Goal: Task Accomplishment & Management: Manage account settings

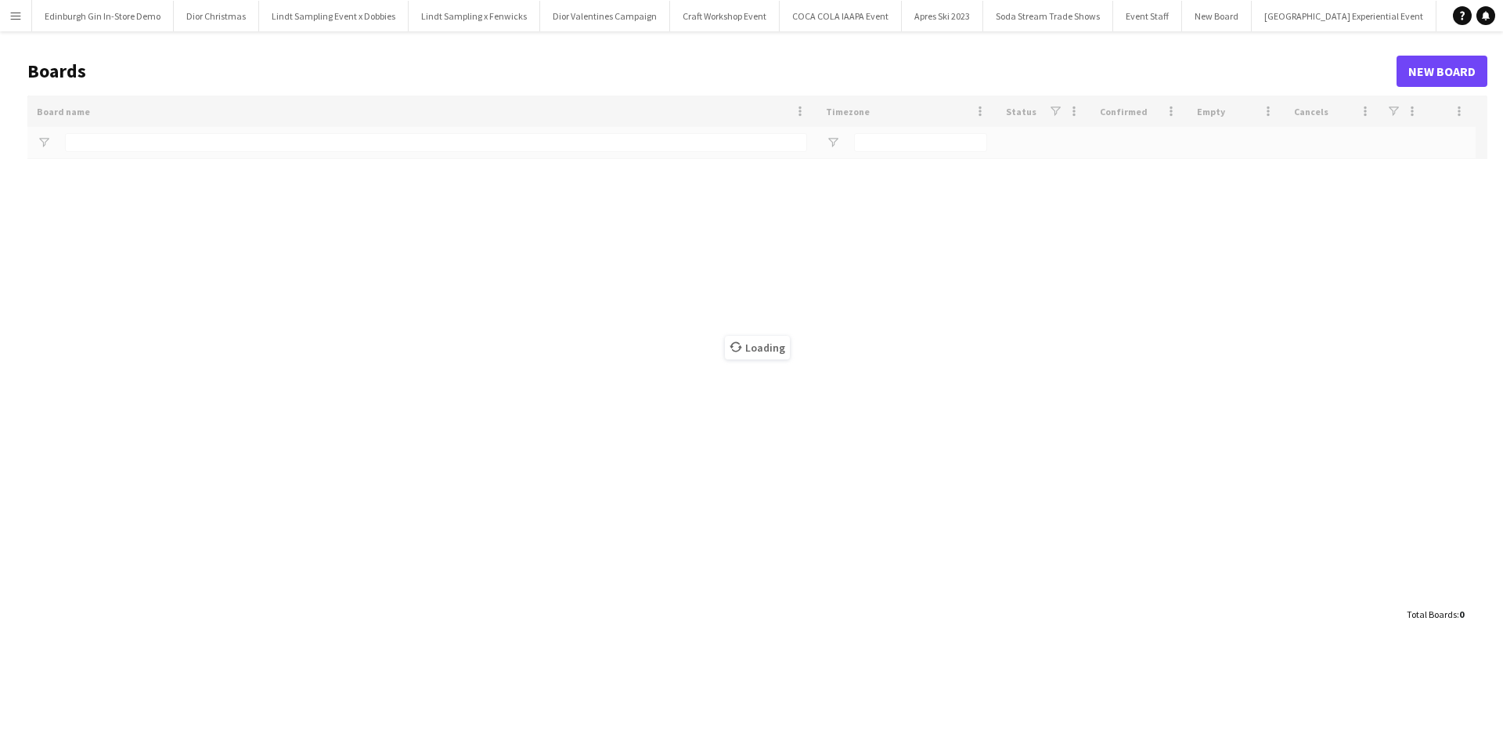
type input "**********"
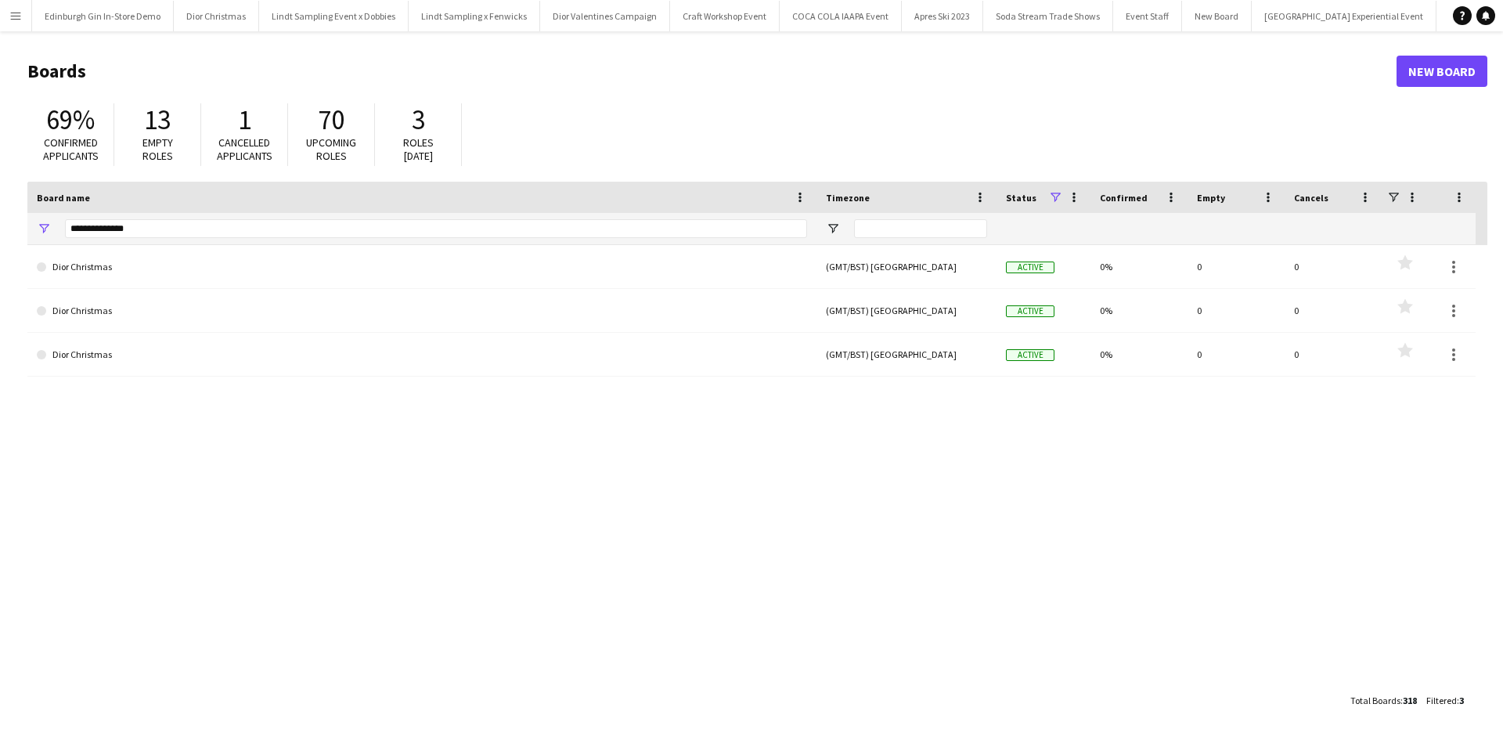
click at [16, 19] on app-icon "Menu" at bounding box center [15, 15] width 13 height 13
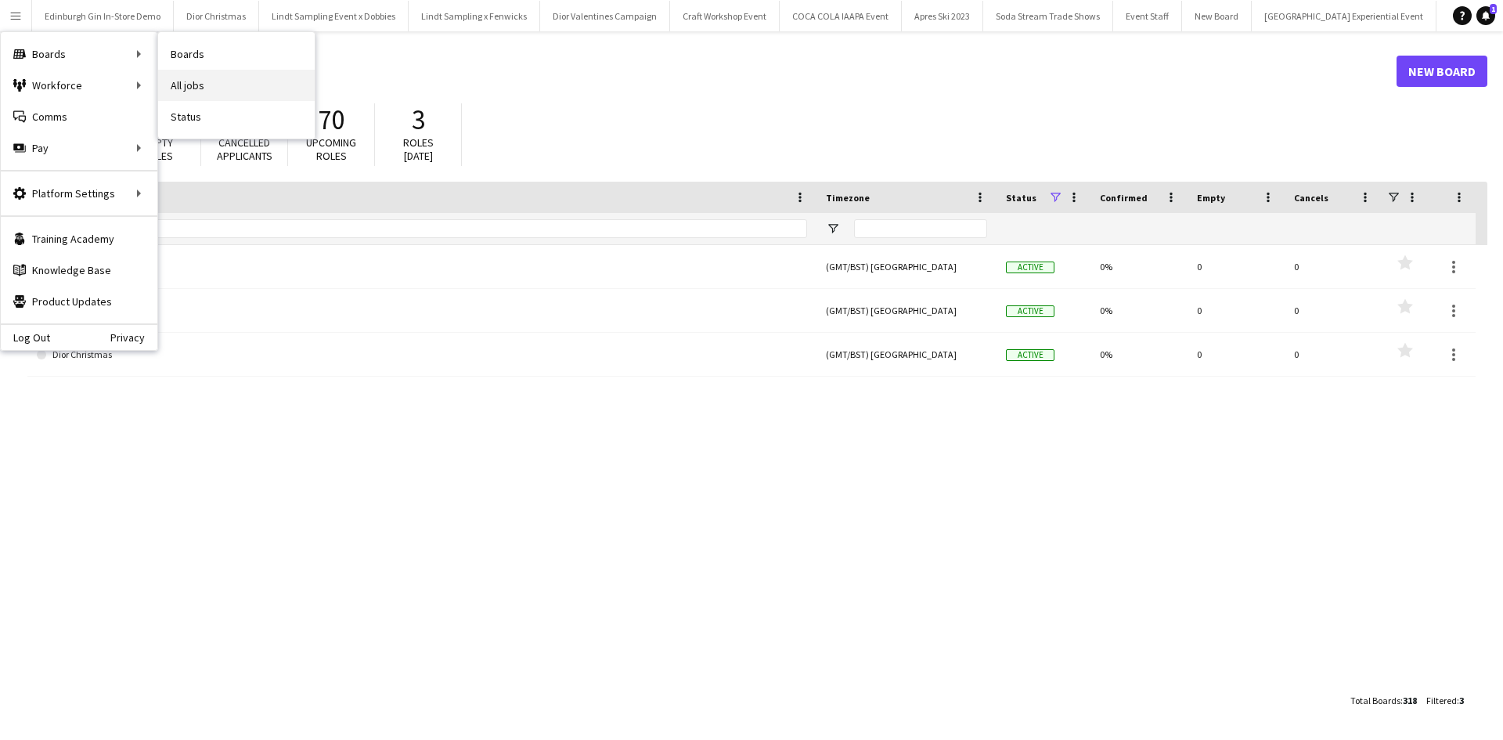
click at [268, 81] on link "All jobs" at bounding box center [236, 85] width 157 height 31
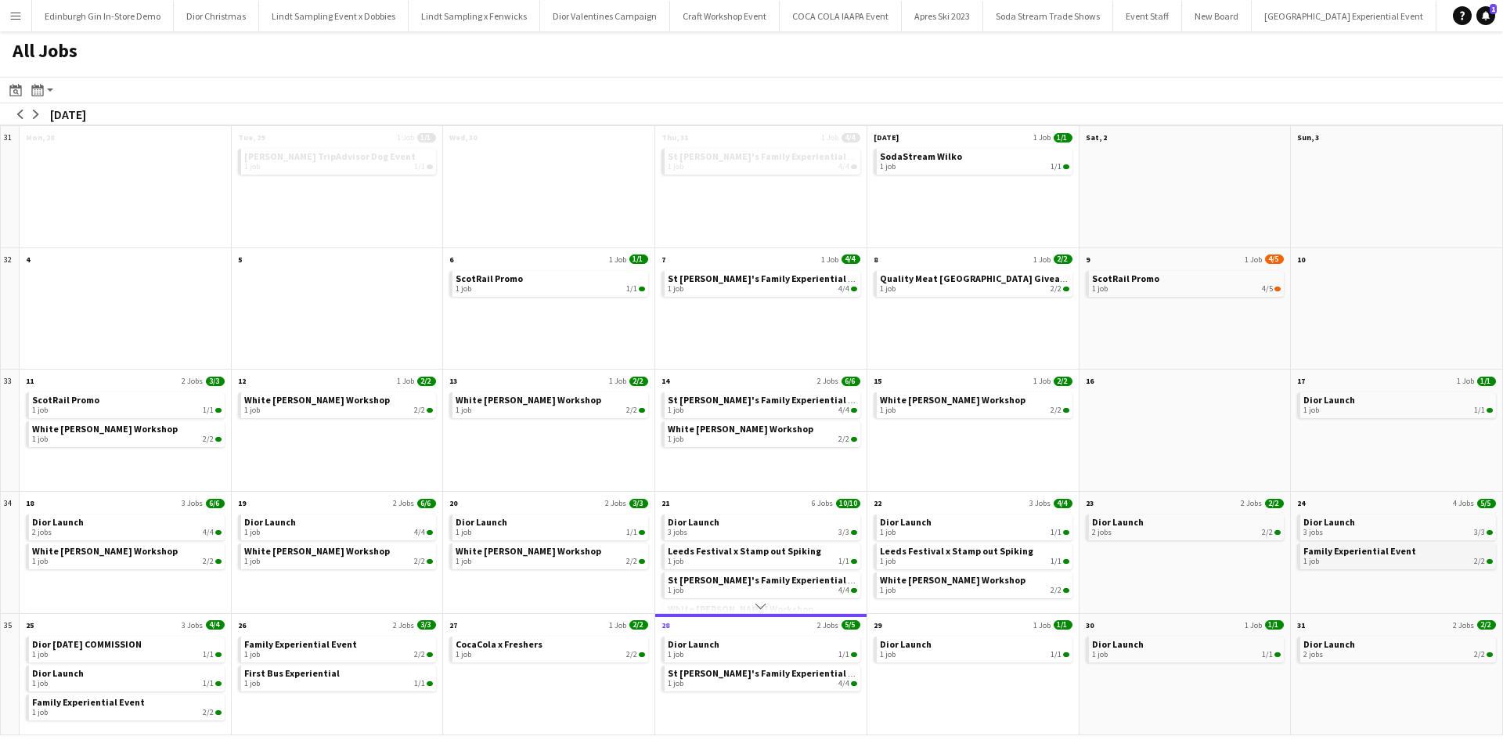
click at [1352, 557] on div "1 job 2/2" at bounding box center [1397, 561] width 189 height 9
click at [1197, 530] on div "2 jobs 2/2" at bounding box center [1186, 532] width 189 height 9
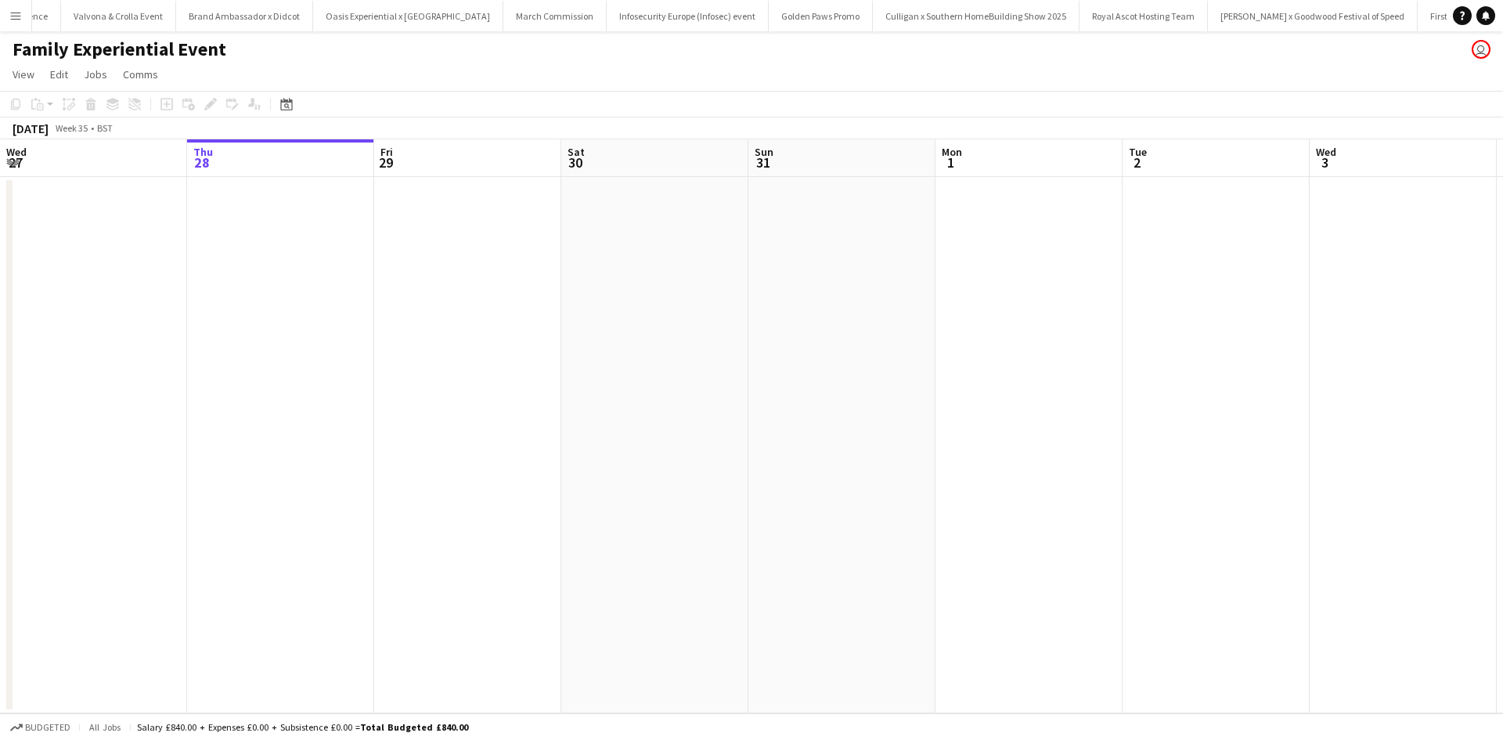
scroll to position [0, 14997]
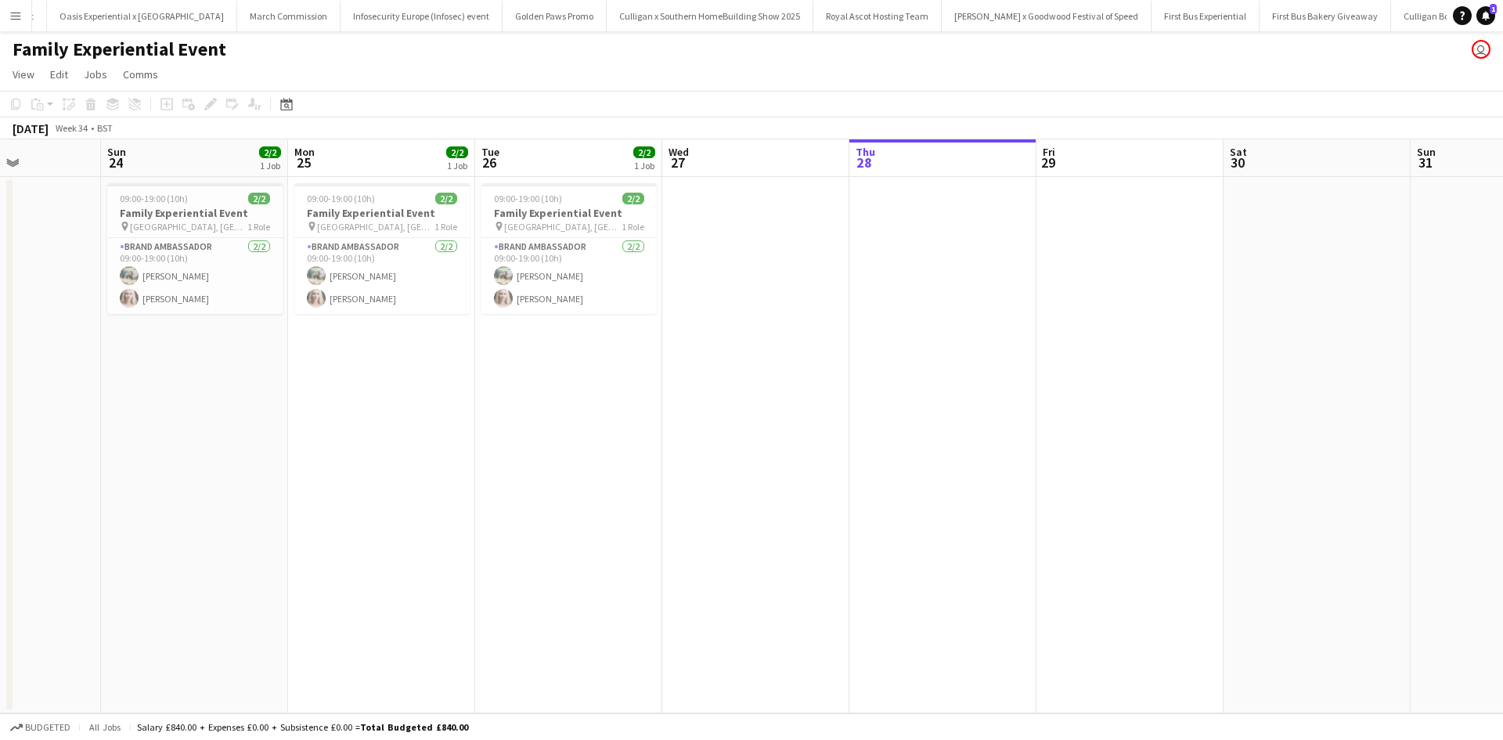
drag, startPoint x: 437, startPoint y: 465, endPoint x: 1100, endPoint y: 439, distance: 663.6
click at [1100, 439] on app-calendar-viewport "Thu 21 Fri 22 Sat 23 Sun 24 2/2 1 Job Mon 25 2/2 1 Job Tue 26 2/2 1 Job Wed 27 …" at bounding box center [751, 426] width 1503 height 574
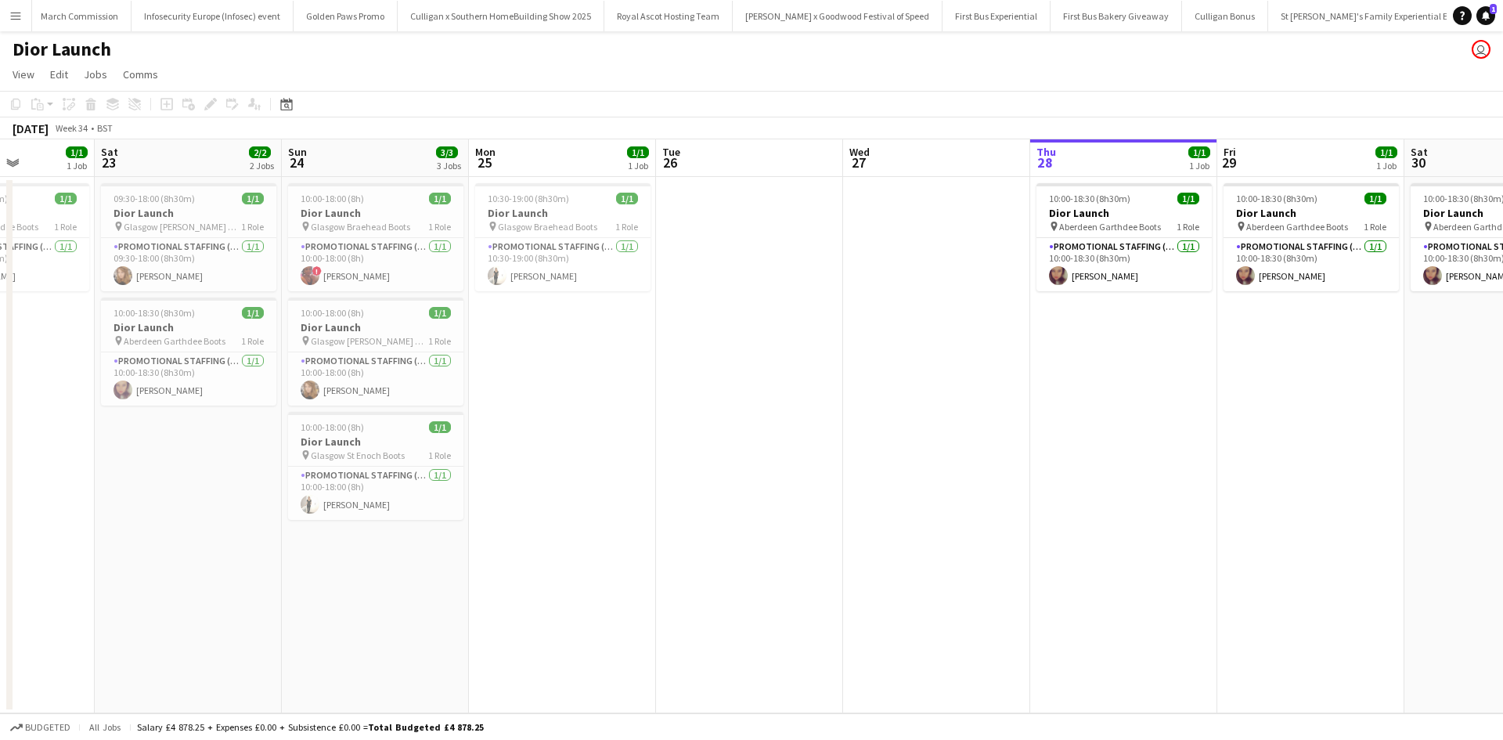
scroll to position [0, 465]
drag, startPoint x: 287, startPoint y: 545, endPoint x: 1131, endPoint y: 532, distance: 844.8
click at [1131, 532] on app-calendar-viewport "Wed 20 1/1 1 Job Thu 21 3/3 3 Jobs Fri 22 1/1 1 Job Sat 23 2/2 2 Jobs Sun 24 3/…" at bounding box center [751, 426] width 1503 height 574
click at [13, 20] on app-icon "Menu" at bounding box center [15, 15] width 13 height 13
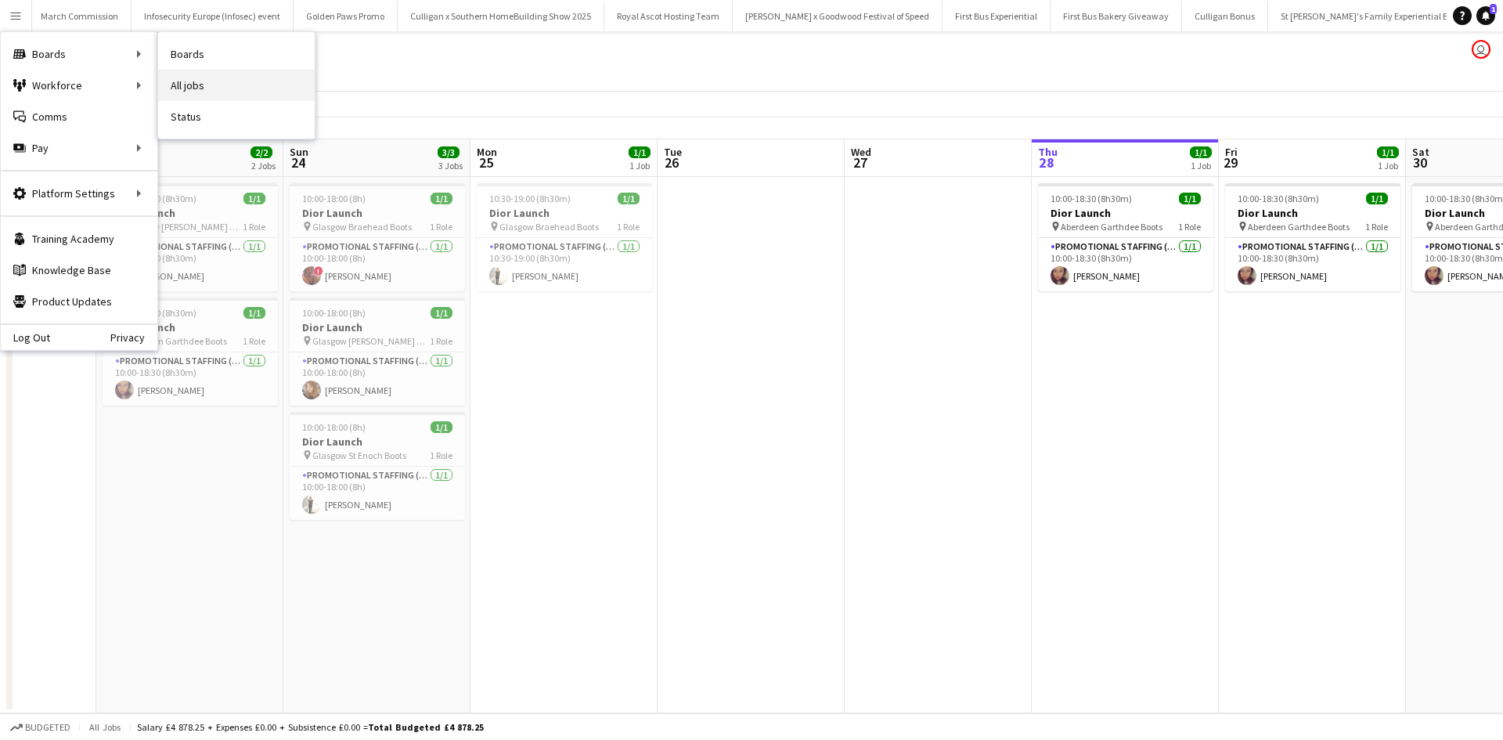
click at [207, 80] on link "All jobs" at bounding box center [236, 85] width 157 height 31
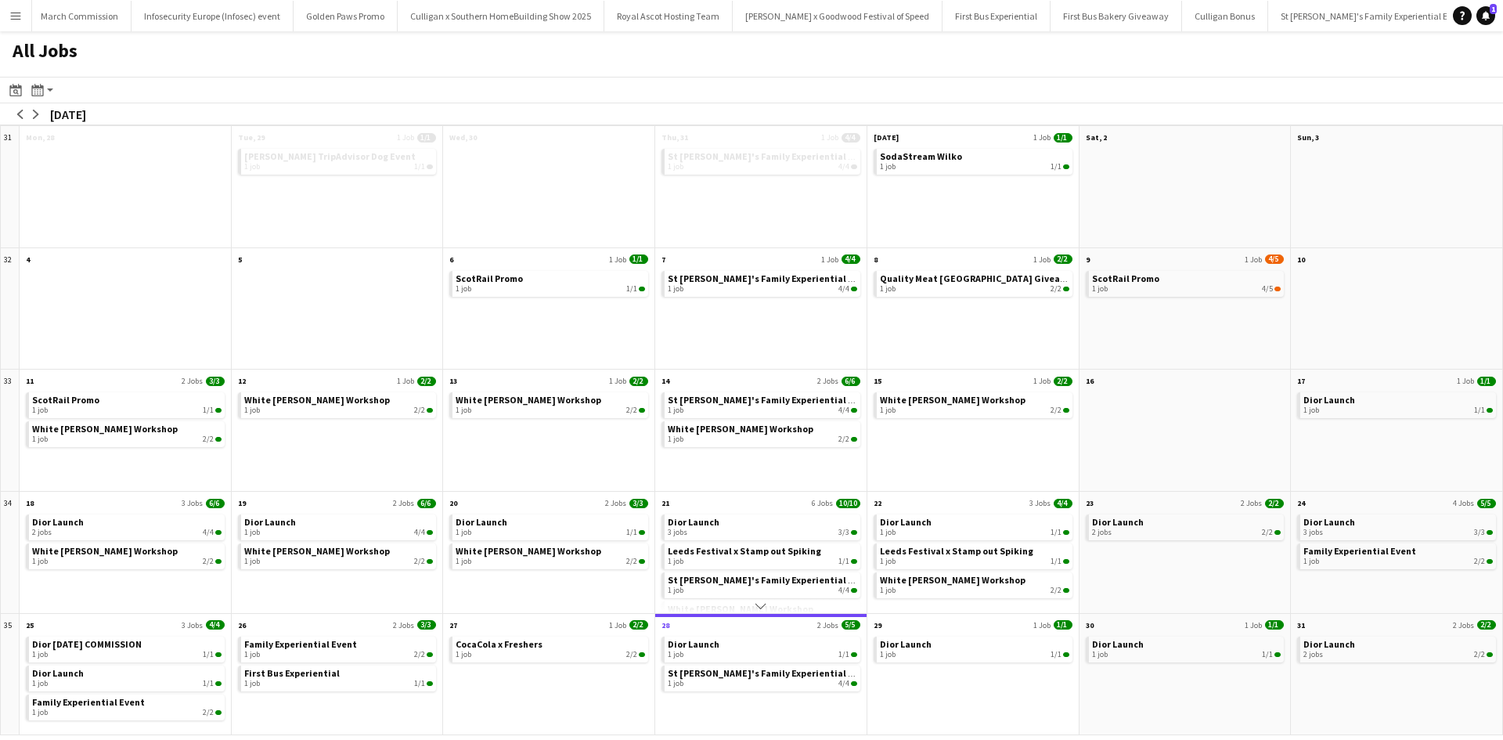
click at [19, 19] on app-icon "Menu" at bounding box center [15, 15] width 13 height 13
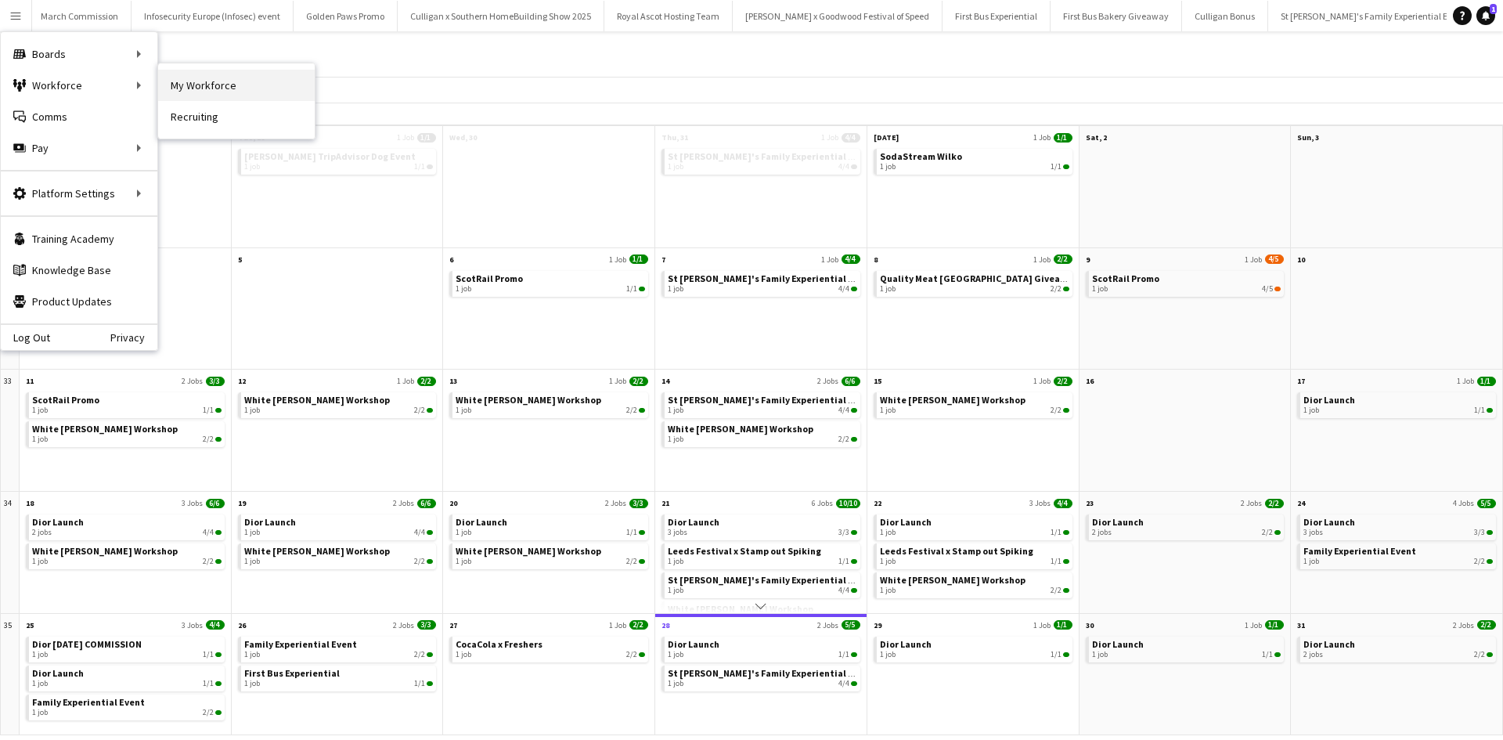
click at [190, 86] on link "My Workforce" at bounding box center [236, 85] width 157 height 31
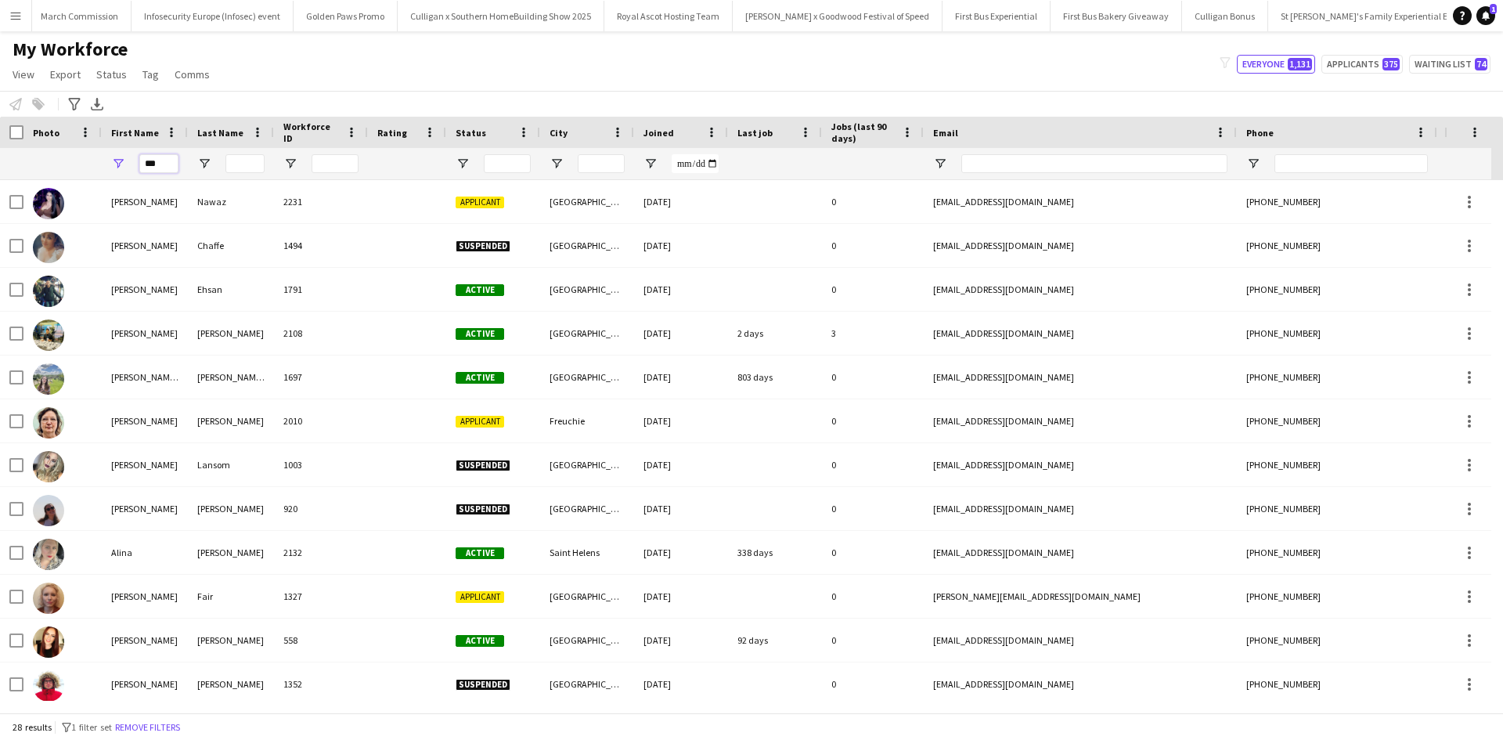
drag, startPoint x: 160, startPoint y: 170, endPoint x: 134, endPoint y: 165, distance: 27.0
click at [134, 165] on div "***" at bounding box center [145, 163] width 86 height 31
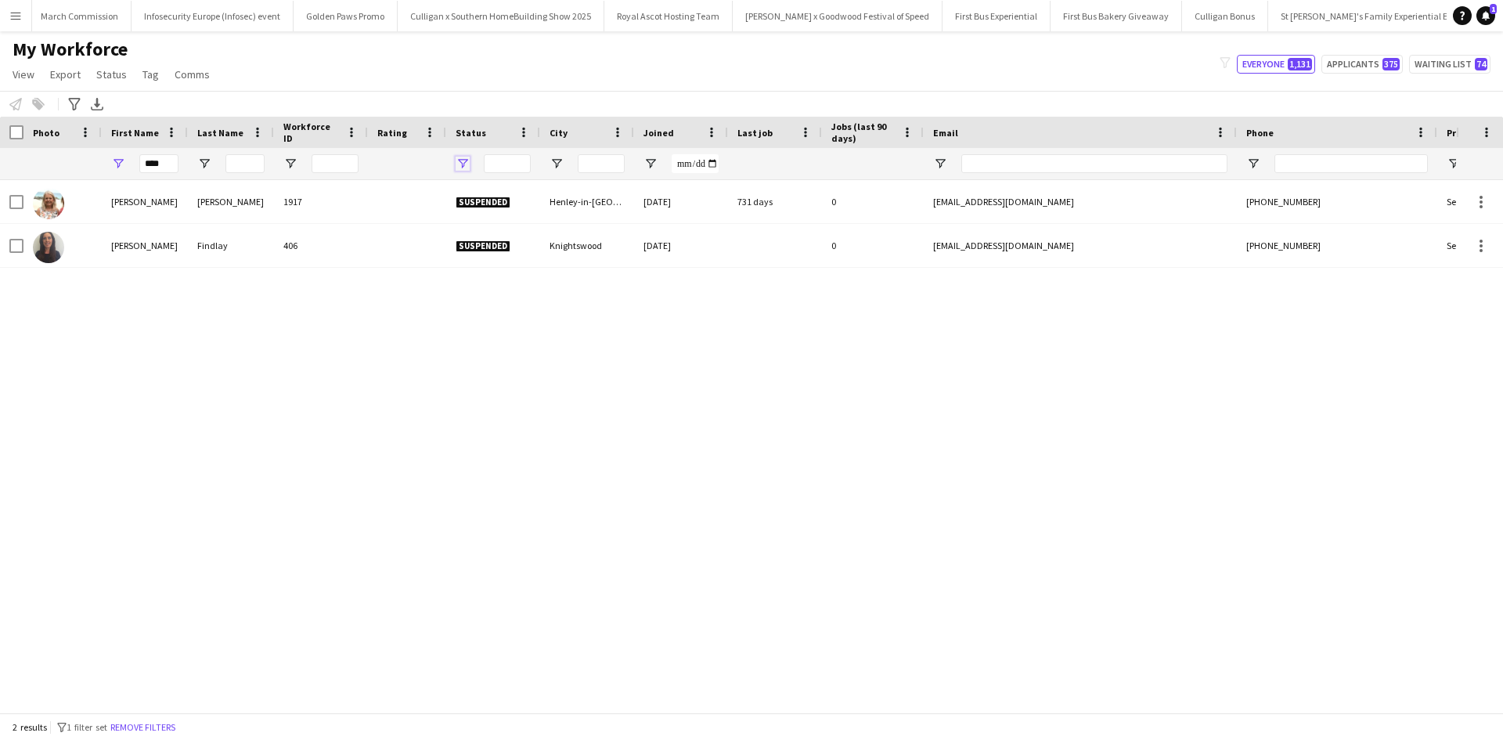
click at [467, 159] on span "Open Filter Menu" at bounding box center [463, 164] width 14 height 14
click at [395, 308] on div "Barbara Evans 1917 Suspended Henley-in-Arden 25-07-2023 731 days 0 evansbj0900@…" at bounding box center [728, 440] width 1456 height 521
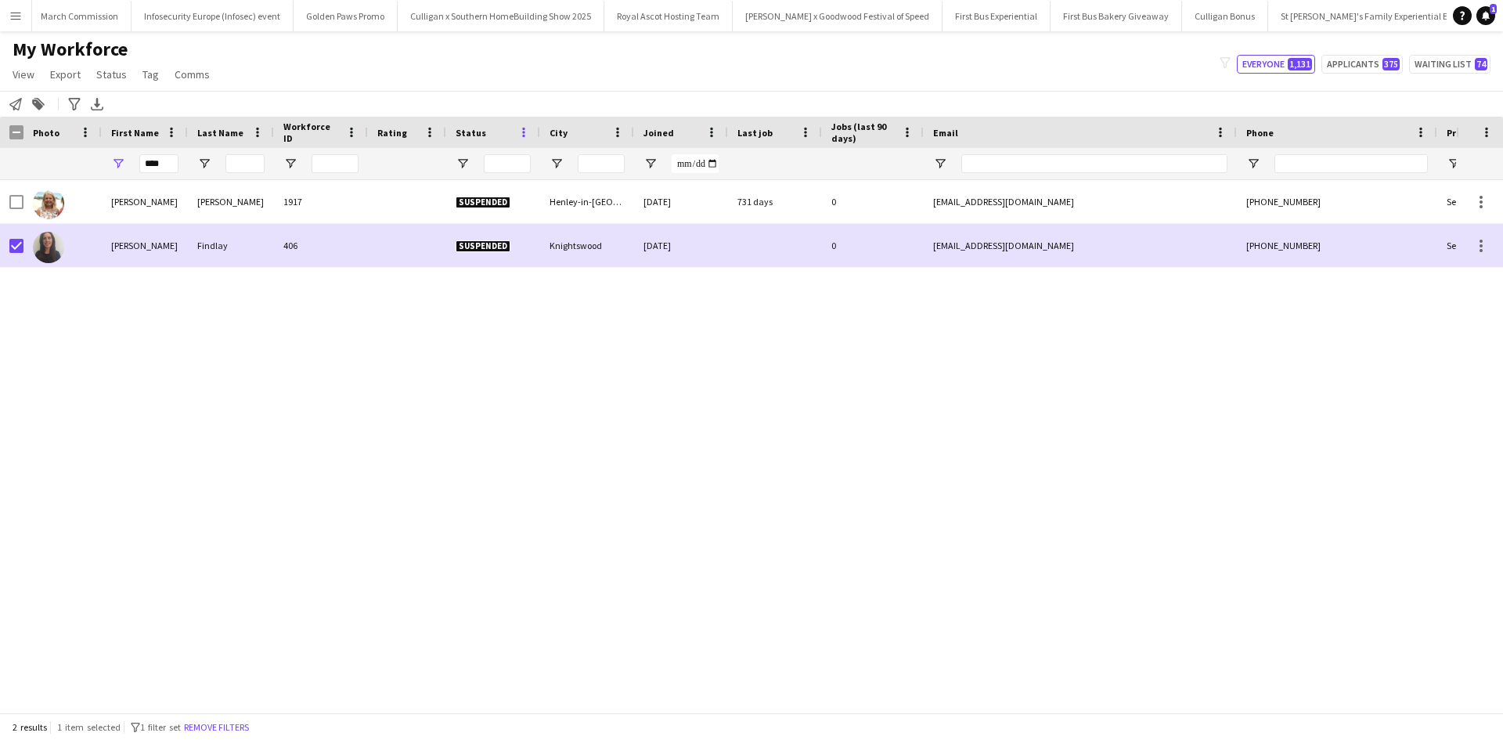
click at [526, 128] on span at bounding box center [524, 132] width 14 height 14
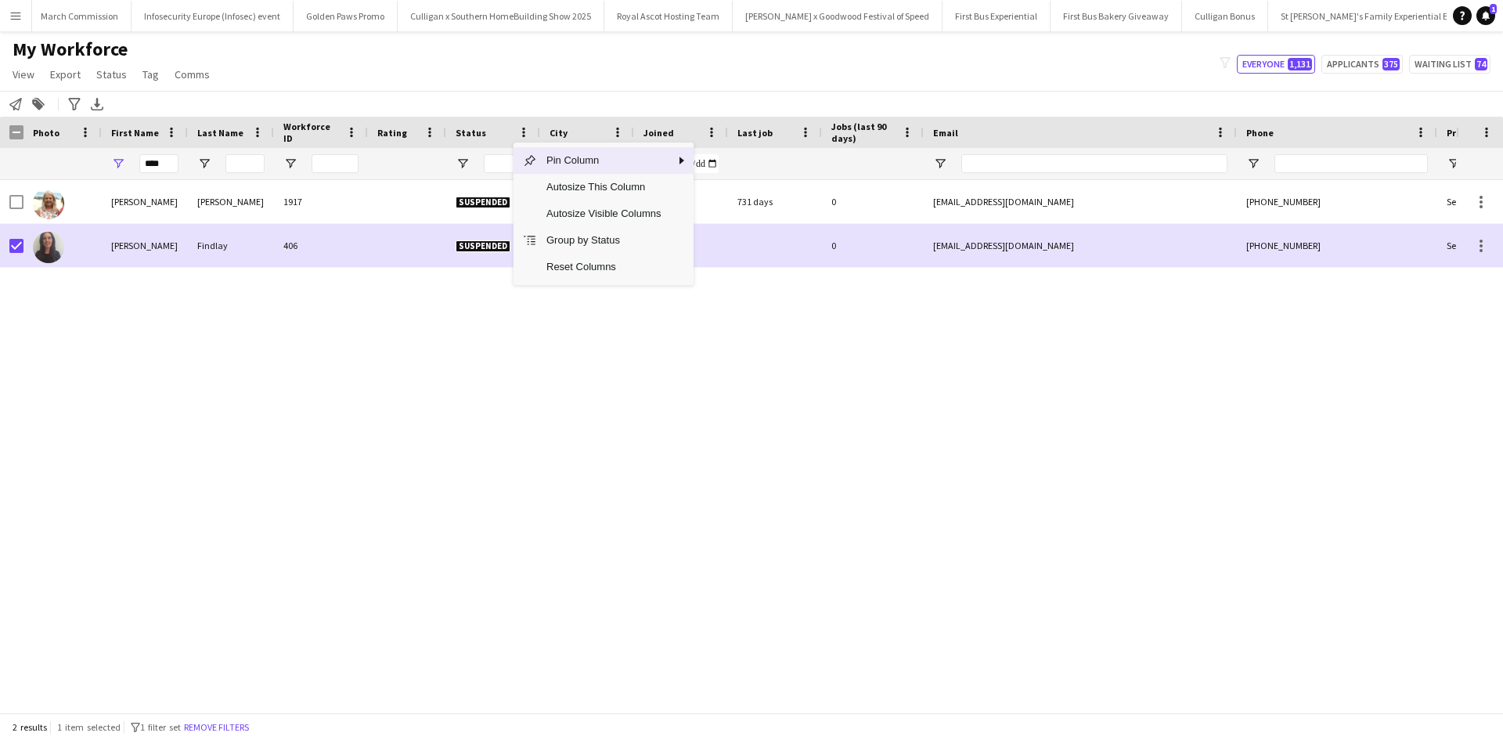
click at [477, 130] on span "Status" at bounding box center [471, 133] width 31 height 12
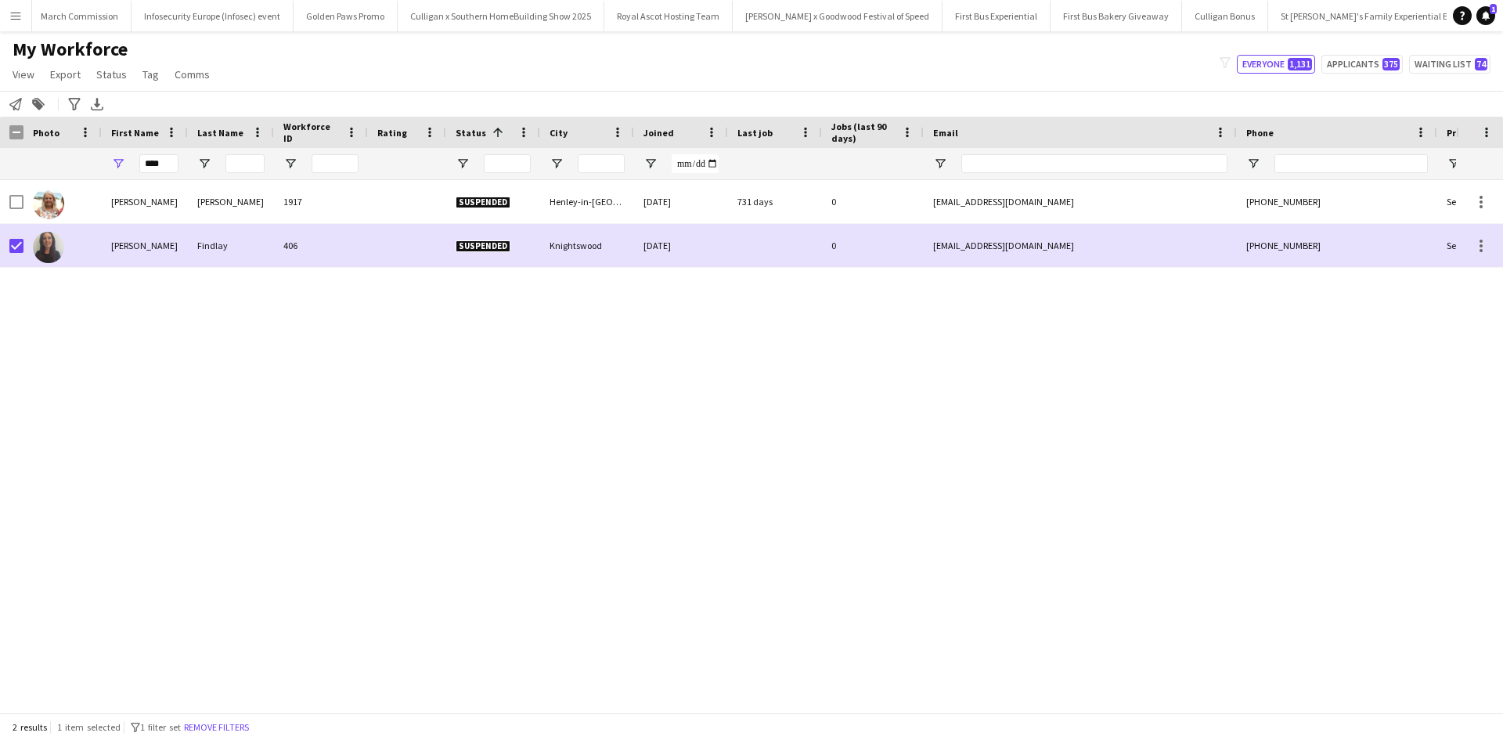
click at [477, 130] on span "Status" at bounding box center [471, 133] width 31 height 12
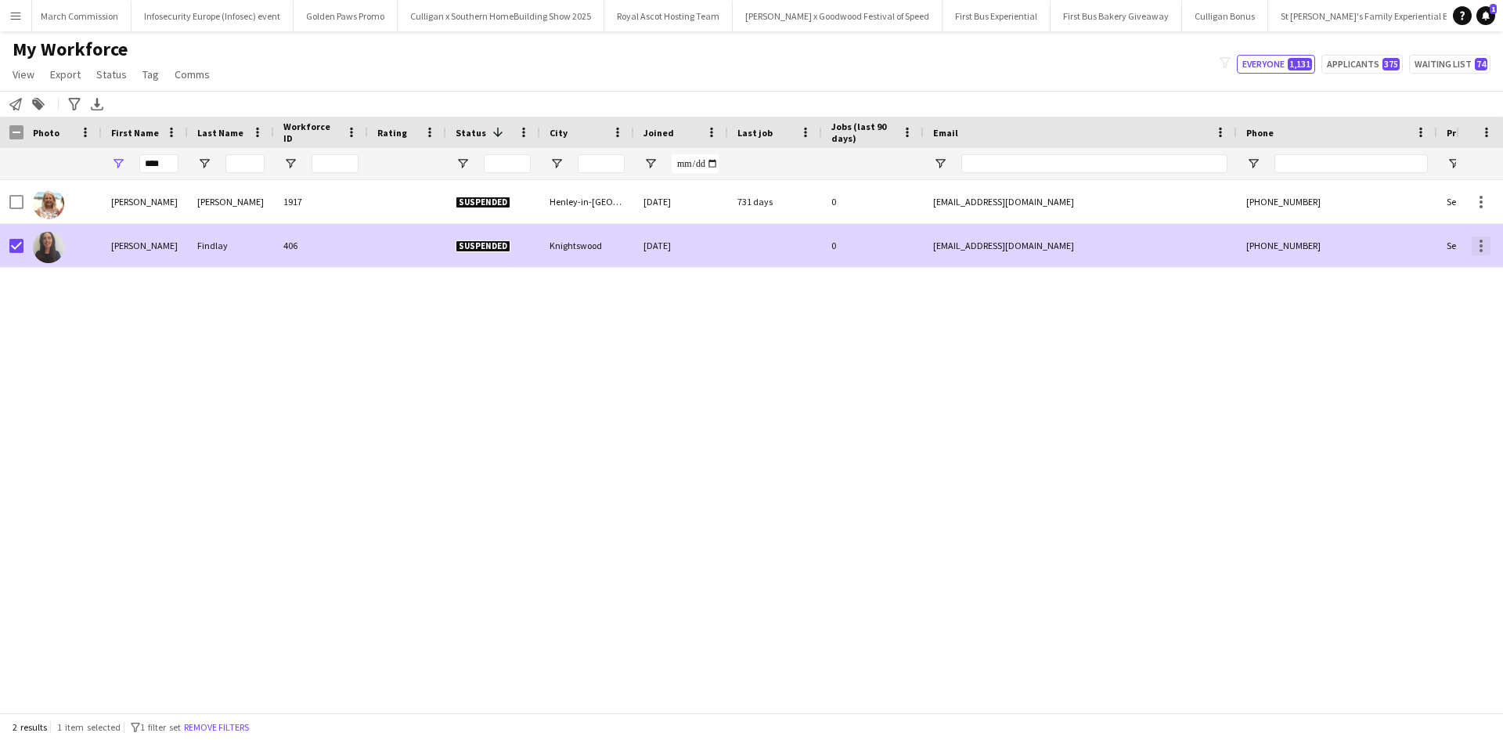
click at [1485, 236] on div at bounding box center [1481, 245] width 19 height 19
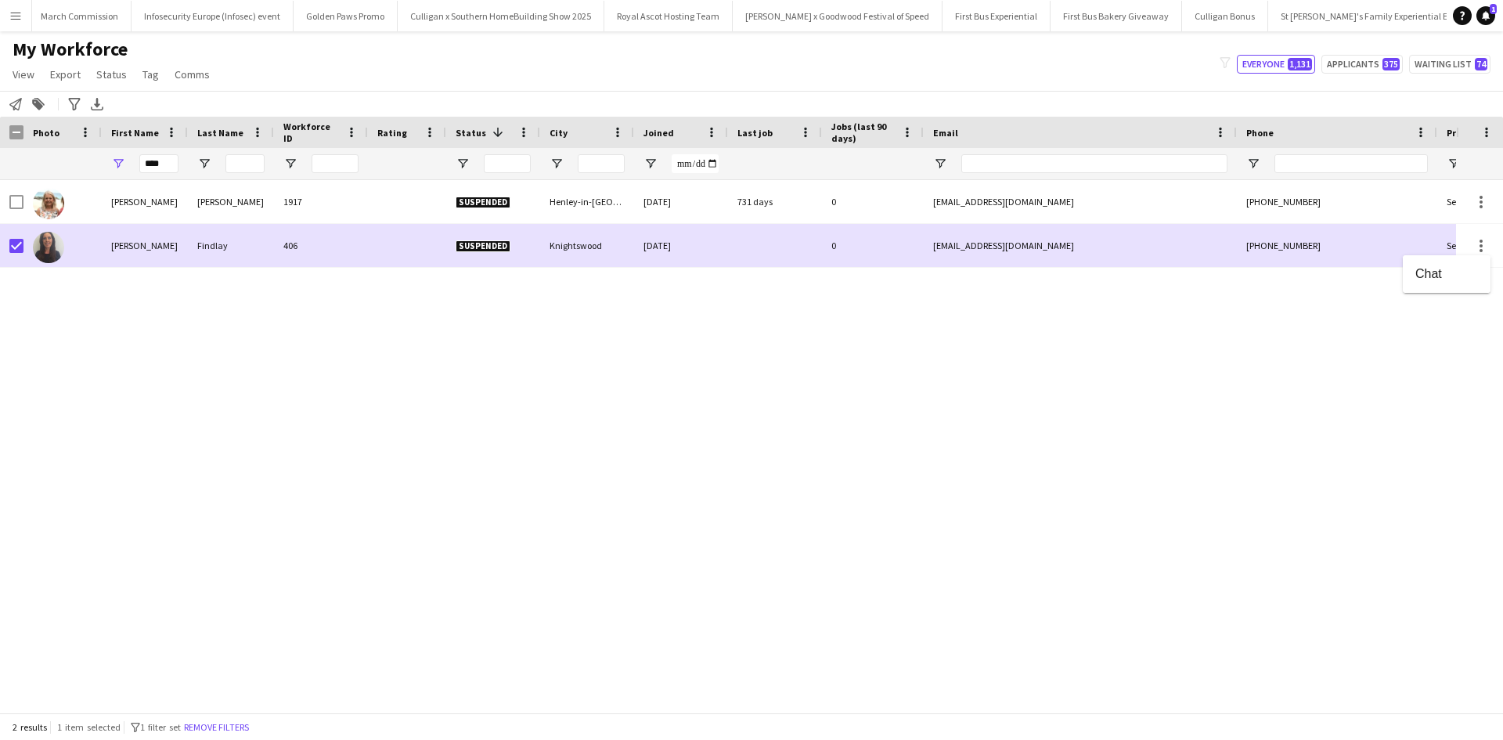
click at [1348, 337] on div at bounding box center [751, 370] width 1503 height 740
click at [491, 134] on span at bounding box center [498, 132] width 14 height 14
click at [475, 135] on span "Status" at bounding box center [471, 133] width 31 height 12
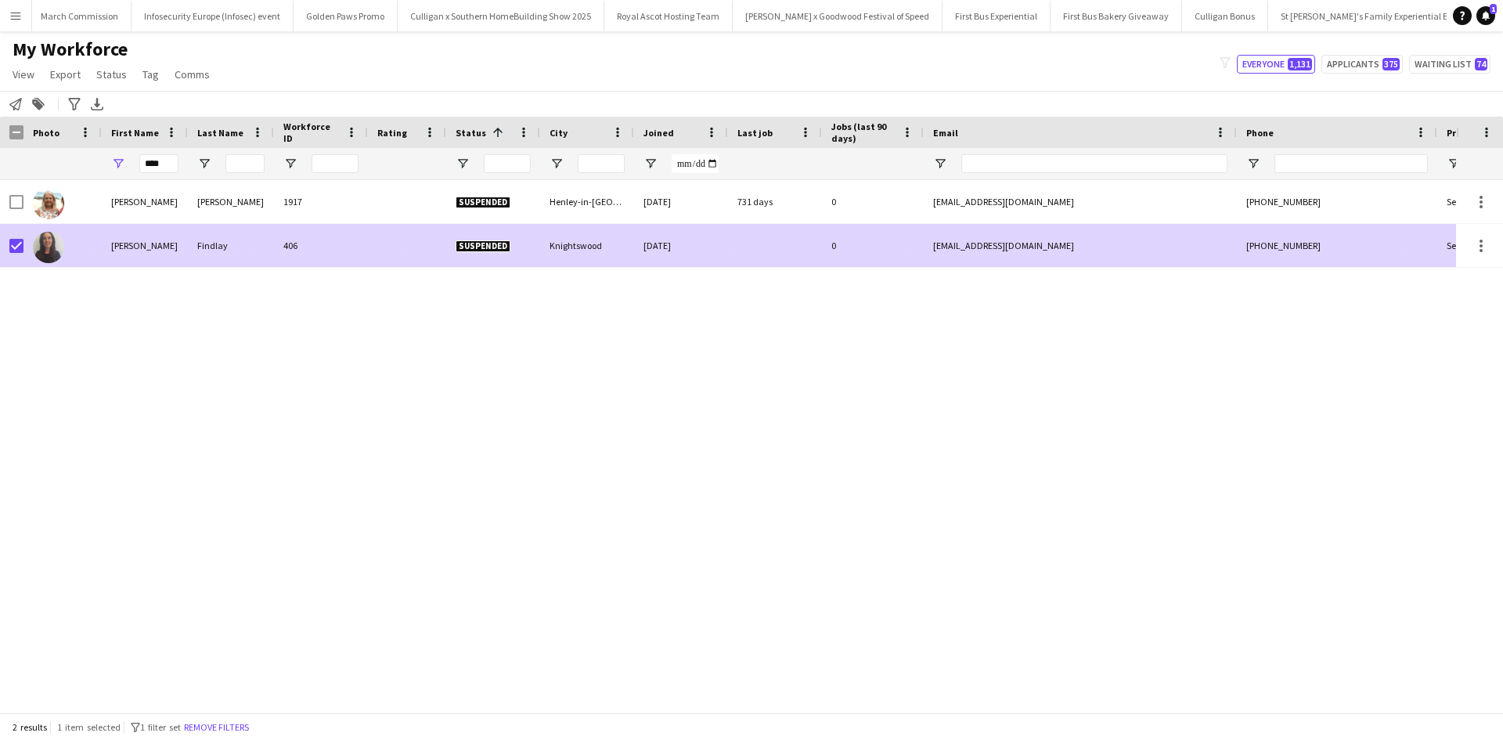
click at [486, 250] on span "Suspended" at bounding box center [483, 246] width 55 height 12
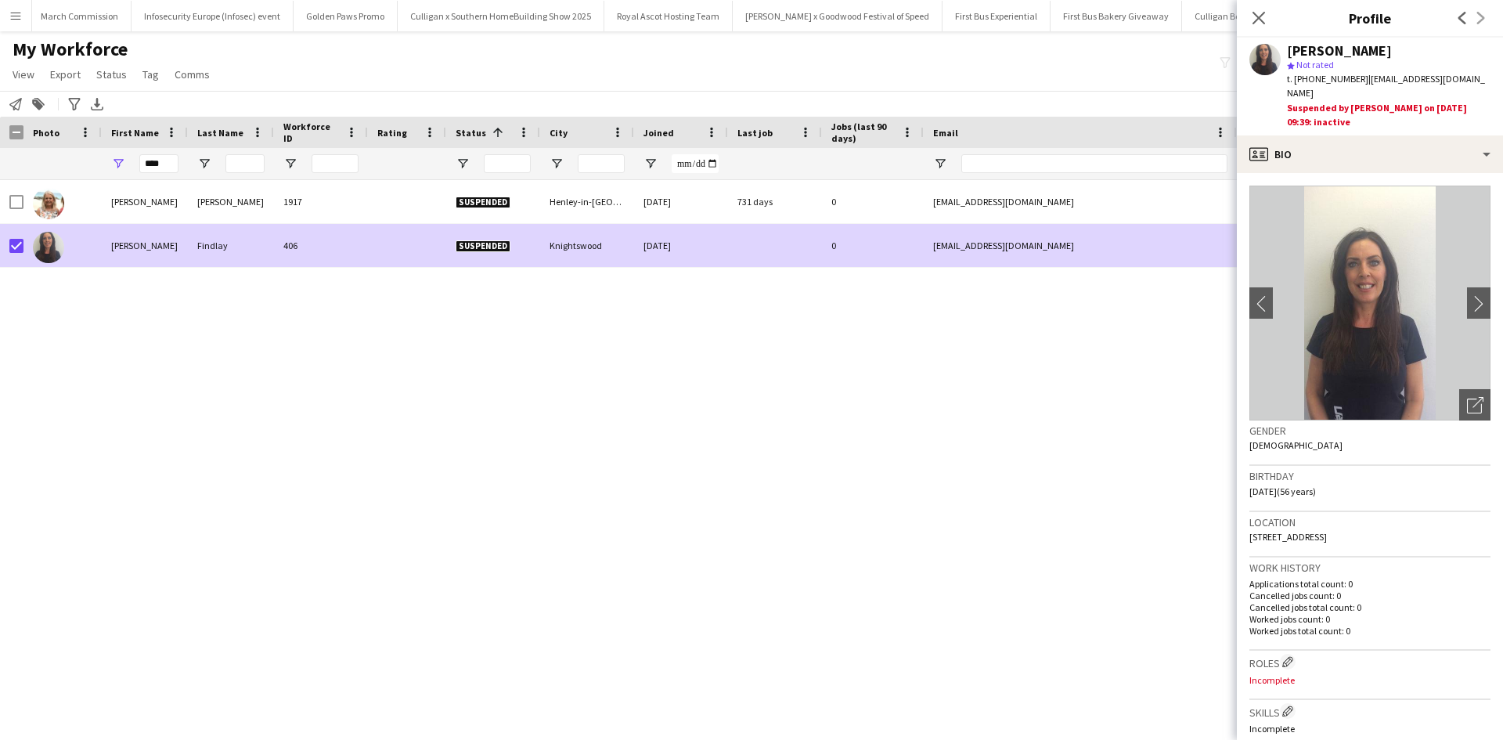
click at [465, 131] on span "Status" at bounding box center [471, 133] width 31 height 12
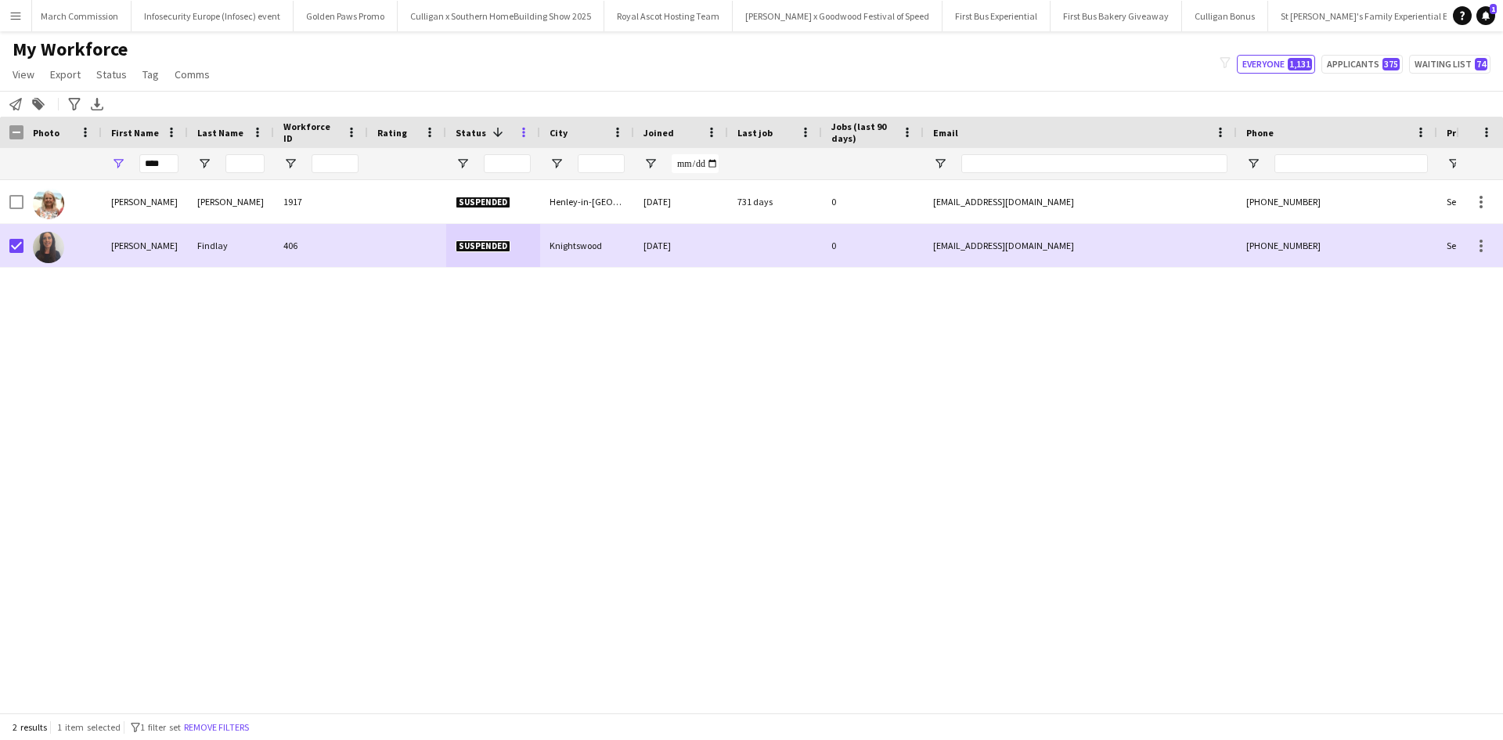
click at [528, 134] on span at bounding box center [524, 132] width 14 height 14
click at [497, 132] on span at bounding box center [498, 132] width 14 height 14
click at [467, 160] on span "Open Filter Menu" at bounding box center [463, 164] width 14 height 14
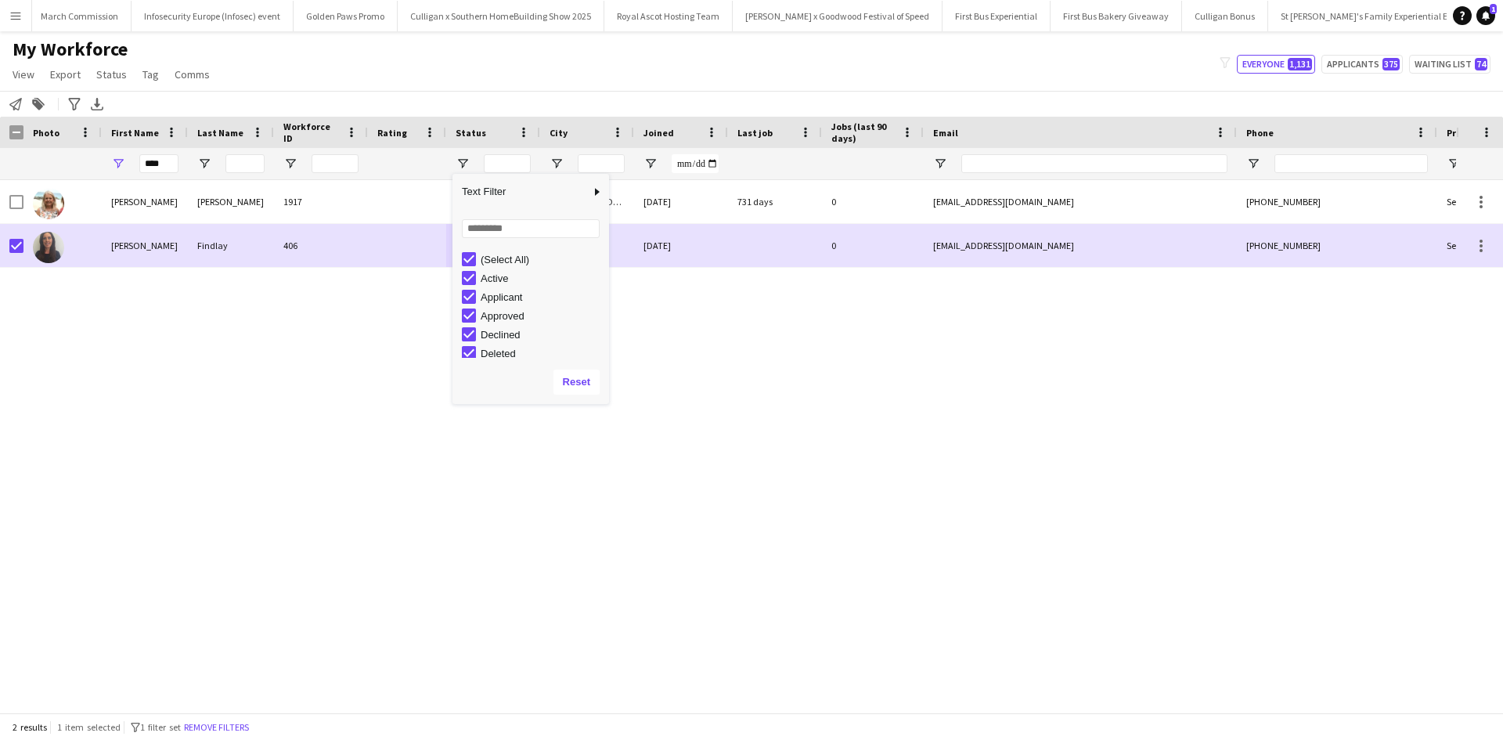
click at [649, 318] on div "Barbara Evans 1917 Suspended Henley-in-Arden 25-07-2023 731 days 0 evansbj0900@…" at bounding box center [728, 440] width 1456 height 521
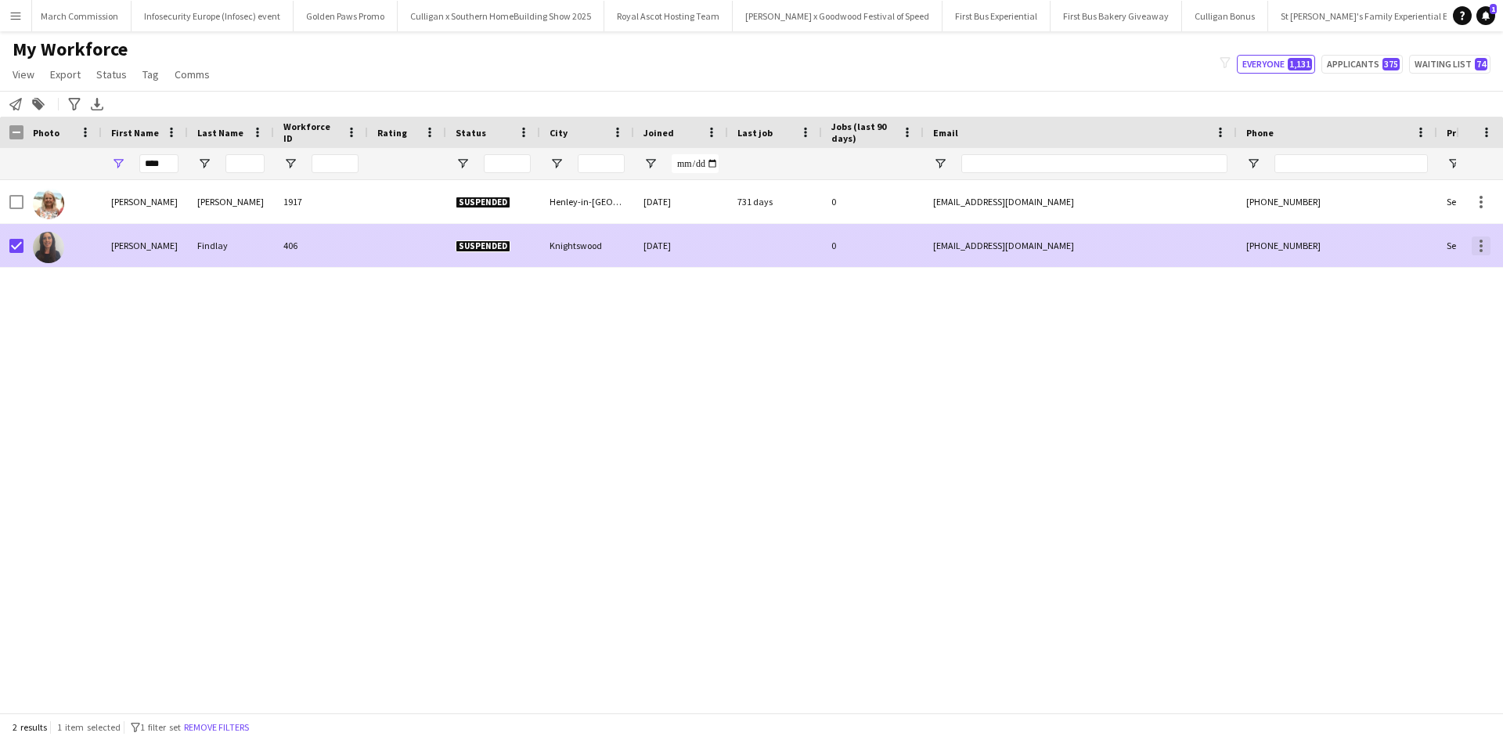
click at [1487, 250] on div at bounding box center [1481, 245] width 19 height 19
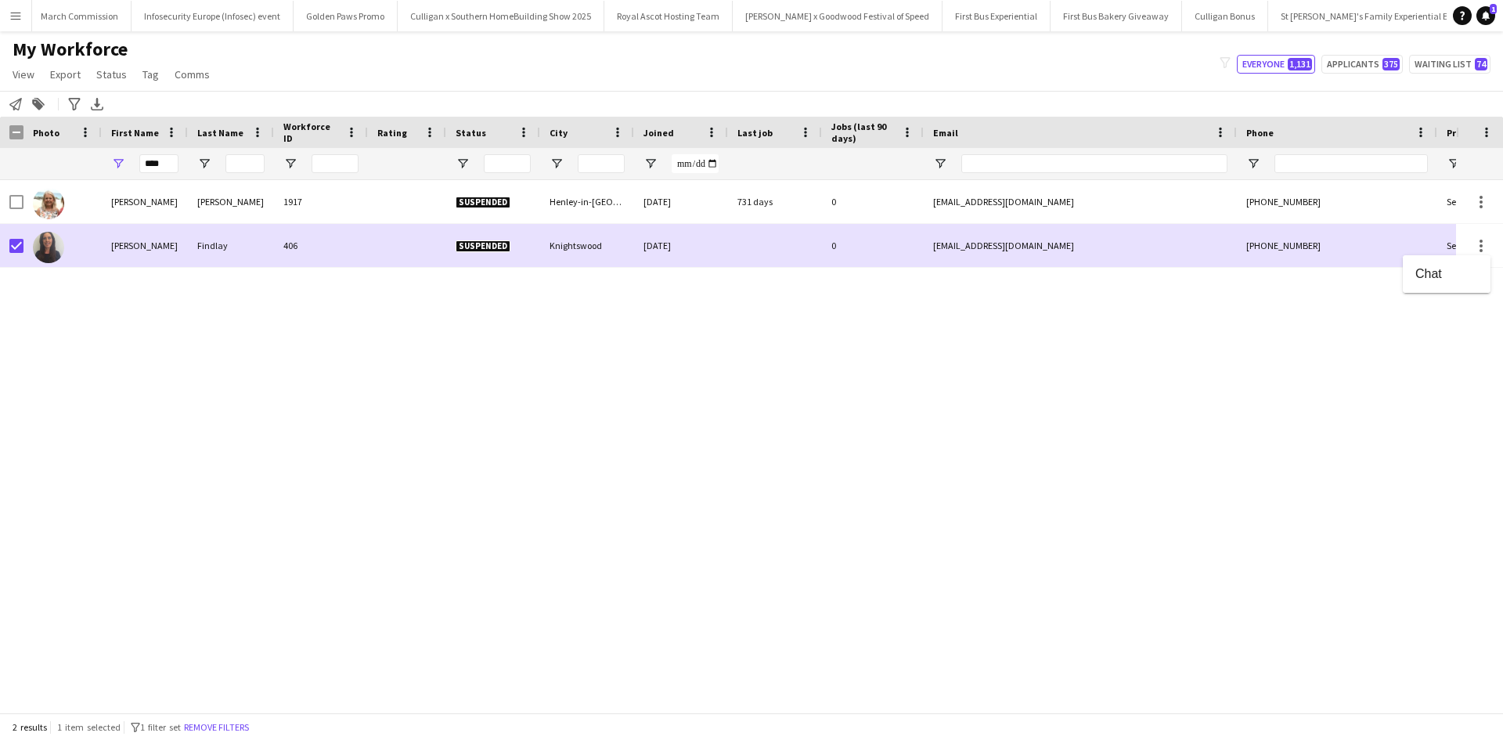
click at [1325, 341] on div at bounding box center [751, 370] width 1503 height 740
click at [459, 132] on span "Status" at bounding box center [471, 133] width 31 height 12
click at [500, 130] on span at bounding box center [498, 132] width 14 height 14
click at [528, 130] on span at bounding box center [524, 132] width 14 height 14
click at [470, 130] on span "Status" at bounding box center [471, 133] width 31 height 12
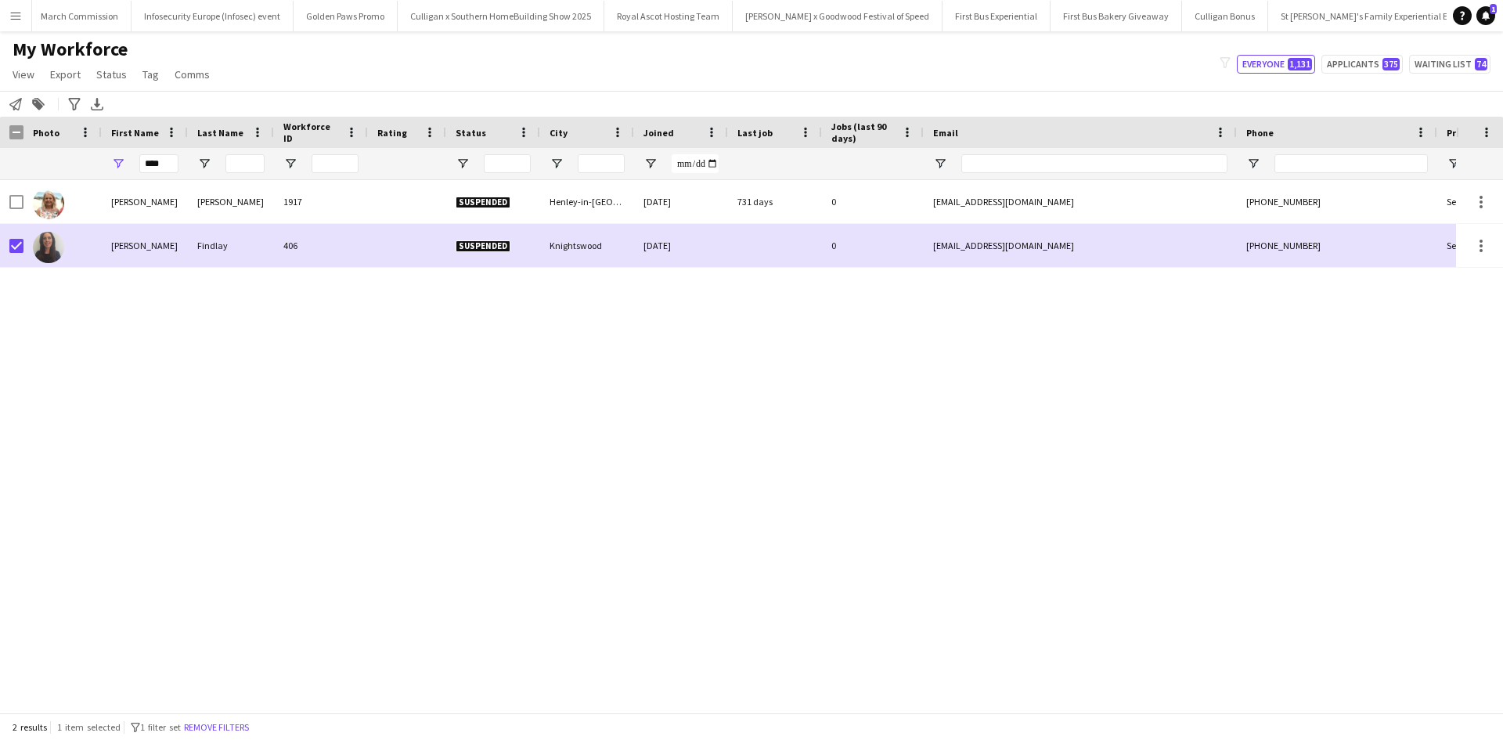
click at [470, 130] on span "Status" at bounding box center [471, 133] width 31 height 12
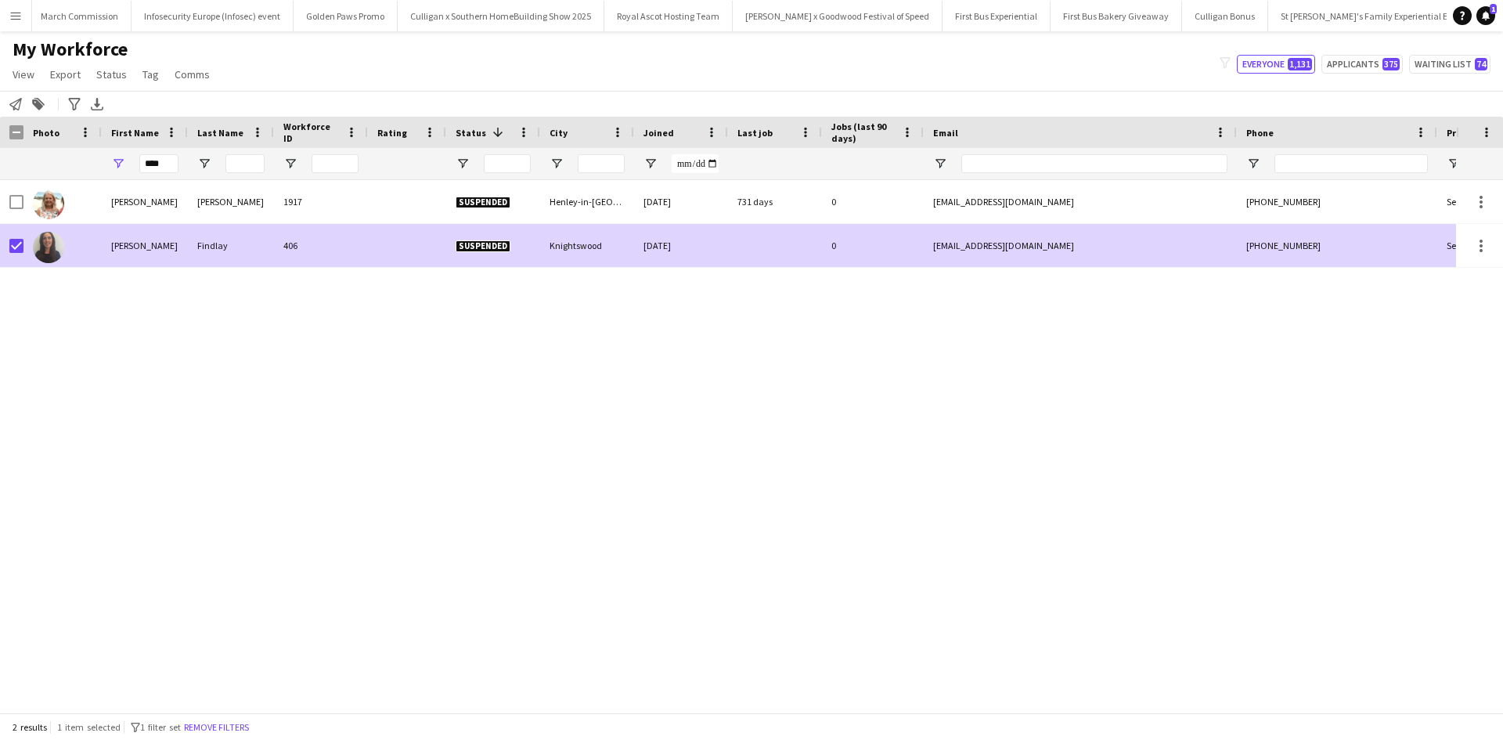
click at [472, 243] on span "Suspended" at bounding box center [483, 246] width 55 height 12
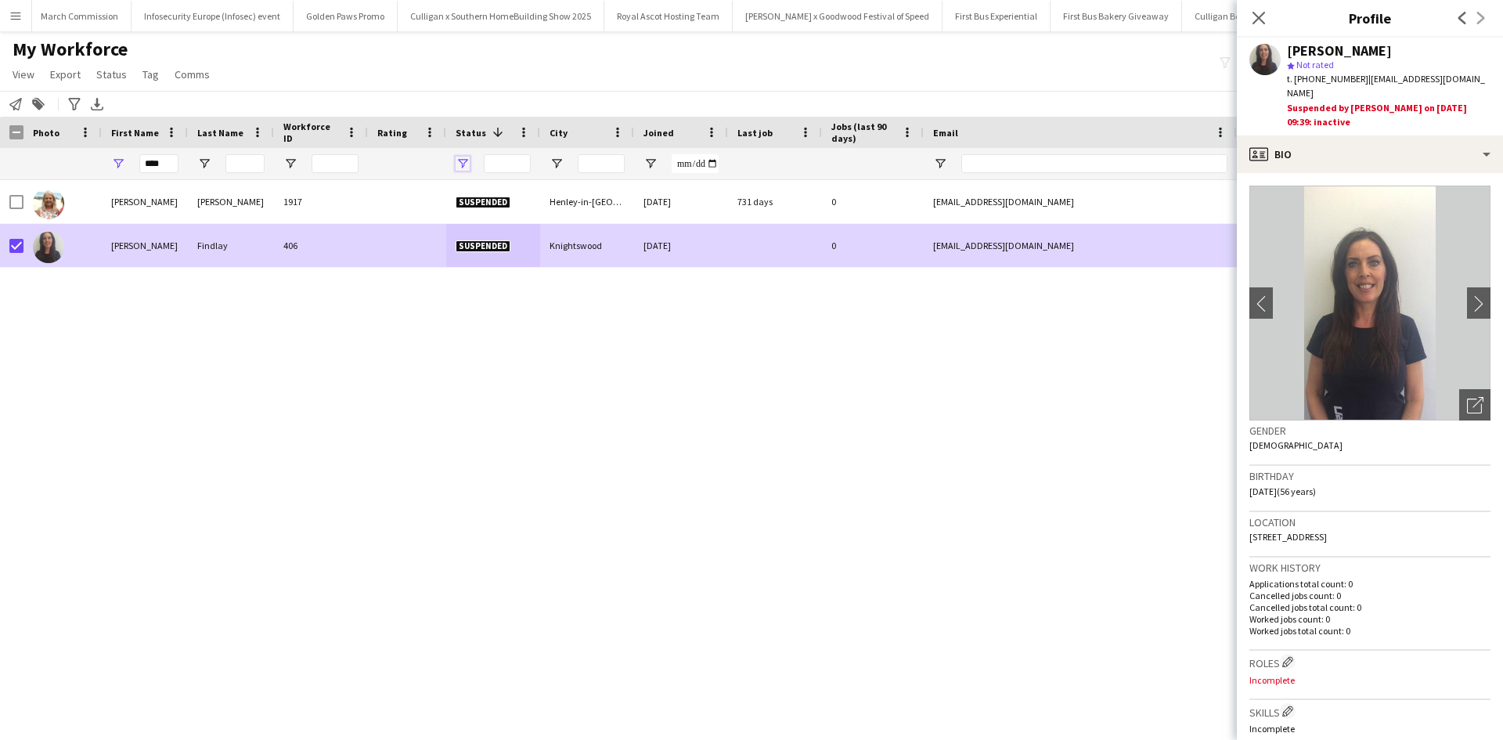
click at [467, 158] on span "Open Filter Menu" at bounding box center [463, 164] width 14 height 14
click at [528, 135] on span at bounding box center [524, 132] width 14 height 14
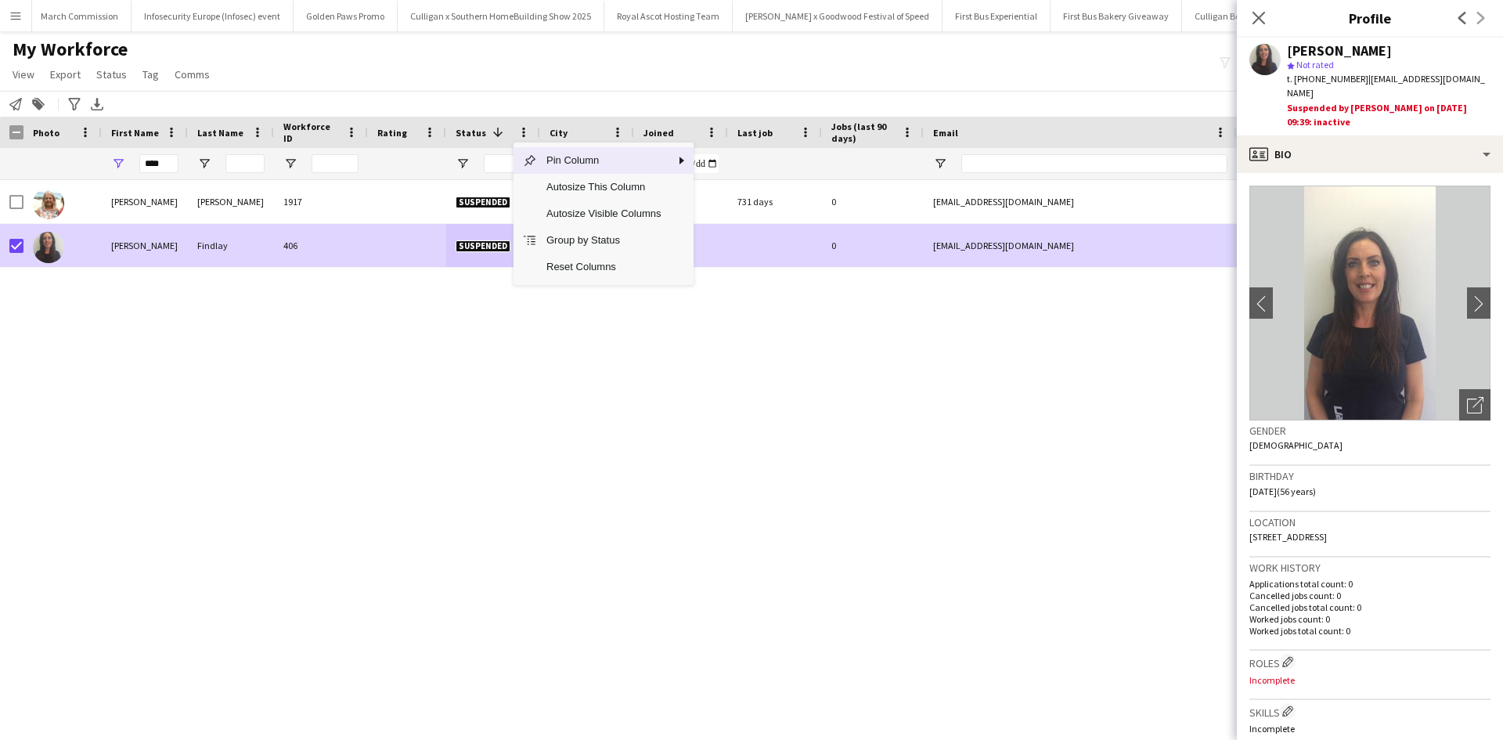
click at [495, 133] on span at bounding box center [498, 132] width 14 height 14
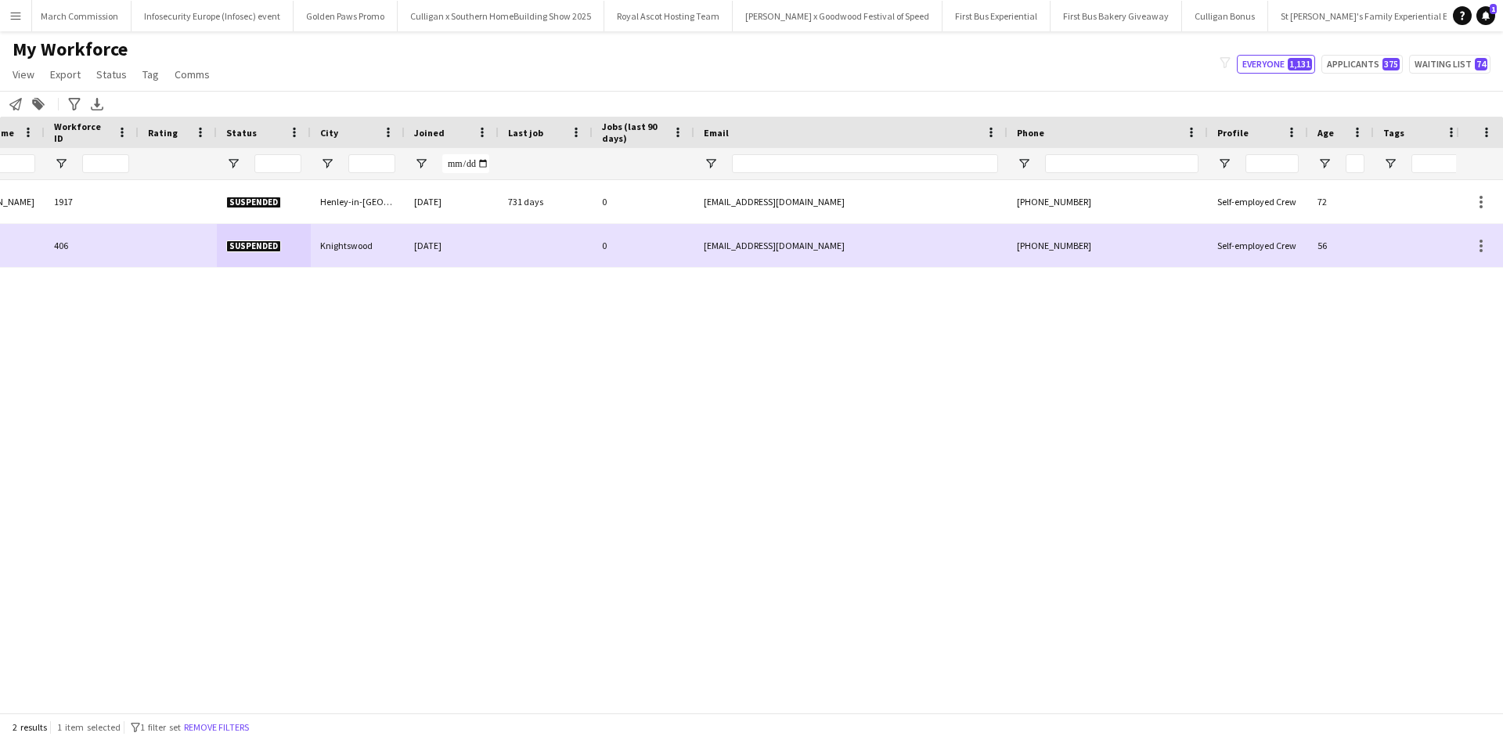
scroll to position [0, 241]
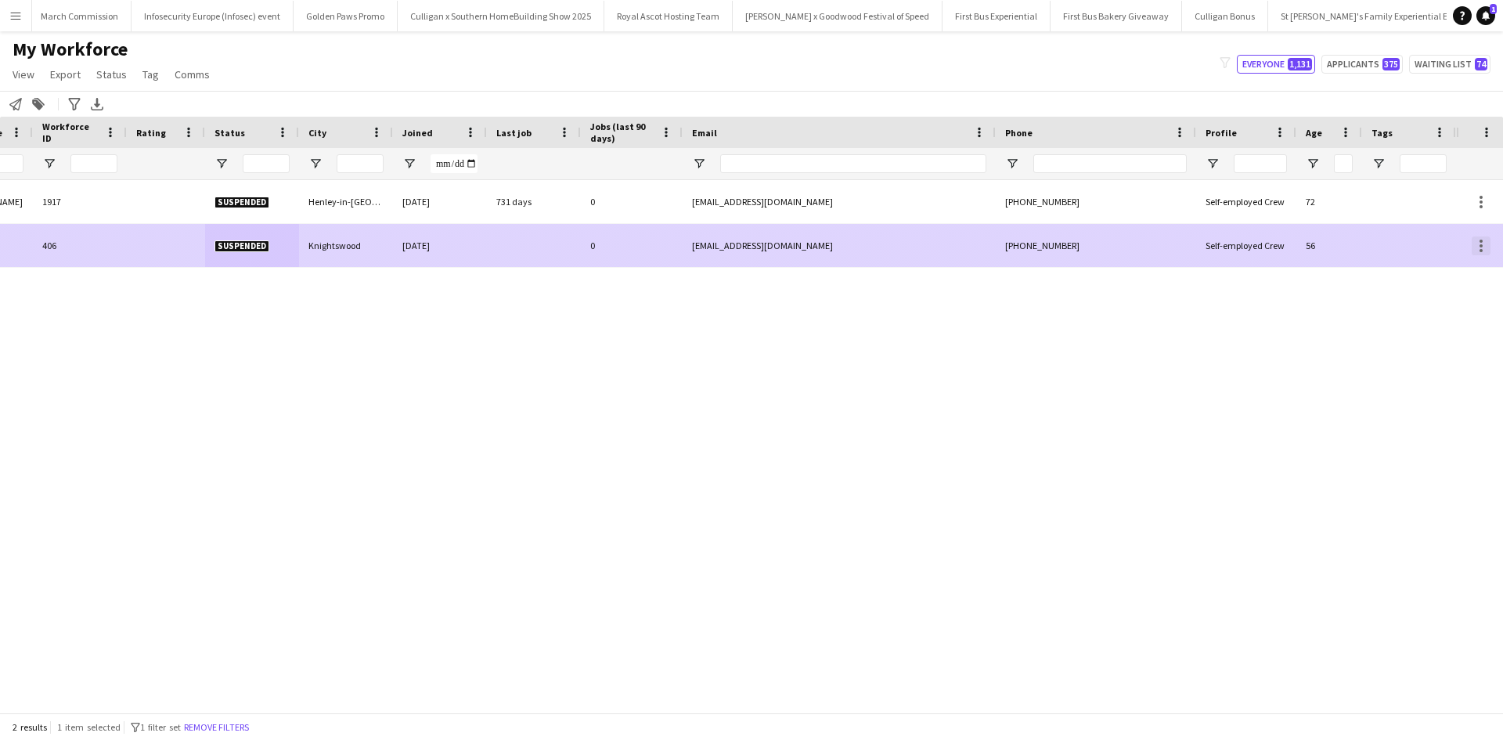
click at [1478, 247] on div at bounding box center [1481, 245] width 19 height 19
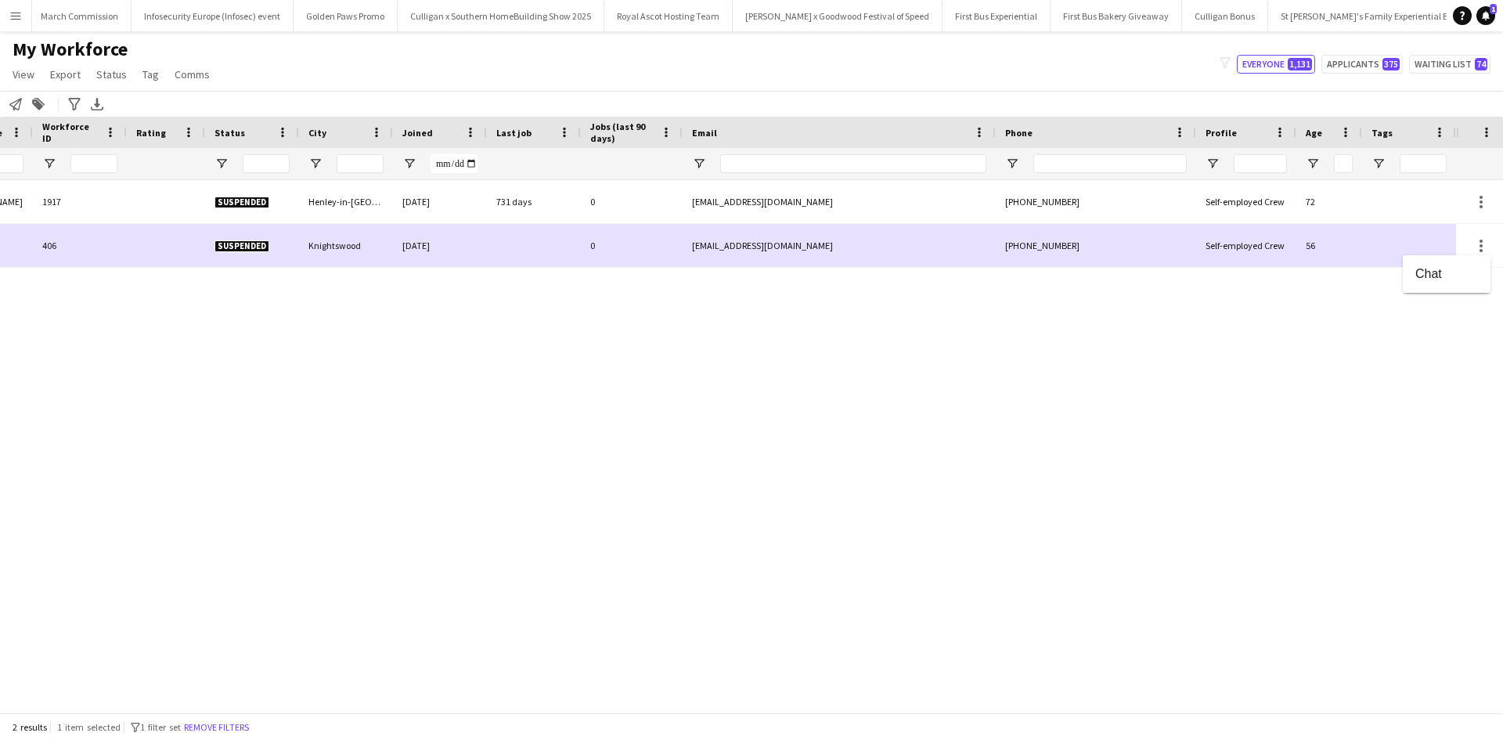
click at [1412, 348] on div at bounding box center [751, 370] width 1503 height 740
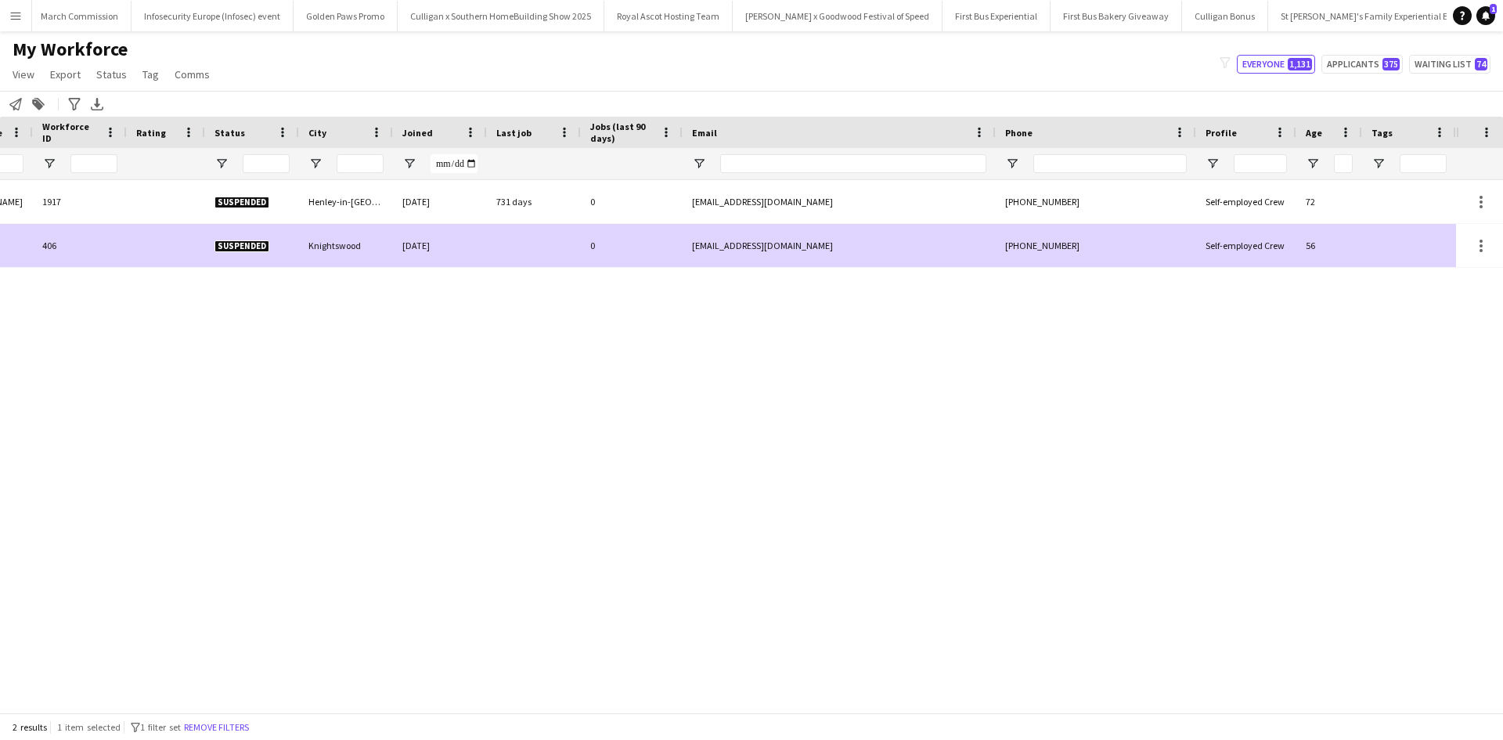
click at [636, 254] on div "0" at bounding box center [632, 245] width 102 height 43
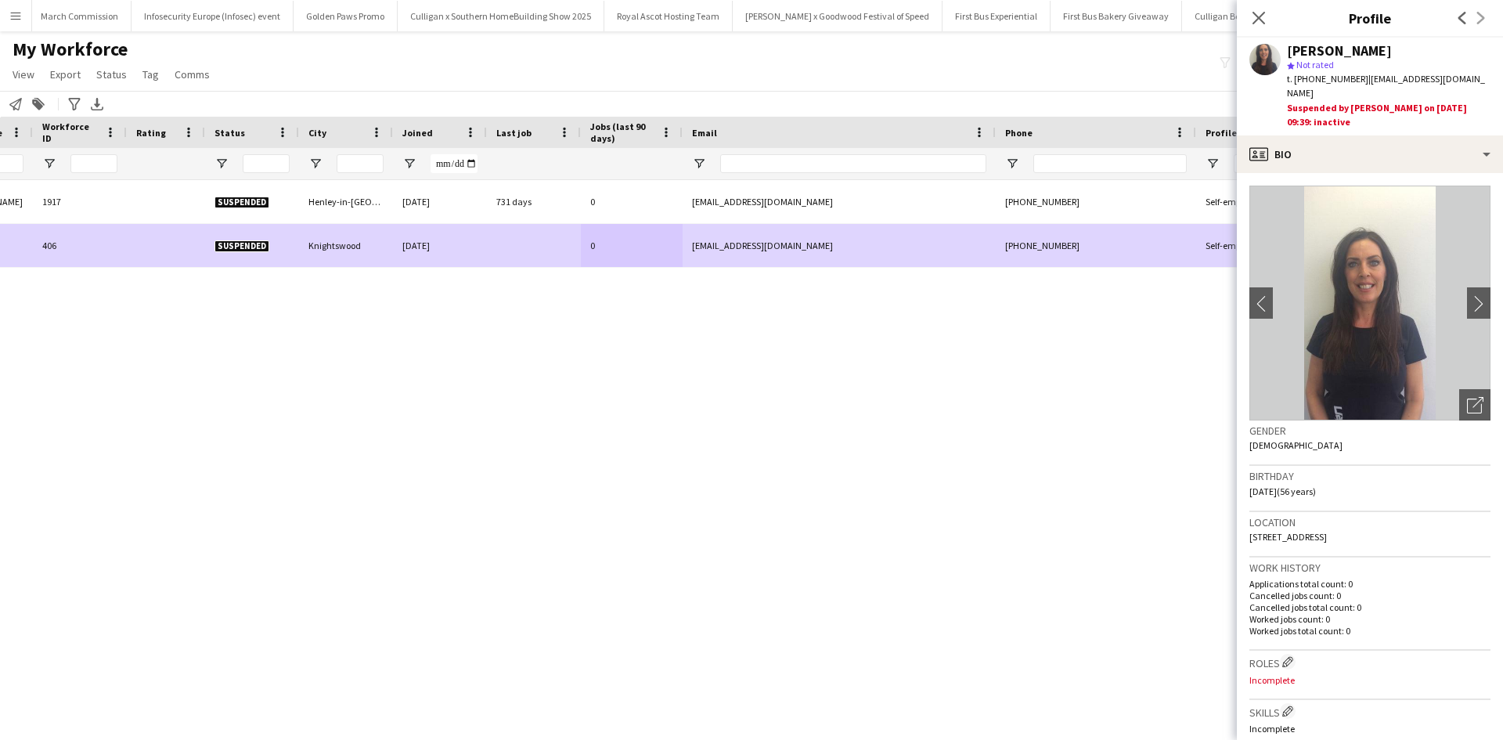
click at [247, 135] on div "Status" at bounding box center [243, 132] width 56 height 23
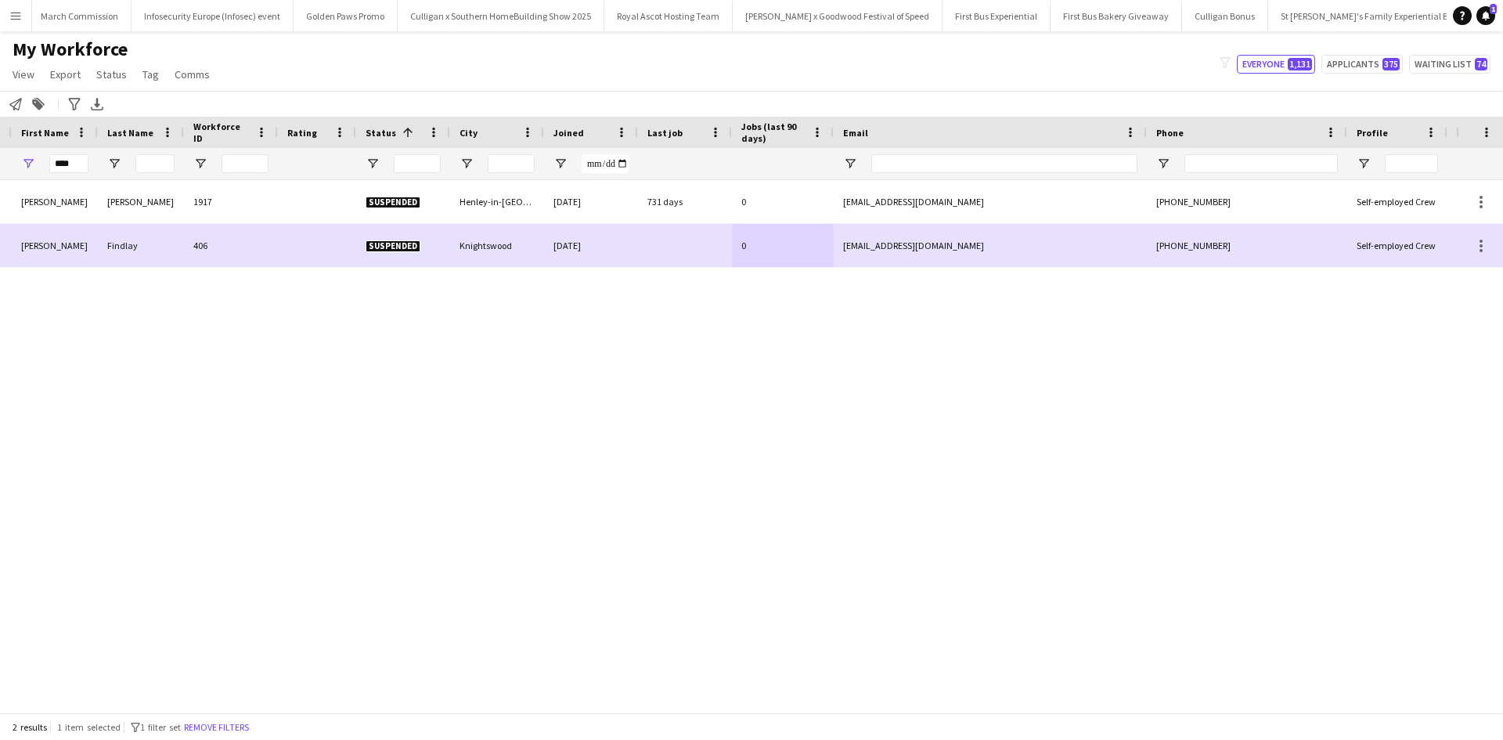
scroll to position [0, 0]
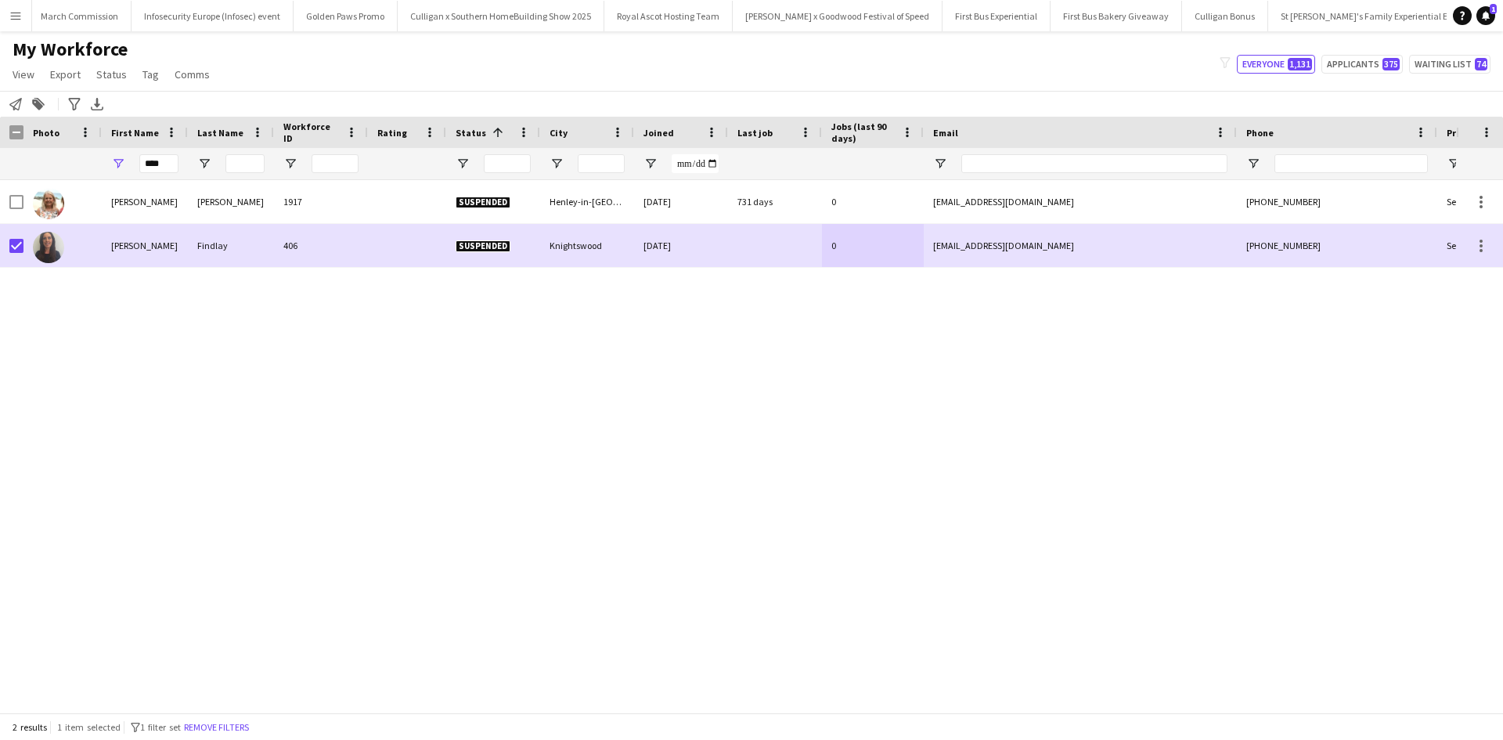
click at [474, 130] on span "Status" at bounding box center [471, 133] width 31 height 12
click at [498, 129] on span at bounding box center [498, 132] width 14 height 14
click at [122, 81] on span "Status" at bounding box center [111, 74] width 31 height 14
click at [135, 112] on link "Edit" at bounding box center [145, 108] width 110 height 33
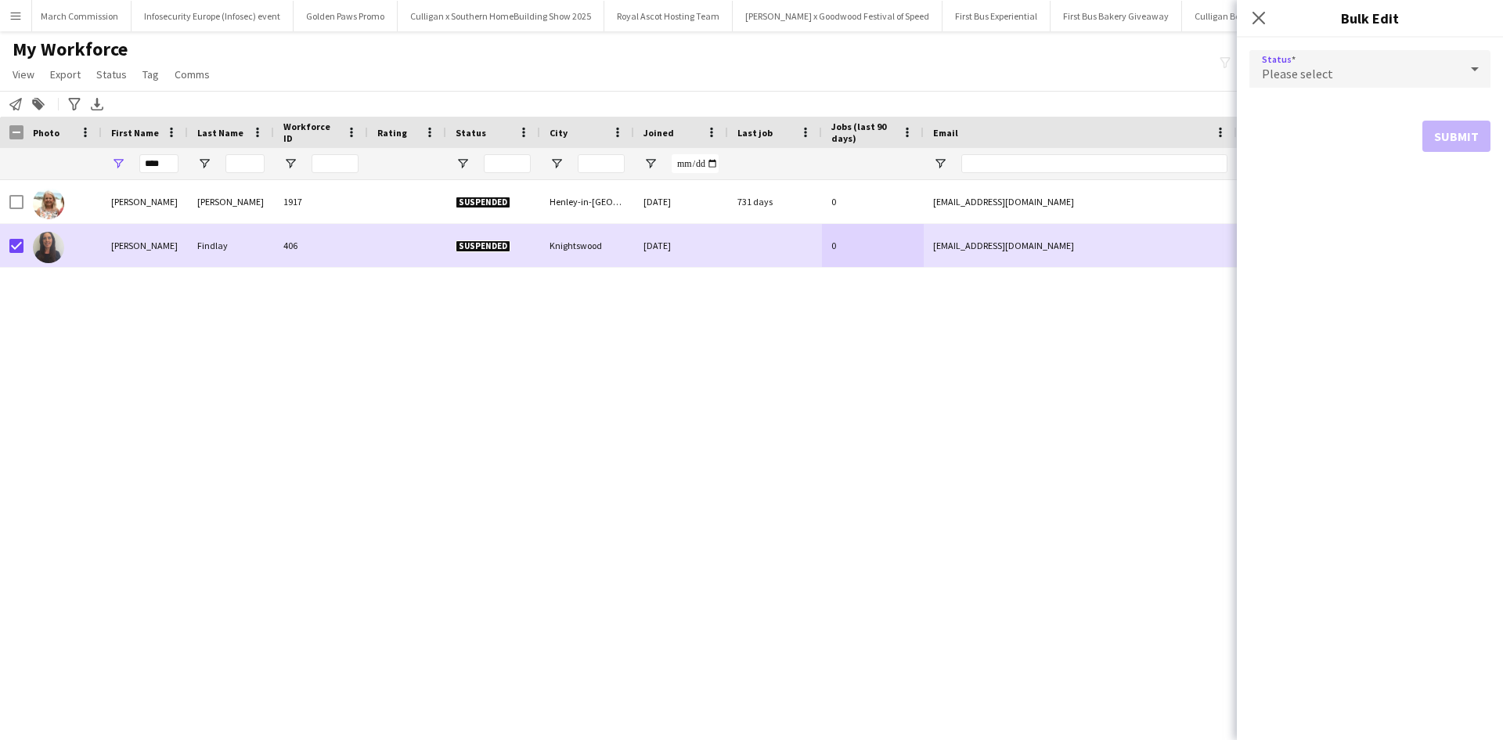
click at [1374, 85] on div "Please select" at bounding box center [1354, 69] width 210 height 38
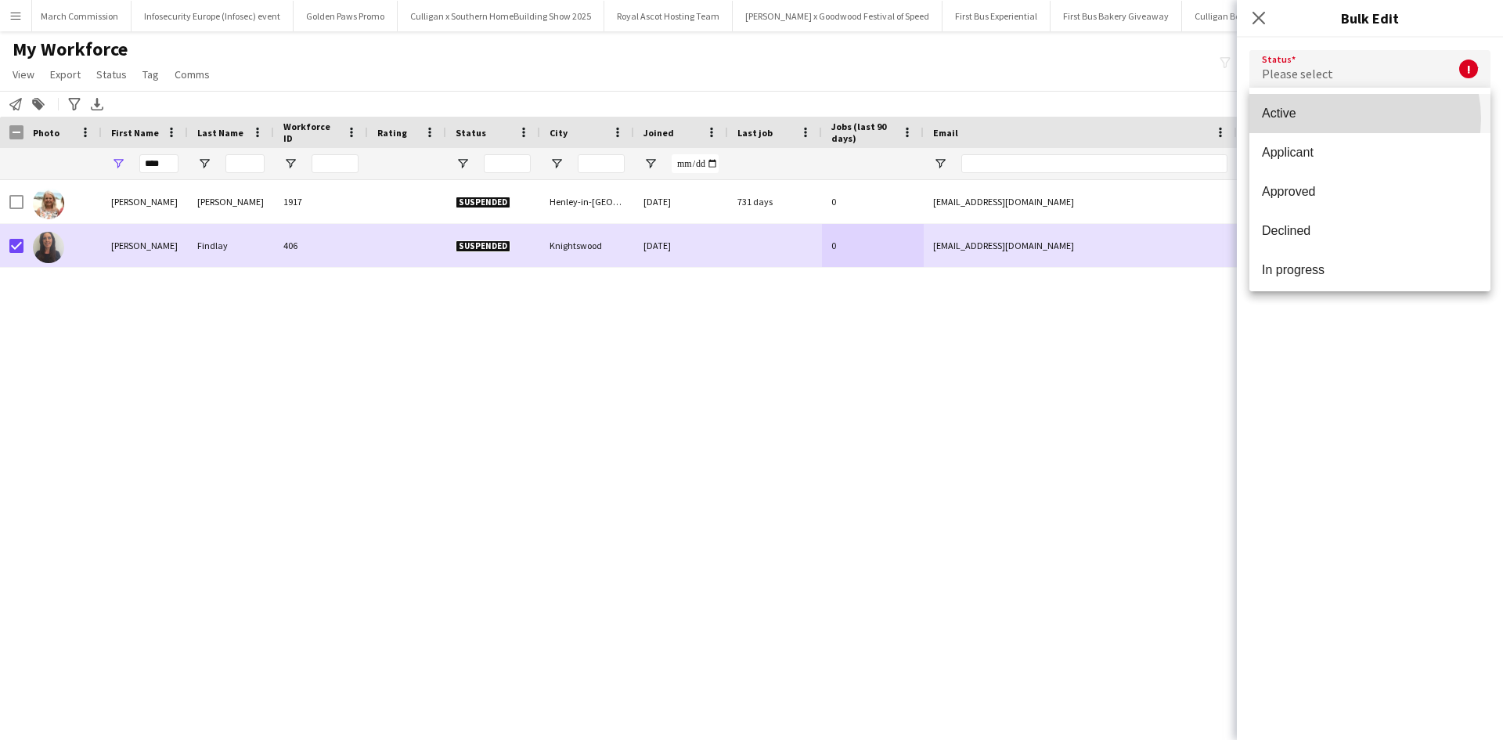
click at [1355, 118] on span "Active" at bounding box center [1370, 113] width 216 height 15
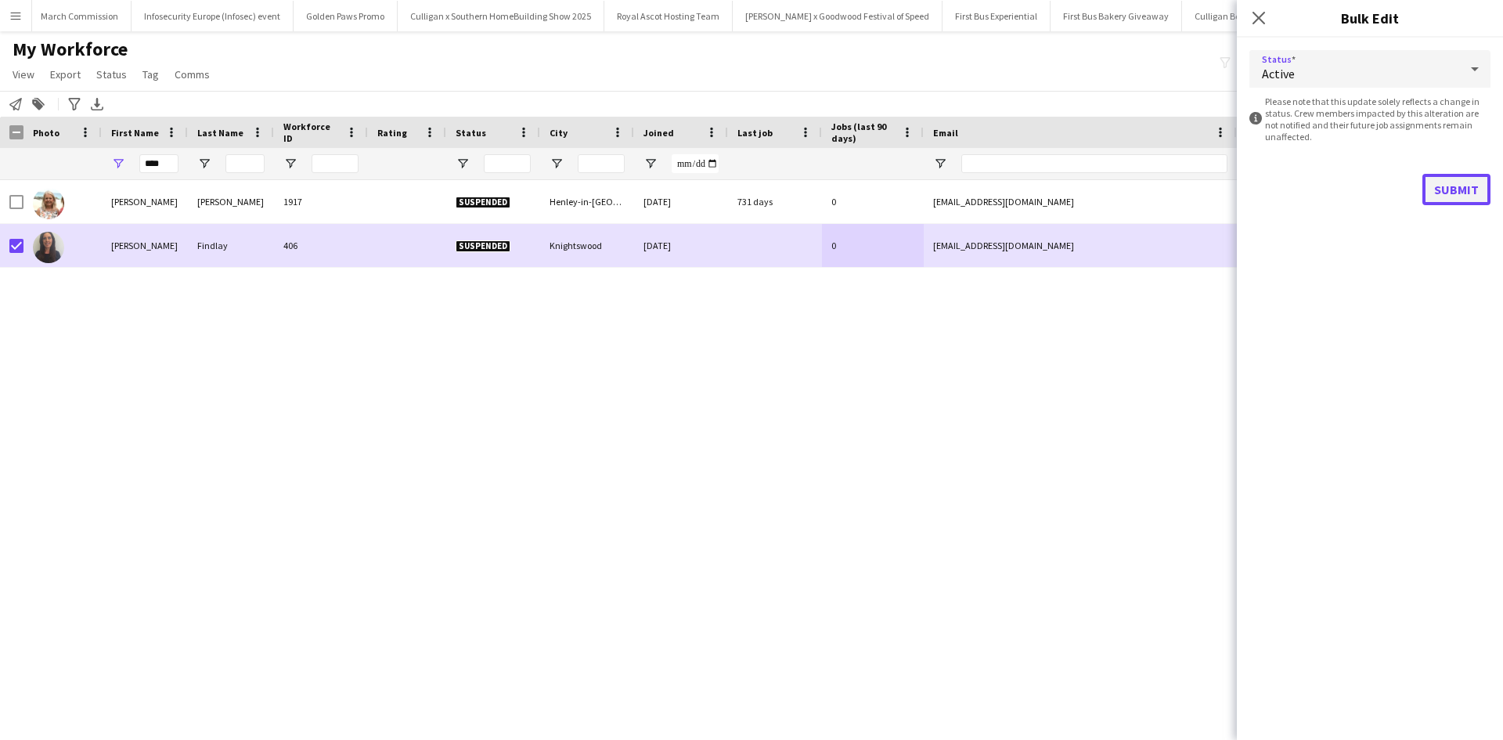
click at [1442, 189] on button "Submit" at bounding box center [1456, 189] width 68 height 31
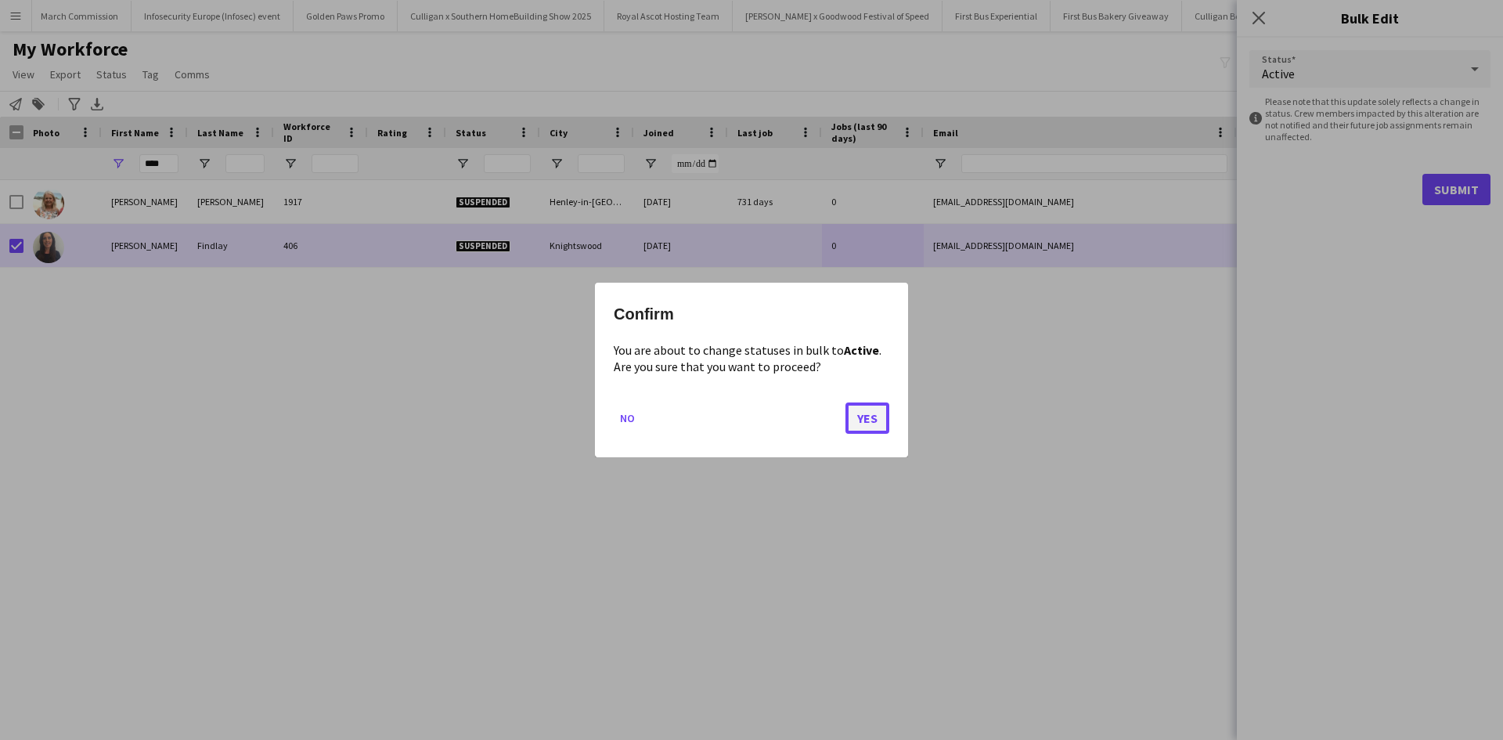
click at [857, 419] on button "Yes" at bounding box center [867, 417] width 44 height 31
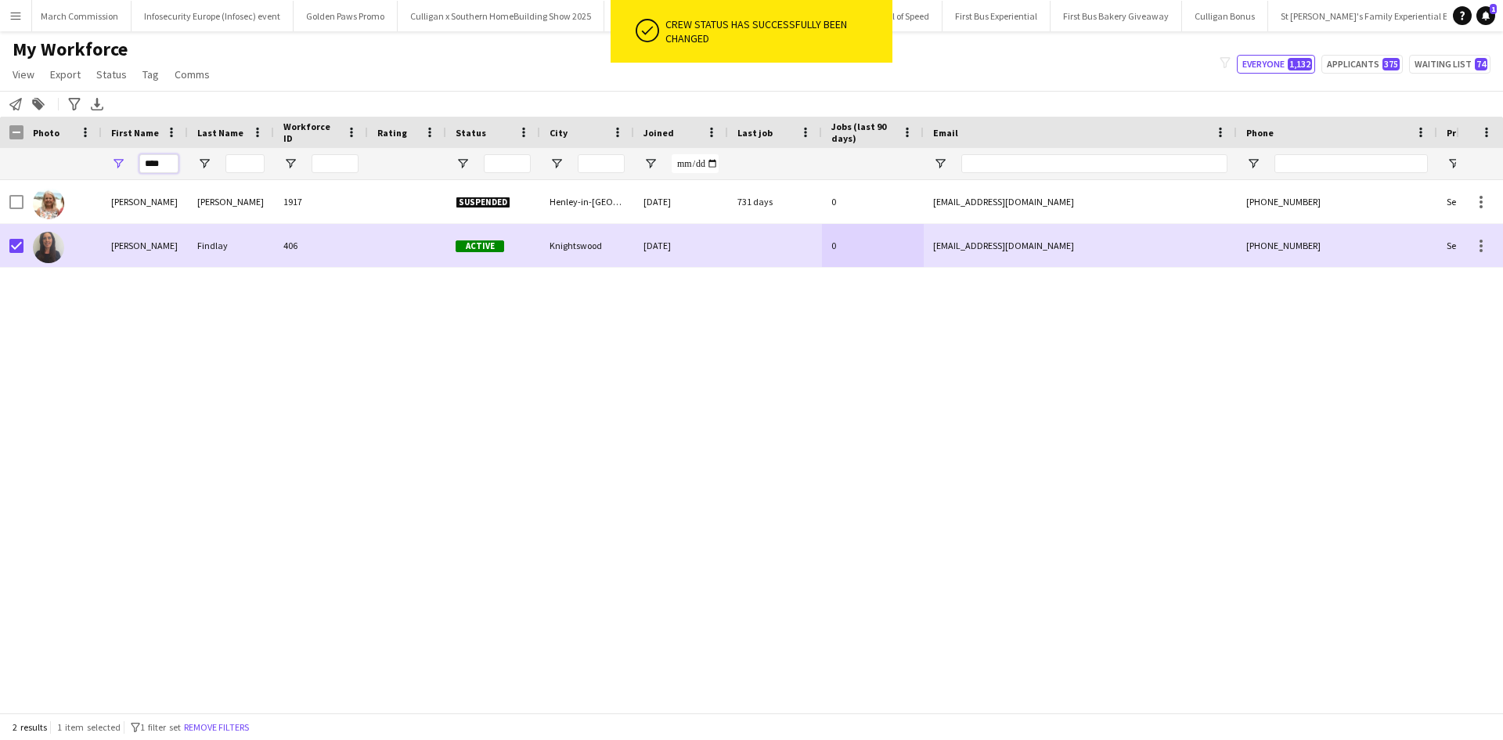
drag, startPoint x: 173, startPoint y: 168, endPoint x: 112, endPoint y: 164, distance: 61.2
click at [112, 164] on div "****" at bounding box center [145, 163] width 86 height 31
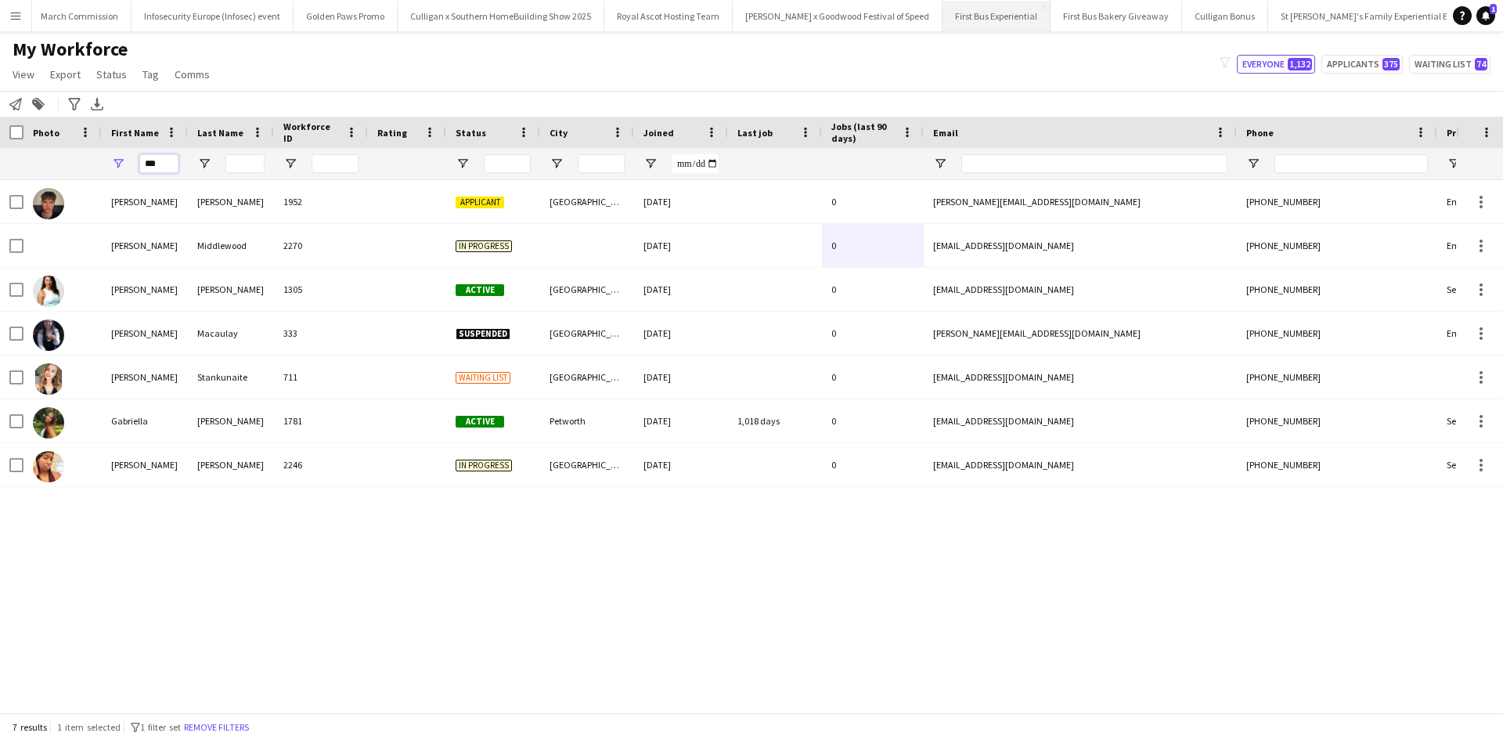
type input "***"
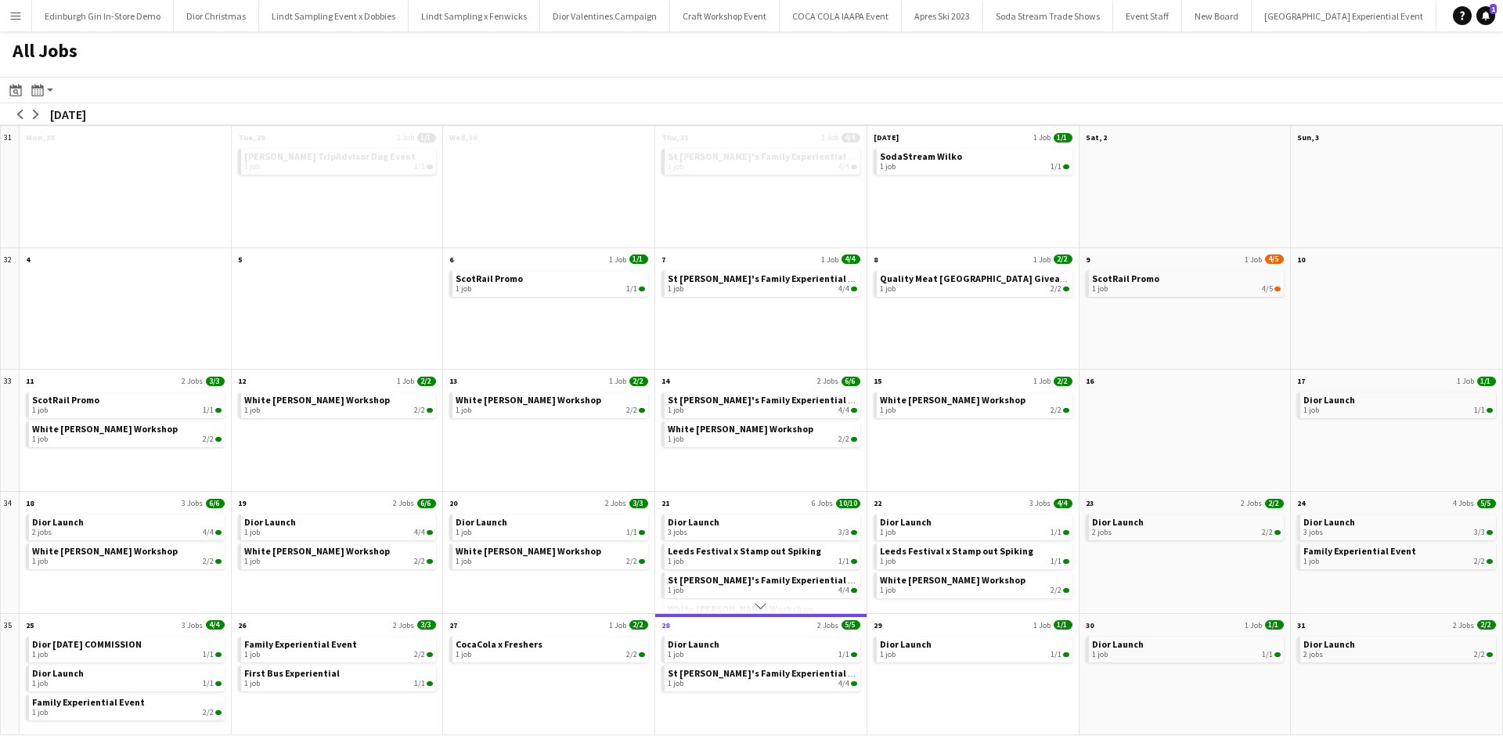
click at [25, 16] on button "Menu" at bounding box center [15, 15] width 31 height 31
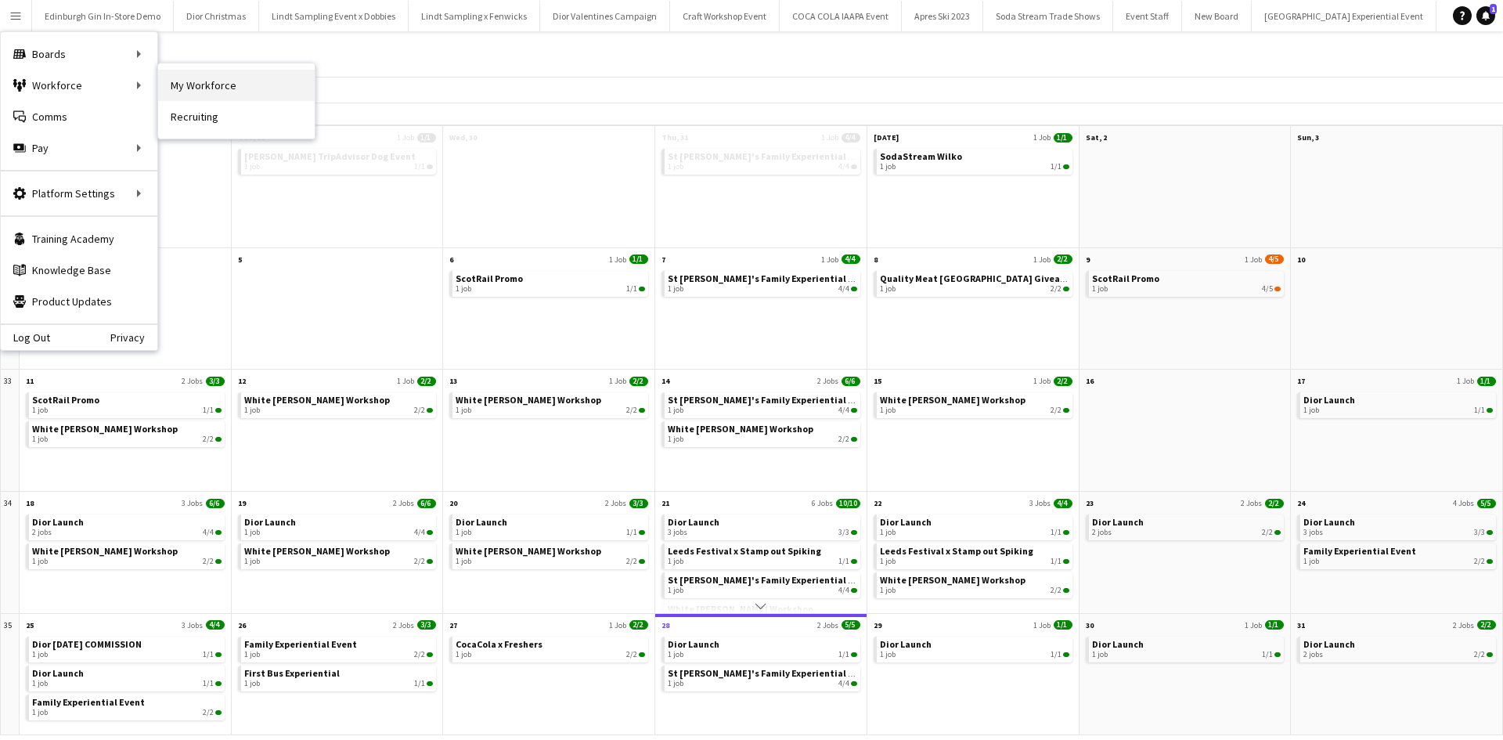
click at [196, 83] on link "My Workforce" at bounding box center [236, 85] width 157 height 31
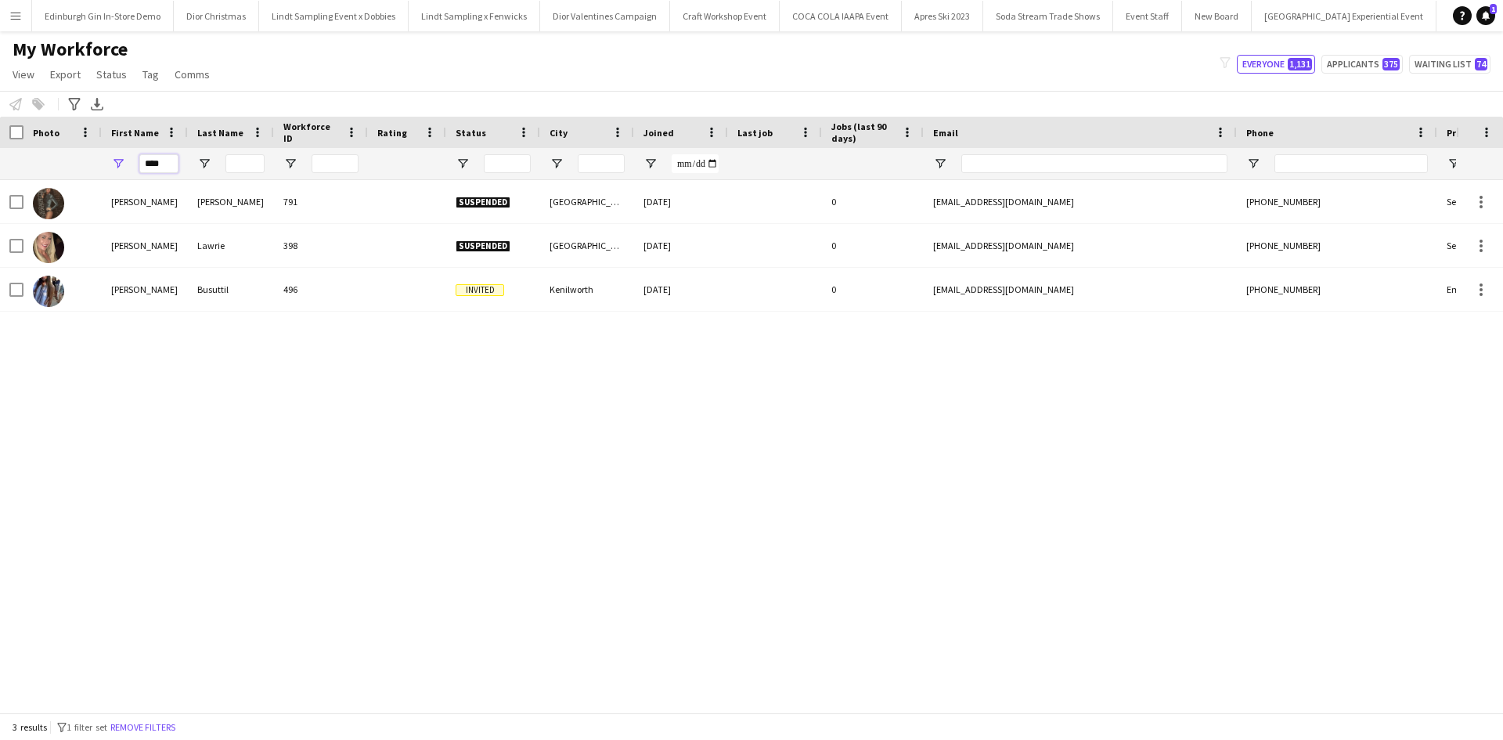
drag, startPoint x: 166, startPoint y: 166, endPoint x: 125, endPoint y: 164, distance: 40.8
click at [125, 164] on div "****" at bounding box center [145, 163] width 86 height 31
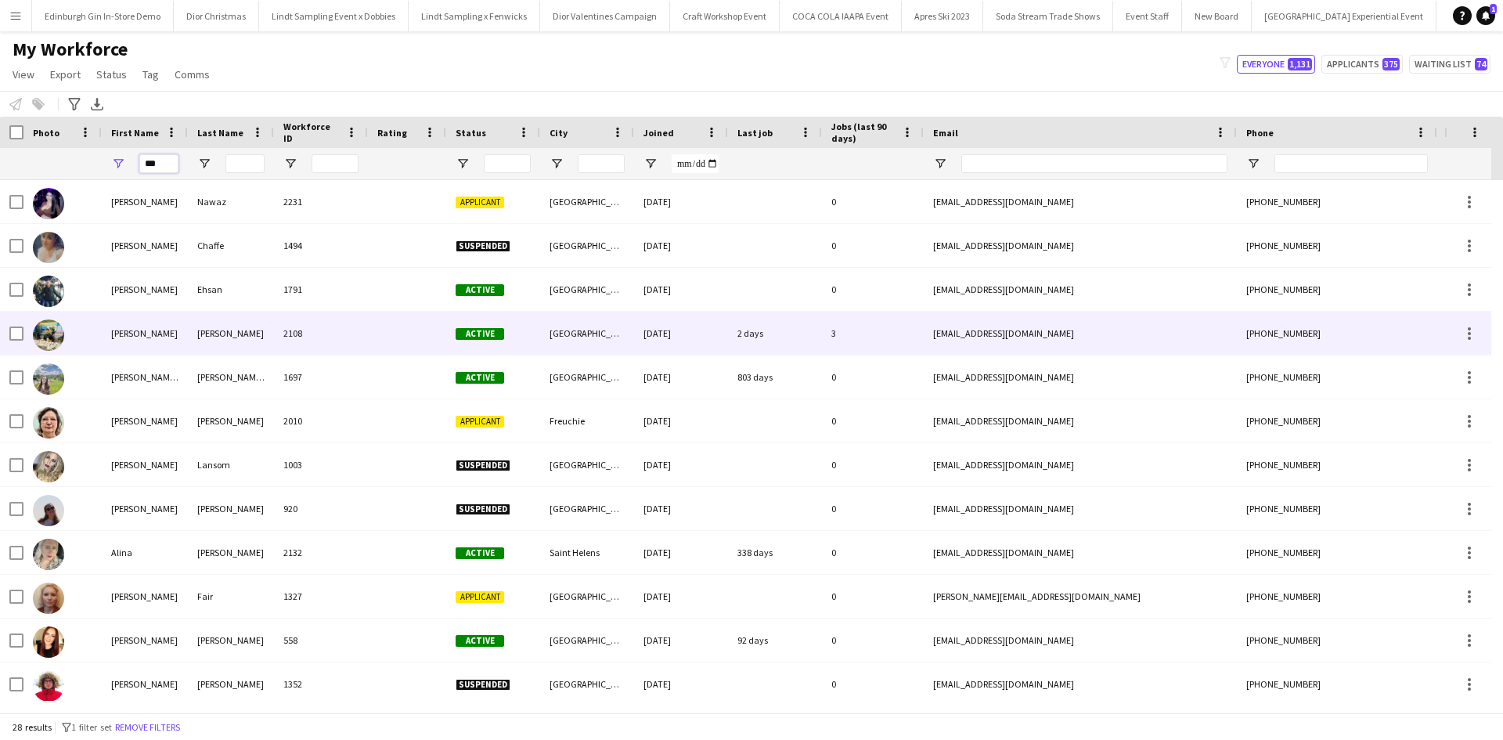
type input "***"
click at [120, 327] on div "Ali" at bounding box center [145, 333] width 86 height 43
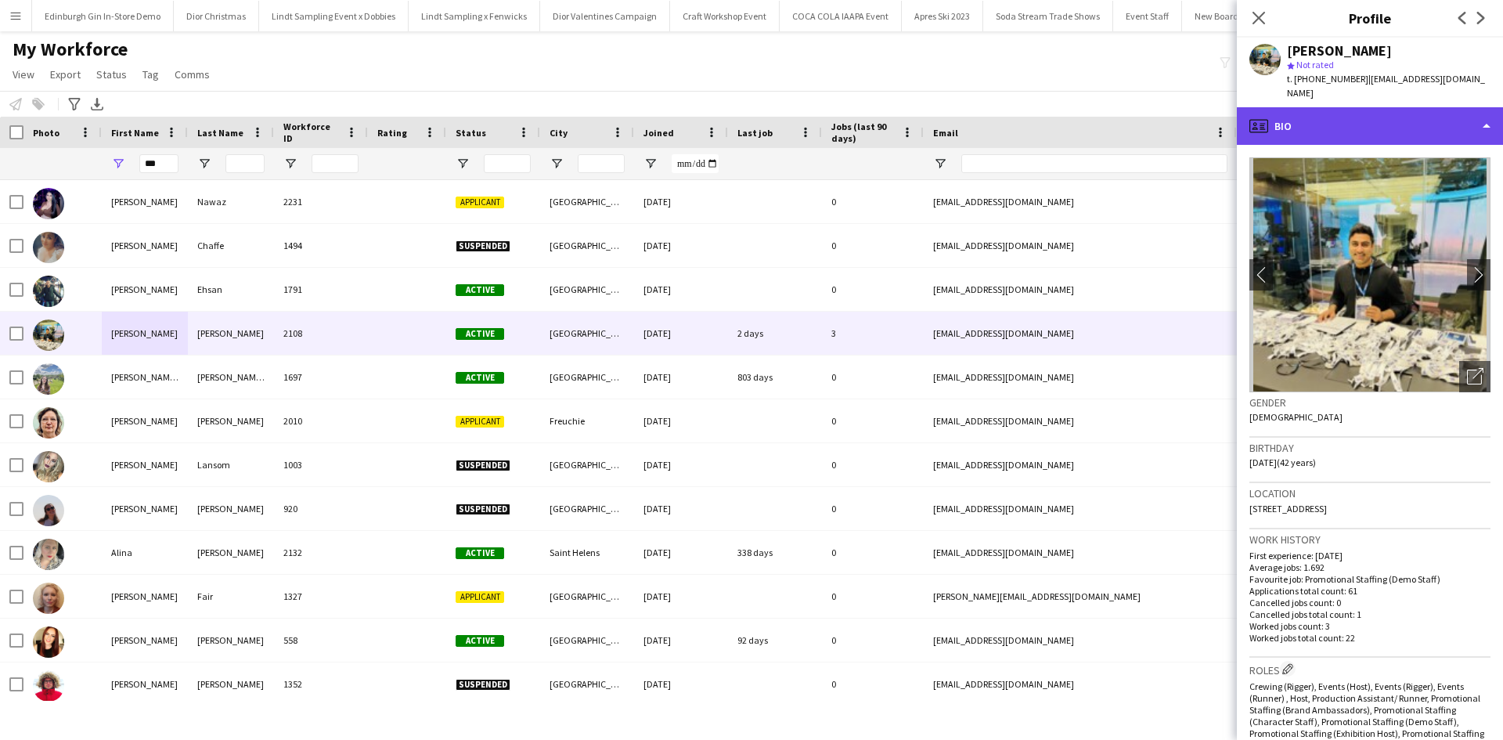
click at [1363, 111] on div "profile Bio" at bounding box center [1370, 126] width 266 height 38
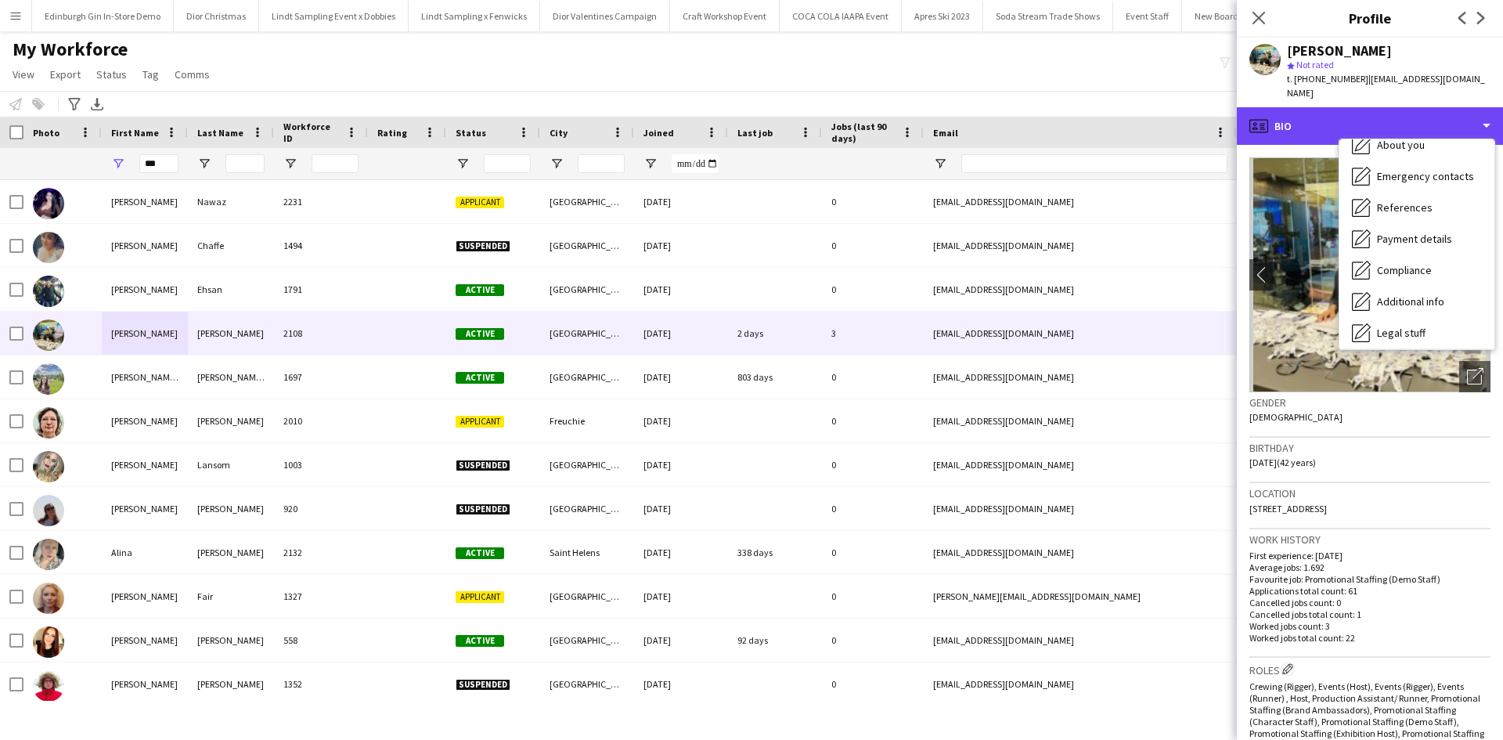
scroll to position [178, 0]
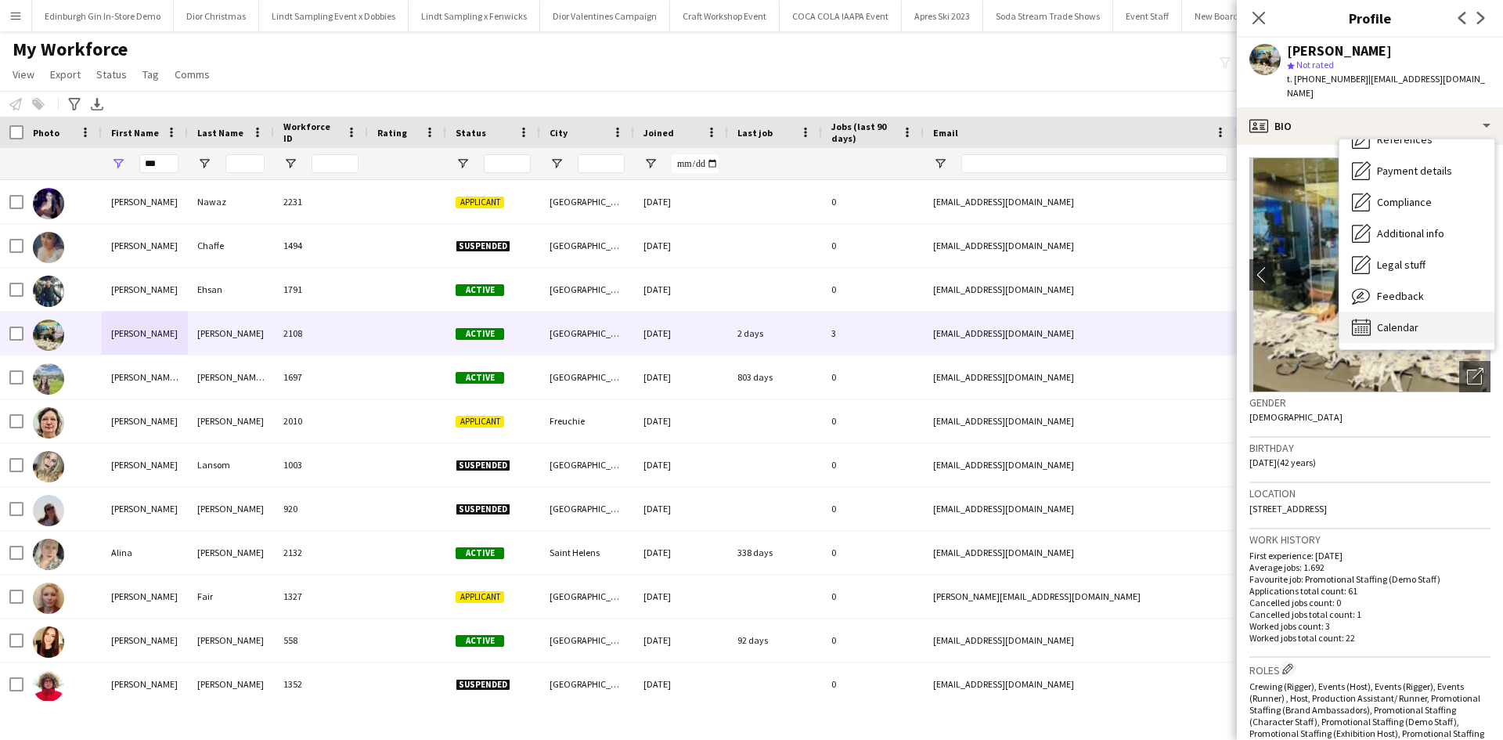
click at [1386, 320] on span "Calendar" at bounding box center [1397, 327] width 41 height 14
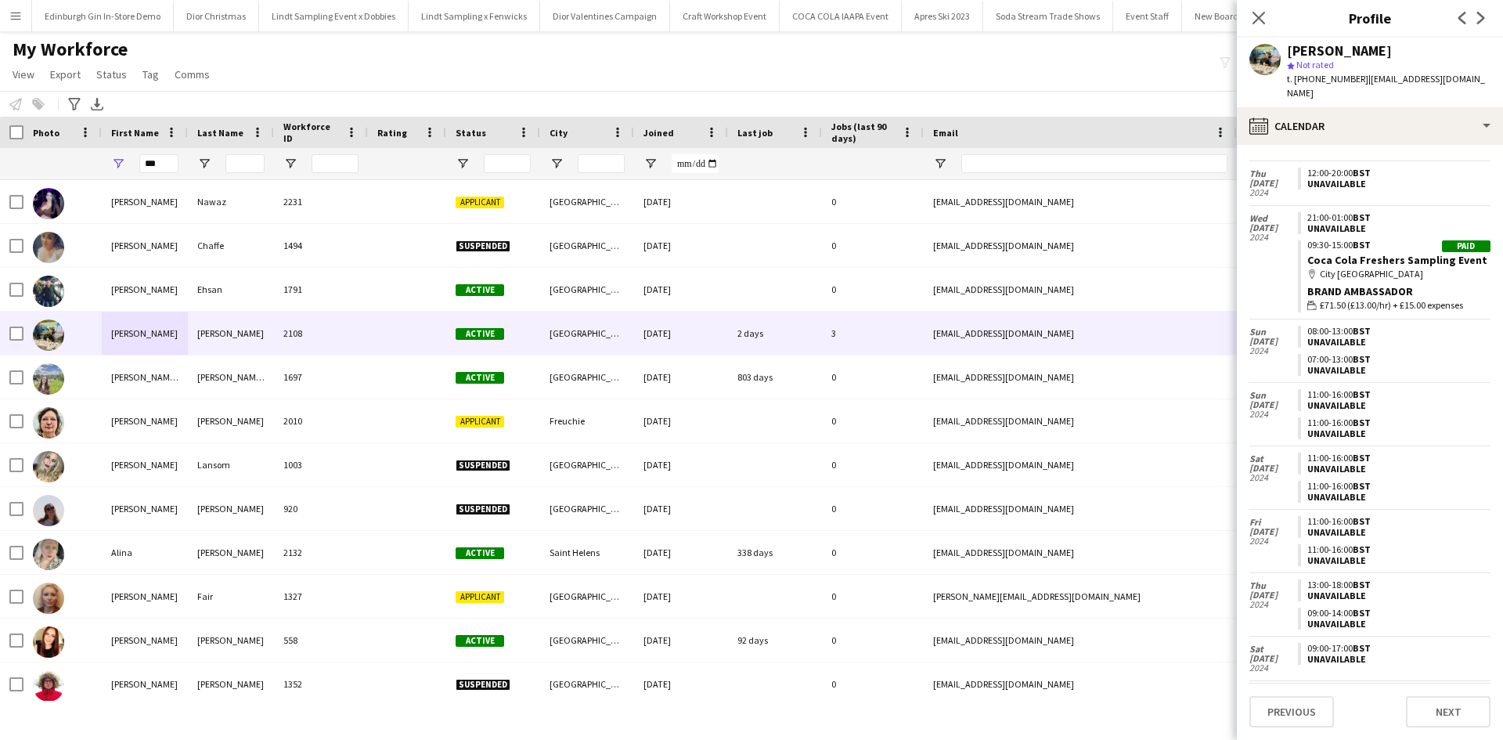
scroll to position [4191, 0]
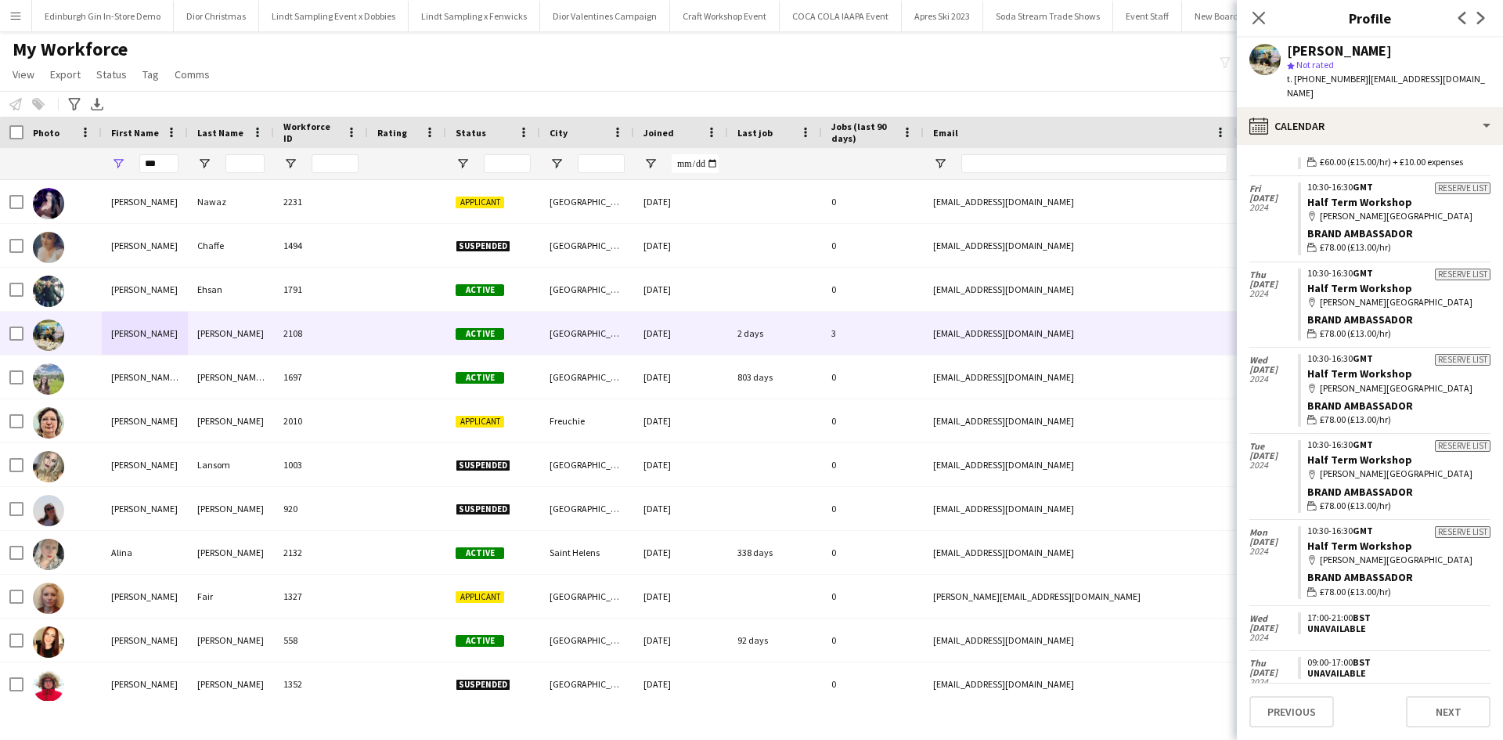
click at [13, 27] on button "Menu" at bounding box center [15, 15] width 31 height 31
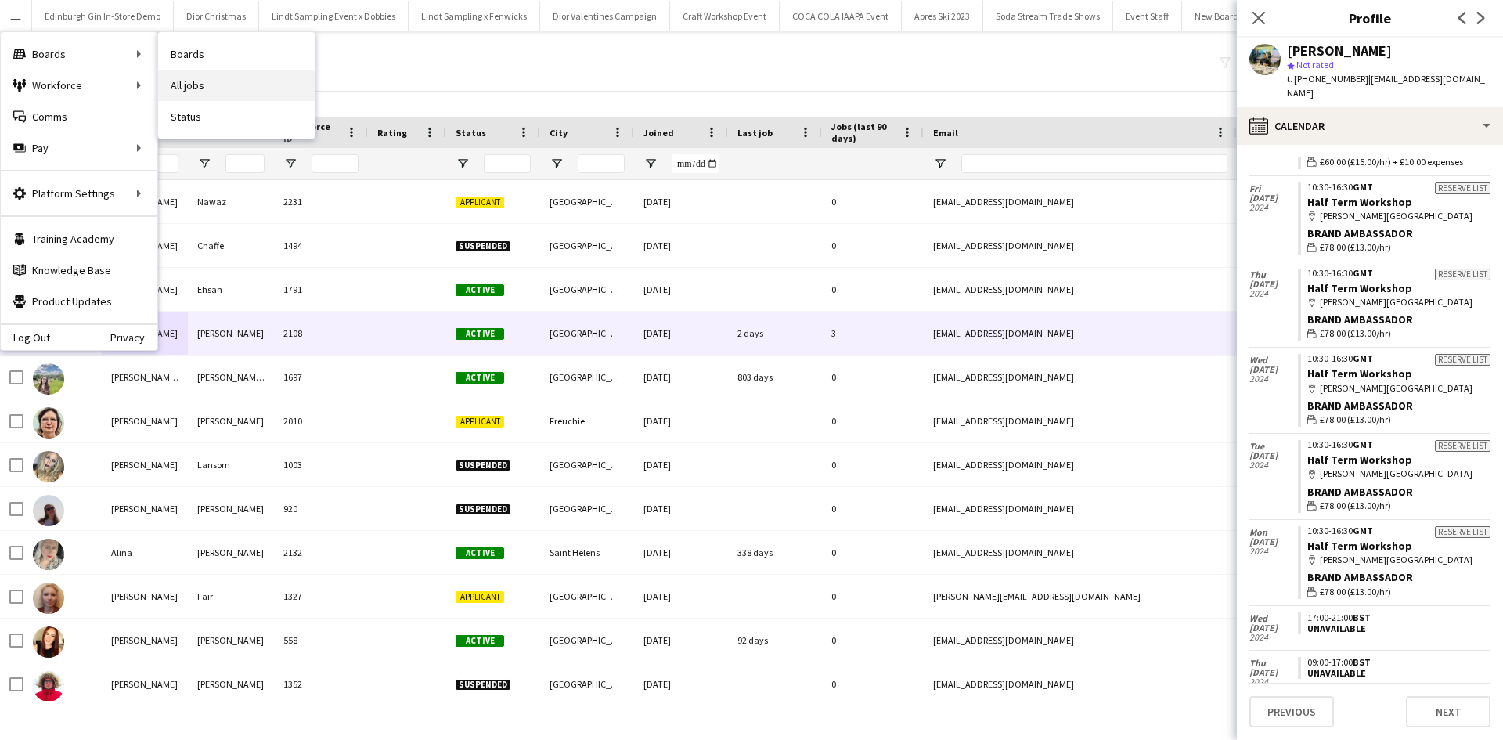
click at [202, 84] on link "All jobs" at bounding box center [236, 85] width 157 height 31
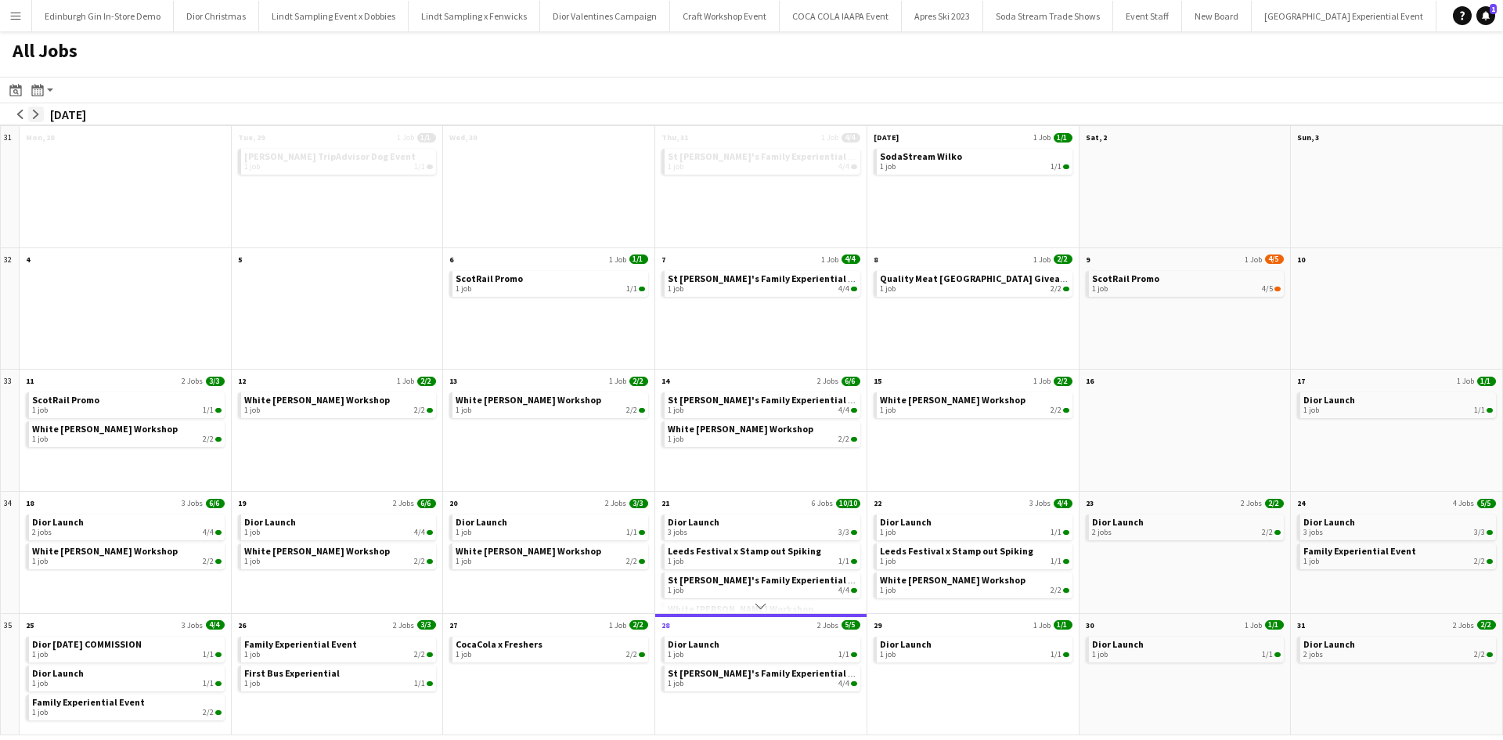
click at [34, 117] on app-icon "arrow-right" at bounding box center [35, 114] width 9 height 9
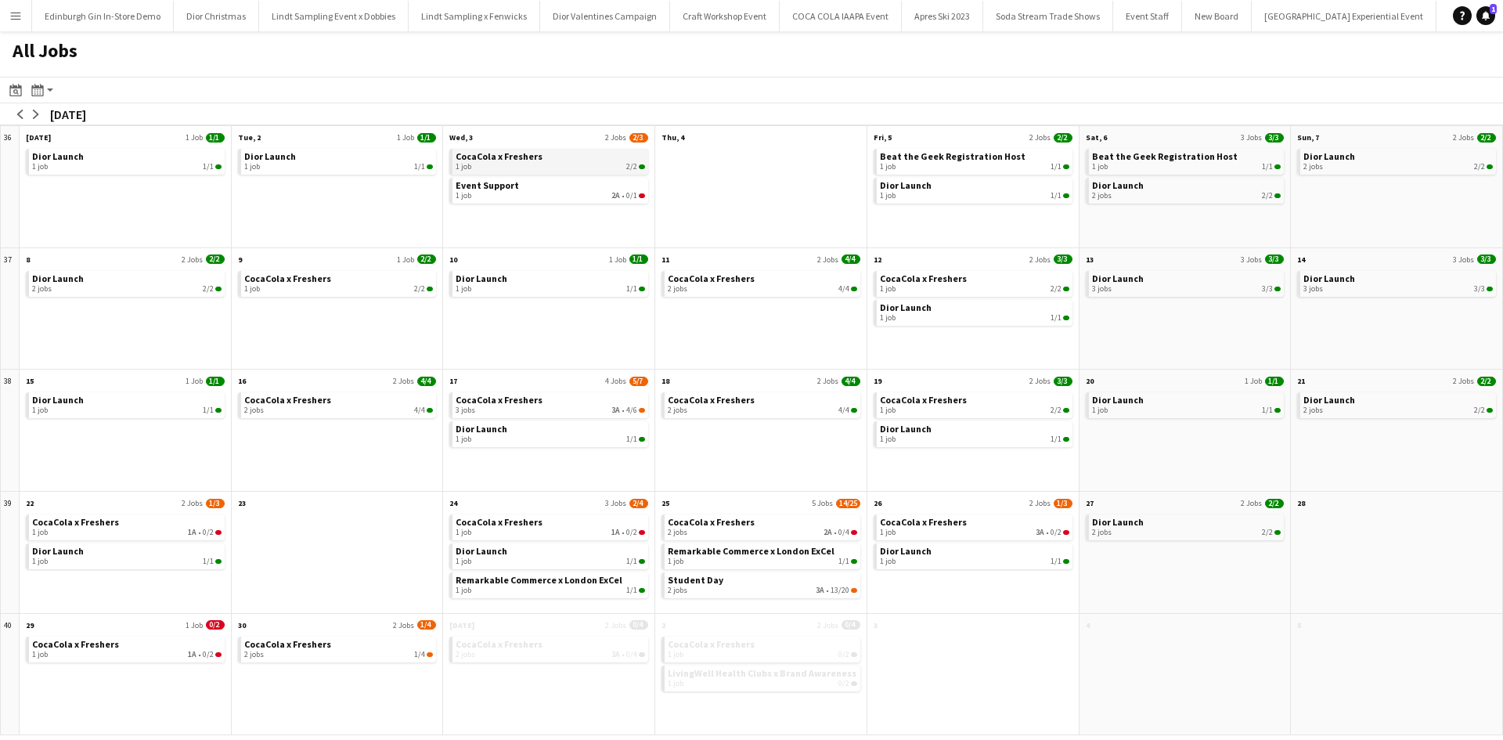
click at [521, 163] on div "1 job 2/2" at bounding box center [550, 166] width 189 height 9
click at [20, 15] on app-icon "Menu" at bounding box center [15, 15] width 13 height 13
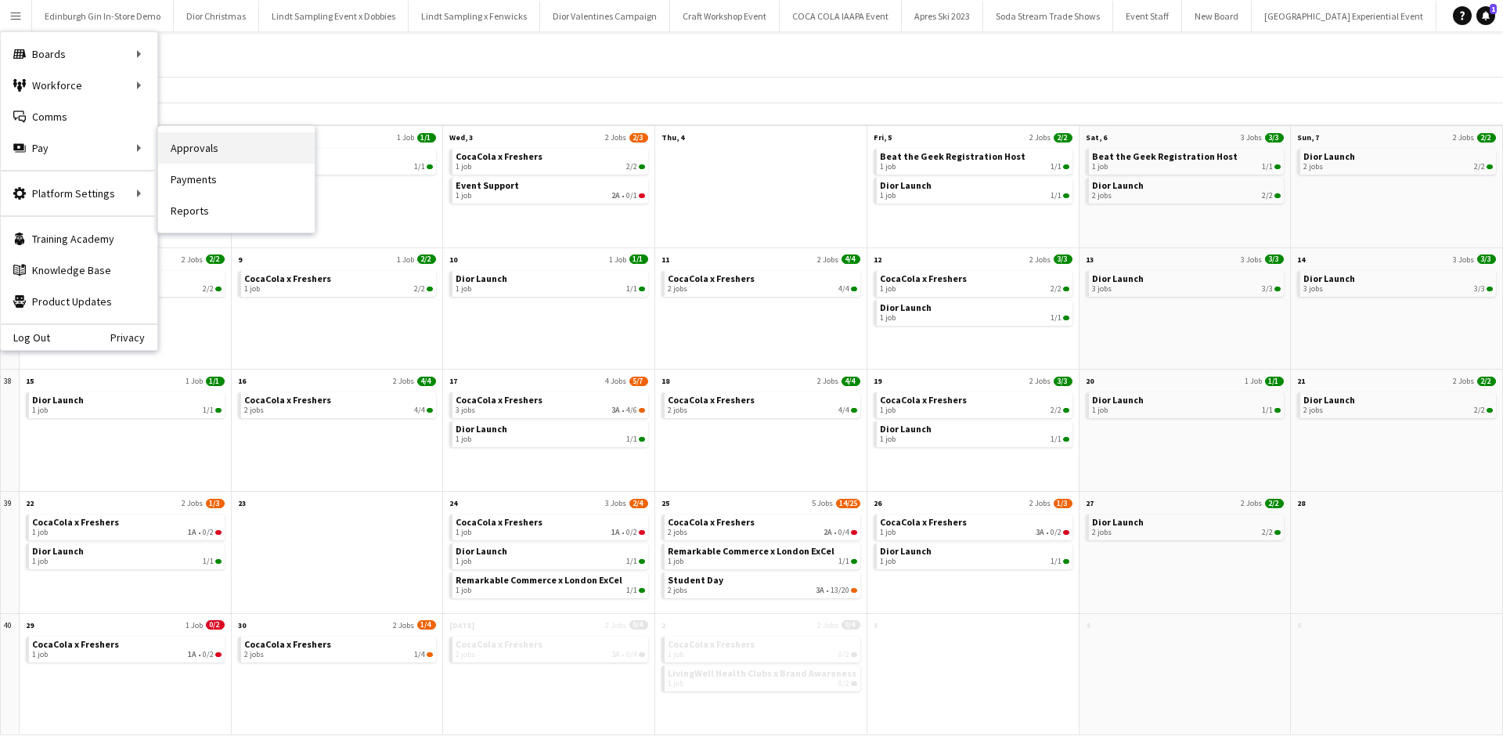
click at [186, 151] on link "Approvals" at bounding box center [236, 147] width 157 height 31
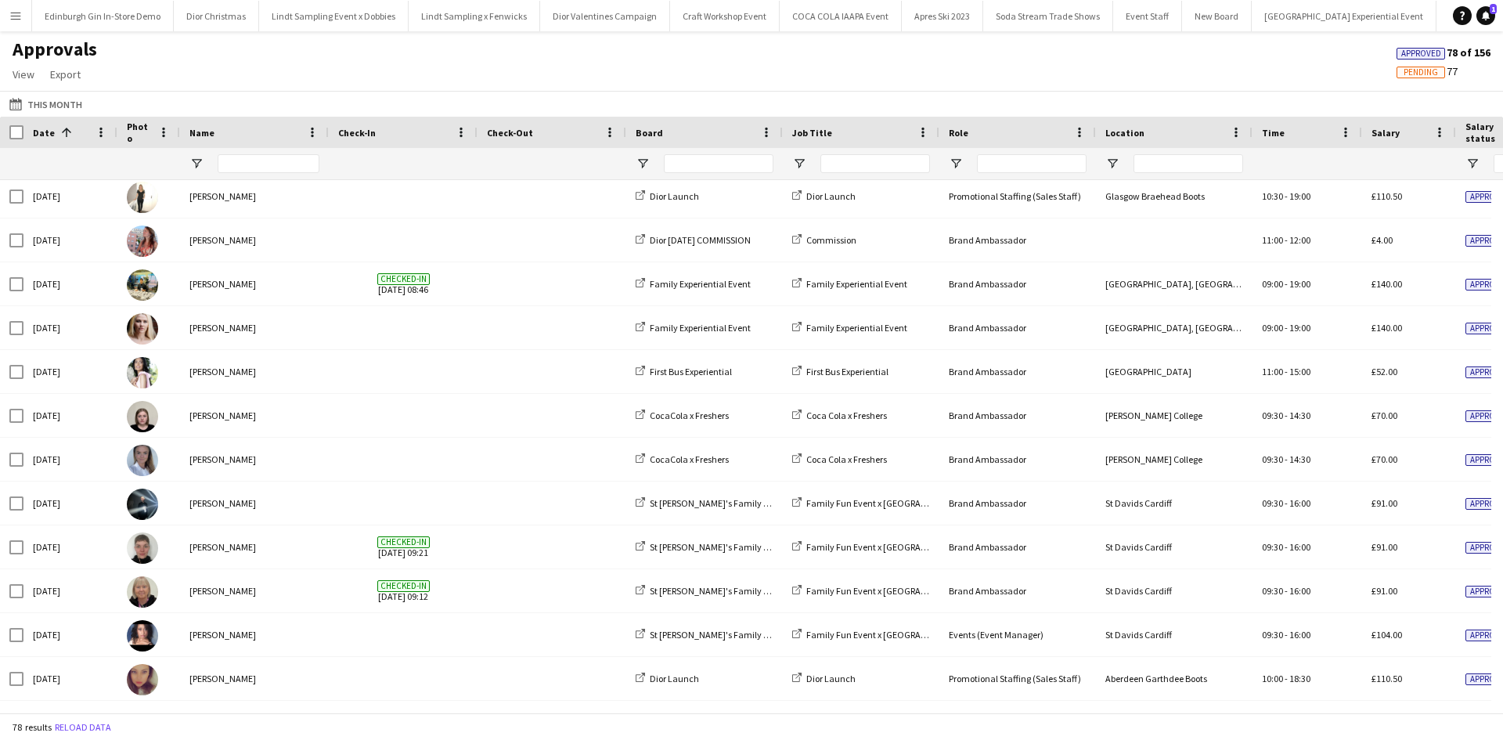
click at [16, 16] on app-icon "Menu" at bounding box center [15, 15] width 13 height 13
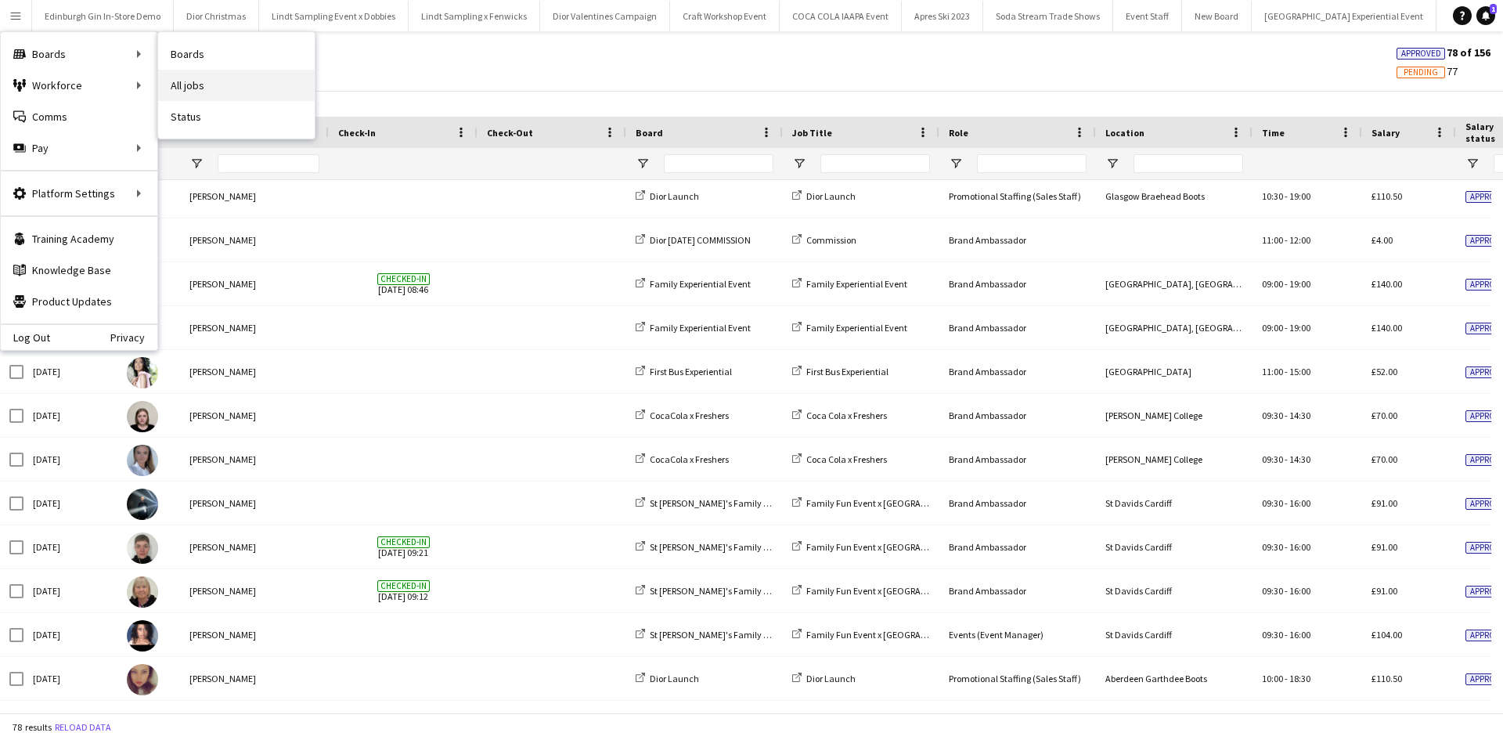
click at [204, 95] on link "All jobs" at bounding box center [236, 85] width 157 height 31
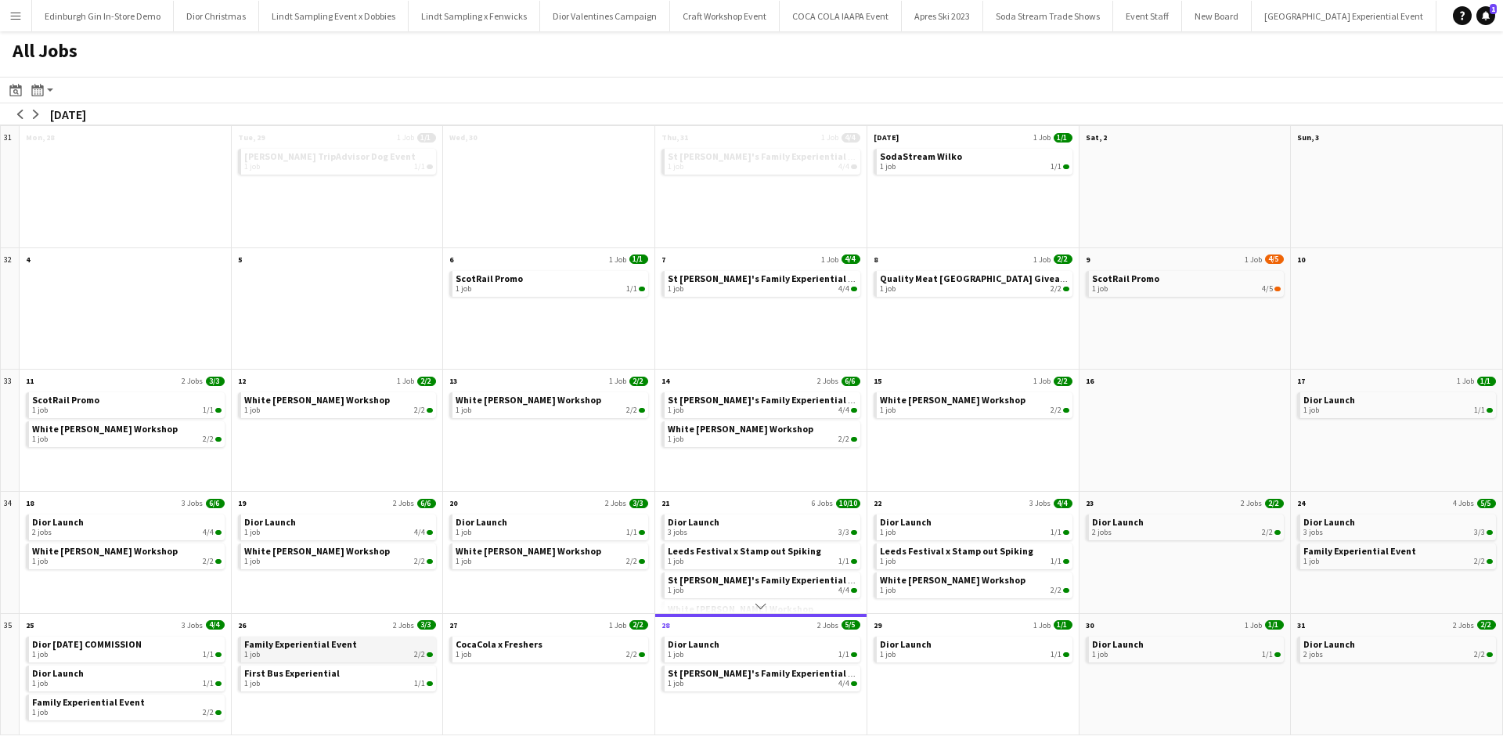
click at [287, 651] on div "1 job 2/2" at bounding box center [338, 654] width 189 height 9
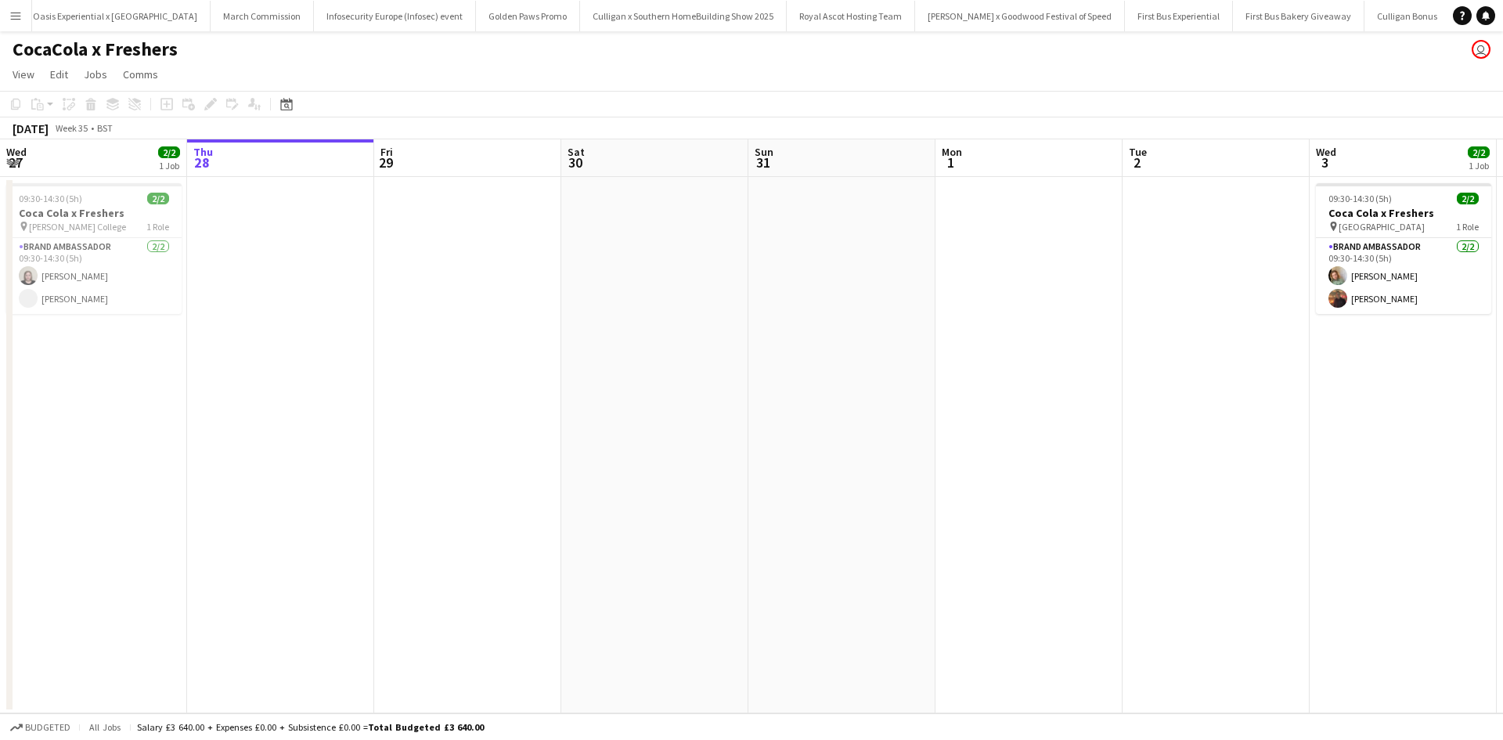
scroll to position [0, 15664]
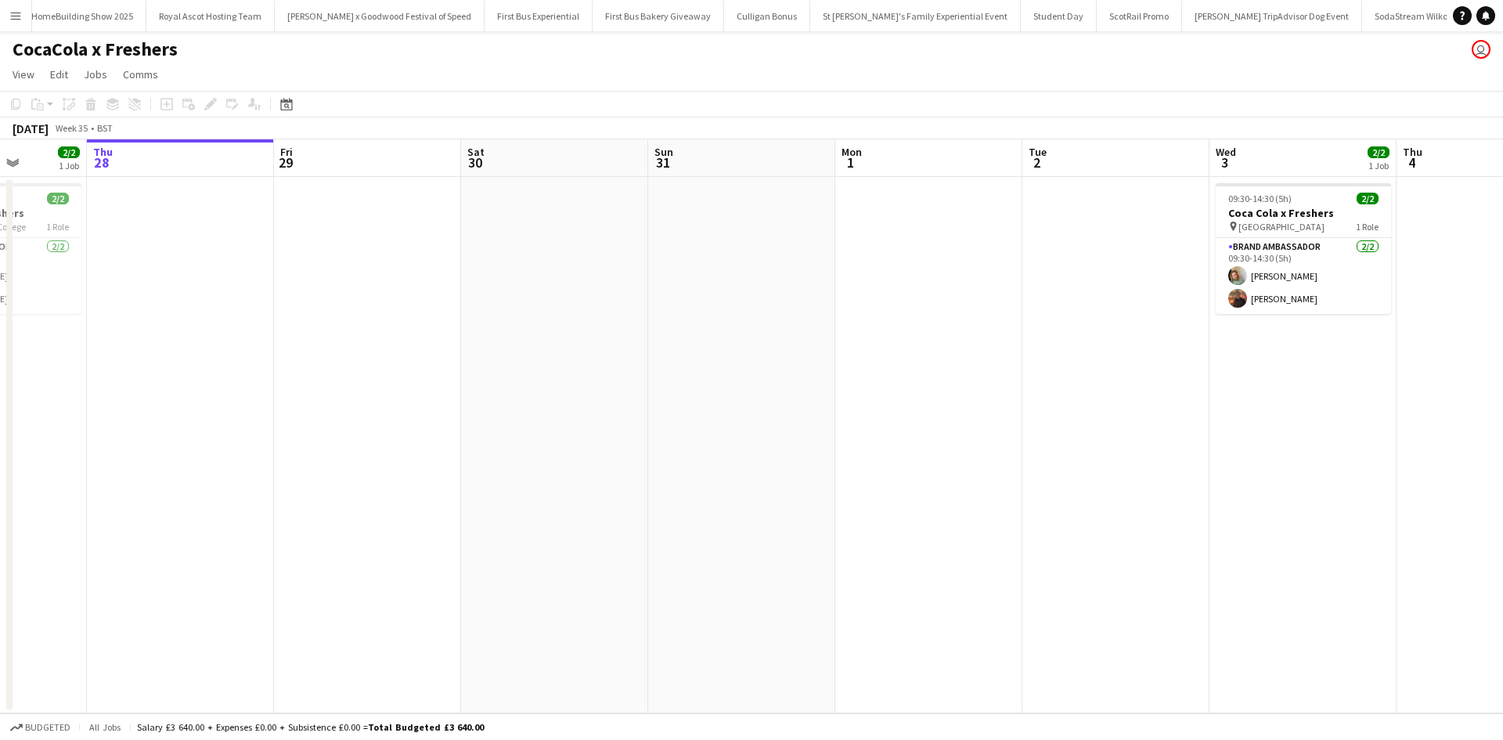
drag, startPoint x: 1076, startPoint y: 410, endPoint x: 593, endPoint y: 368, distance: 484.9
click at [593, 369] on app-calendar-viewport "Mon 25 Tue 26 Wed 27 2/2 1 Job Thu 28 Fri 29 Sat 30 Sun 31 Mon 1 Tue 2 Wed 3 2/…" at bounding box center [751, 426] width 1503 height 574
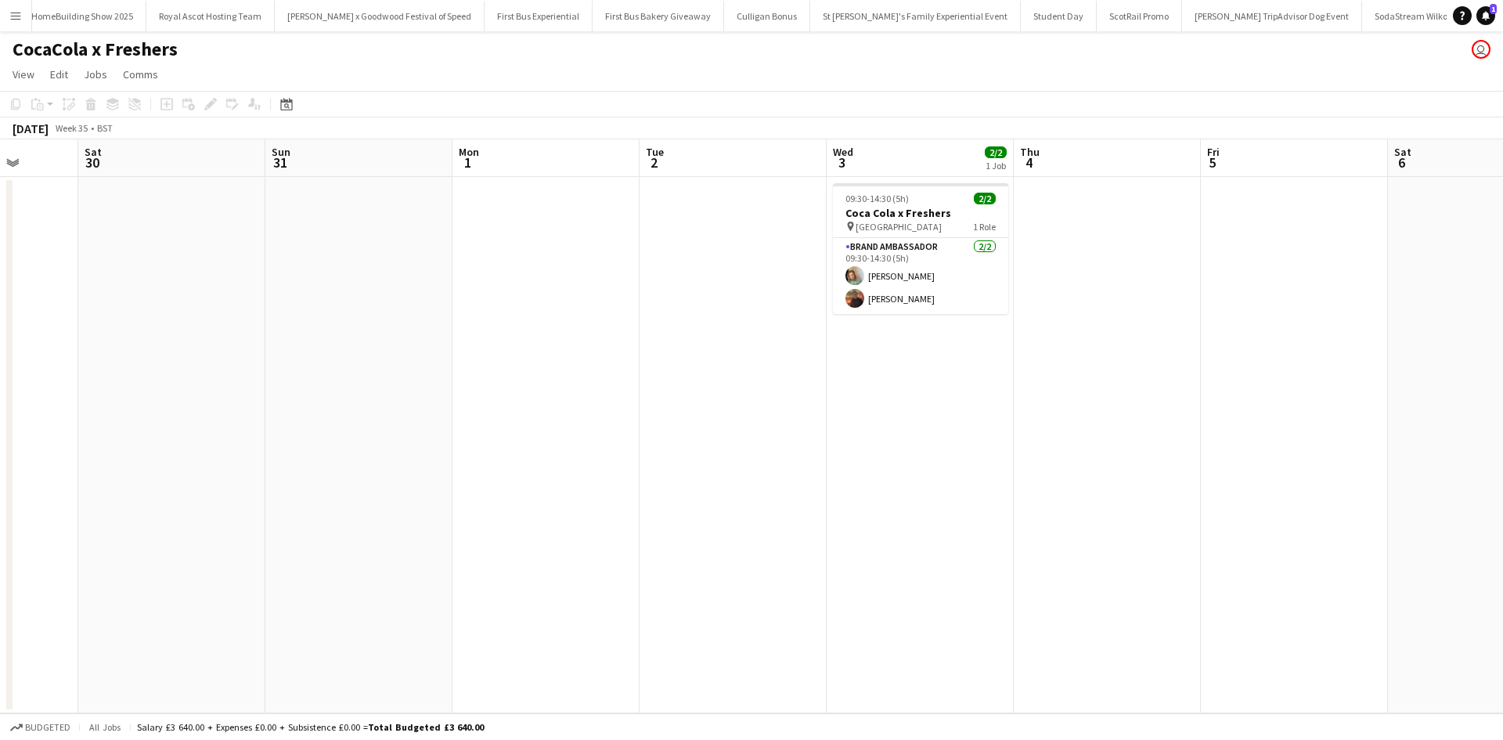
click at [20, 18] on app-icon "Menu" at bounding box center [15, 15] width 13 height 13
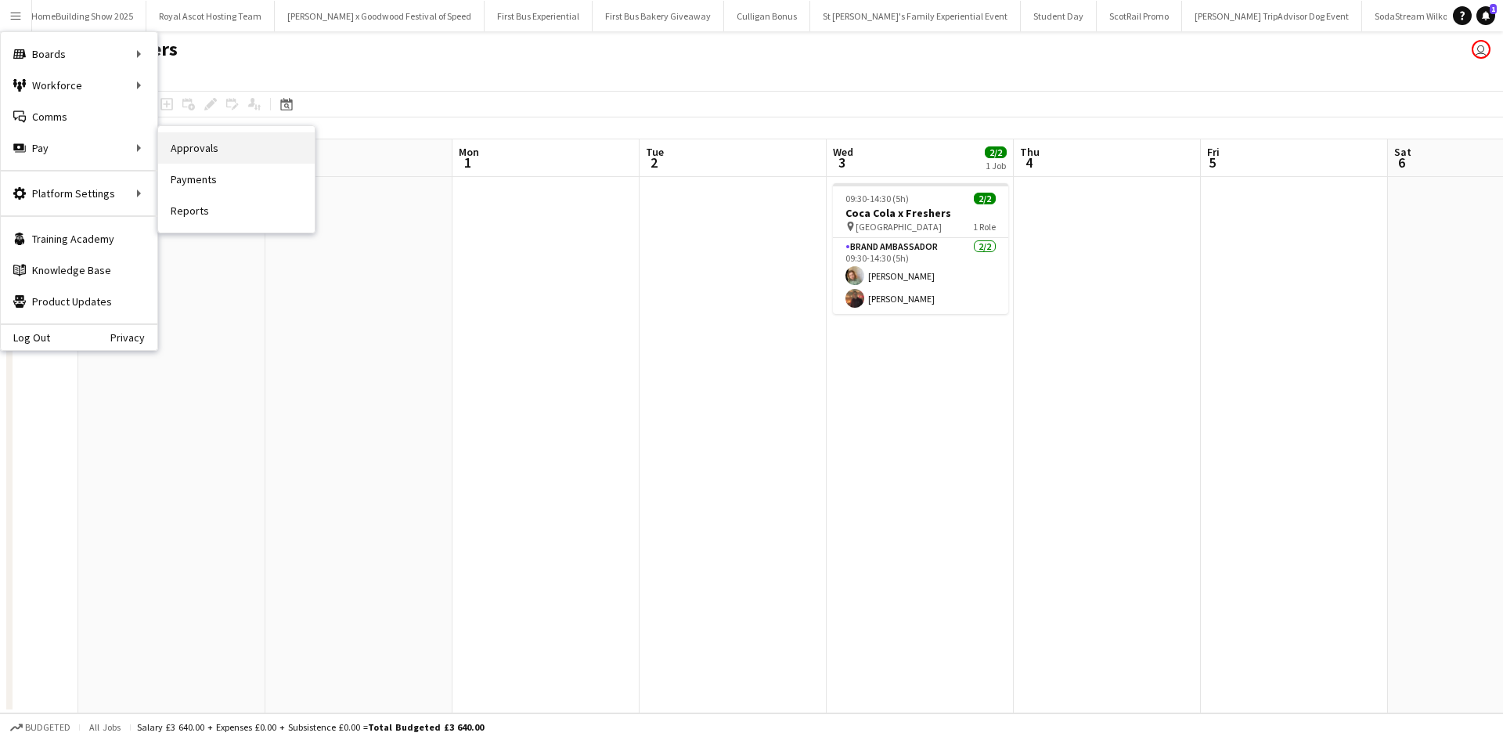
click at [186, 150] on link "Approvals" at bounding box center [236, 147] width 157 height 31
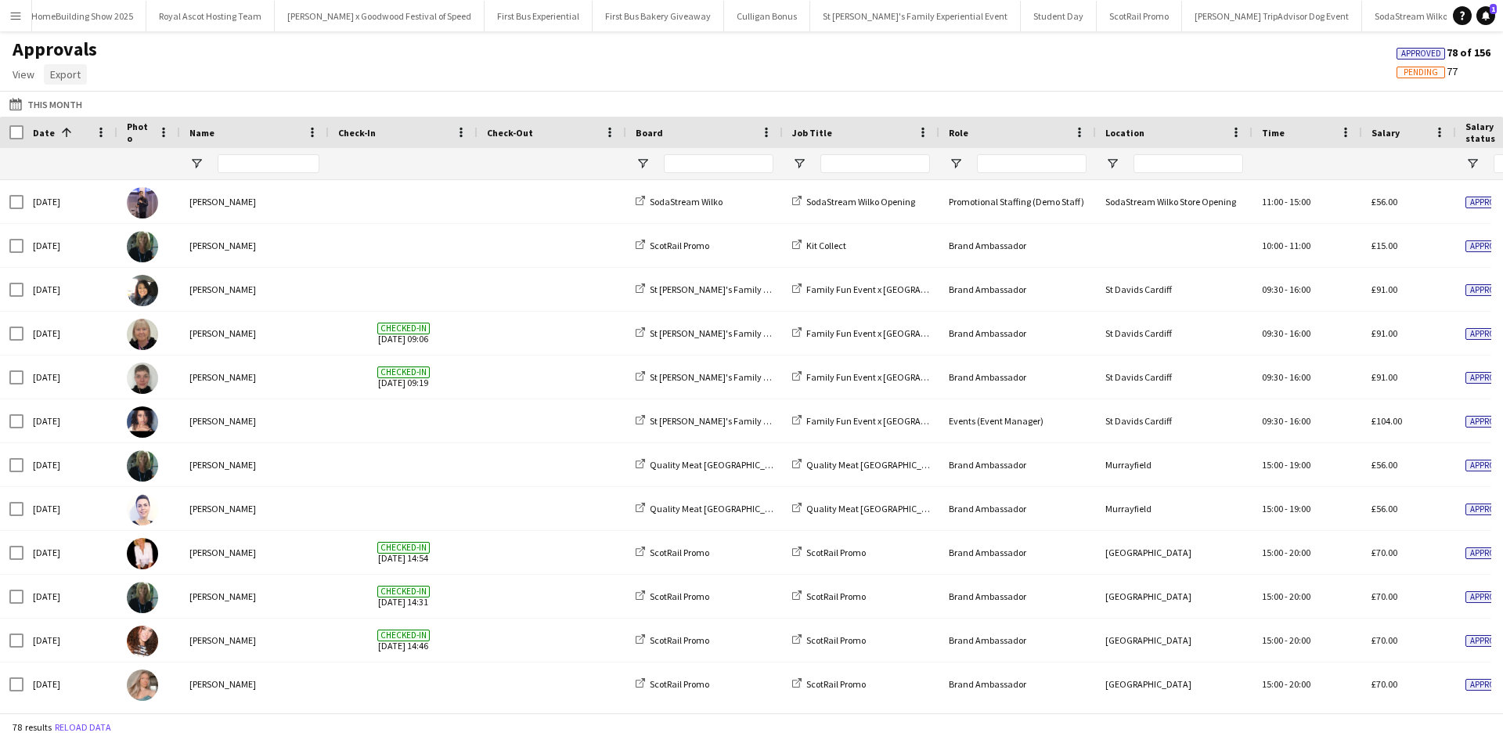
click at [63, 78] on span "Export" at bounding box center [65, 74] width 31 height 14
click at [122, 118] on link "Export as XLSX" at bounding box center [100, 108] width 110 height 33
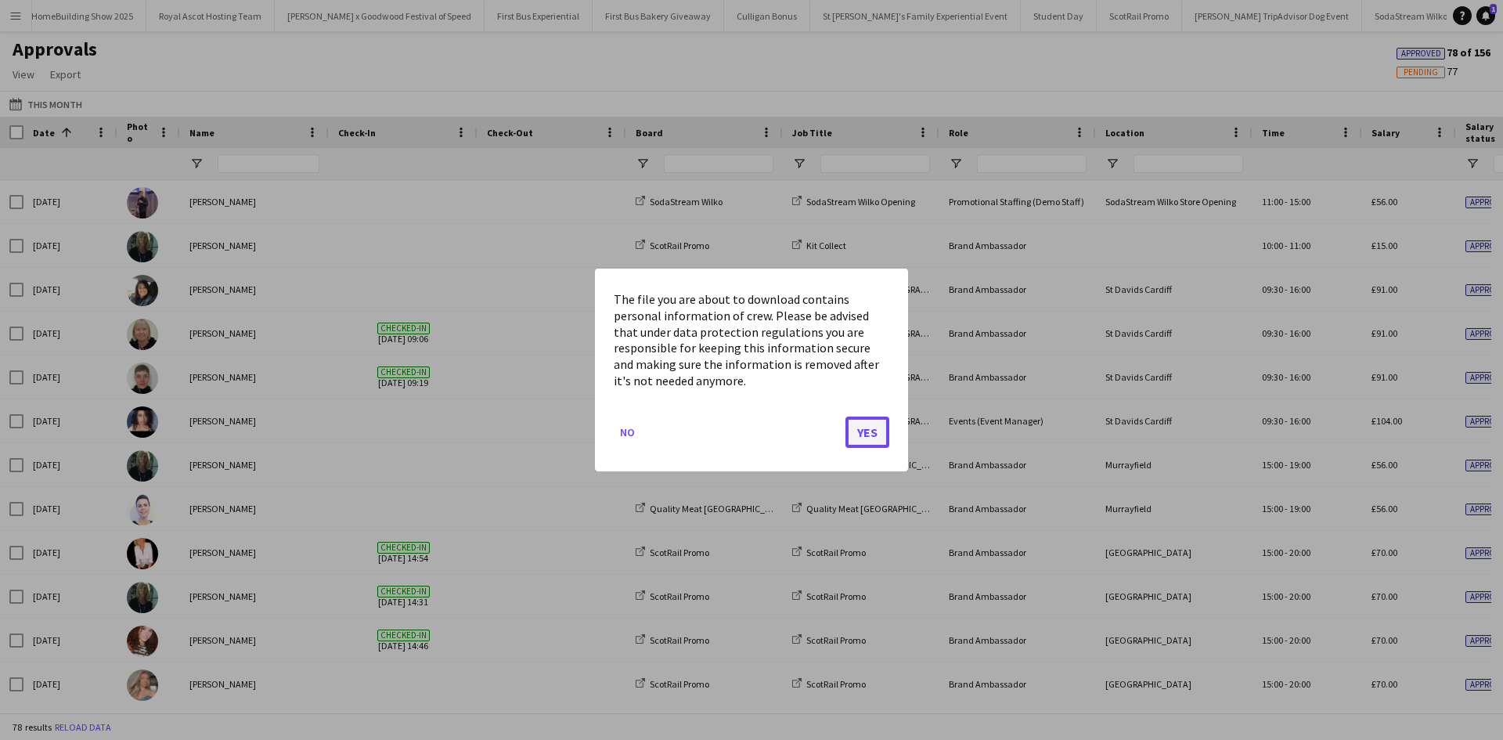
click at [854, 434] on button "Yes" at bounding box center [867, 431] width 44 height 31
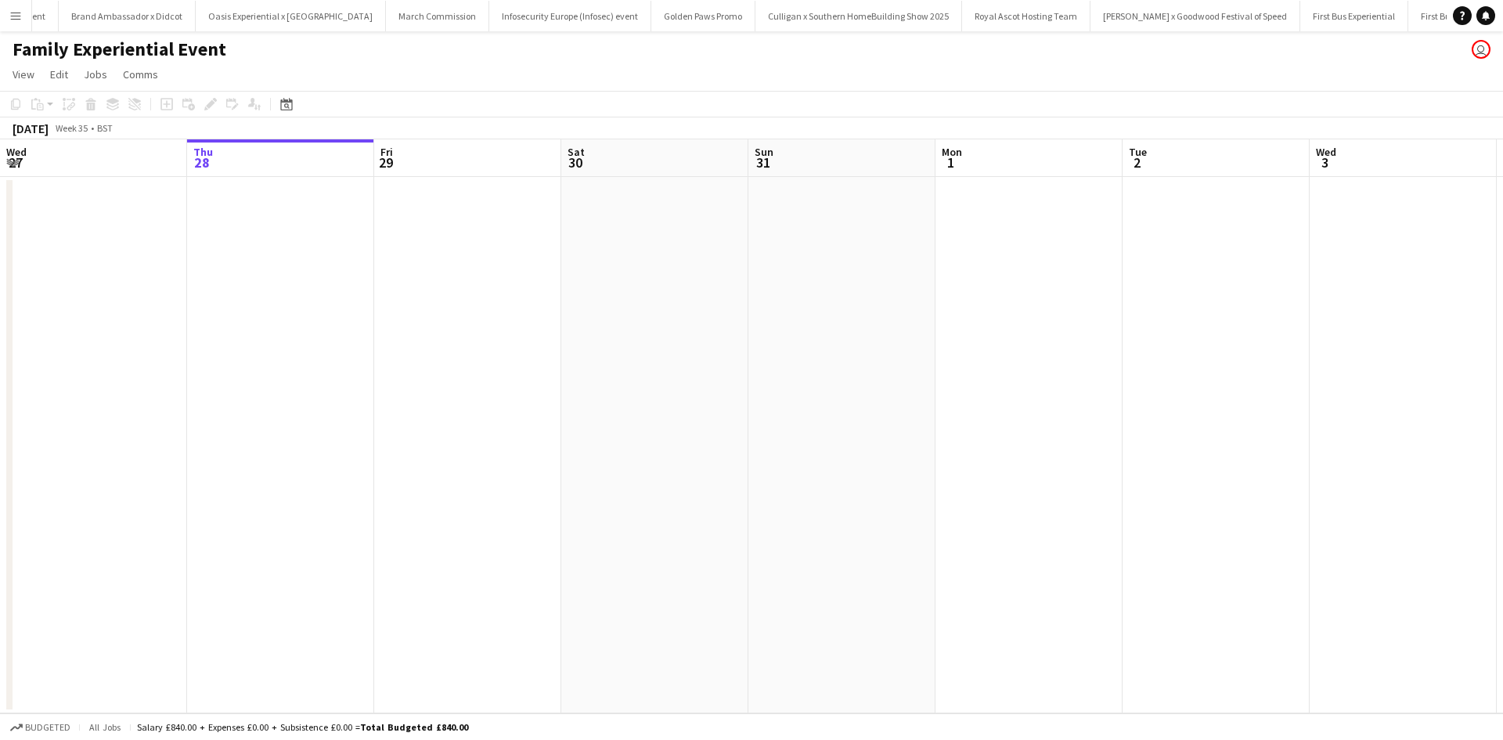
scroll to position [0, 14997]
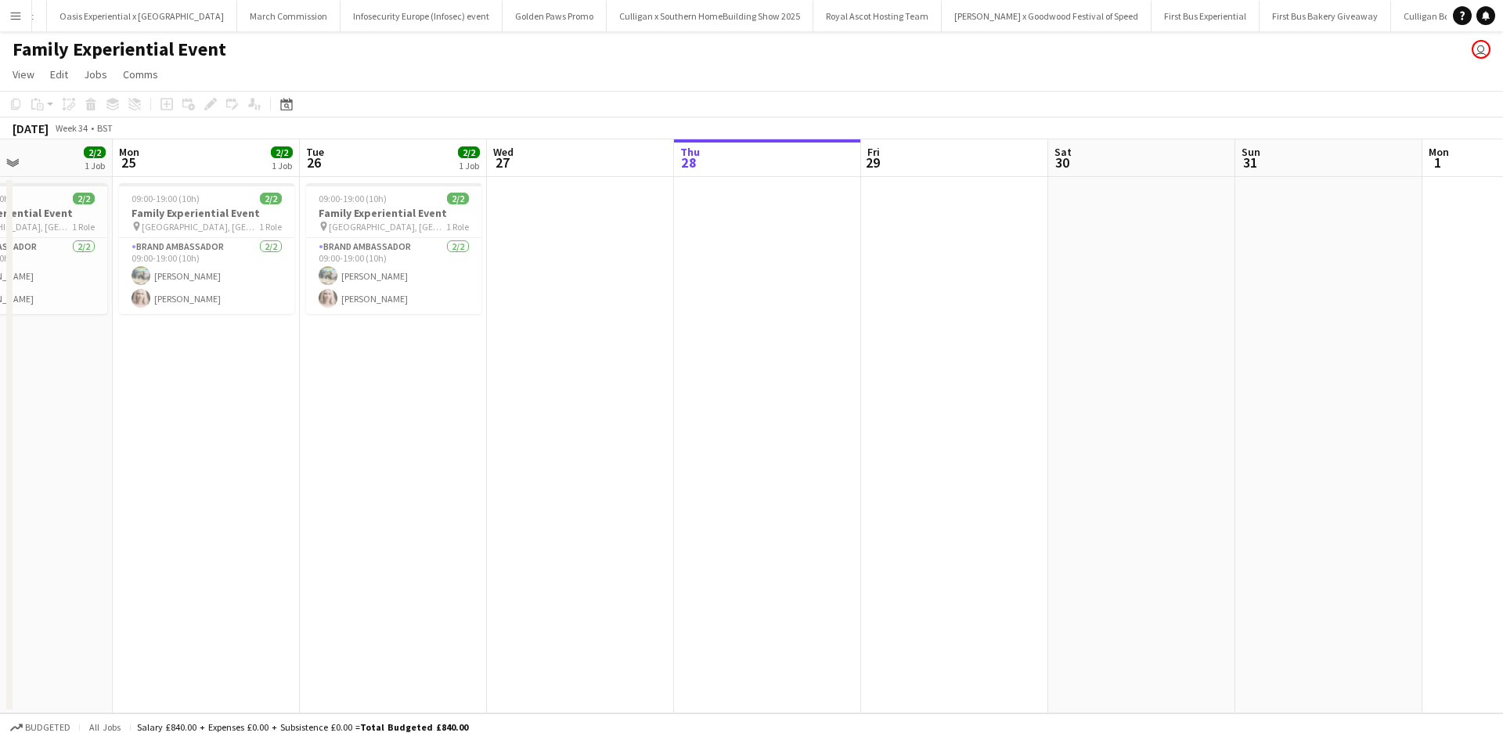
drag, startPoint x: 205, startPoint y: 571, endPoint x: 881, endPoint y: 539, distance: 676.3
click at [881, 539] on app-calendar-viewport "Fri 22 Sat 23 Sun 24 2/2 1 Job Mon 25 2/2 1 Job Tue 26 2/2 1 Job Wed 27 Thu 28 …" at bounding box center [751, 426] width 1503 height 574
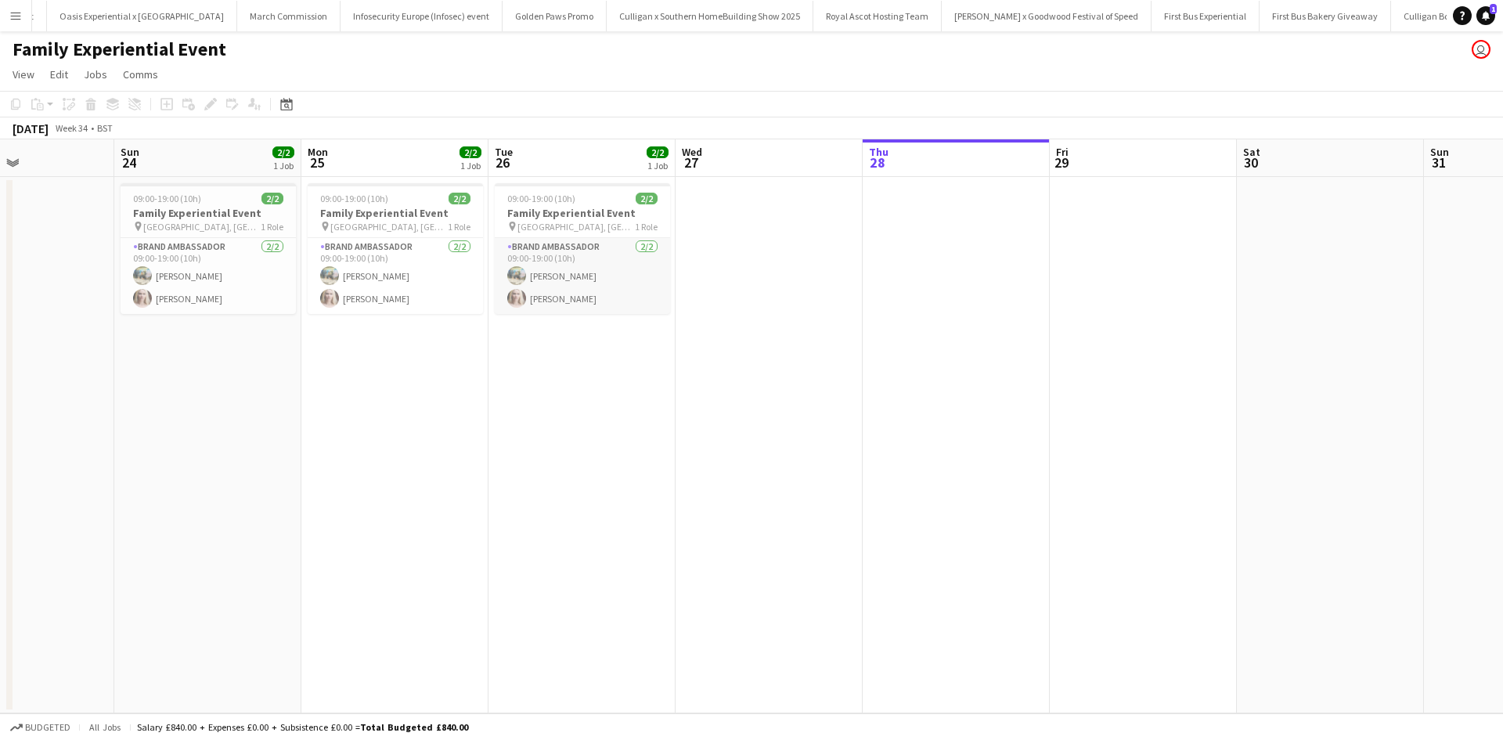
click at [568, 276] on app-card-role "Brand Ambassador [DATE] 09:00-19:00 (10h) [PERSON_NAME] [PERSON_NAME]" at bounding box center [582, 276] width 175 height 76
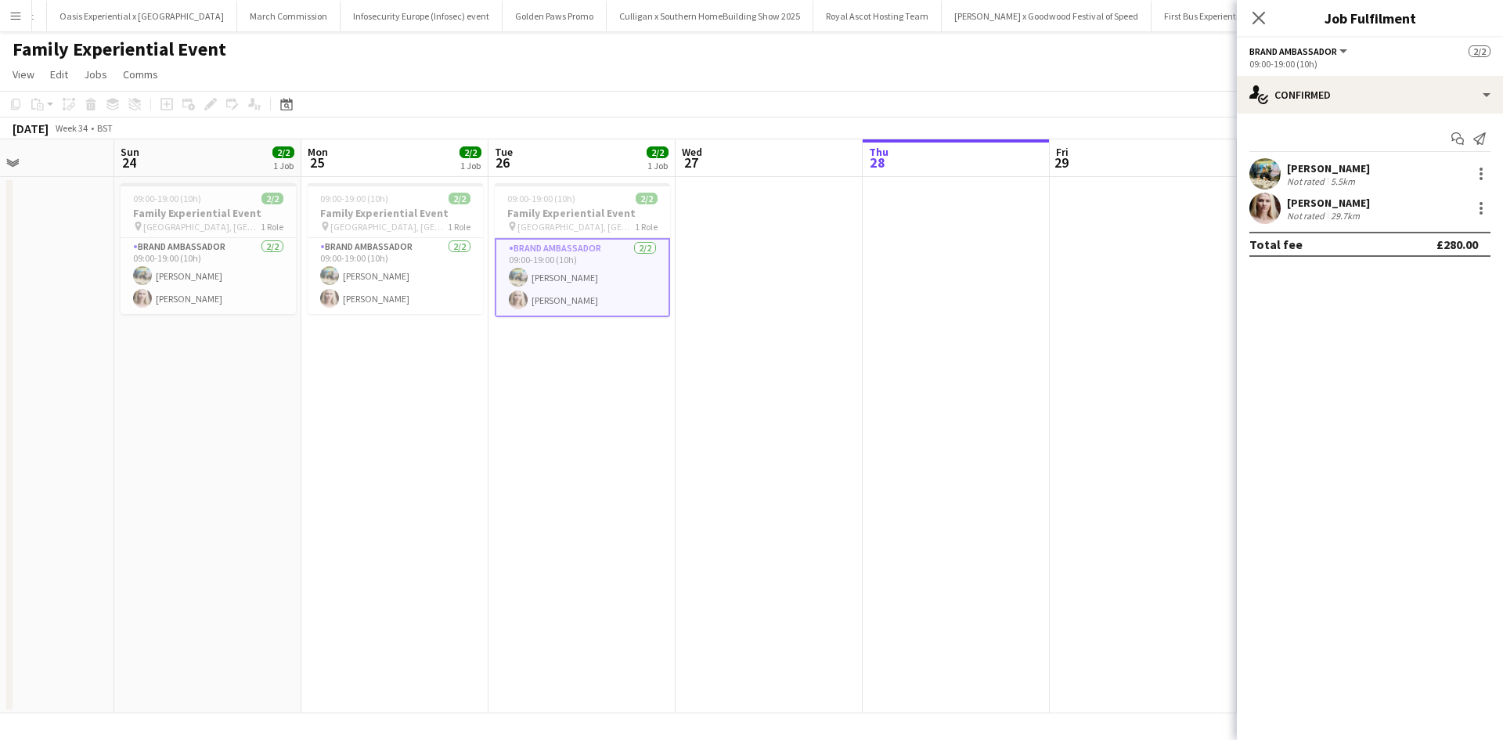
click at [1334, 170] on div "[PERSON_NAME]" at bounding box center [1328, 168] width 83 height 14
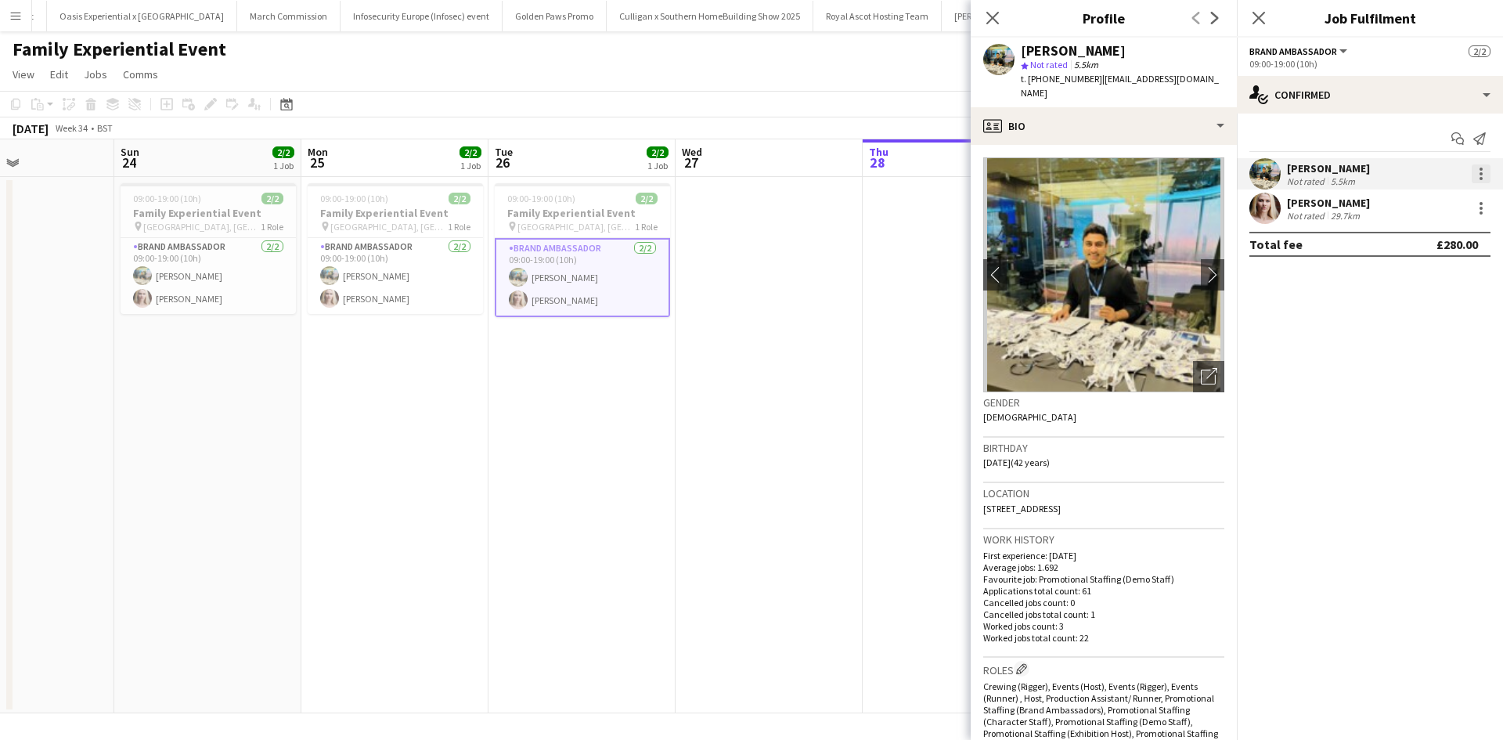
click at [1476, 170] on div at bounding box center [1481, 173] width 19 height 19
click at [1451, 198] on span "Edit fee" at bounding box center [1429, 203] width 97 height 14
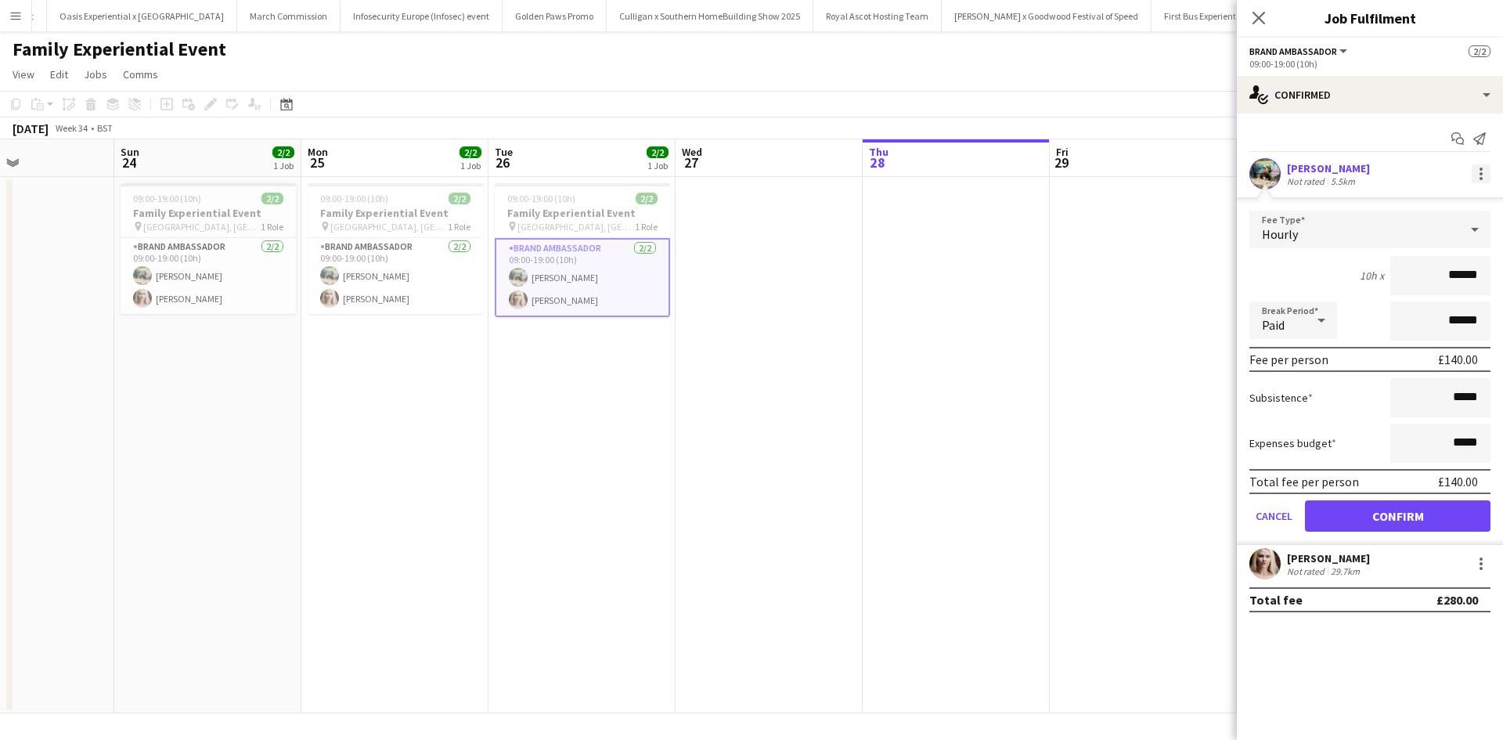
click at [1481, 171] on div at bounding box center [1481, 173] width 19 height 19
click at [1305, 240] on div at bounding box center [751, 370] width 1503 height 740
click at [1334, 225] on div "Hourly" at bounding box center [1354, 230] width 210 height 38
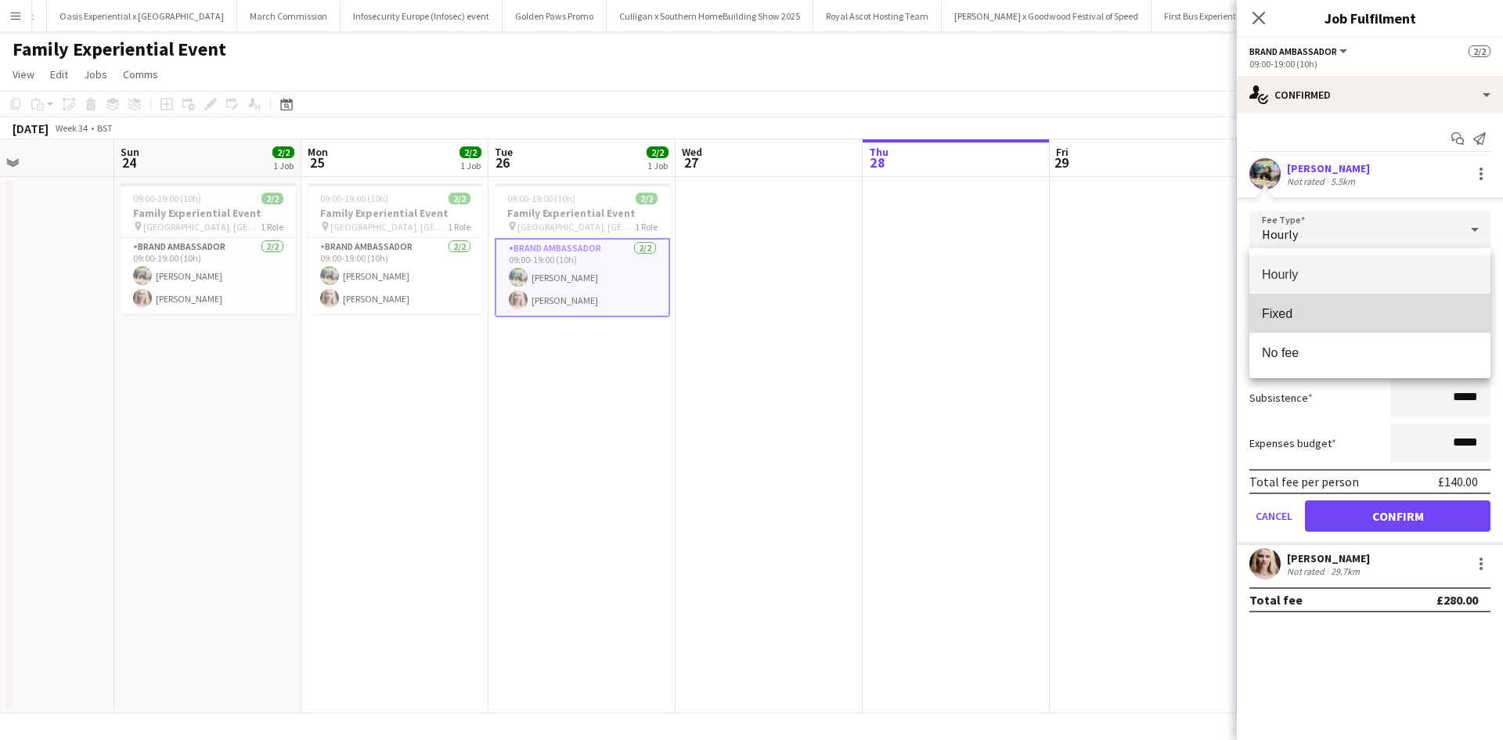
click at [1303, 320] on span "Fixed" at bounding box center [1370, 313] width 216 height 15
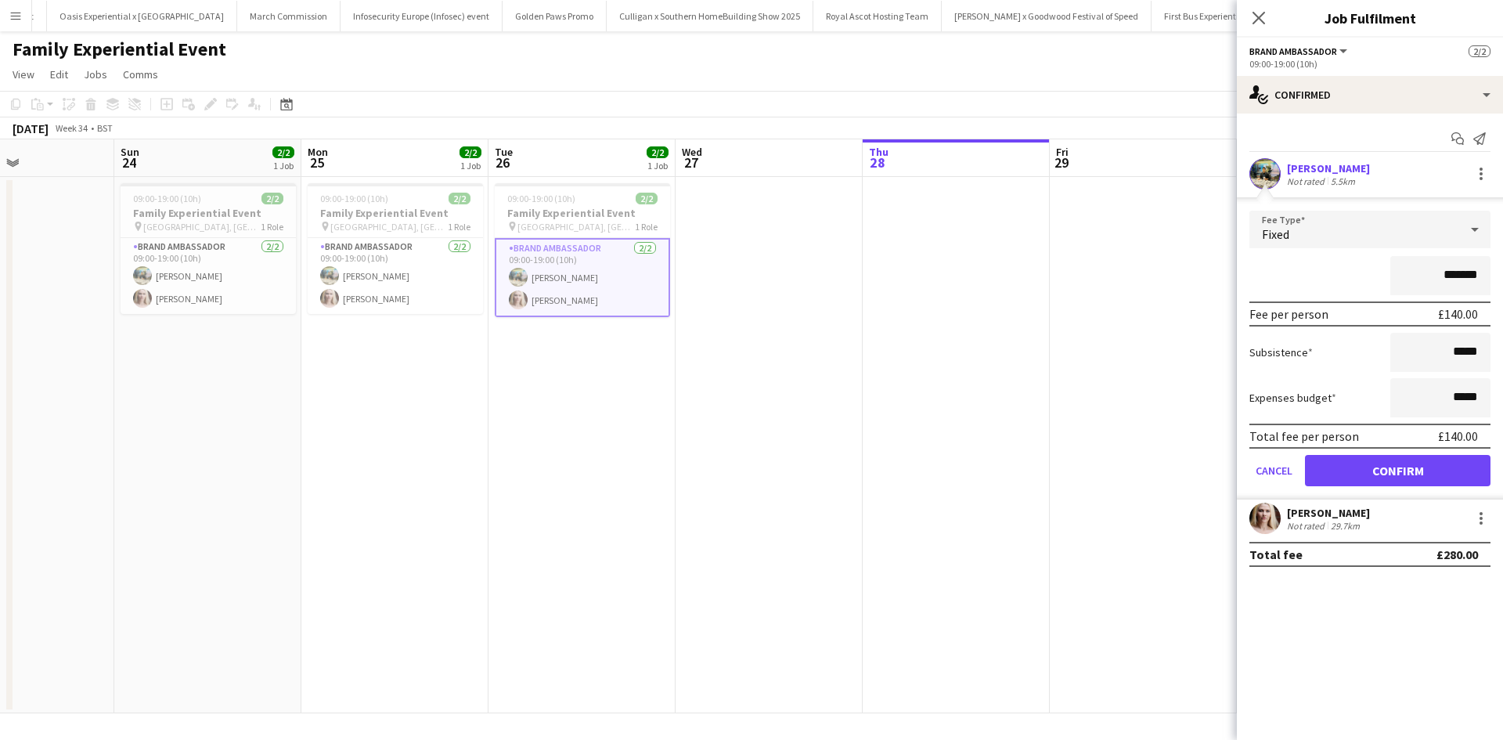
drag, startPoint x: 1444, startPoint y: 279, endPoint x: 1459, endPoint y: 274, distance: 16.3
click at [1459, 274] on input "*******" at bounding box center [1440, 275] width 100 height 39
drag, startPoint x: 1455, startPoint y: 277, endPoint x: 1497, endPoint y: 276, distance: 42.3
click at [1495, 276] on form "Fee Type Fixed ***** Fee per person £0.14 Subsistence ***** Expenses budget ***…" at bounding box center [1370, 355] width 266 height 289
type input "******"
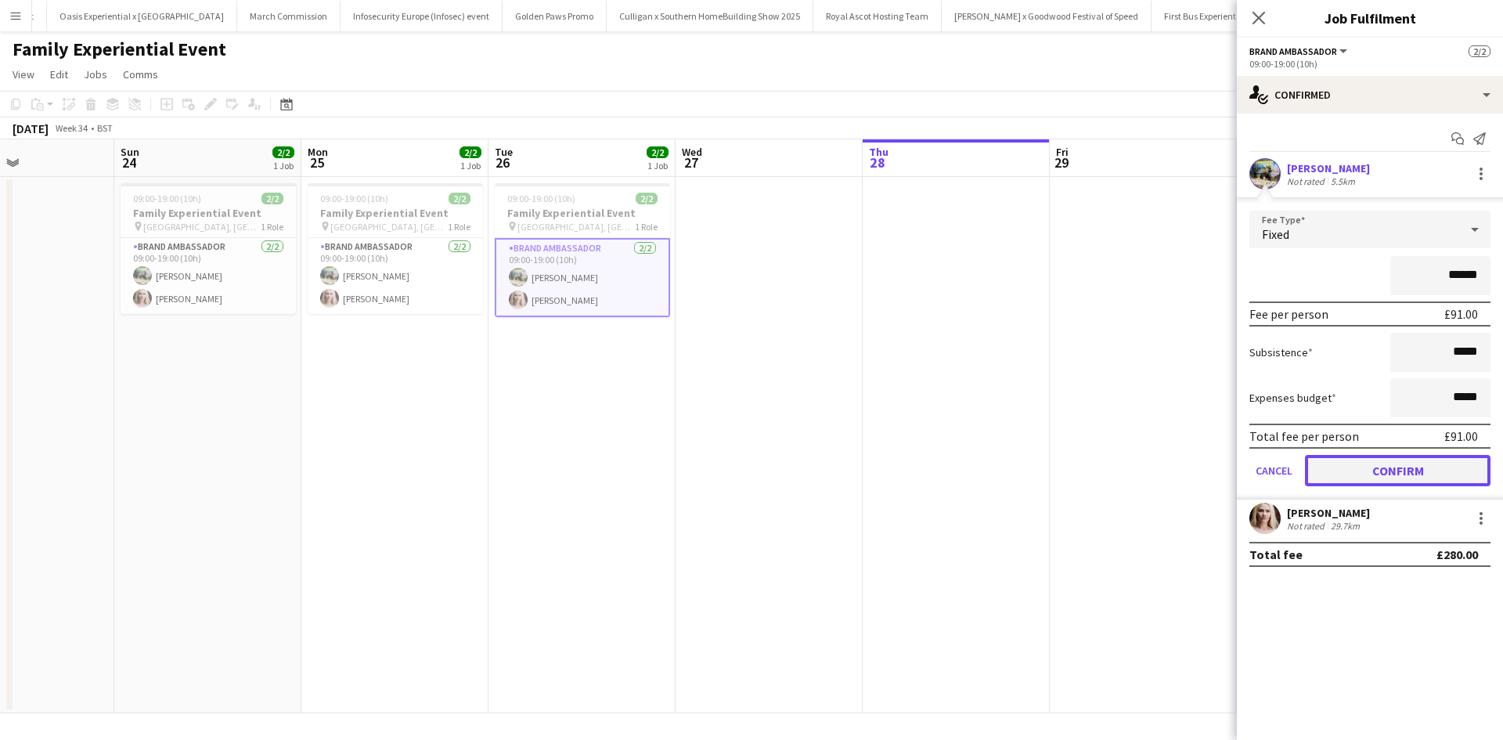
click at [1393, 471] on button "Confirm" at bounding box center [1398, 470] width 186 height 31
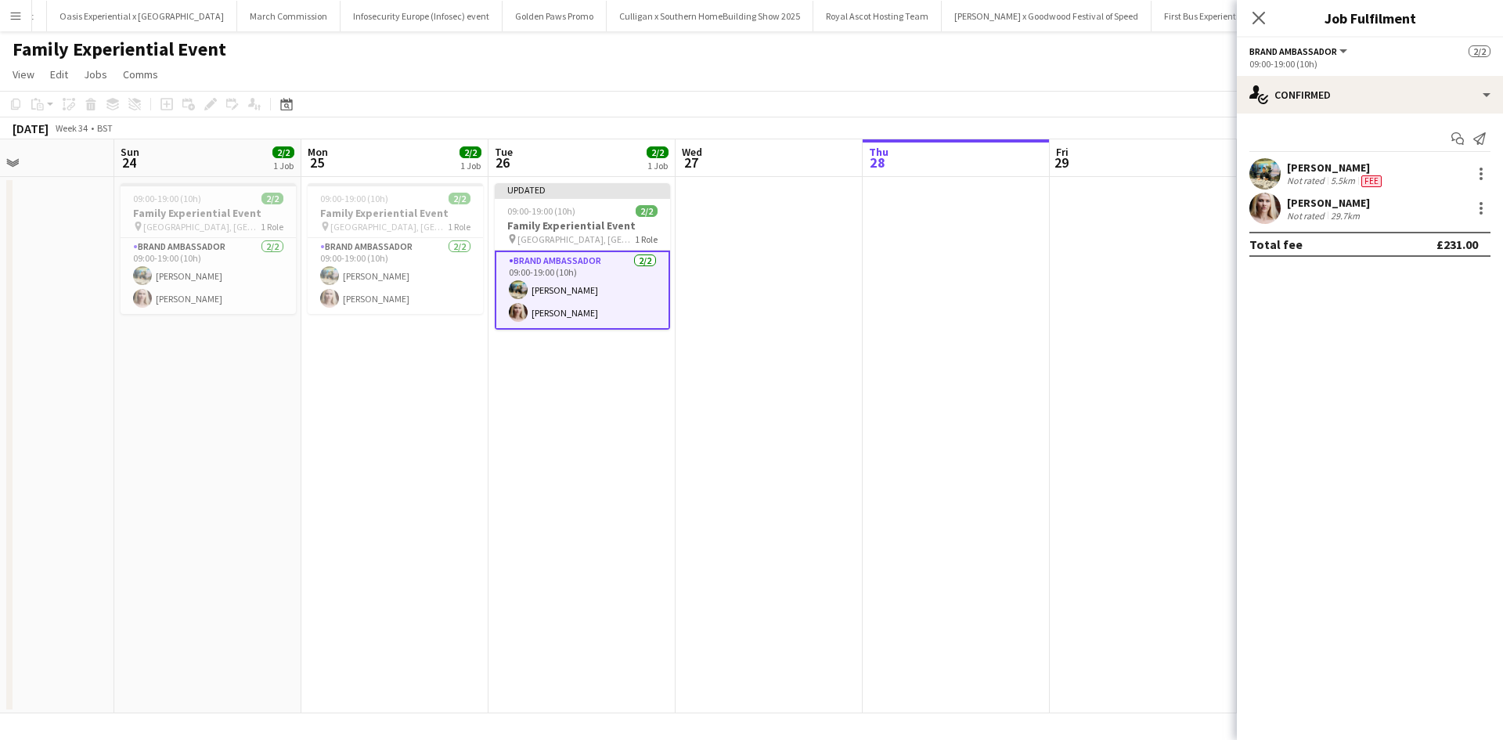
click at [1194, 487] on app-date-cell at bounding box center [1143, 445] width 187 height 536
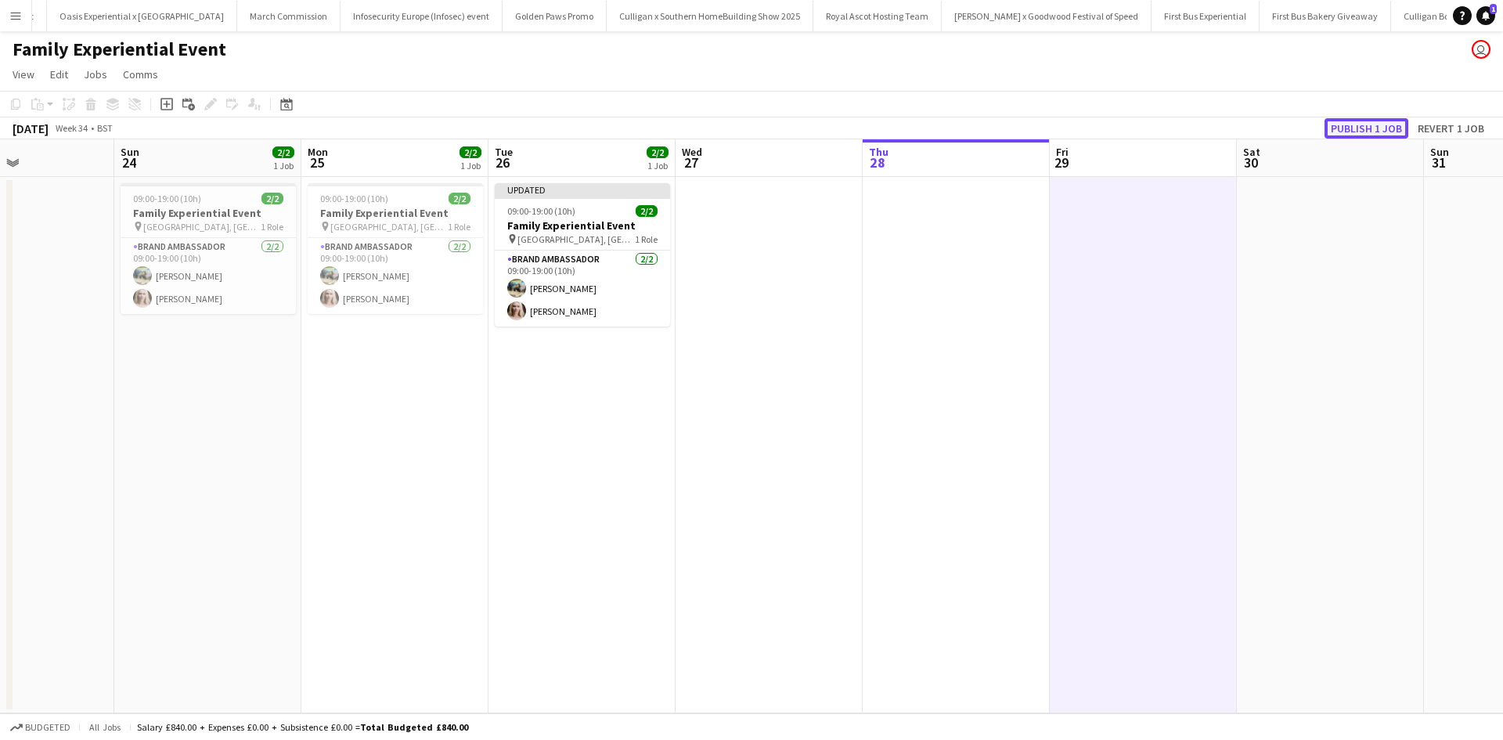
click at [1379, 130] on button "Publish 1 job" at bounding box center [1367, 128] width 84 height 20
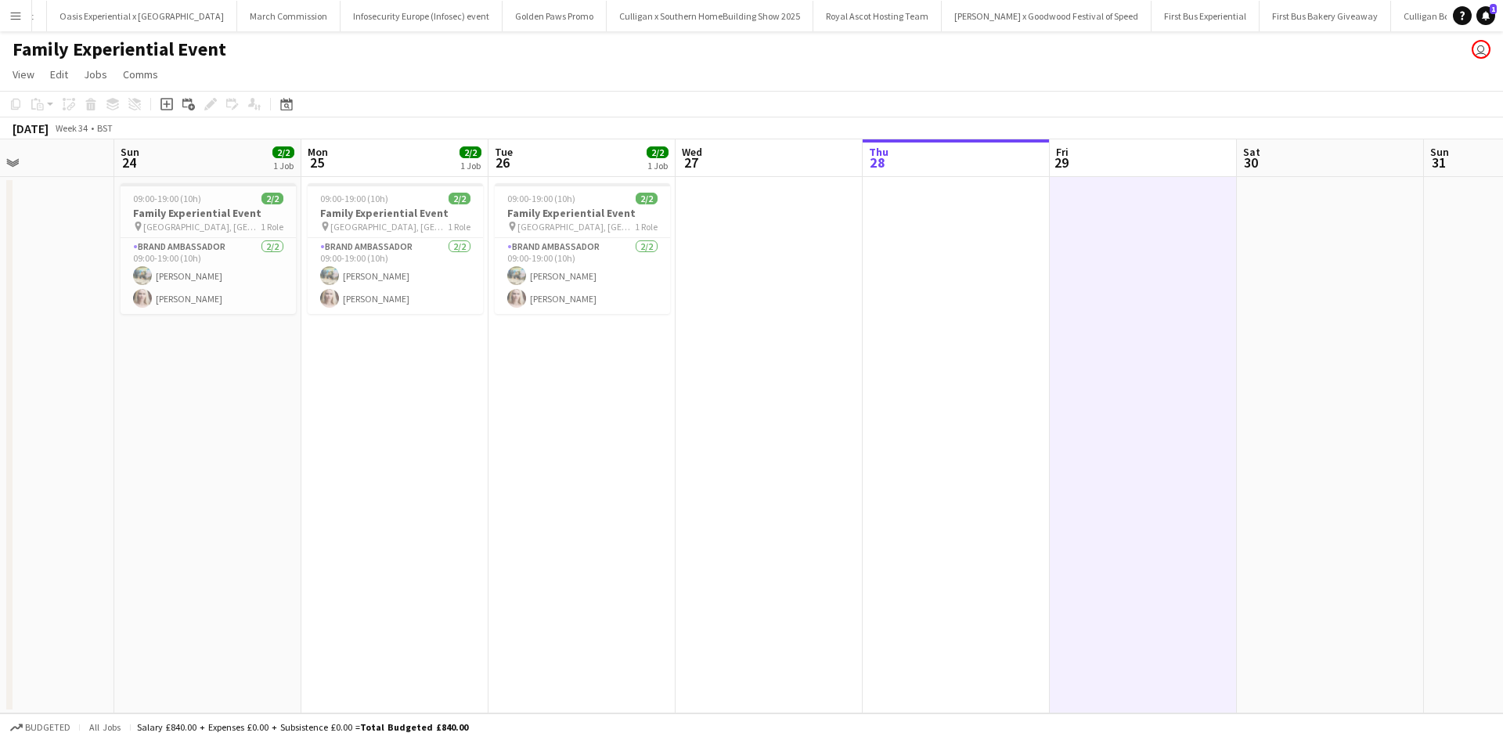
click at [17, 16] on app-icon "Menu" at bounding box center [15, 15] width 13 height 13
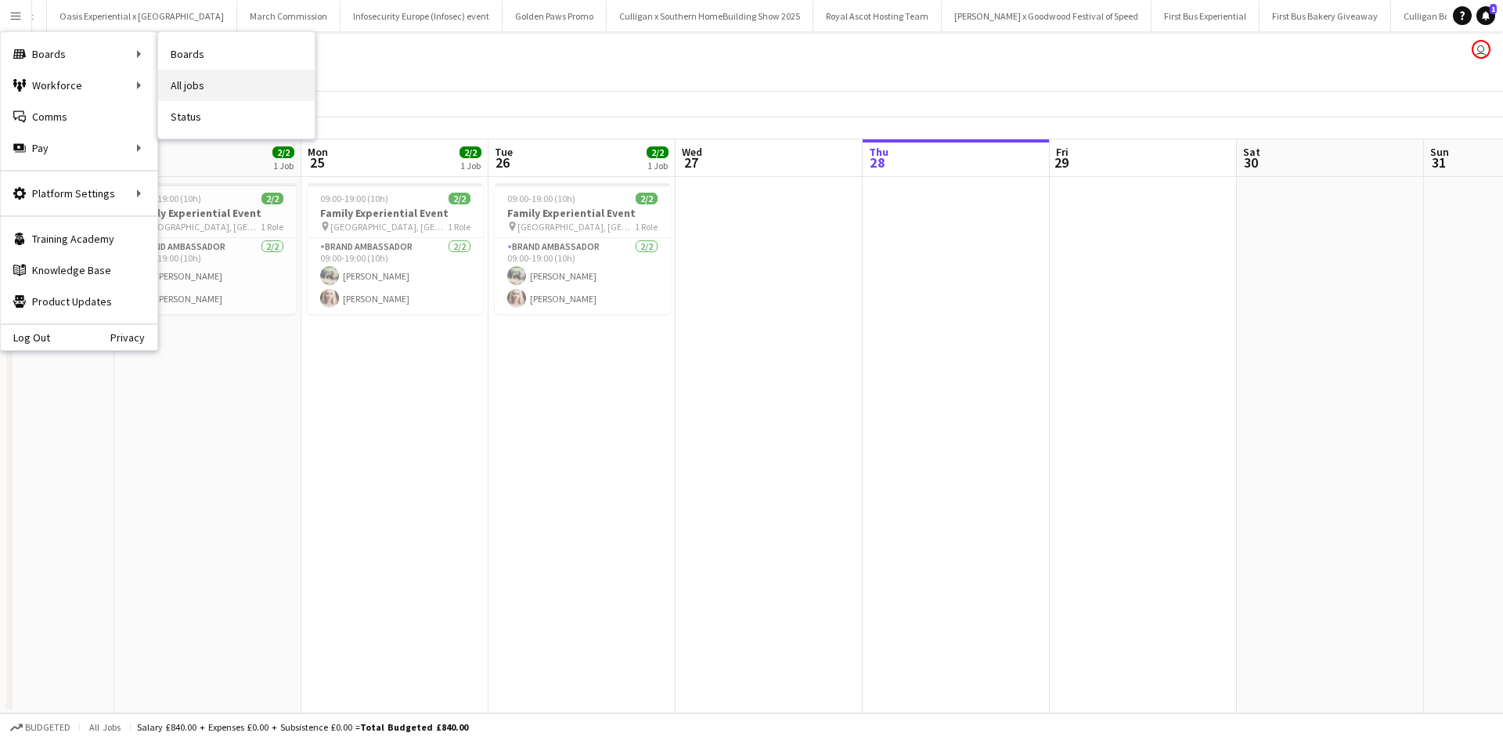
click at [218, 78] on link "All jobs" at bounding box center [236, 85] width 157 height 31
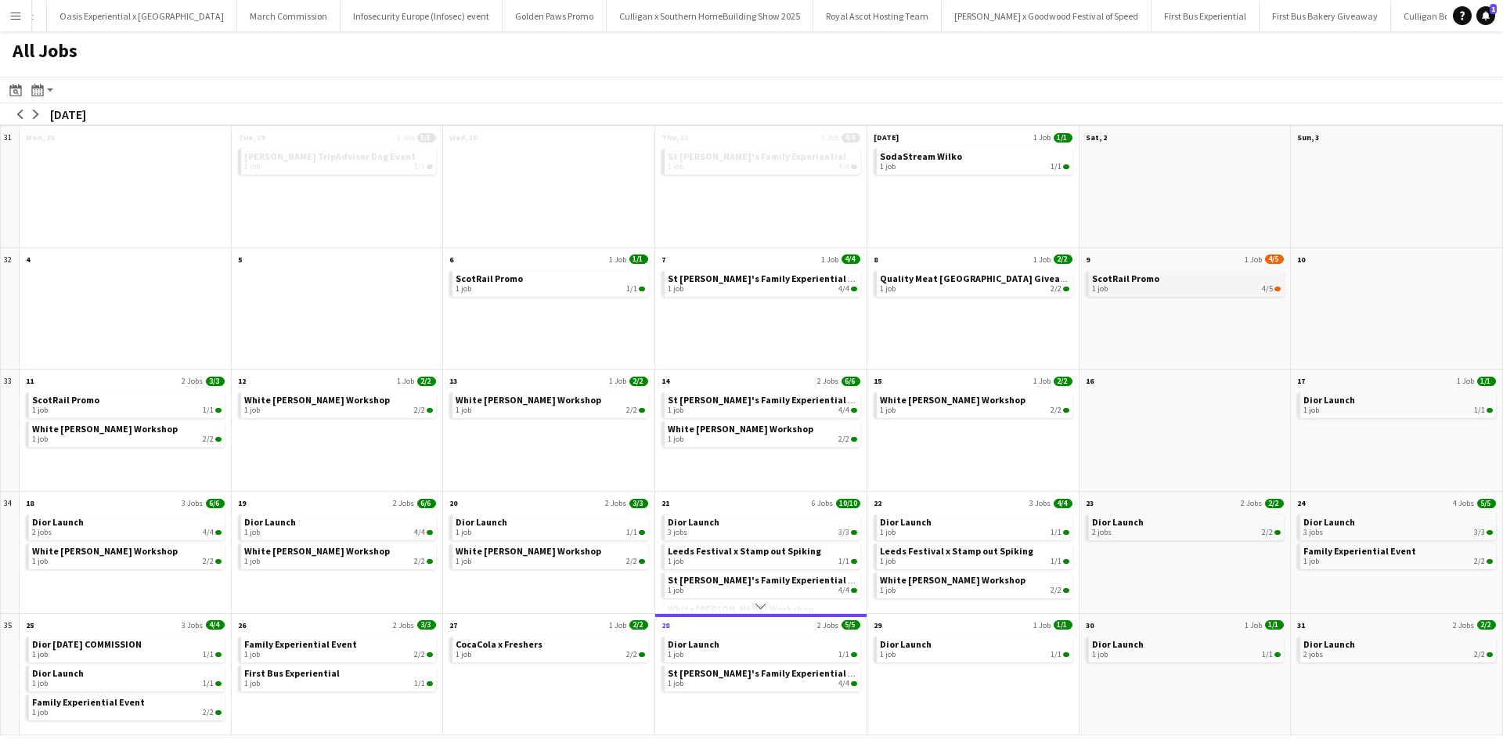
click at [1152, 285] on div "1 job 4/5" at bounding box center [1186, 288] width 189 height 9
click at [23, 16] on button "Menu" at bounding box center [15, 15] width 31 height 31
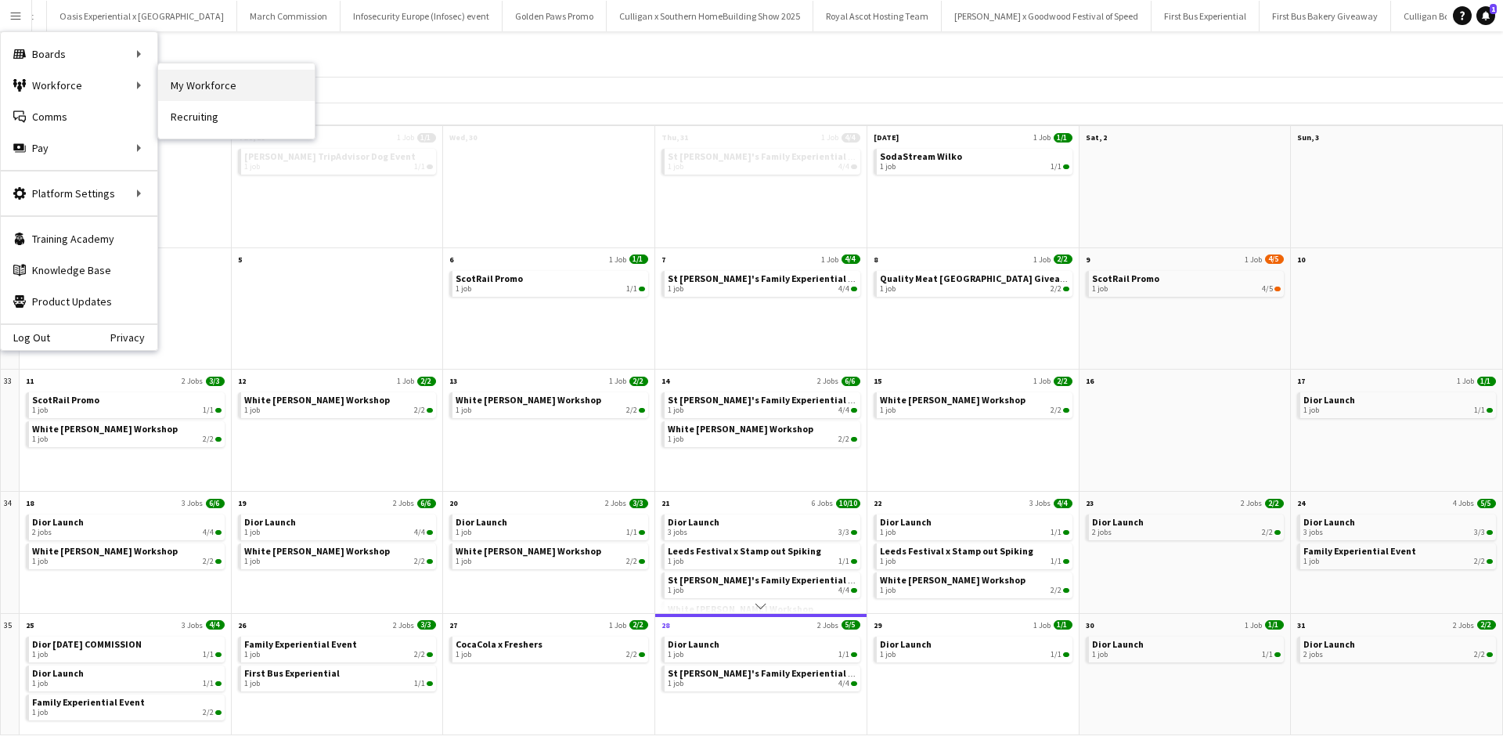
click at [211, 92] on link "My Workforce" at bounding box center [236, 85] width 157 height 31
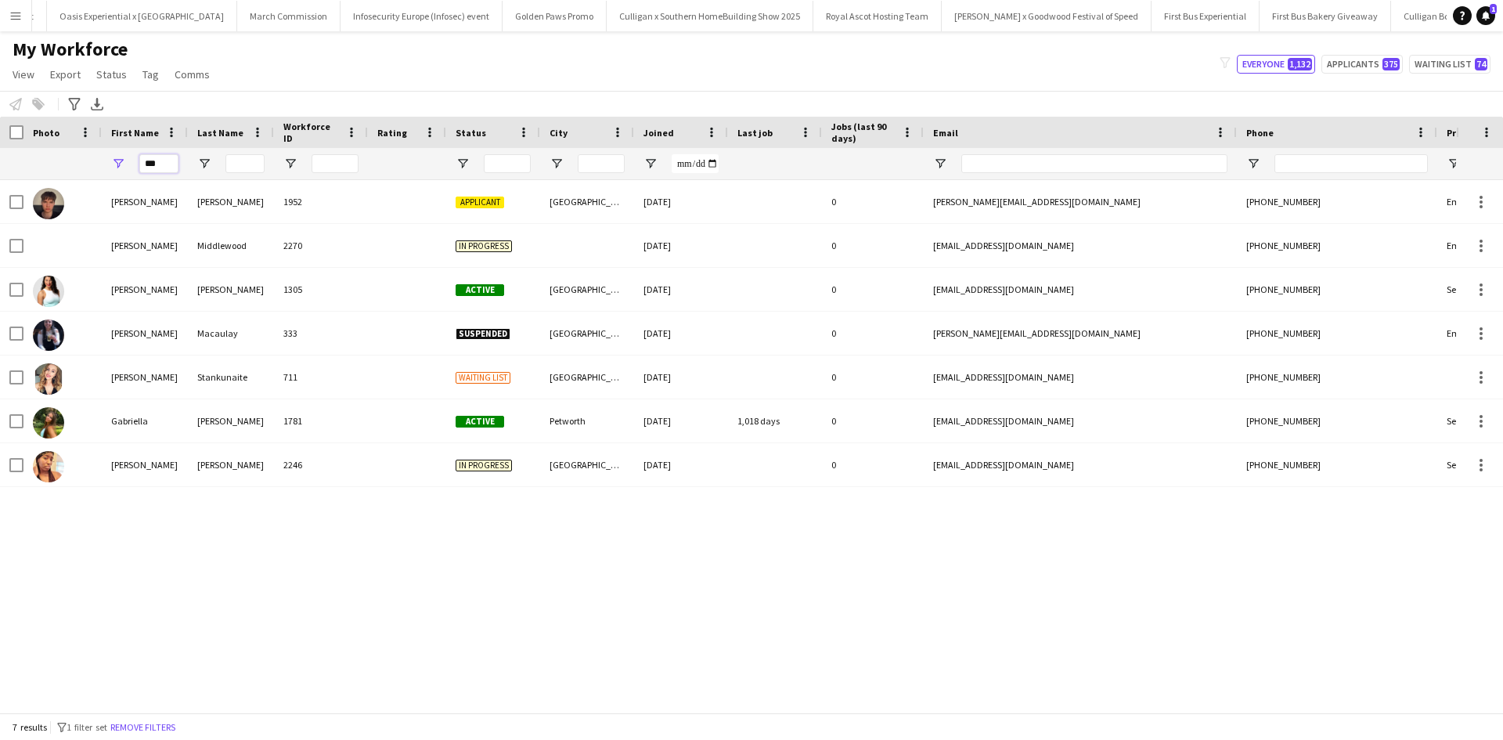
drag, startPoint x: 165, startPoint y: 162, endPoint x: 121, endPoint y: 168, distance: 45.0
click at [121, 168] on div "***" at bounding box center [145, 163] width 86 height 31
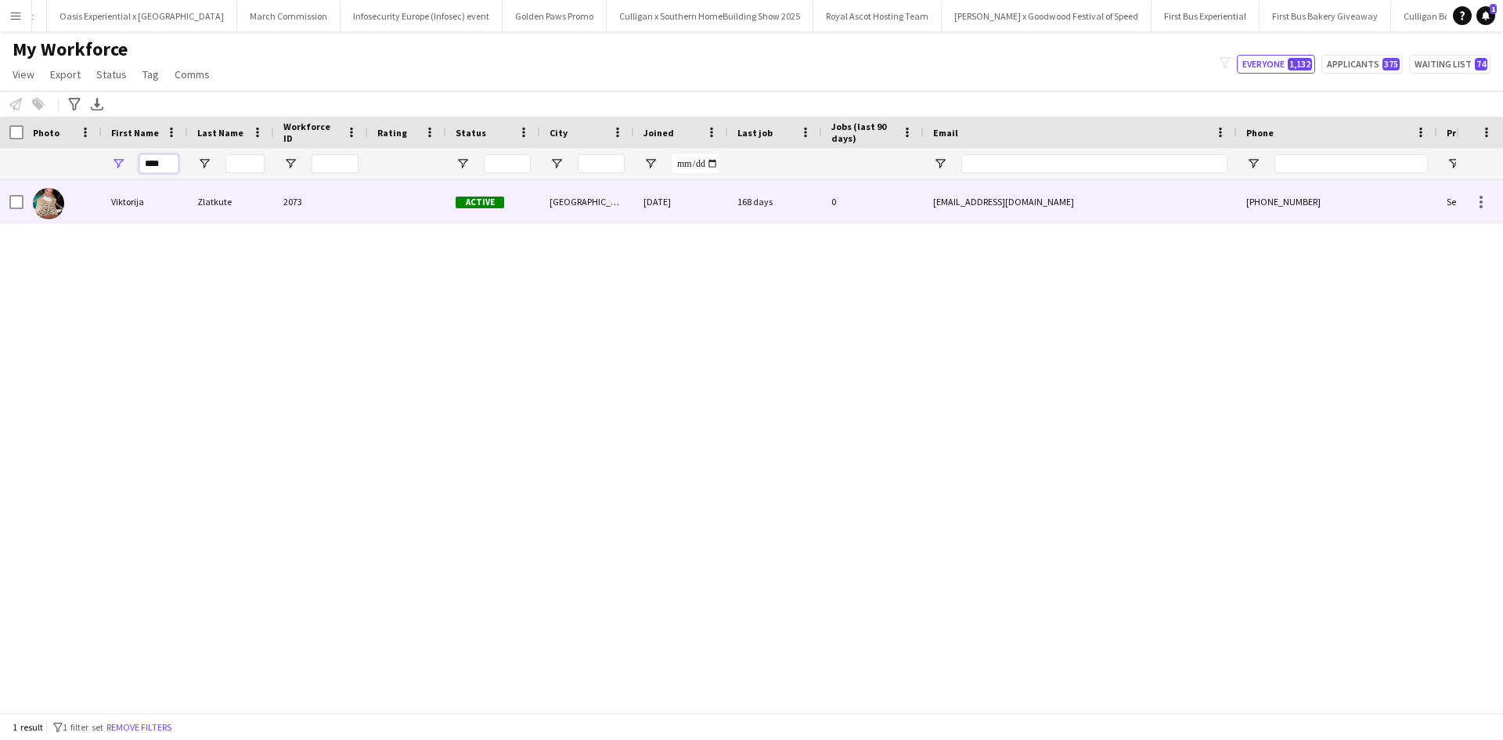
type input "****"
click at [120, 207] on div "Viktorija" at bounding box center [145, 201] width 86 height 43
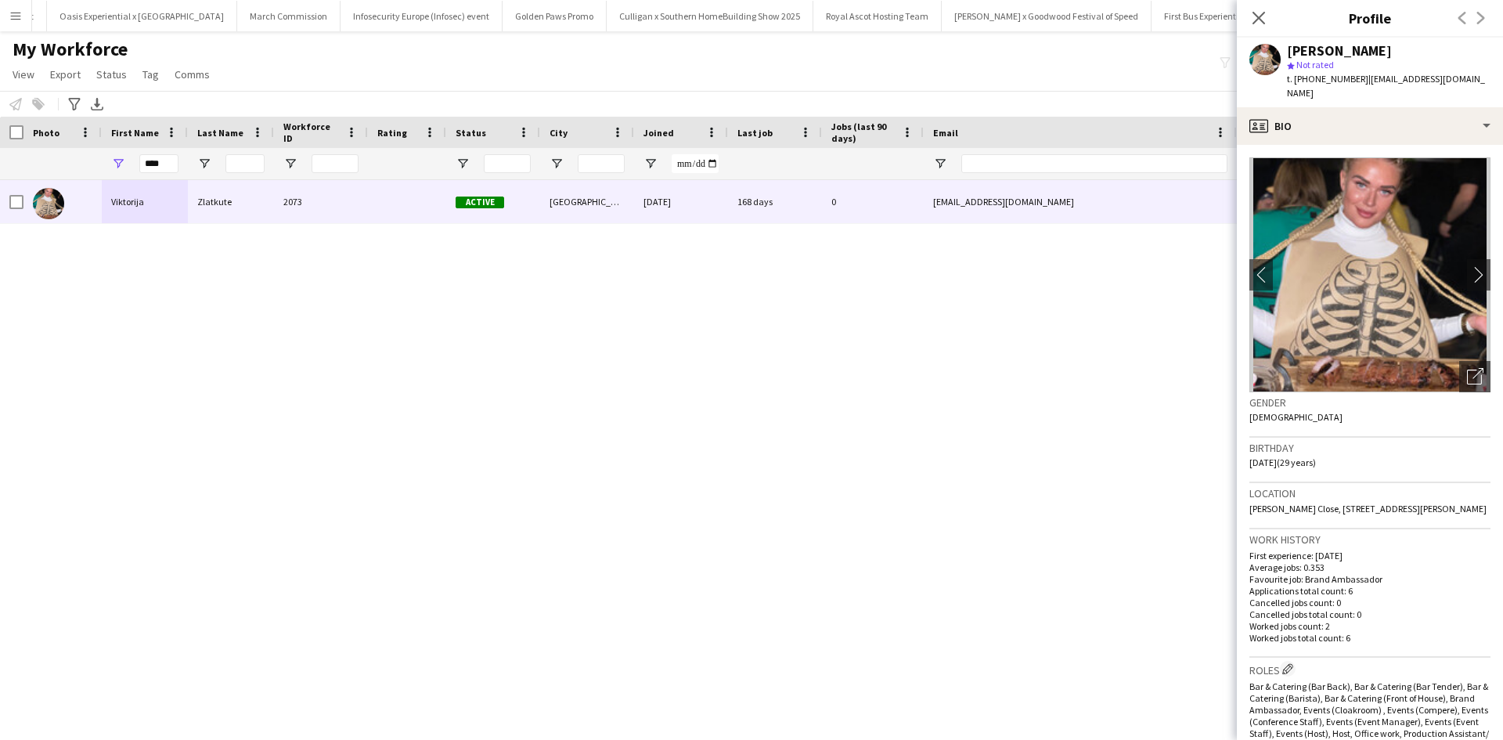
drag, startPoint x: 1289, startPoint y: 50, endPoint x: 1410, endPoint y: 48, distance: 121.4
click at [1410, 48] on div "Viktorija Zlatkute" at bounding box center [1389, 51] width 204 height 14
copy div "Viktorija Zlatkute"
drag, startPoint x: 168, startPoint y: 161, endPoint x: 124, endPoint y: 160, distance: 43.1
click at [124, 160] on div "****" at bounding box center [145, 163] width 86 height 31
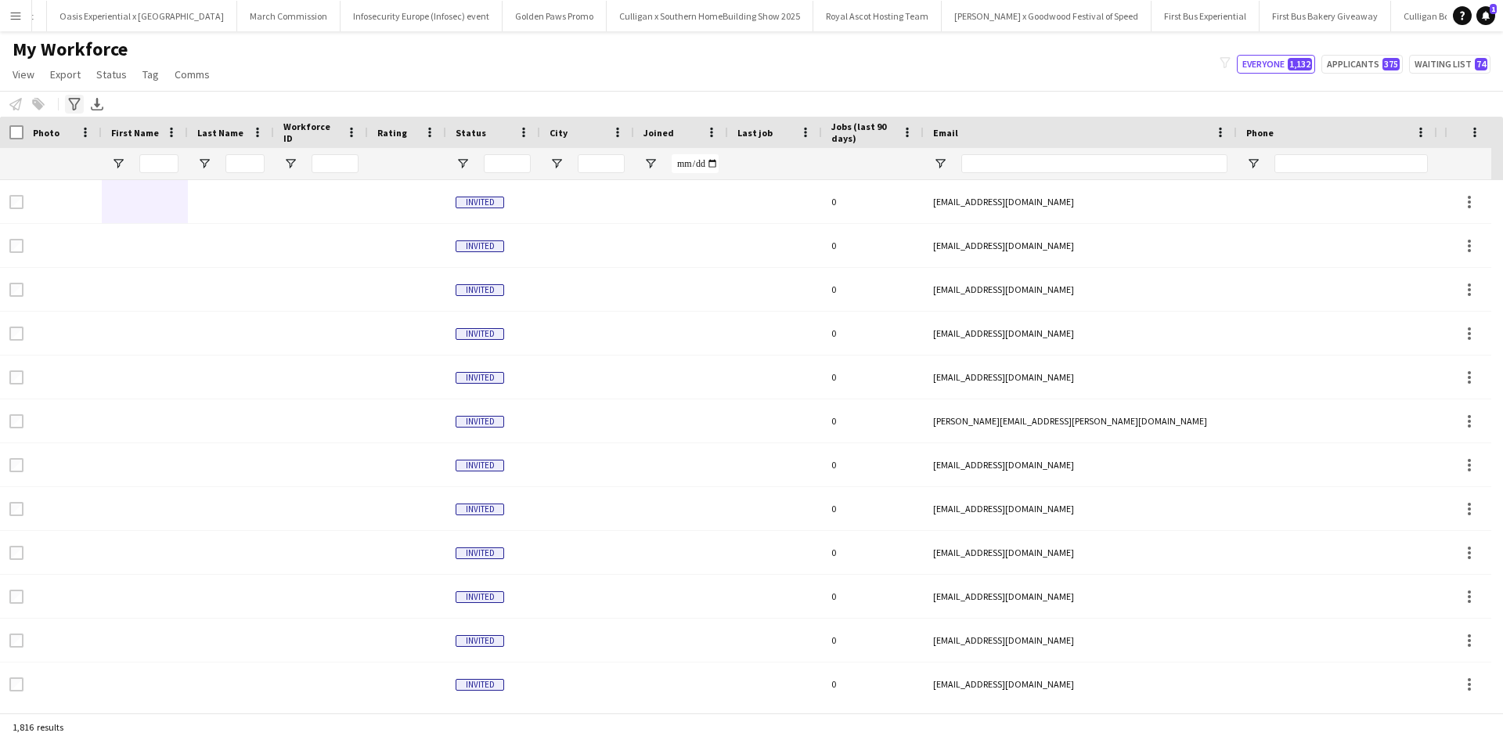
click at [69, 98] on icon "Advanced filters" at bounding box center [74, 104] width 13 height 13
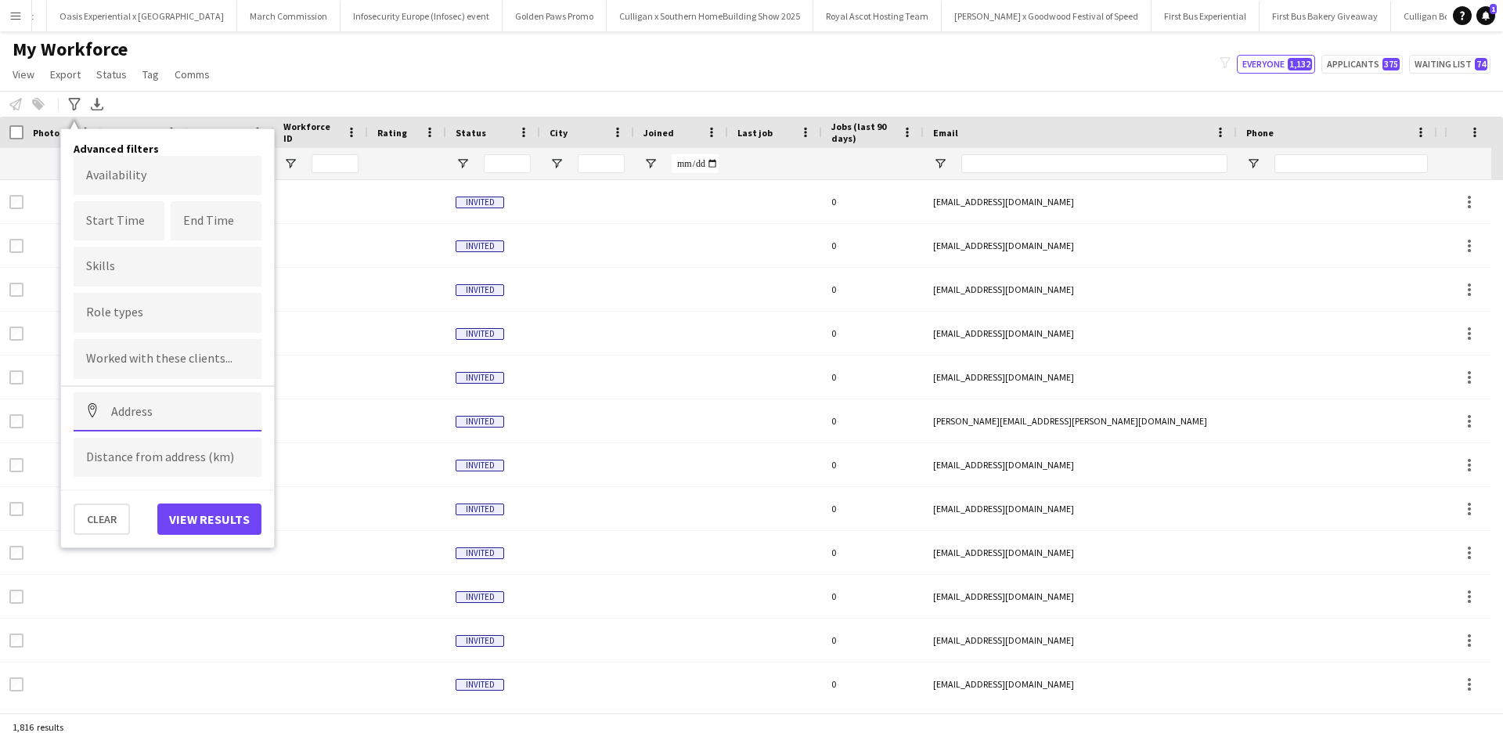
click at [186, 416] on input at bounding box center [168, 411] width 188 height 39
type input "*******"
click at [74, 392] on button "Address" at bounding box center [93, 411] width 38 height 38
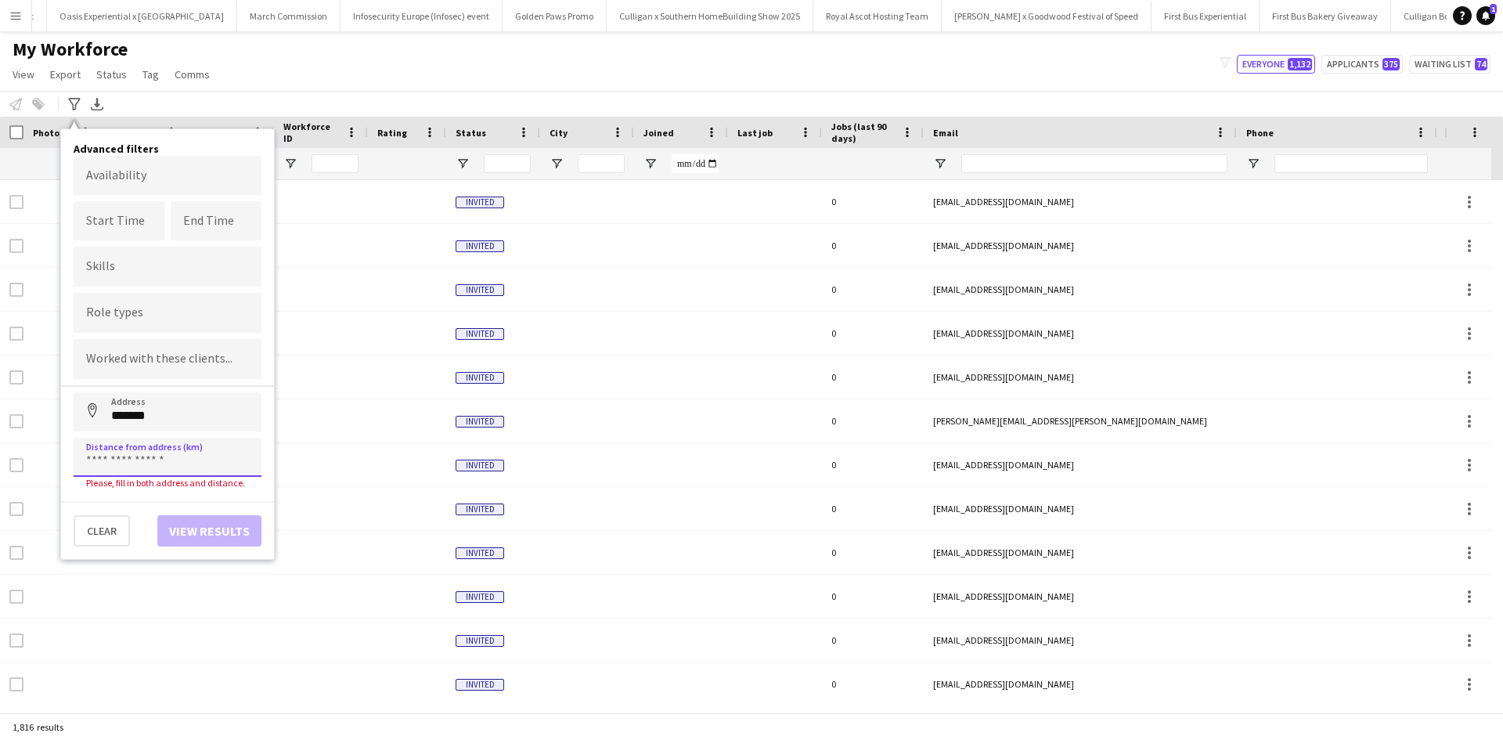
click at [168, 452] on input at bounding box center [168, 457] width 188 height 39
click at [74, 392] on button "Address" at bounding box center [93, 411] width 38 height 38
click at [165, 454] on input "*****" at bounding box center [168, 457] width 188 height 39
type input "*****"
drag, startPoint x: 165, startPoint y: 419, endPoint x: 67, endPoint y: 420, distance: 97.9
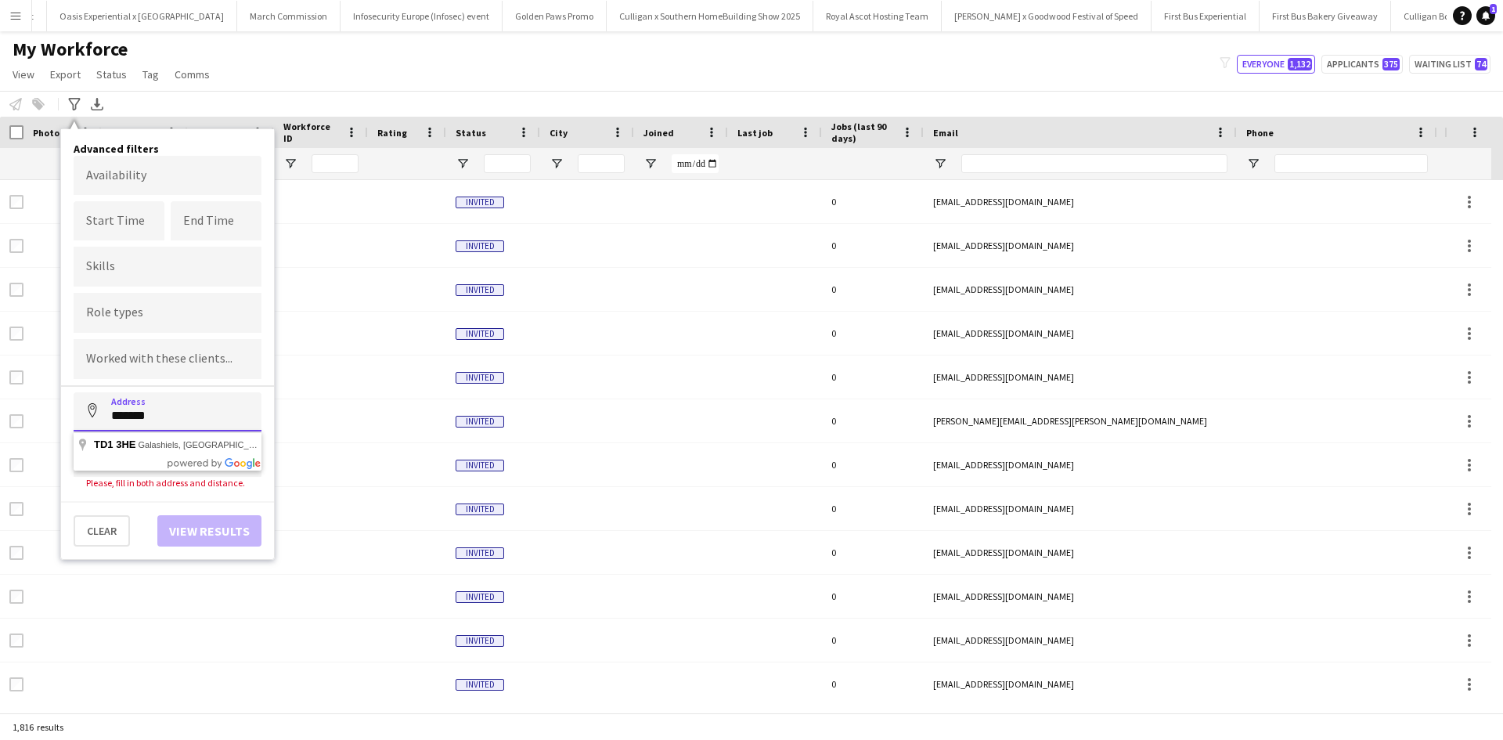
click at [67, 420] on div "Advanced filters Availability Start Time End Time Skills Role types Worked with…" at bounding box center [167, 344] width 213 height 431
type input "**********"
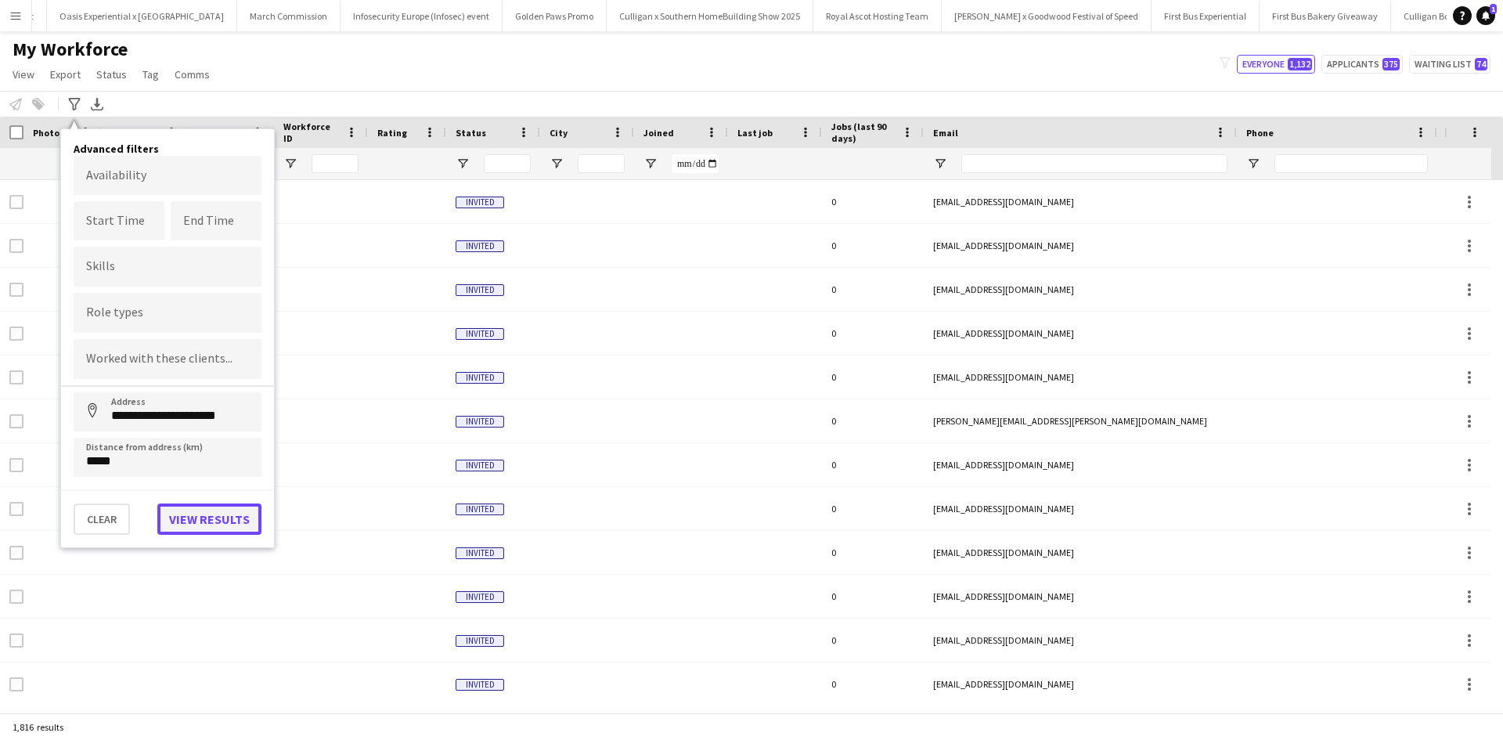
click at [193, 514] on button "View results" at bounding box center [209, 518] width 104 height 31
type input "**********"
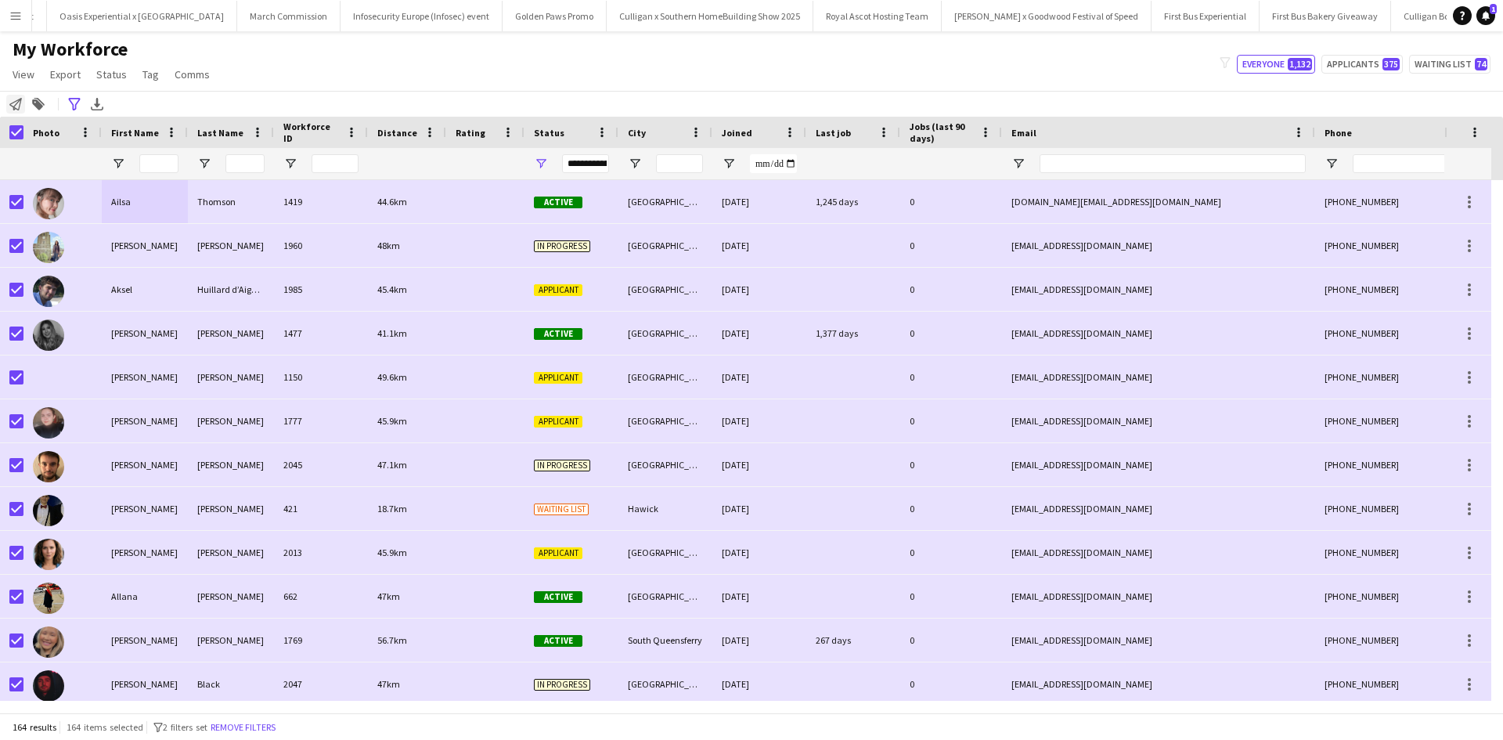
click at [20, 99] on icon at bounding box center [15, 104] width 13 height 13
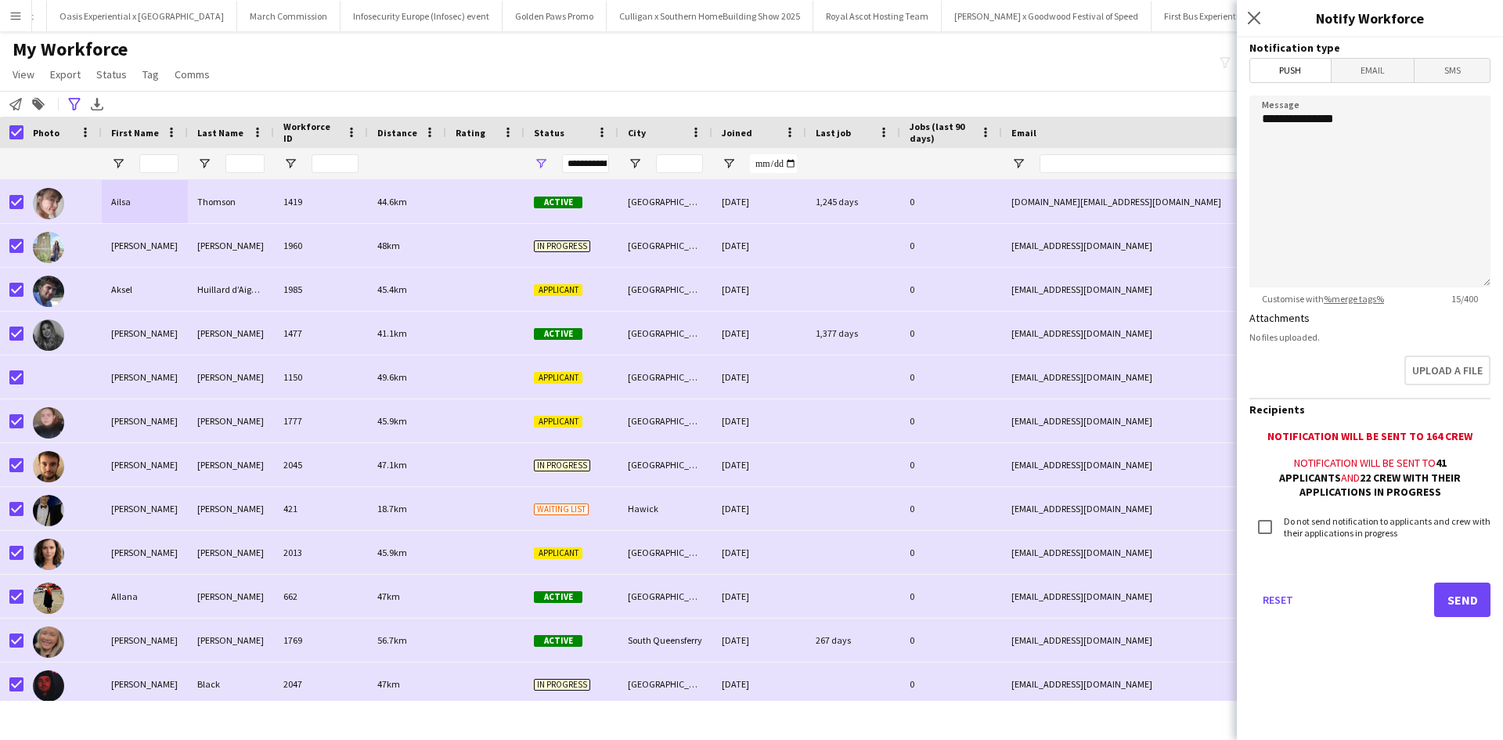
click at [1383, 81] on span "Email" at bounding box center [1373, 70] width 83 height 23
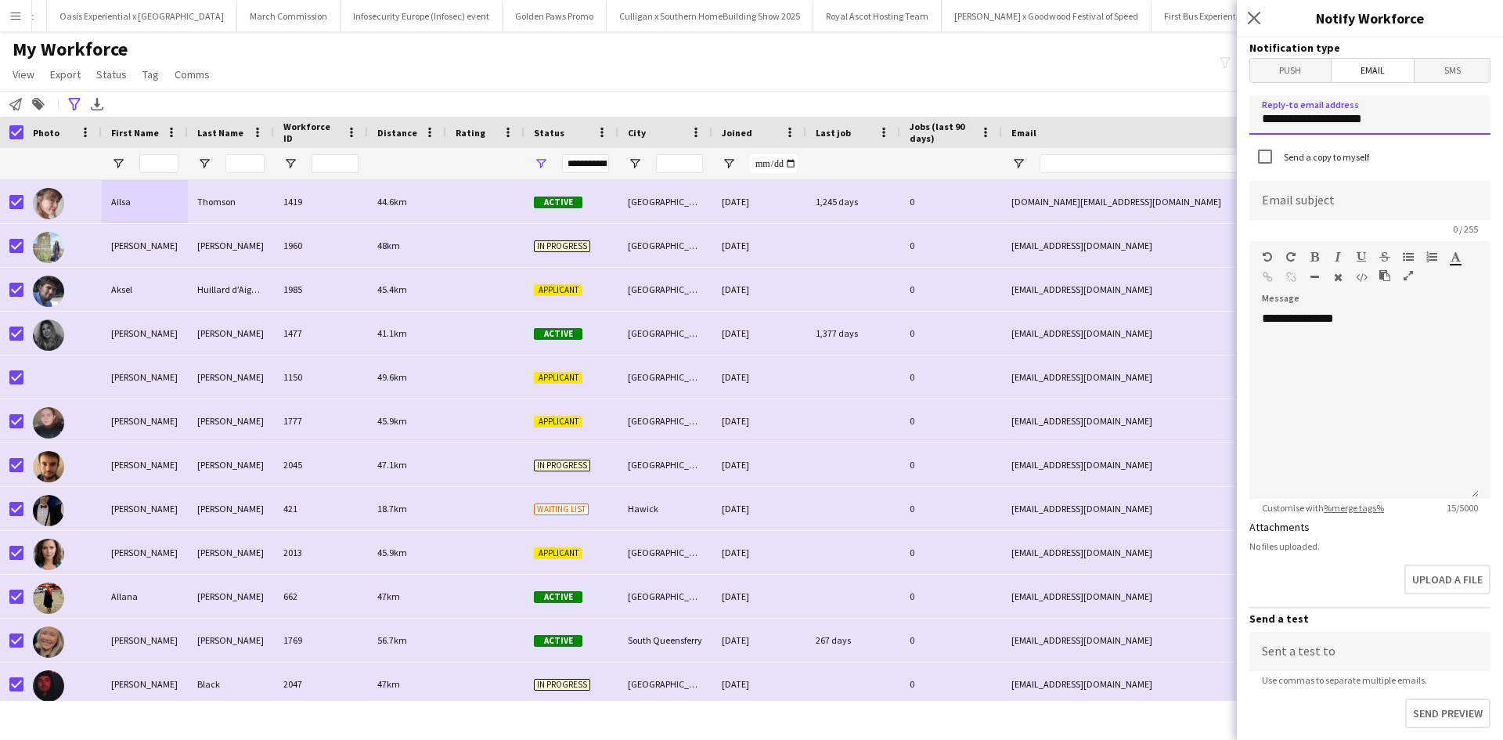
drag, startPoint x: 1395, startPoint y: 117, endPoint x: 1233, endPoint y: 123, distance: 162.2
click at [1233, 123] on body "Menu Boards Boards Boards All jobs Status Workforce Workforce My Workforce Recr…" at bounding box center [751, 370] width 1503 height 740
type input "**********"
click at [1336, 201] on input at bounding box center [1369, 200] width 241 height 39
type input "**********"
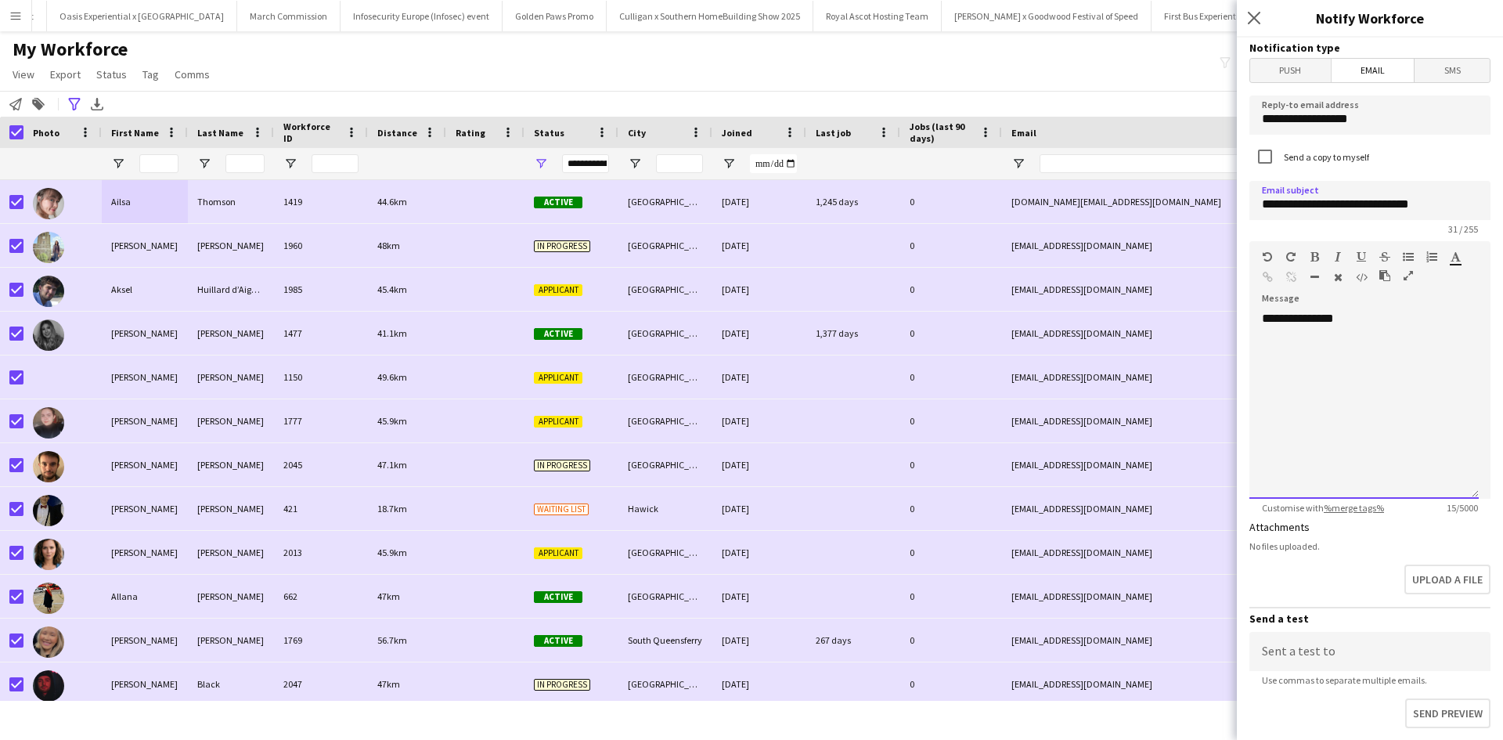
click at [1418, 348] on div "**********" at bounding box center [1363, 405] width 229 height 188
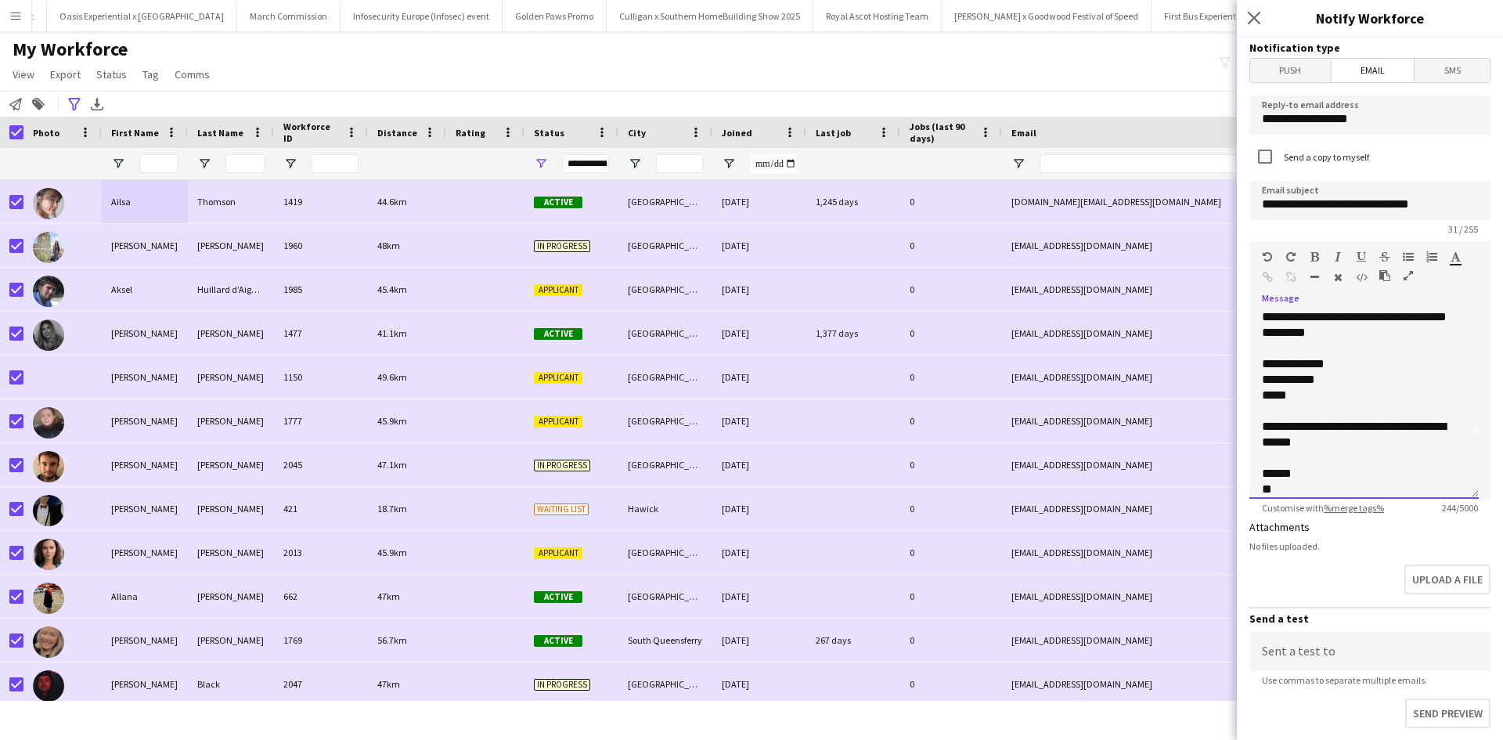
scroll to position [80, 0]
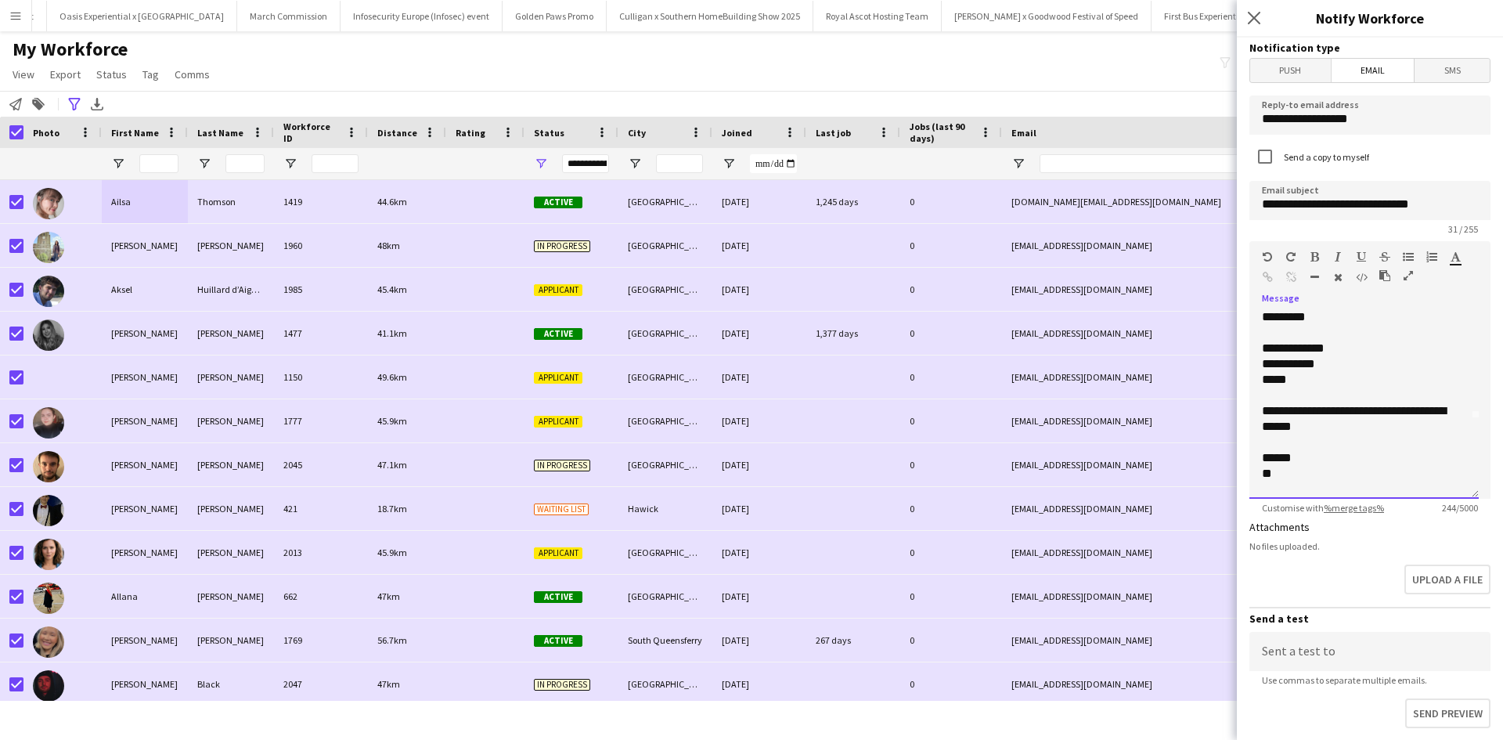
click at [1372, 388] on div at bounding box center [1364, 396] width 204 height 16
click at [1372, 384] on div "*****" at bounding box center [1358, 380] width 193 height 16
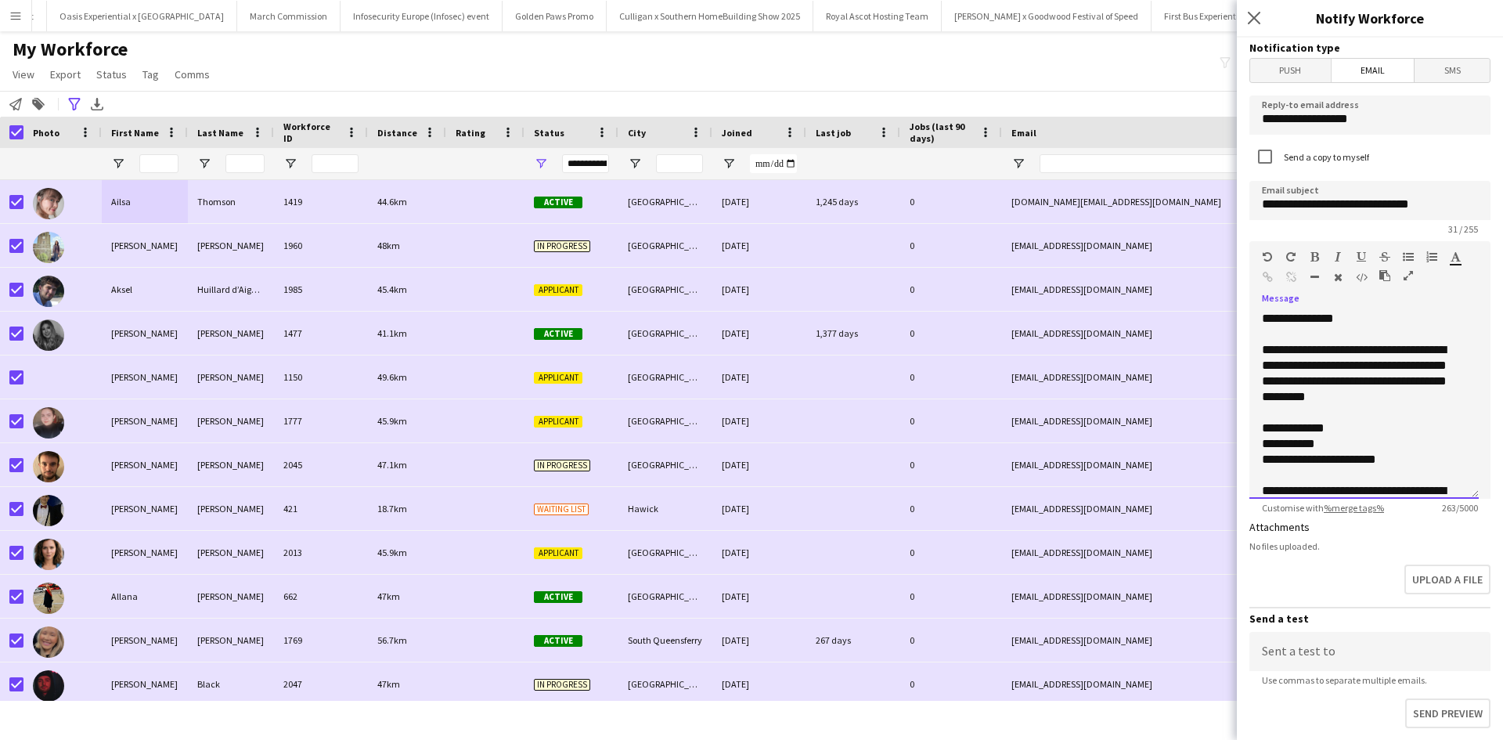
click at [1271, 382] on div "**********" at bounding box center [1358, 373] width 193 height 63
click at [1335, 421] on div at bounding box center [1364, 428] width 204 height 16
click at [1401, 480] on div "**********" at bounding box center [1358, 475] width 193 height 16
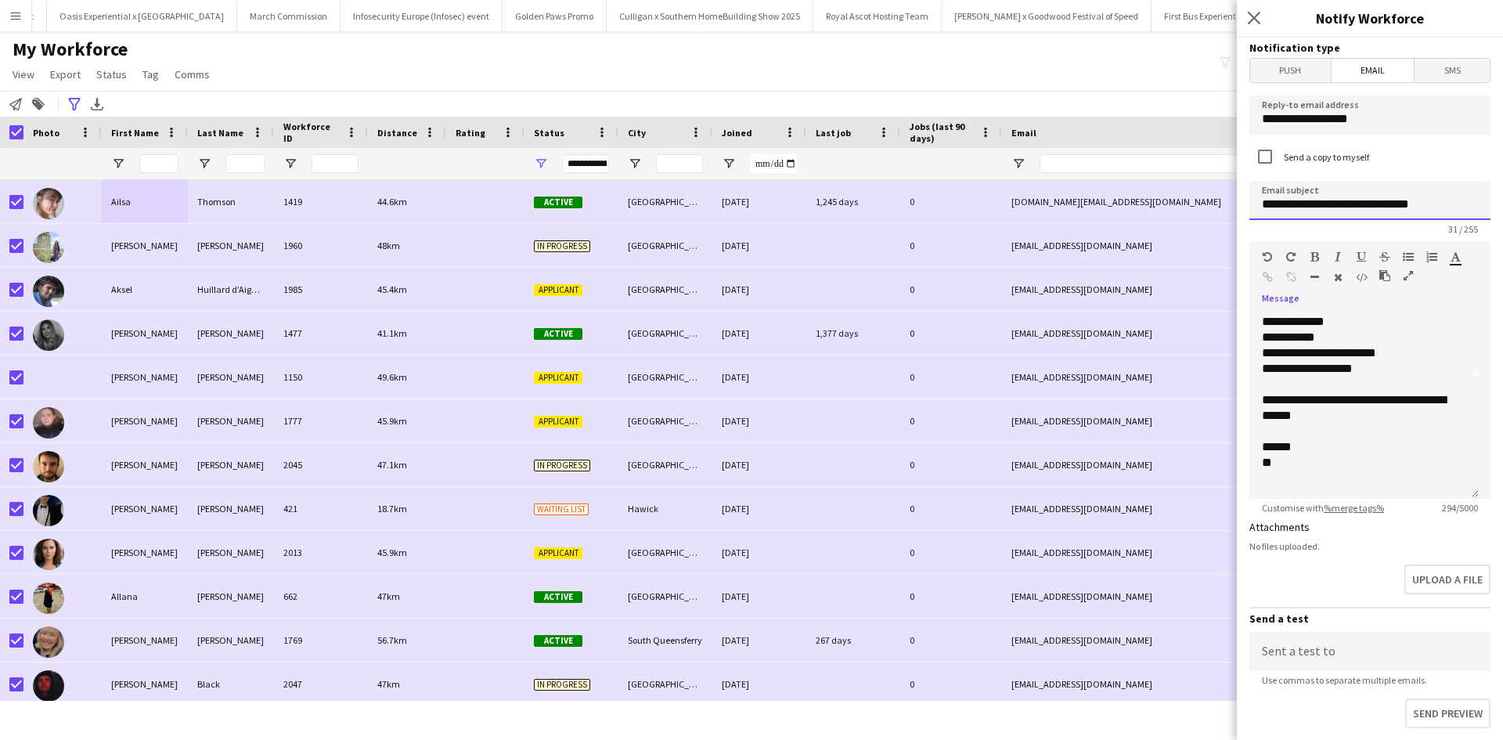
click at [1443, 207] on input "**********" at bounding box center [1369, 200] width 241 height 39
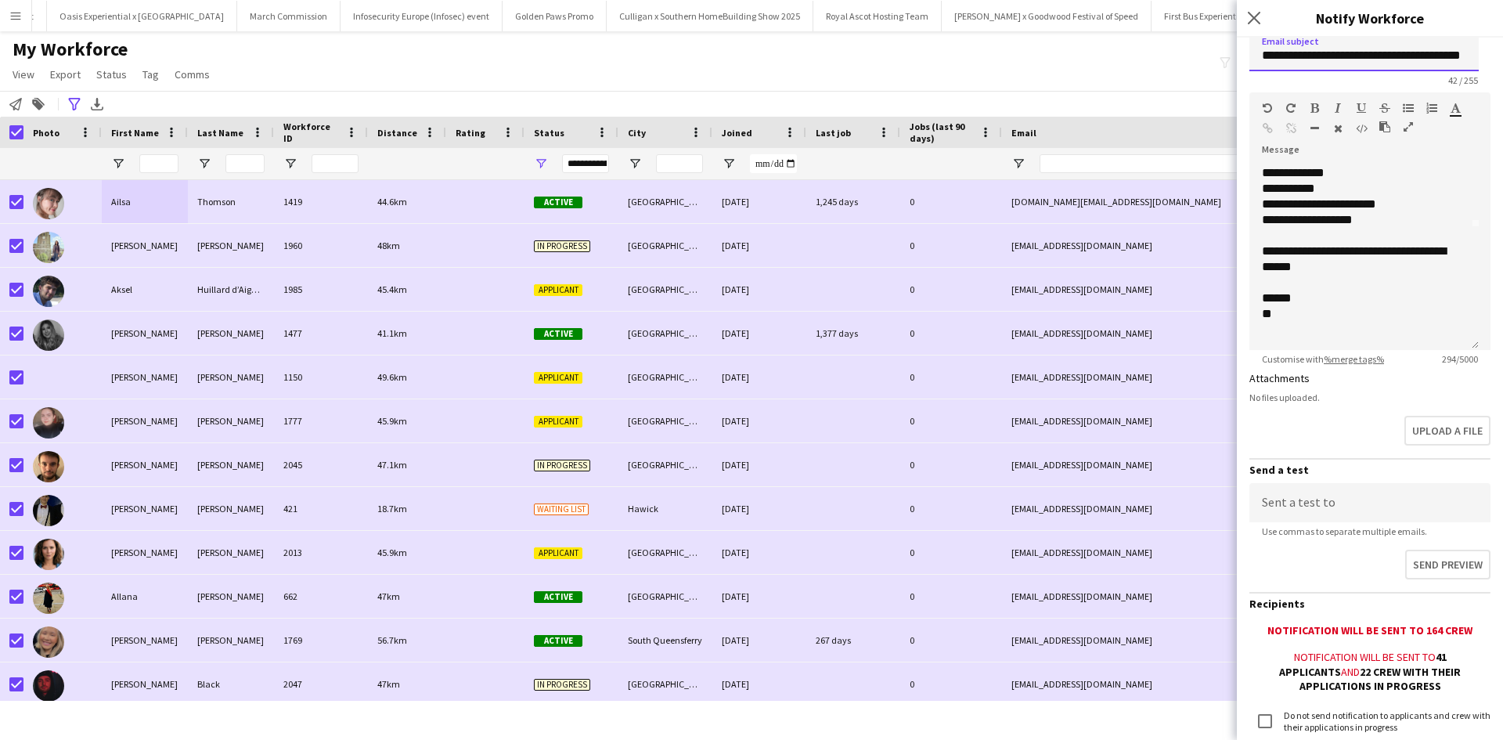
scroll to position [264, 0]
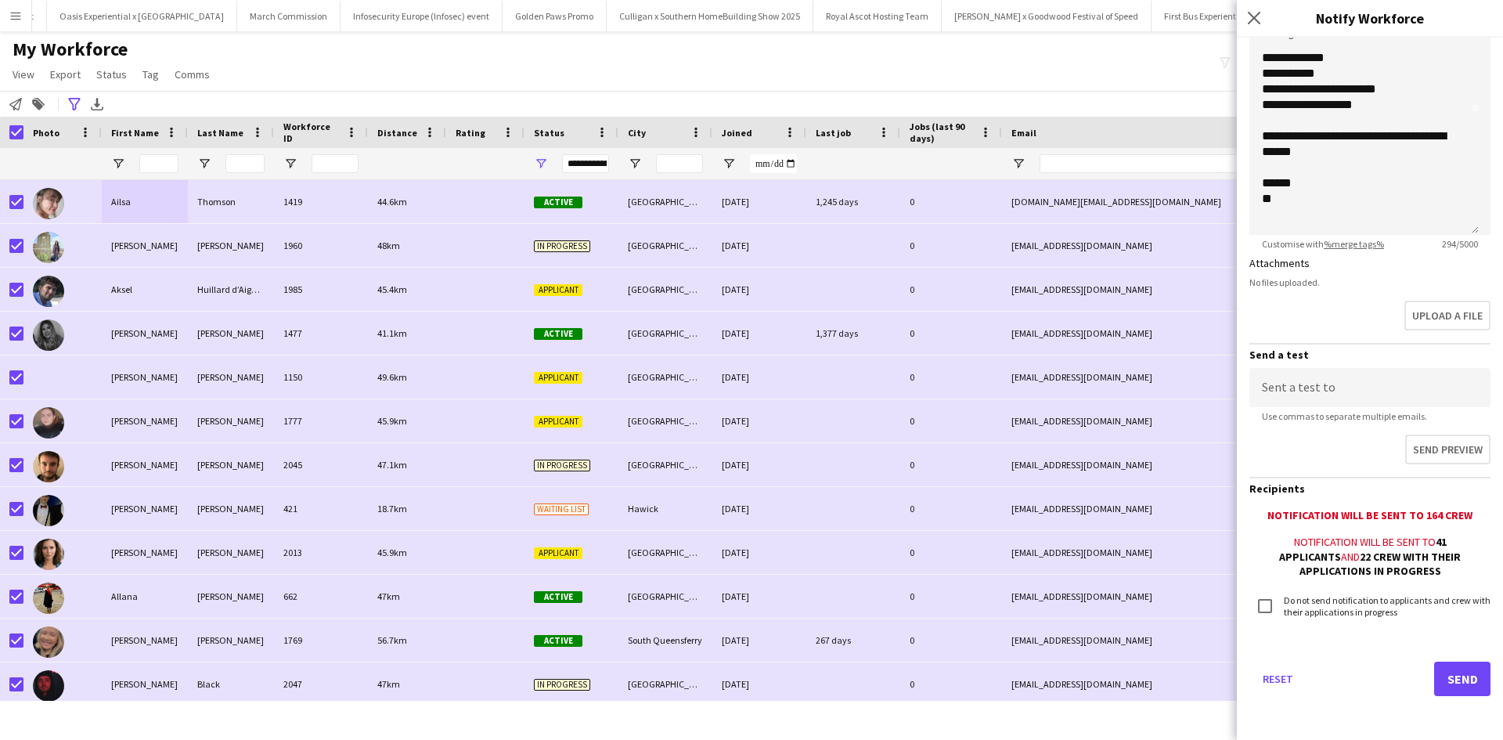
type input "**********"
click at [1442, 678] on button "Send" at bounding box center [1462, 679] width 56 height 34
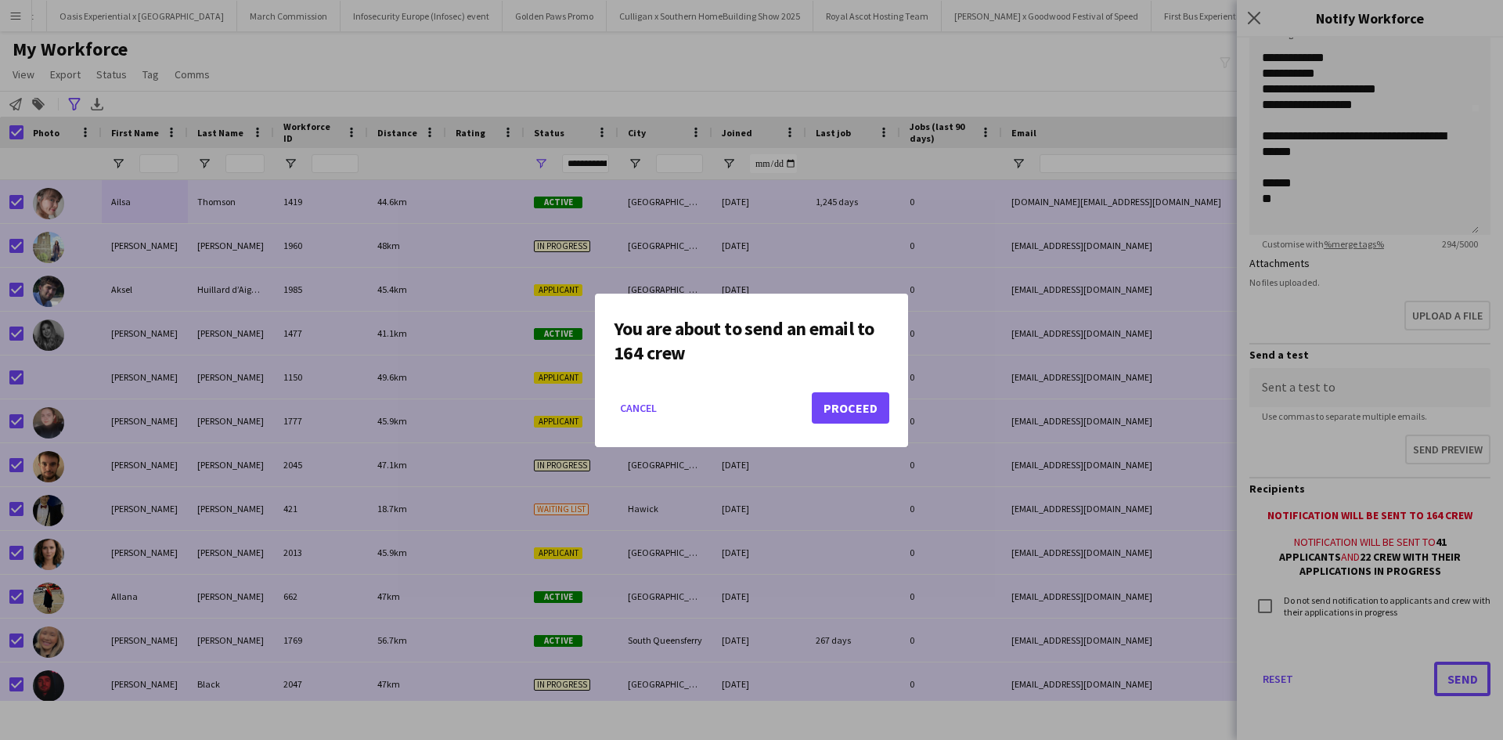
scroll to position [0, 0]
click at [852, 409] on button "Proceed" at bounding box center [851, 407] width 78 height 31
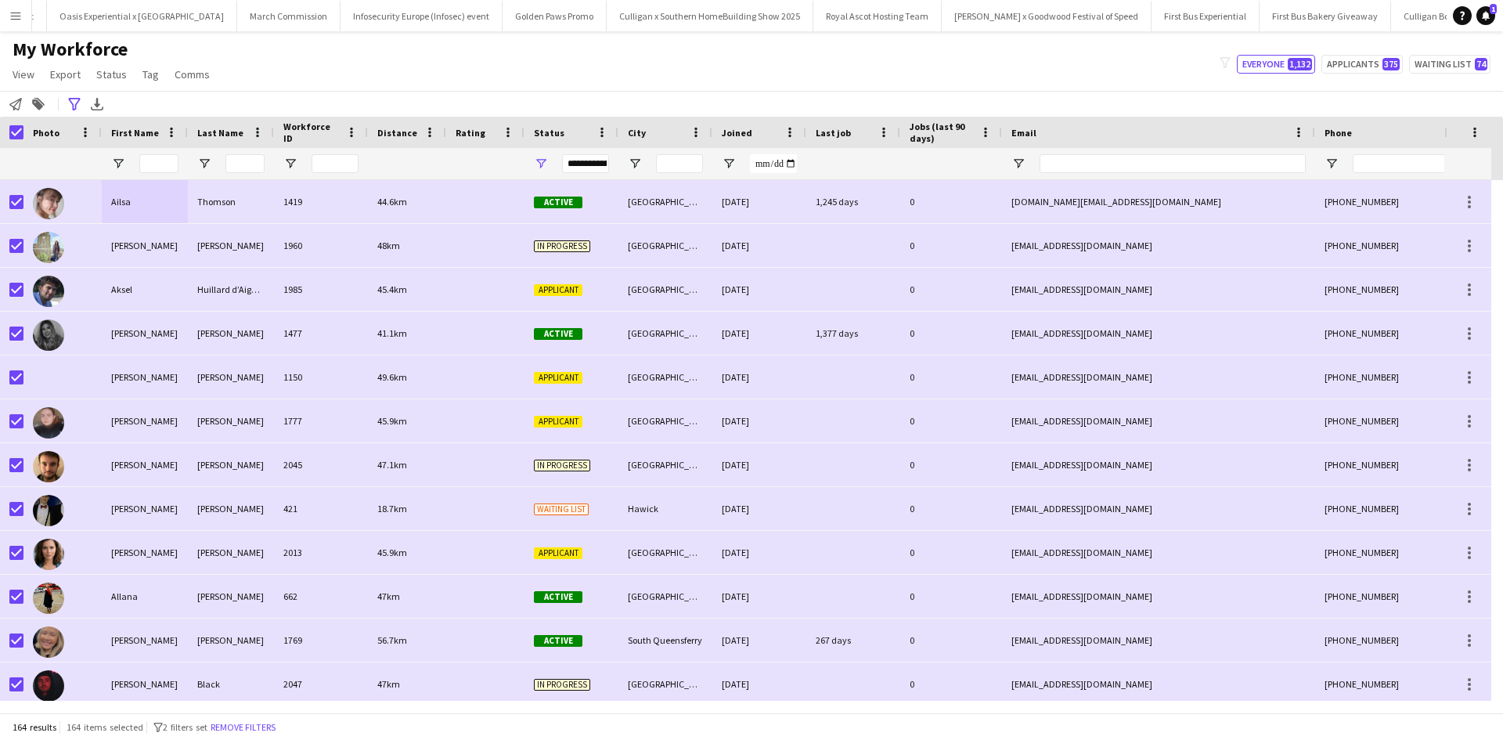
click at [20, 15] on app-icon "Menu" at bounding box center [15, 15] width 13 height 13
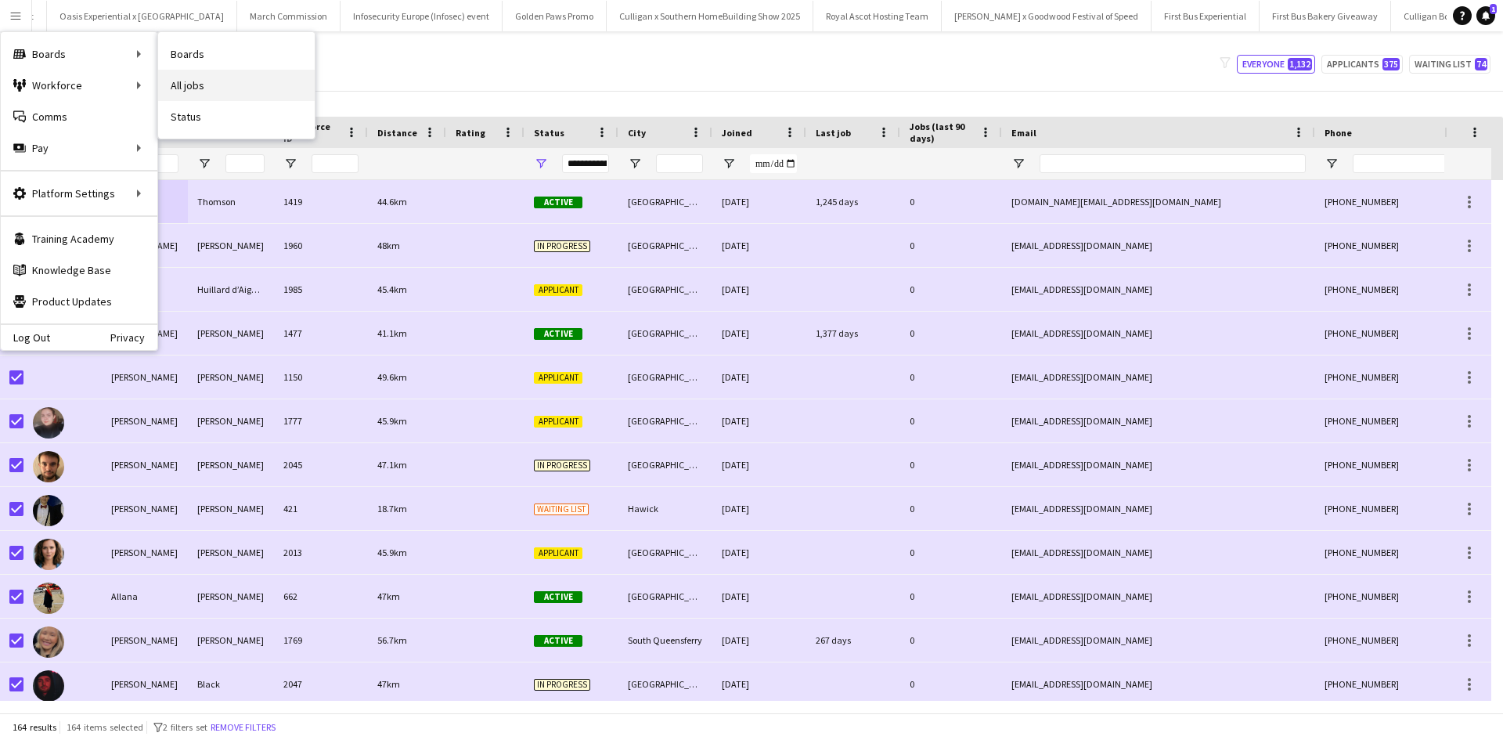
click at [182, 78] on link "All jobs" at bounding box center [236, 85] width 157 height 31
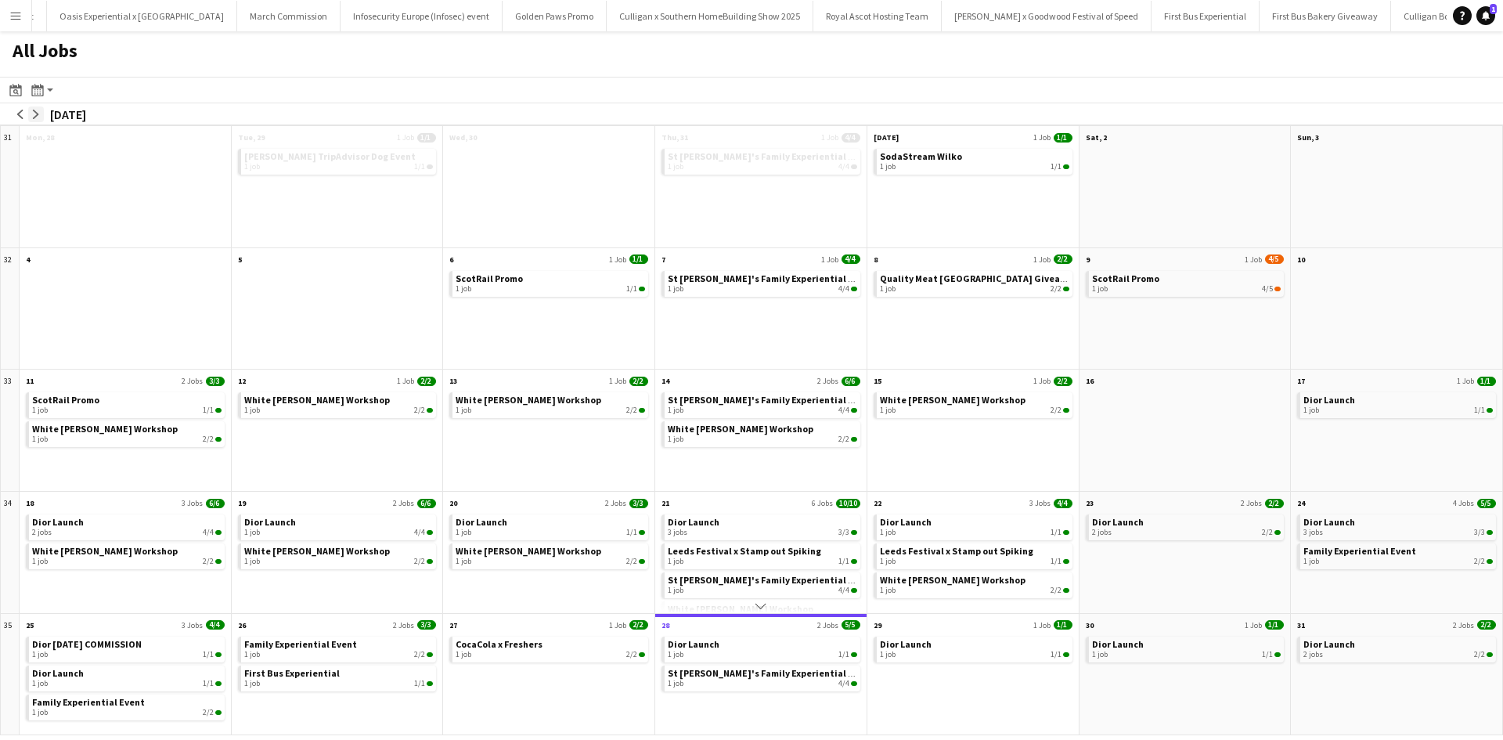
click at [36, 110] on app-icon "arrow-right" at bounding box center [35, 114] width 9 height 9
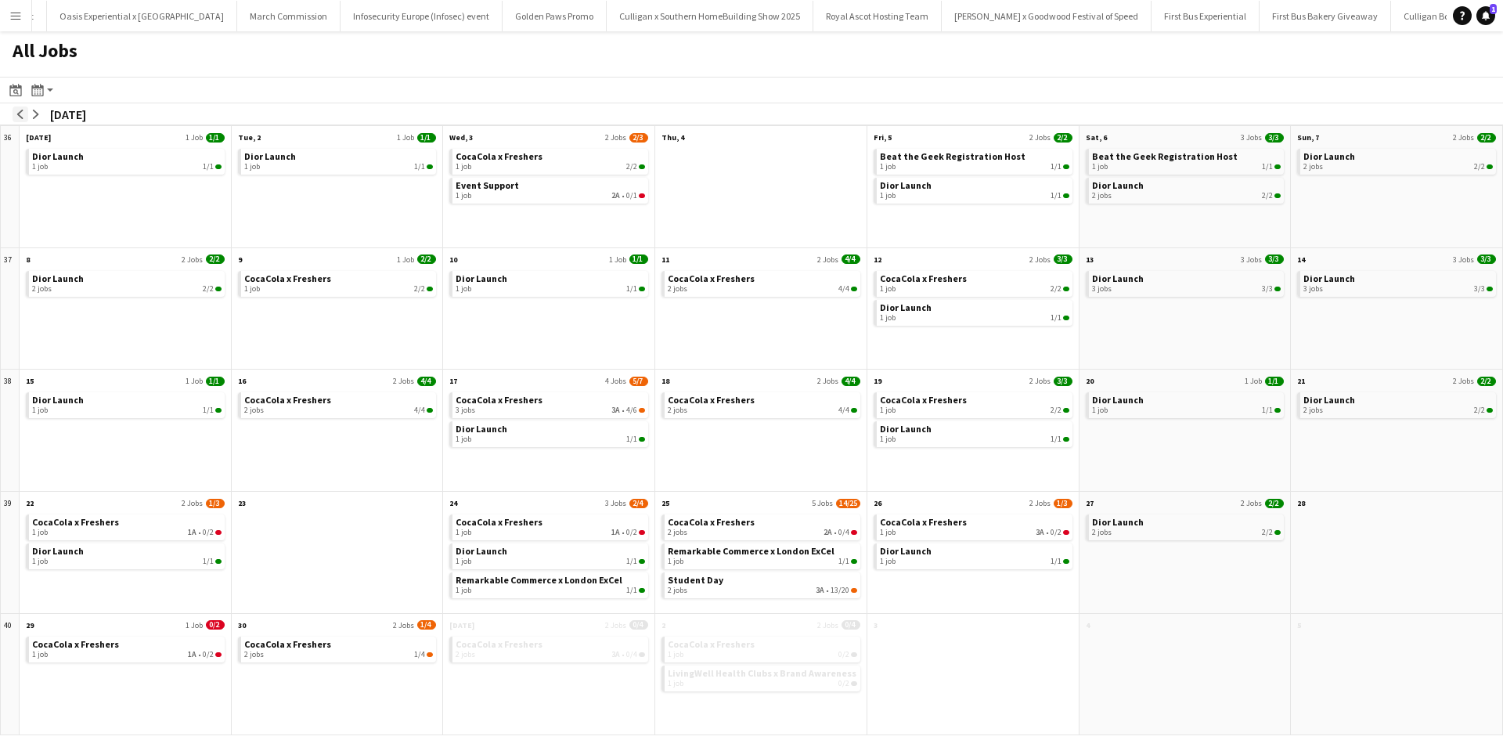
click at [23, 110] on app-icon "arrow-left" at bounding box center [20, 114] width 9 height 9
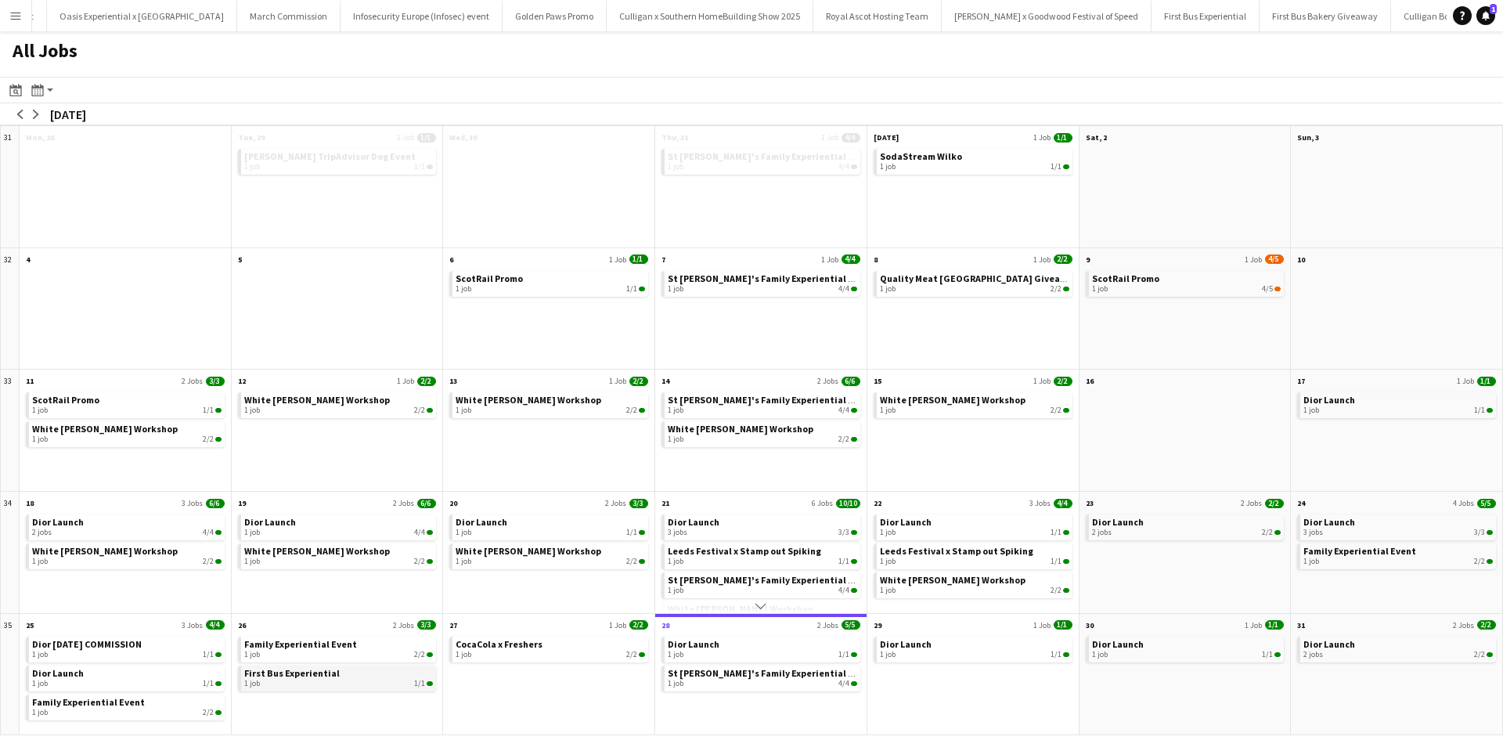
click at [312, 672] on span "First Bus Experiential" at bounding box center [292, 673] width 96 height 12
click at [339, 648] on span "Family Experiential Event" at bounding box center [300, 644] width 113 height 12
click at [923, 646] on span "Dior Launch" at bounding box center [906, 644] width 52 height 12
click at [34, 114] on app-icon "arrow-right" at bounding box center [35, 114] width 9 height 9
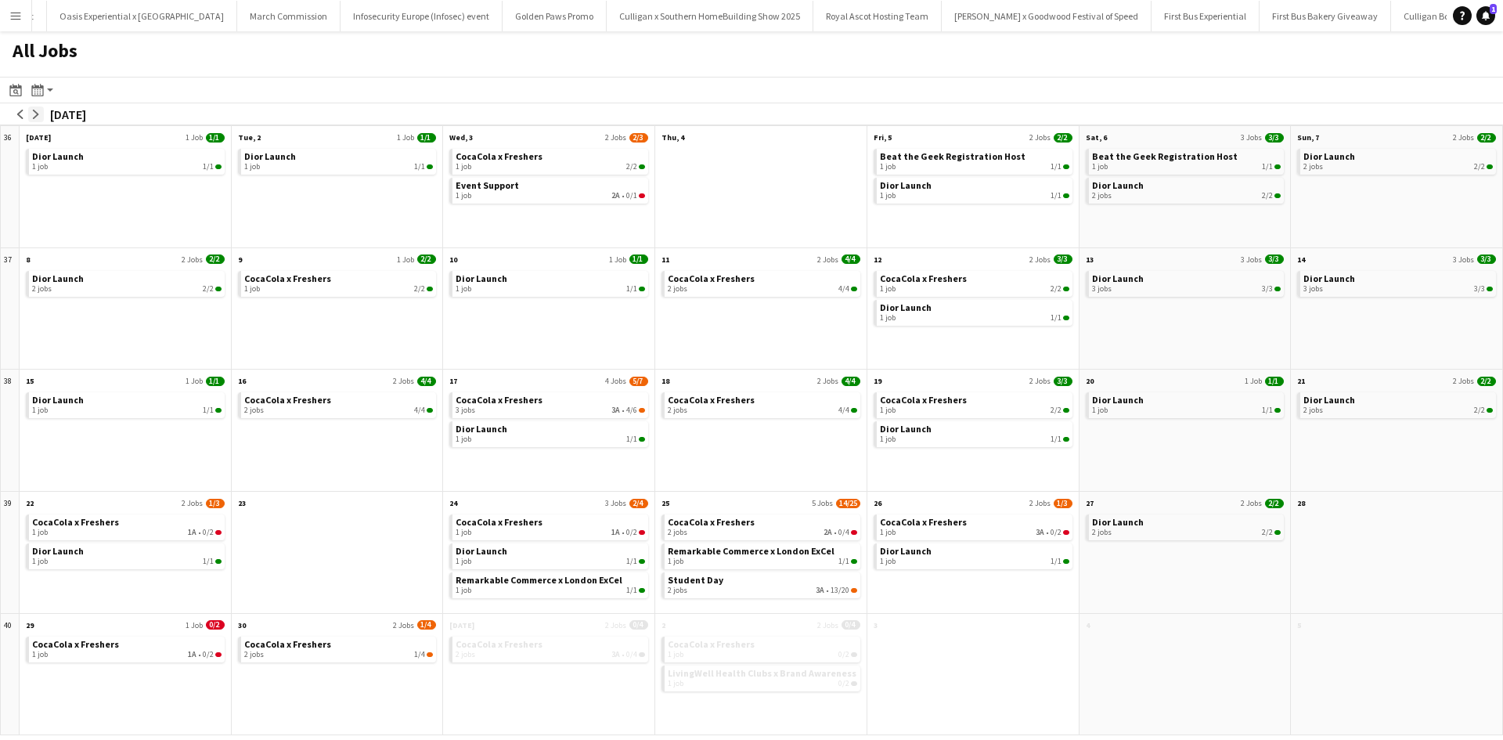
click at [34, 114] on app-icon "arrow-right" at bounding box center [35, 114] width 9 height 9
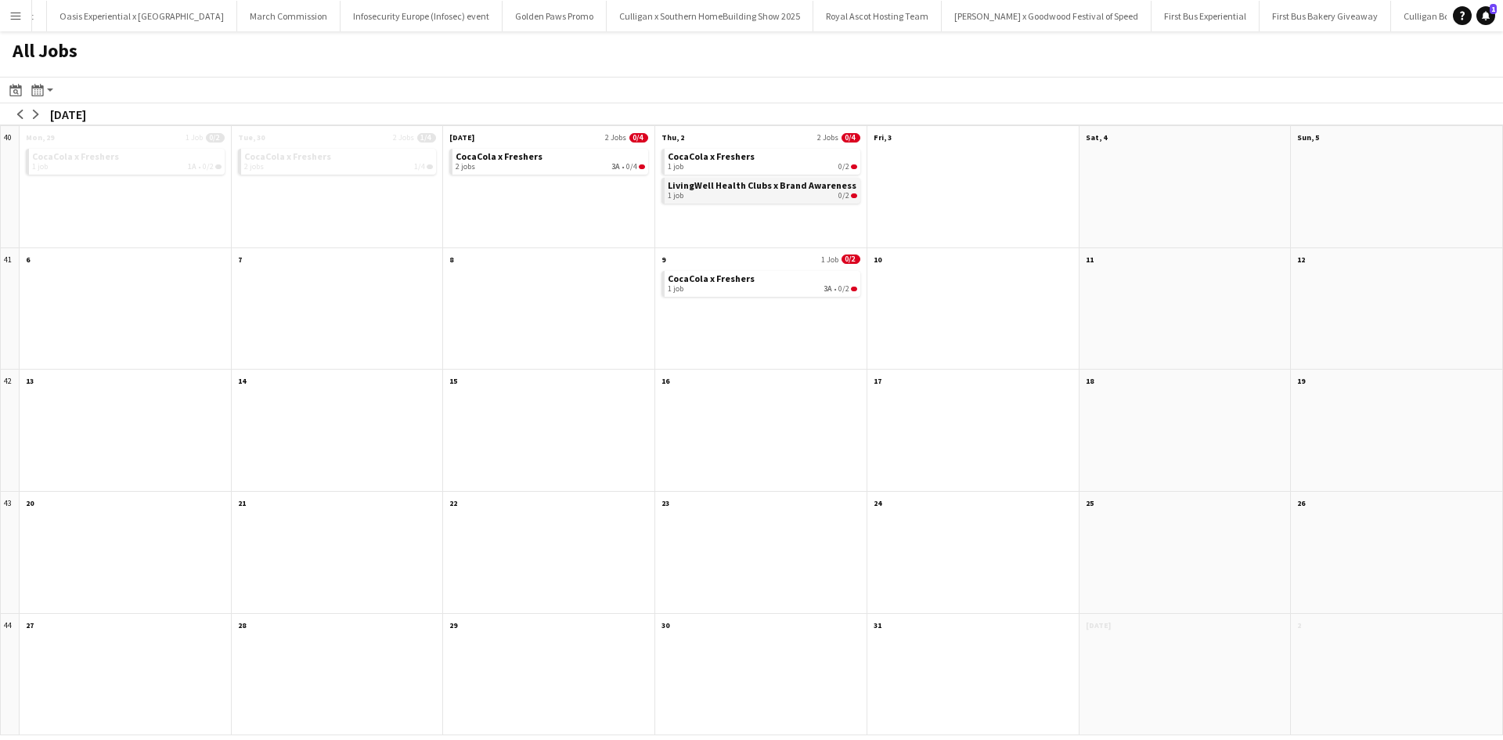
click at [737, 186] on span "LivingWell Health Clubs x Brand Awareness" at bounding box center [762, 185] width 189 height 12
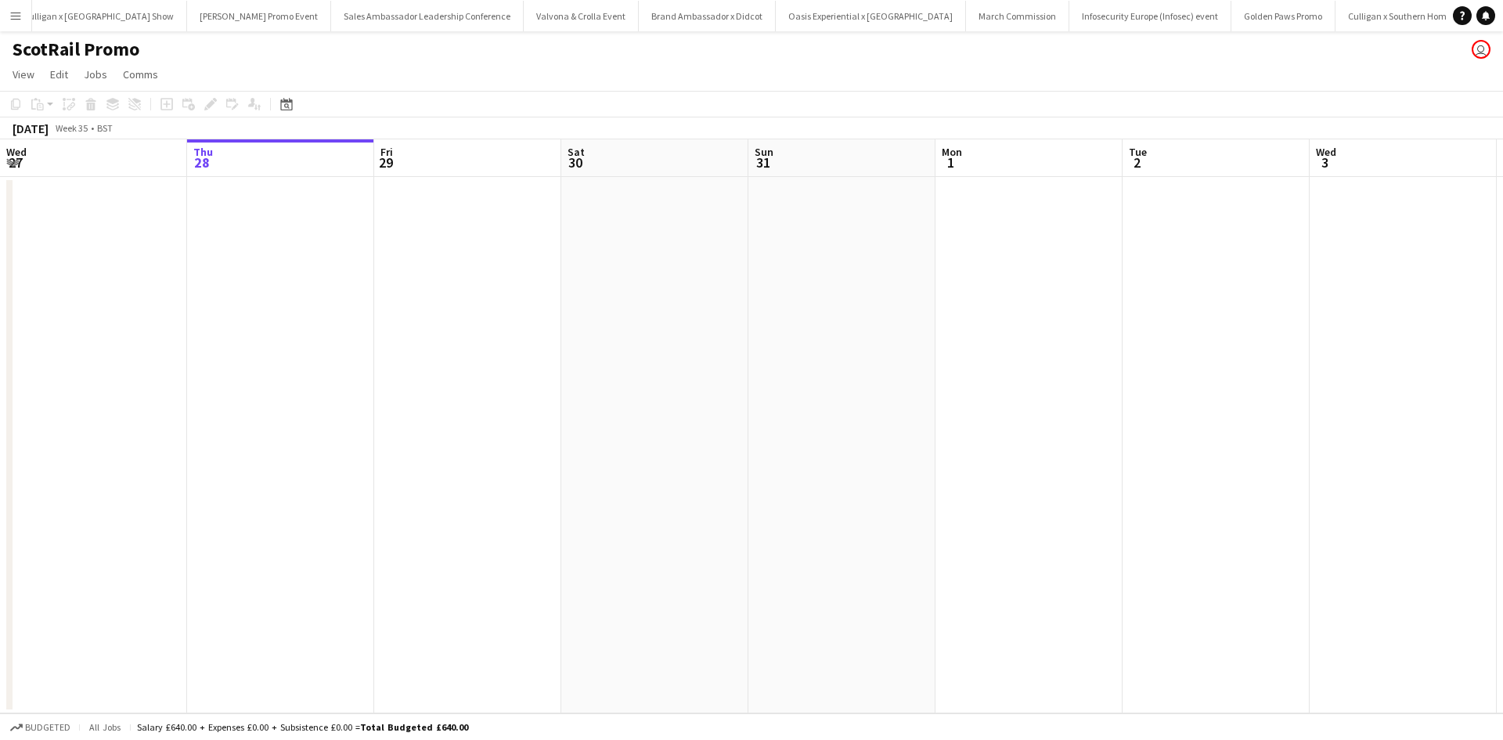
scroll to position [0, 14412]
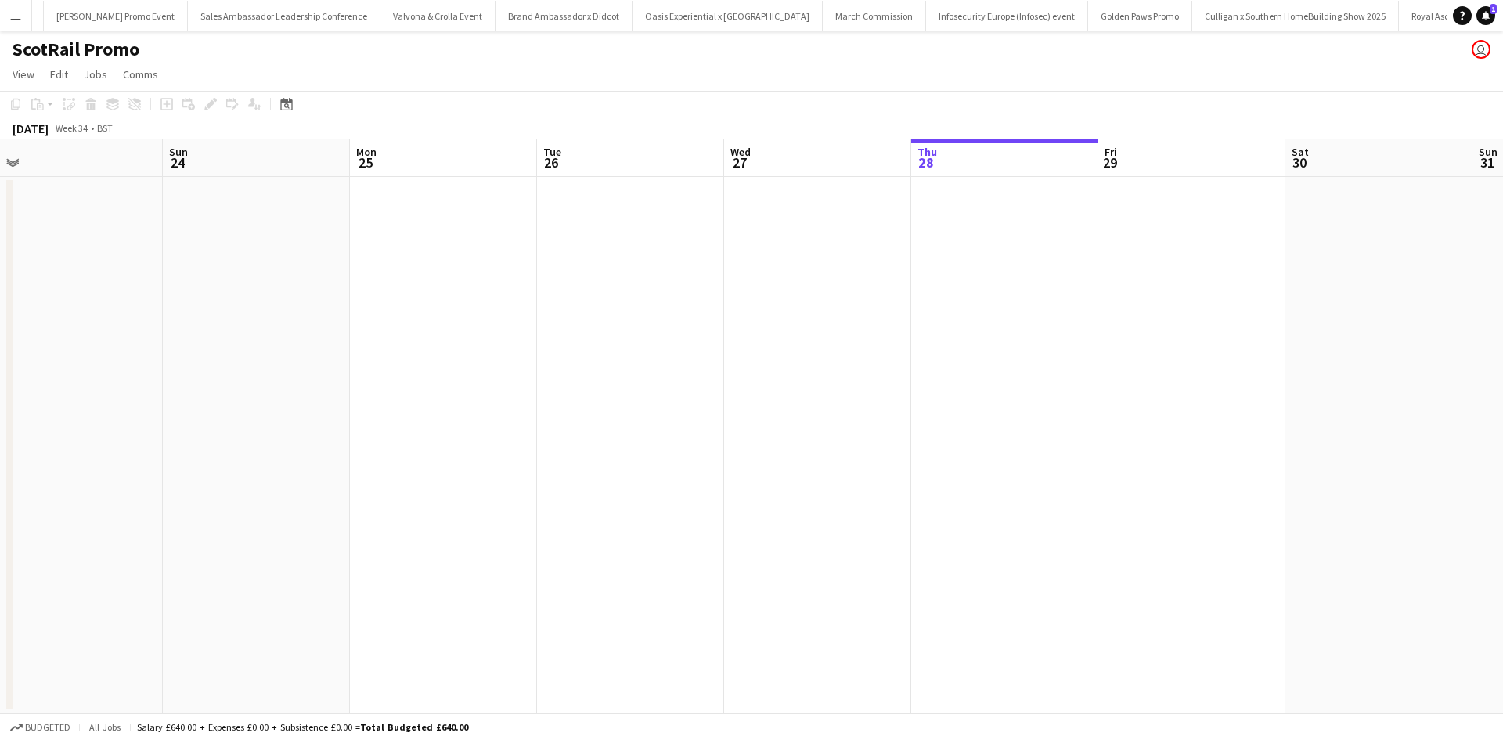
drag, startPoint x: 395, startPoint y: 431, endPoint x: 1192, endPoint y: 391, distance: 798.0
click at [1191, 391] on app-calendar-viewport "Thu 21 Fri 22 Sat 23 Sun 24 Mon 25 Tue 26 Wed 27 Thu 28 Fri 29 Sat 30 Sun 31 Mo…" at bounding box center [751, 426] width 1503 height 574
drag, startPoint x: 478, startPoint y: 427, endPoint x: 1076, endPoint y: 413, distance: 598.3
click at [1159, 388] on app-calendar-viewport "Mon 18 Tue 19 Wed 20 Thu 21 Fri 22 Sat 23 Sun 24 Mon 25 Tue 26 Wed 27 Thu 28 Fr…" at bounding box center [751, 426] width 1503 height 574
drag, startPoint x: 447, startPoint y: 446, endPoint x: 880, endPoint y: 474, distance: 433.8
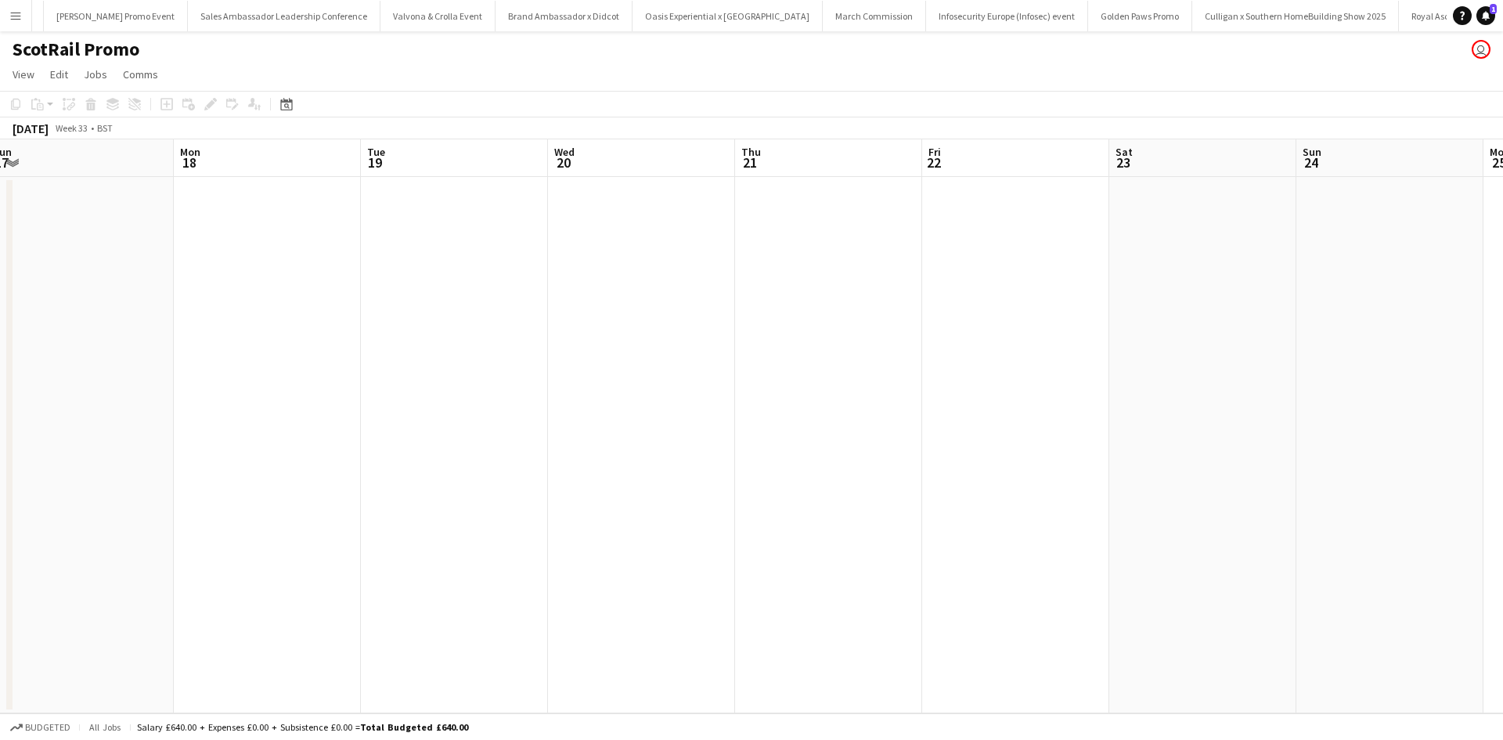
click at [1111, 432] on app-calendar-viewport "Fri 15 Sat 16 Sun 17 Mon 18 Tue 19 Wed 20 Thu 21 Fri 22 Sat 23 Sun 24 Mon 25 Tu…" at bounding box center [751, 426] width 1503 height 574
drag, startPoint x: 457, startPoint y: 477, endPoint x: 644, endPoint y: 476, distance: 186.3
click at [905, 421] on app-calendar-viewport "Mon 11 Tue 12 Wed 13 Thu 14 Fri 15 Sat 16 Sun 17 Mon 18 Tue 19 Wed 20 Thu 21 Fr…" at bounding box center [751, 426] width 1503 height 574
drag, startPoint x: 512, startPoint y: 494, endPoint x: 784, endPoint y: 481, distance: 272.7
click at [863, 459] on app-calendar-viewport "Sat 9 Sun 10 Mon 11 1/1 1 Job Tue 12 Wed 13 Thu 14 Fri 15 Sat 16 Sun 17 Mon 18 …" at bounding box center [751, 426] width 1503 height 574
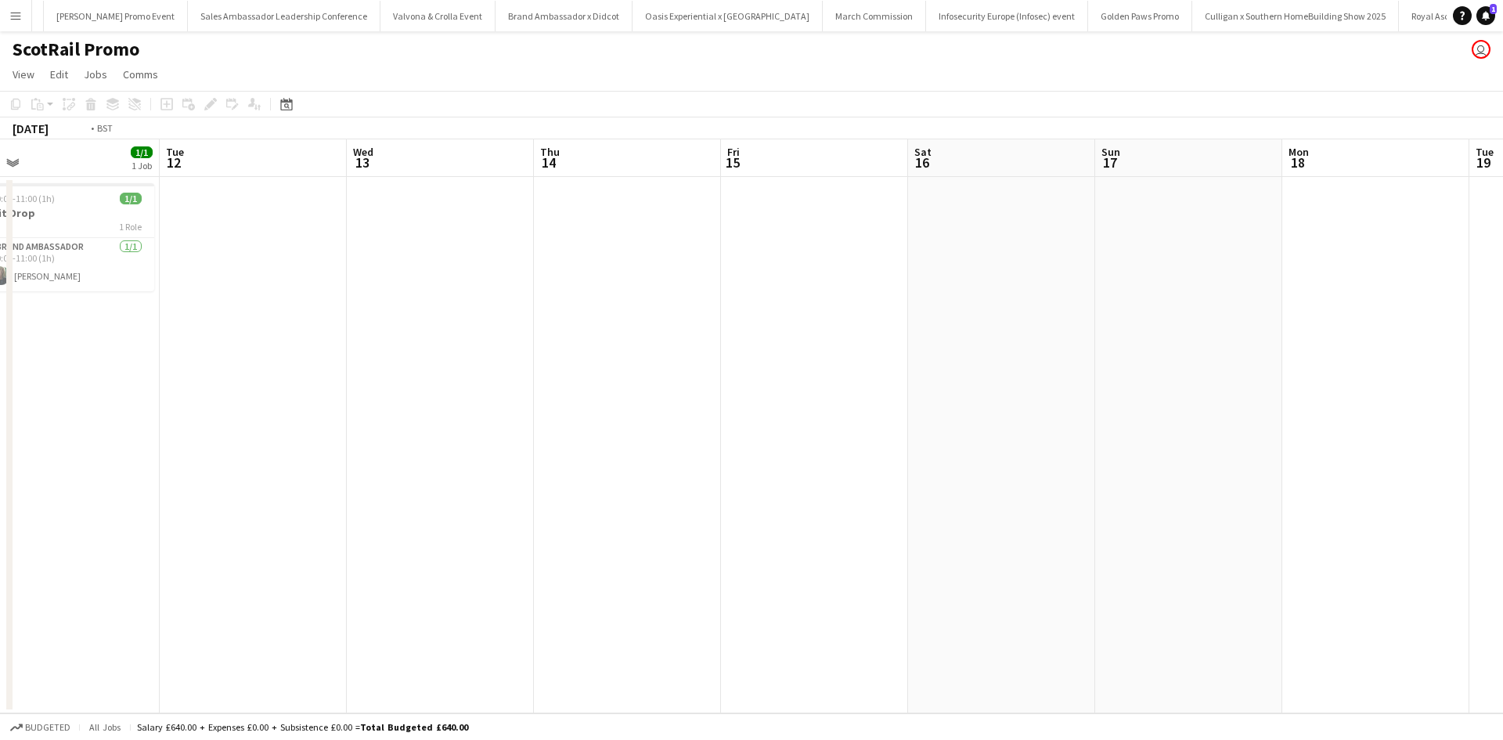
drag, startPoint x: 499, startPoint y: 472, endPoint x: 974, endPoint y: 468, distance: 474.4
click at [974, 468] on app-calendar-viewport "Sat 9 4/5 1 Job Sun 10 Mon 11 1/1 1 Job Tue 12 Wed 13 Thu 14 Fri 15 Sat 16 Sun …" at bounding box center [751, 426] width 1503 height 574
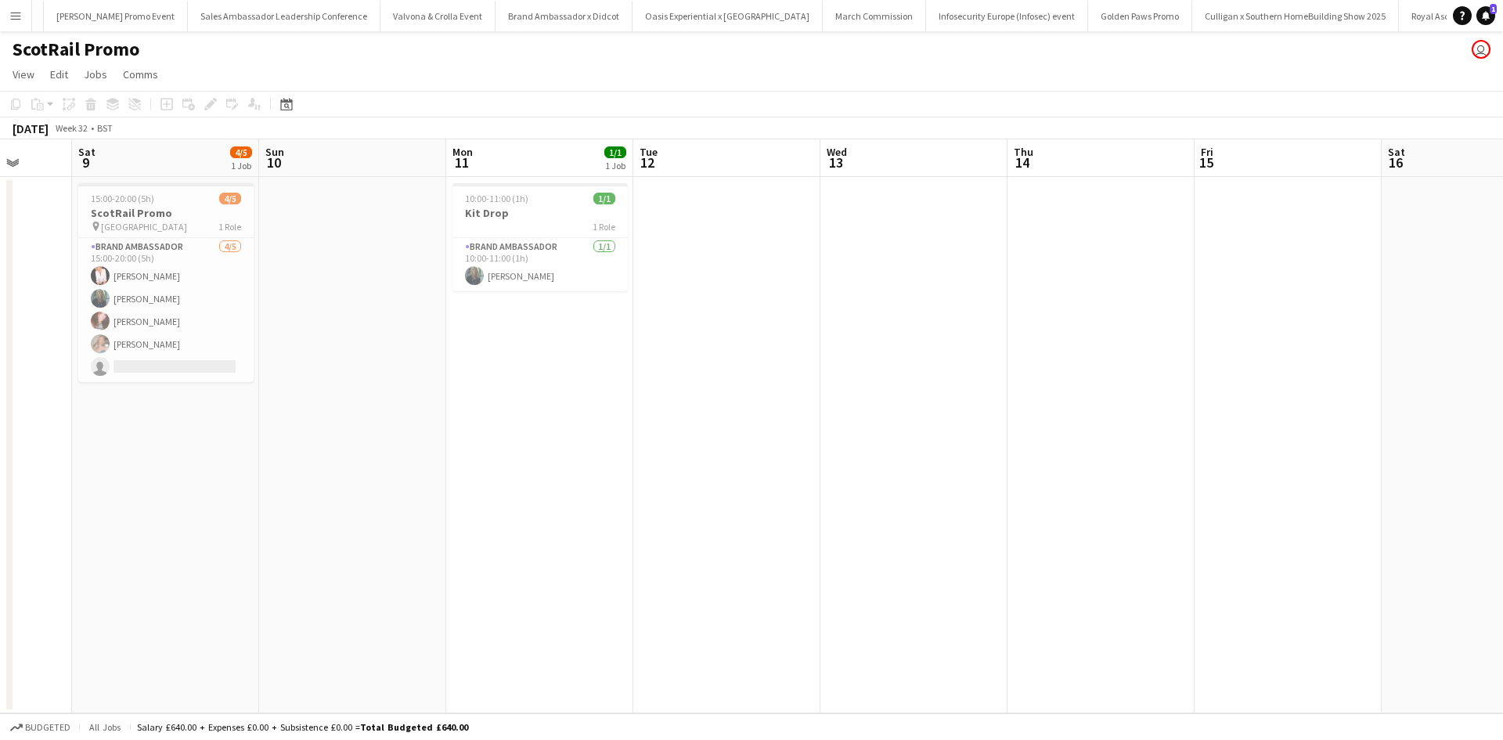
click at [674, 431] on app-date-cell at bounding box center [726, 445] width 187 height 536
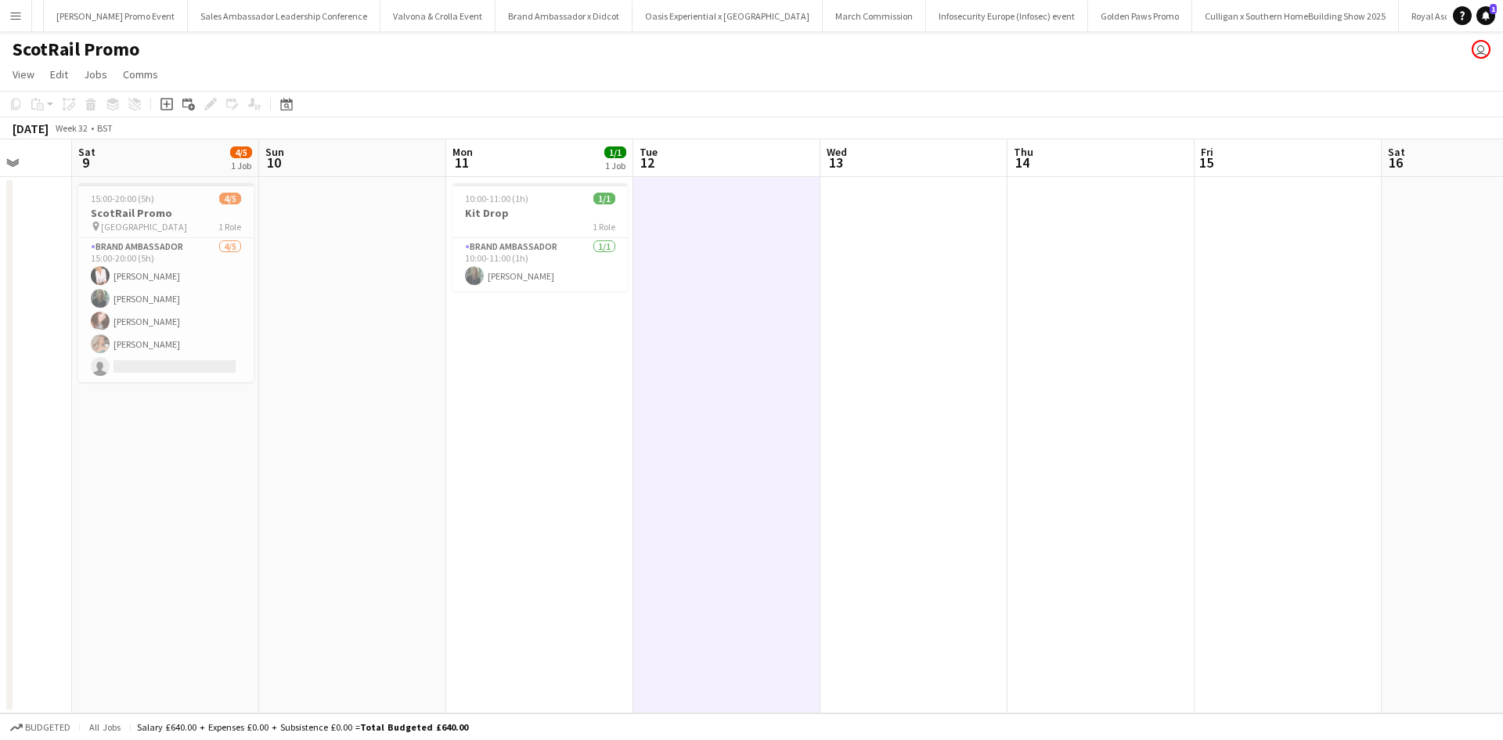
click at [13, 20] on app-icon "Menu" at bounding box center [15, 15] width 13 height 13
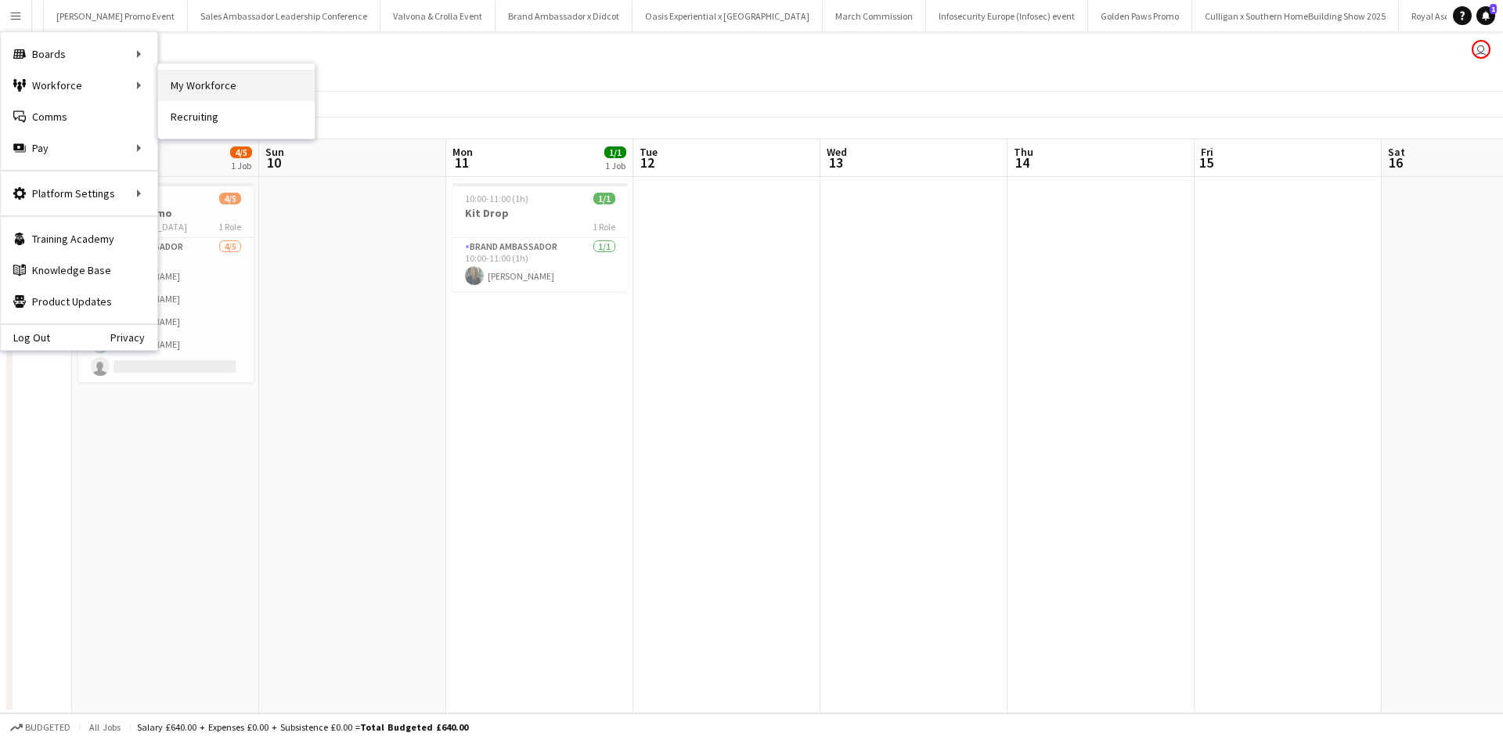
click at [201, 75] on link "My Workforce" at bounding box center [236, 85] width 157 height 31
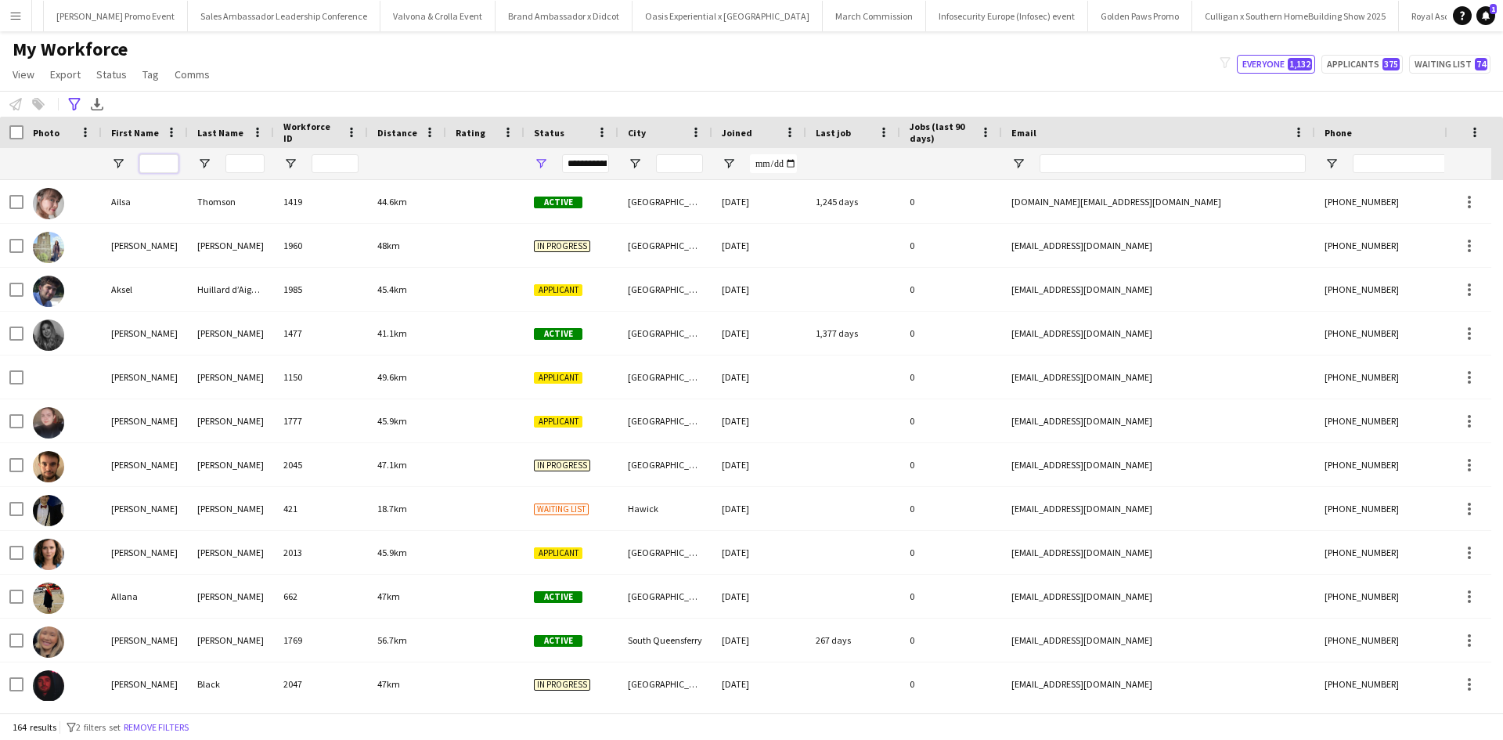
click at [167, 161] on input "First Name Filter Input" at bounding box center [158, 163] width 39 height 19
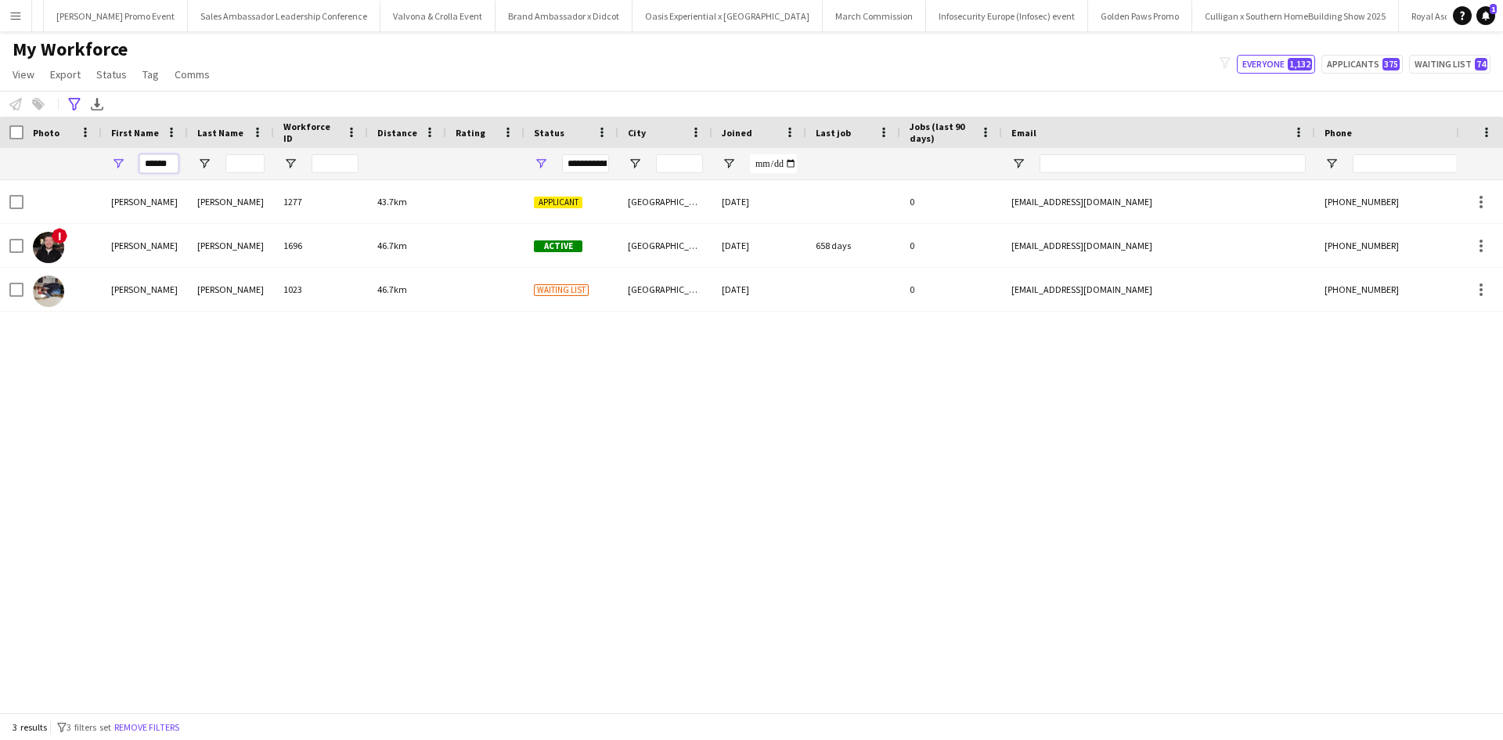
type input "******"
click at [11, 10] on app-icon "Menu" at bounding box center [15, 15] width 13 height 13
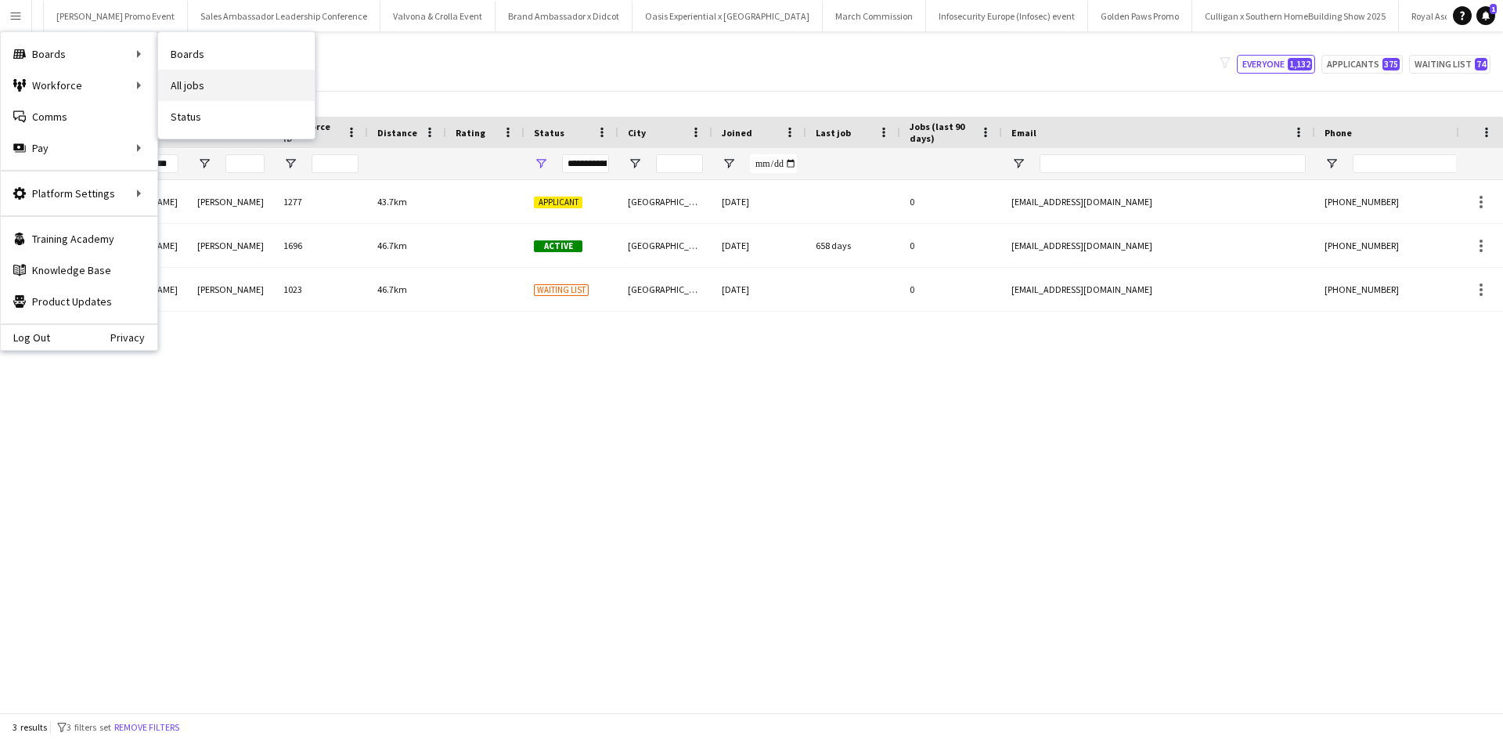
click at [203, 84] on link "All jobs" at bounding box center [236, 85] width 157 height 31
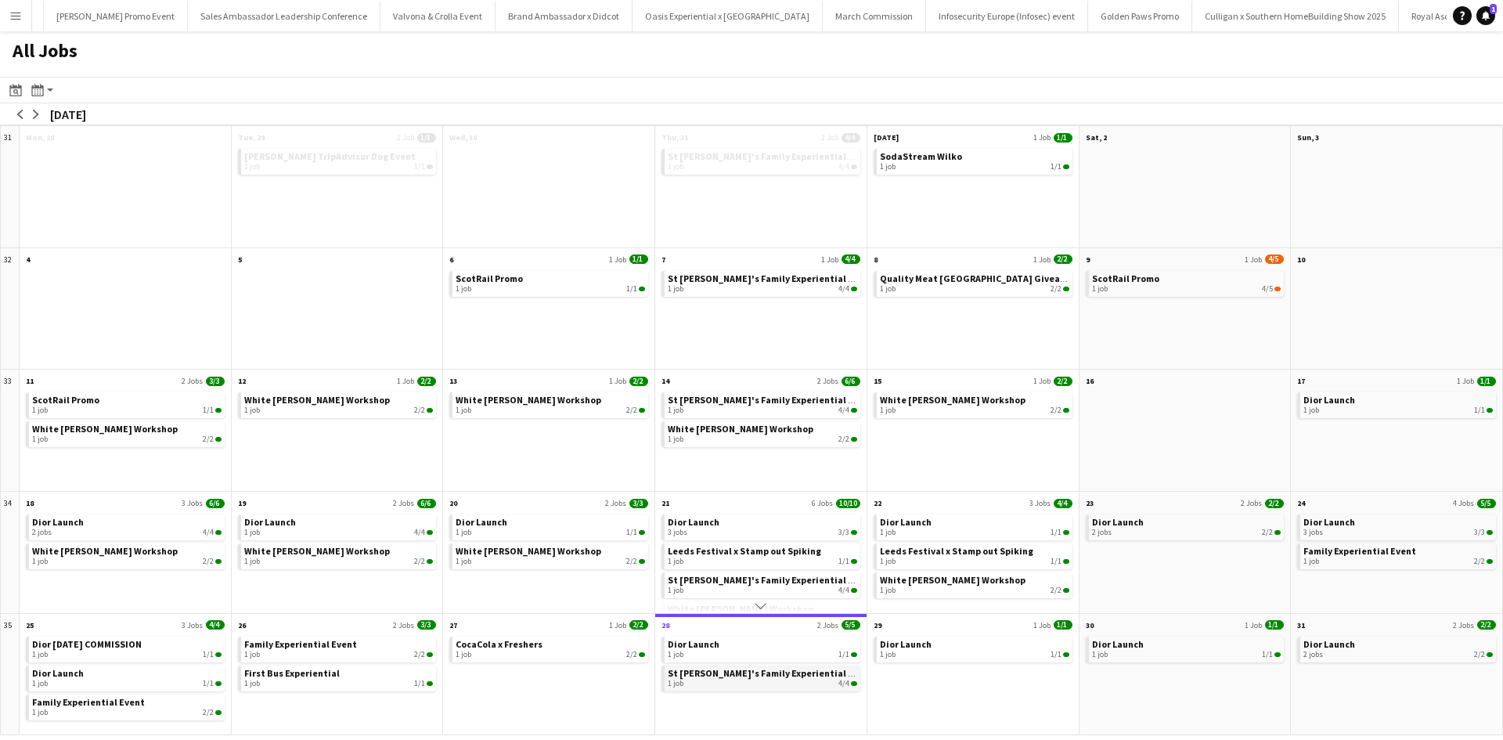
click at [705, 678] on span "St [PERSON_NAME]'s Family Experiential Event" at bounding box center [771, 673] width 206 height 12
click at [24, 16] on button "Menu" at bounding box center [15, 15] width 31 height 31
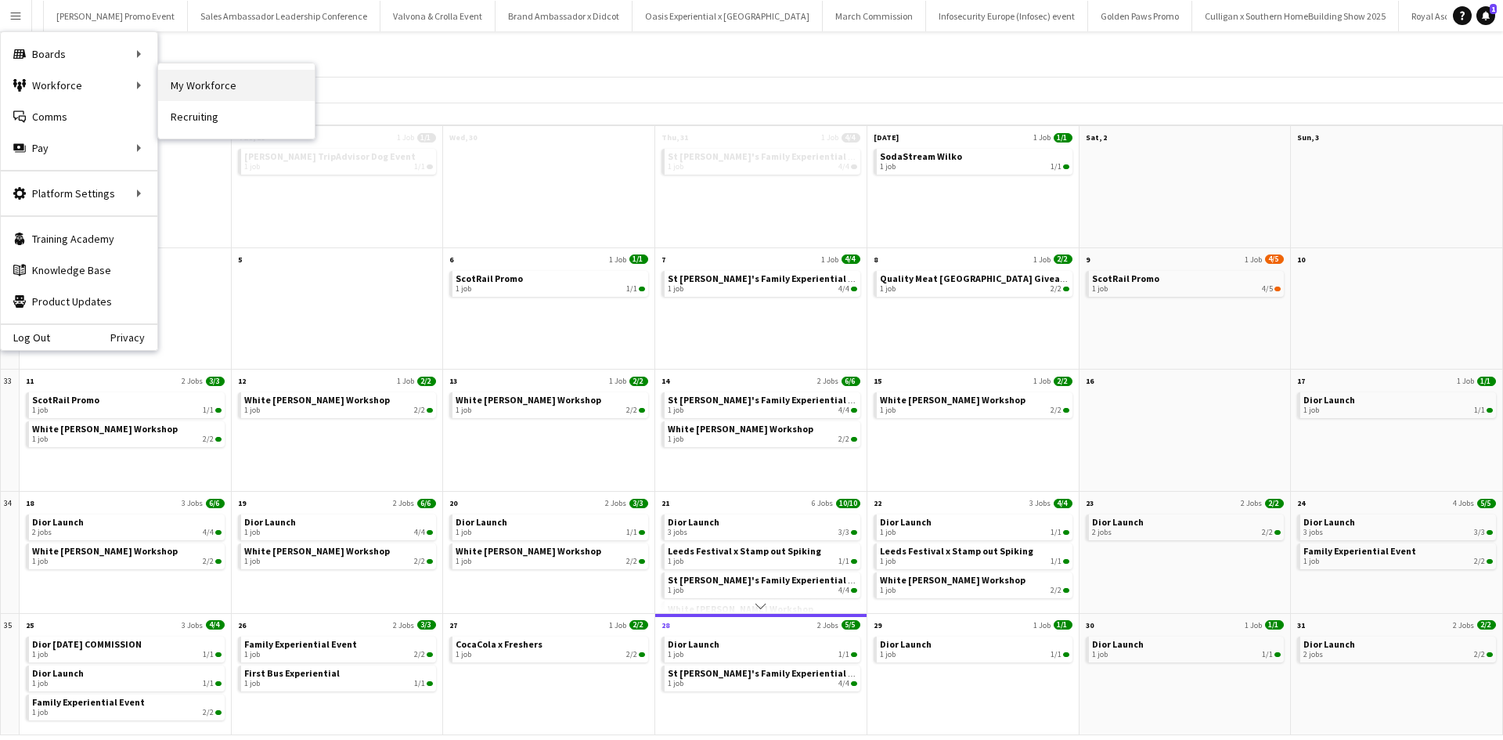
click at [180, 81] on link "My Workforce" at bounding box center [236, 85] width 157 height 31
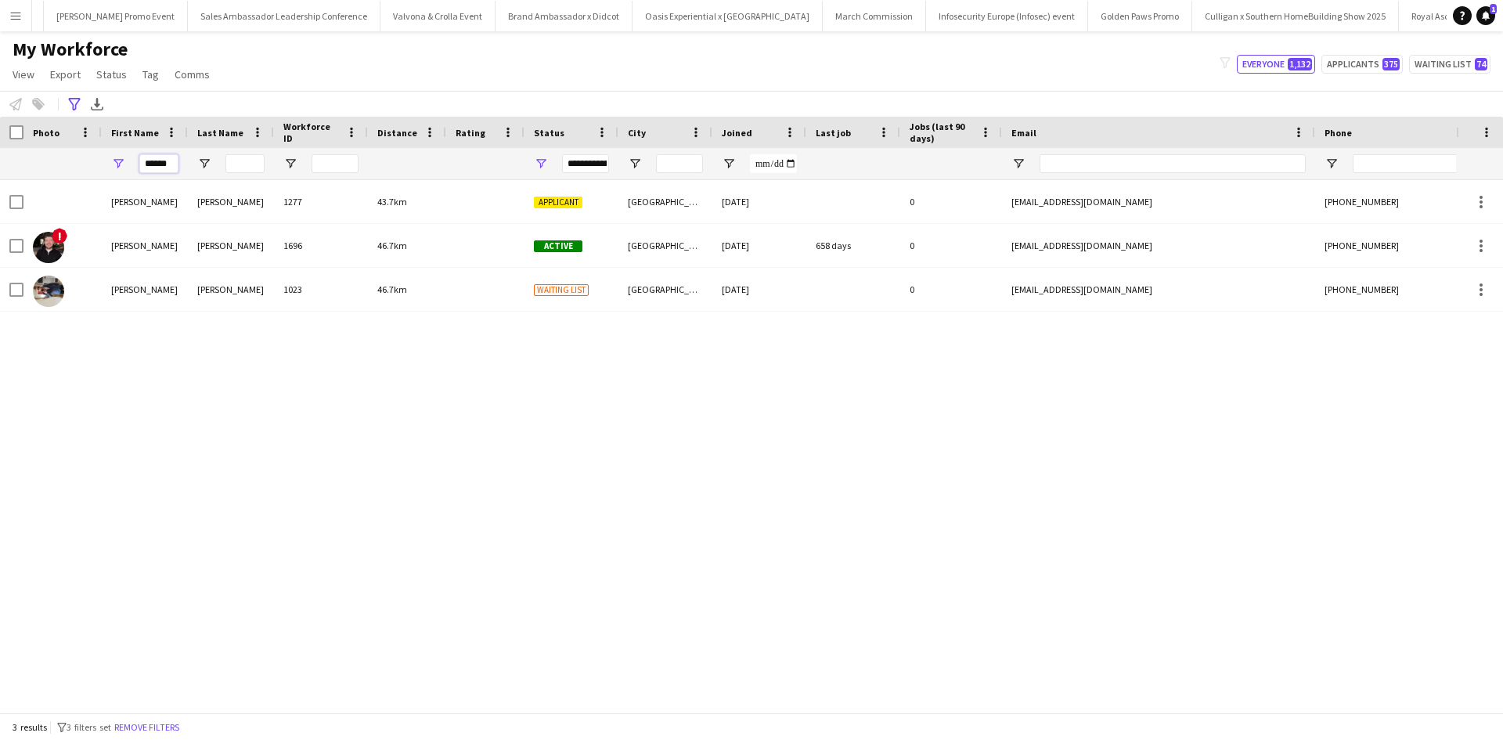
drag, startPoint x: 171, startPoint y: 169, endPoint x: 135, endPoint y: 171, distance: 36.0
click at [135, 171] on div "******" at bounding box center [145, 163] width 86 height 31
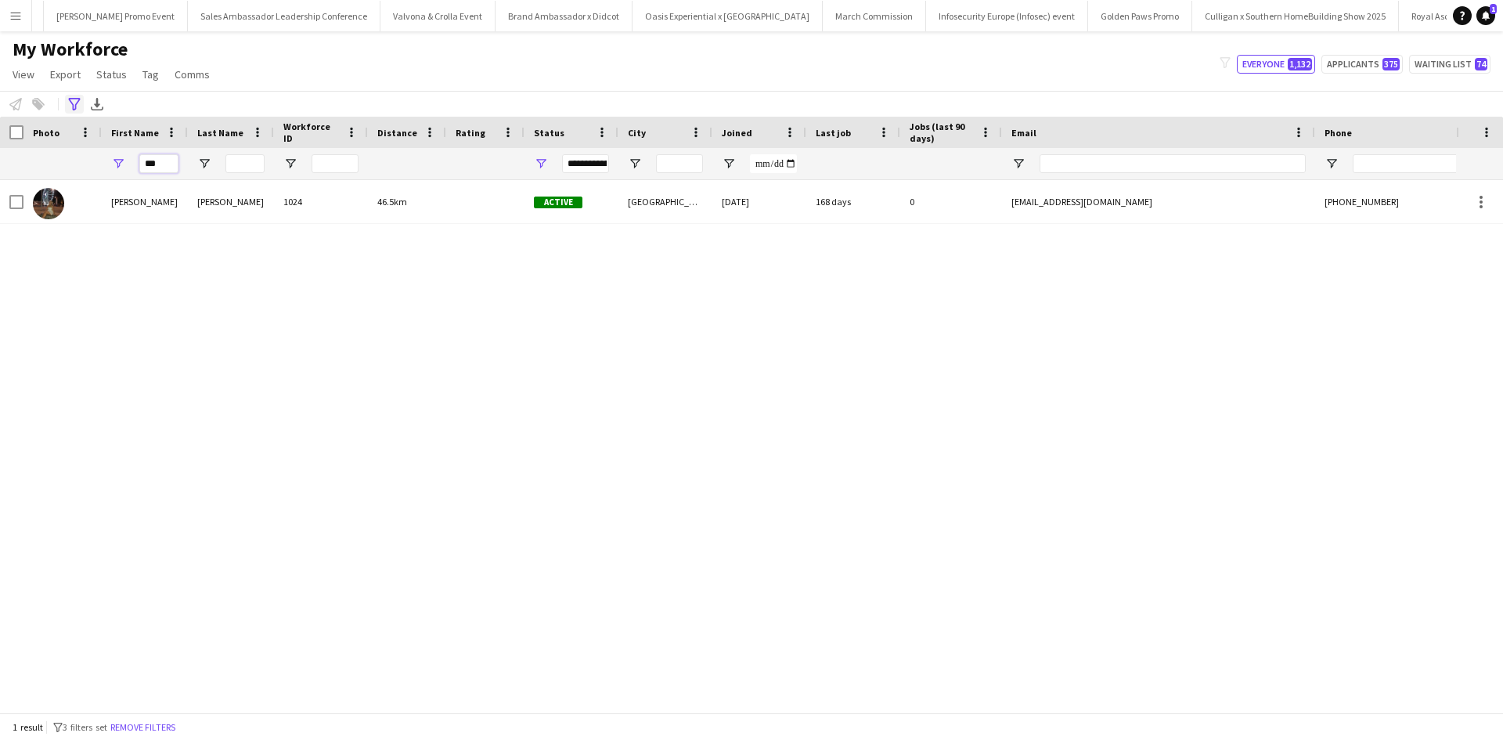
type input "***"
click at [78, 96] on div "Advanced filters" at bounding box center [74, 104] width 19 height 19
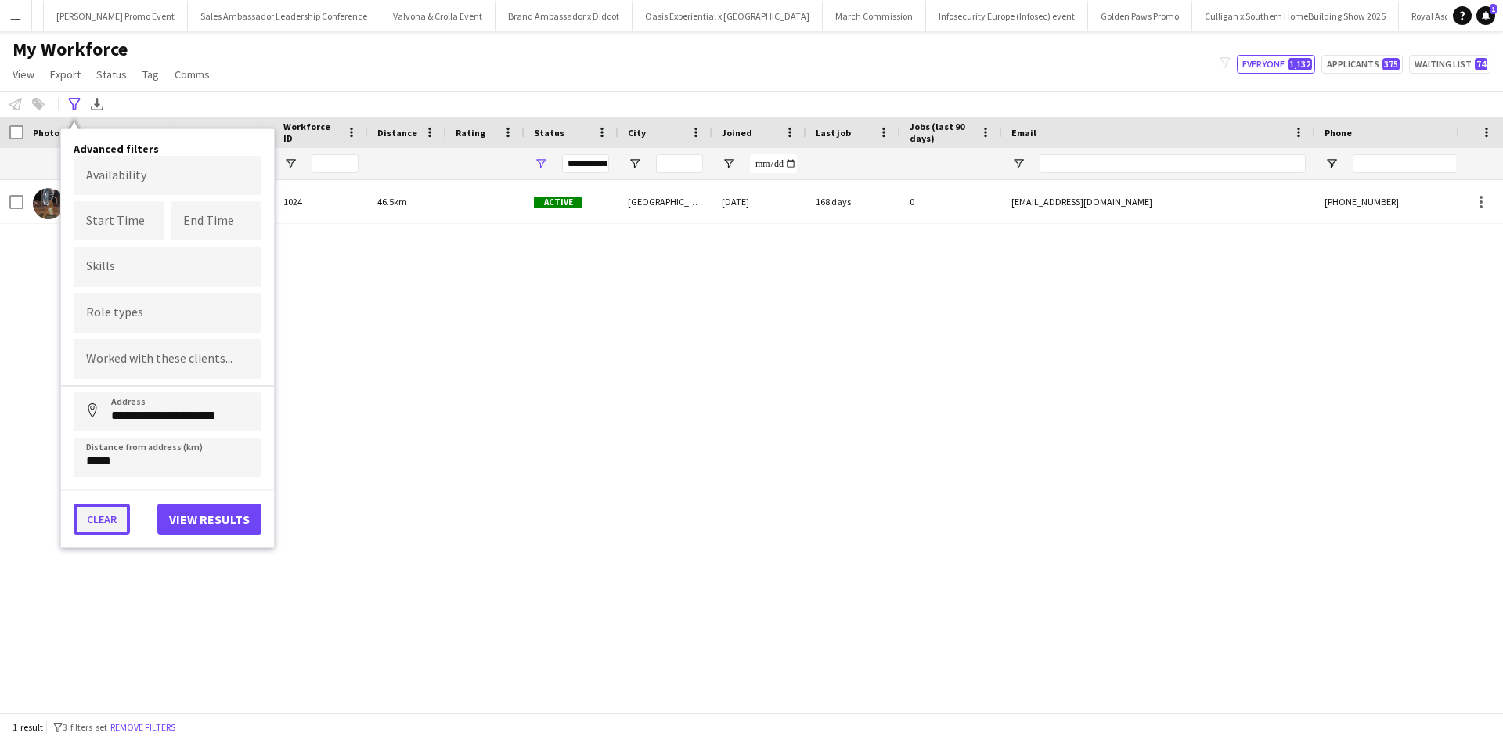
click at [95, 512] on button "Clear" at bounding box center [102, 518] width 56 height 31
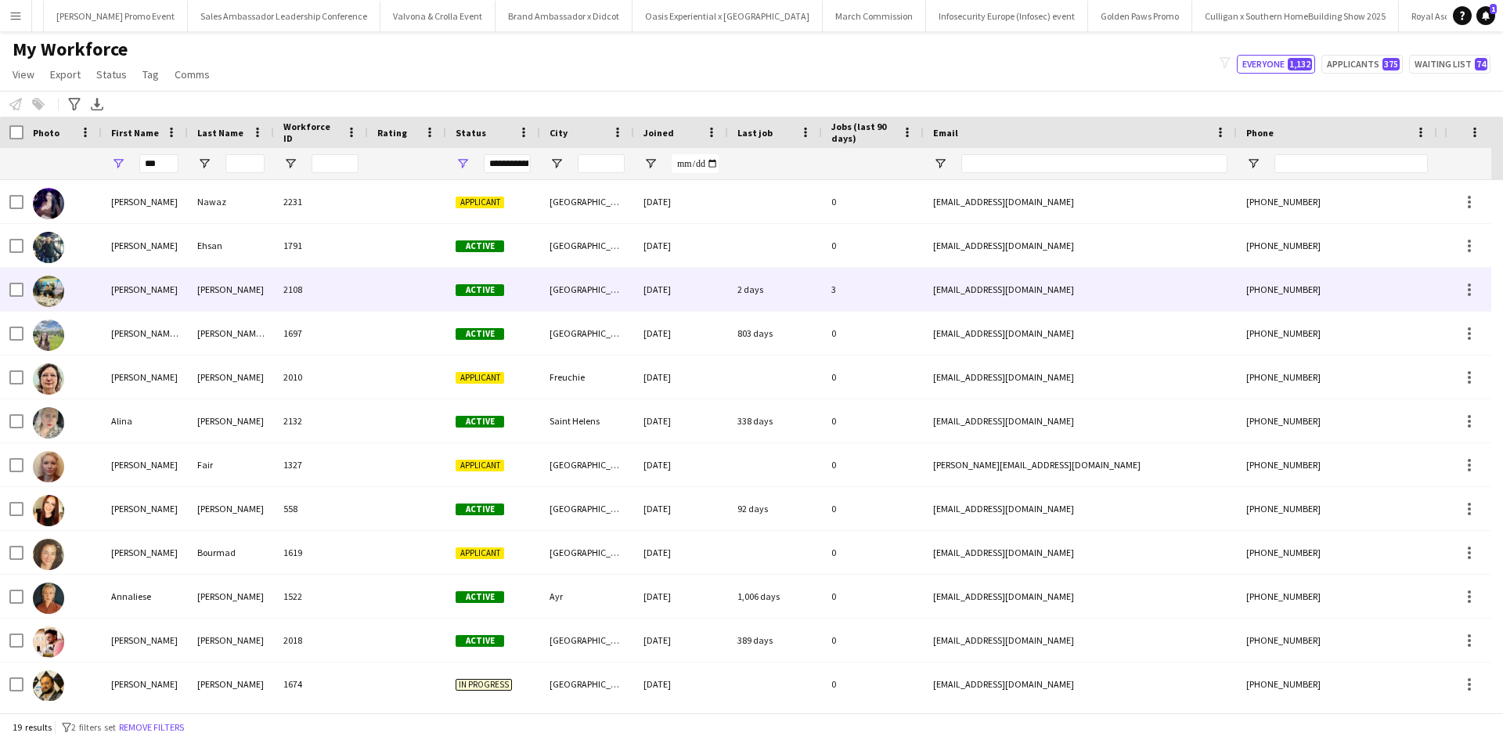
click at [124, 282] on div "Ali" at bounding box center [145, 289] width 86 height 43
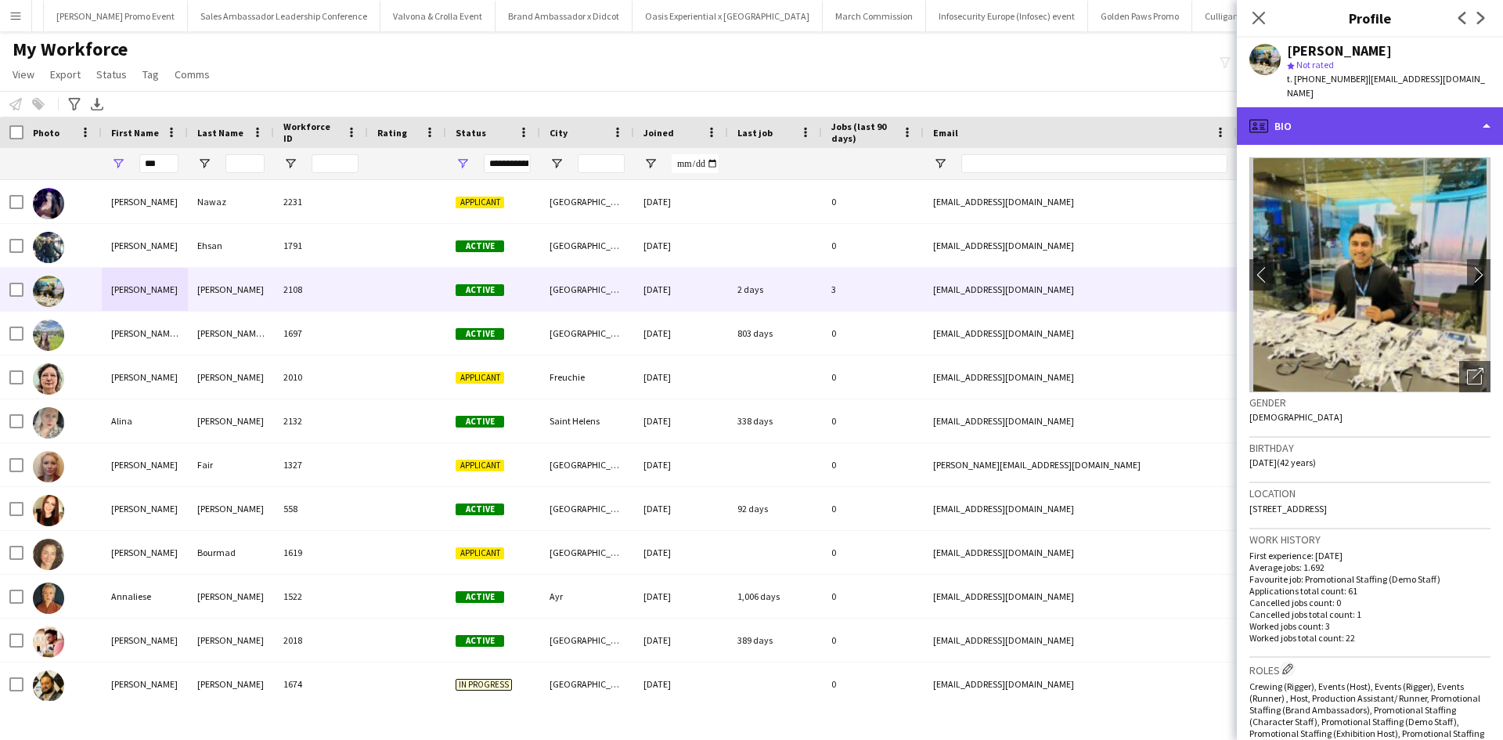
click at [1363, 107] on div "profile Bio" at bounding box center [1370, 126] width 266 height 38
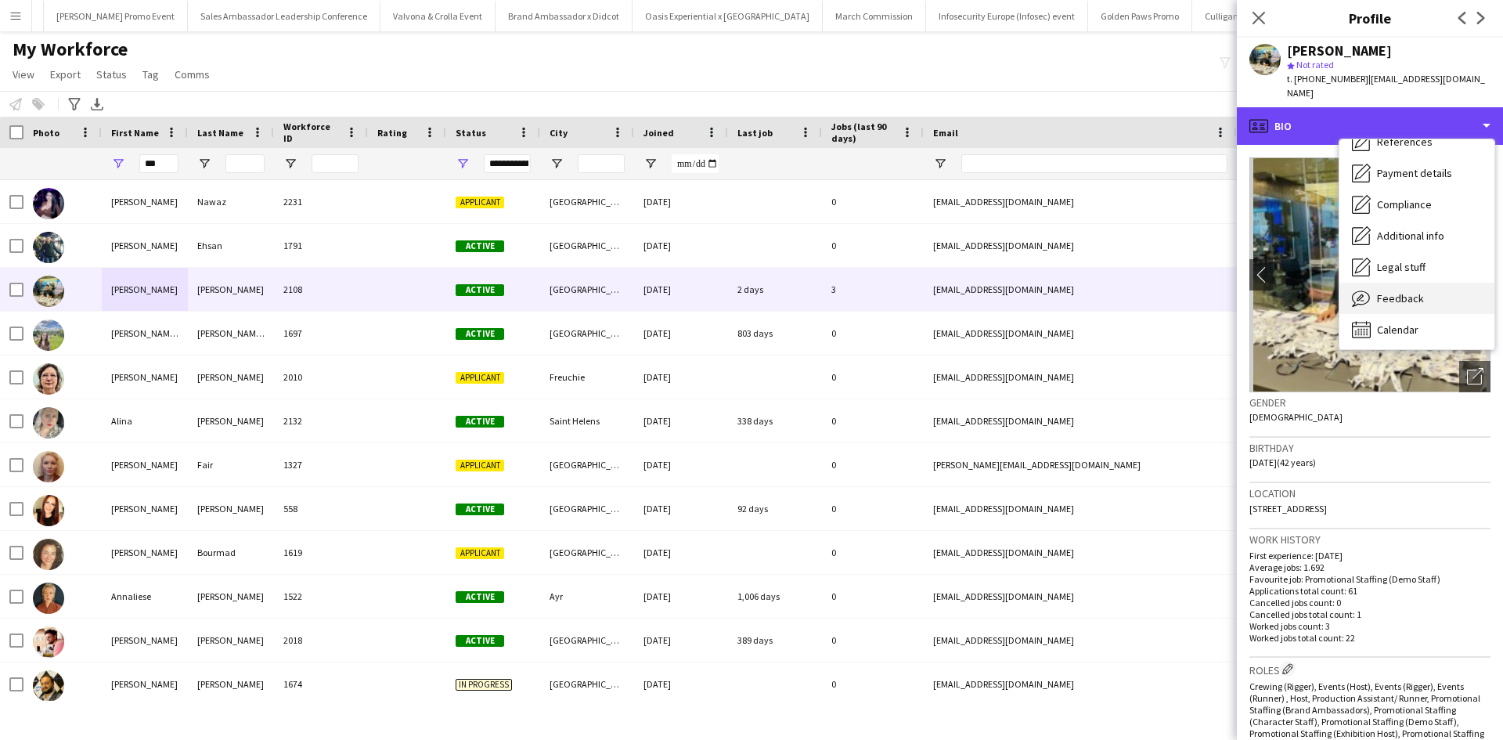
scroll to position [178, 0]
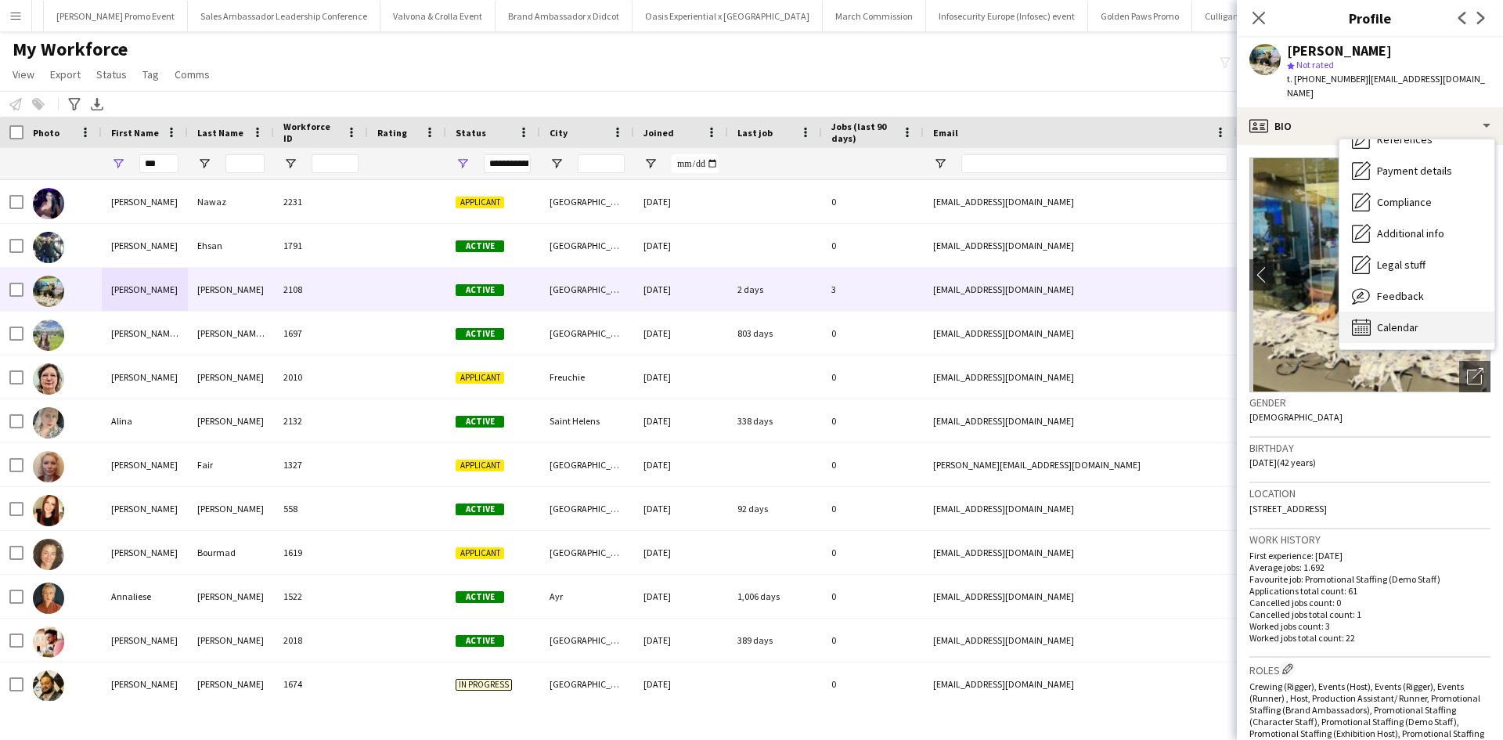
click at [1404, 320] on span "Calendar" at bounding box center [1397, 327] width 41 height 14
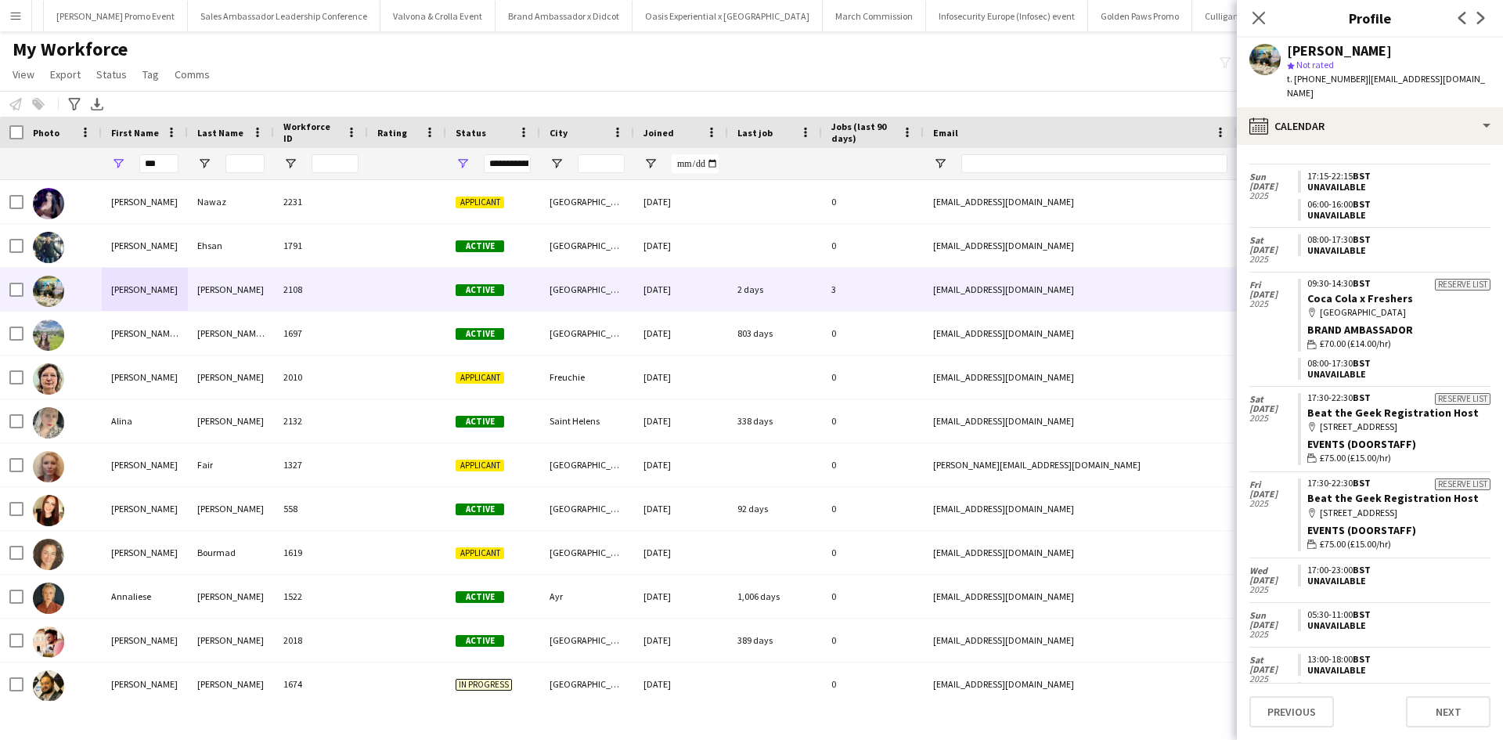
scroll to position [696, 0]
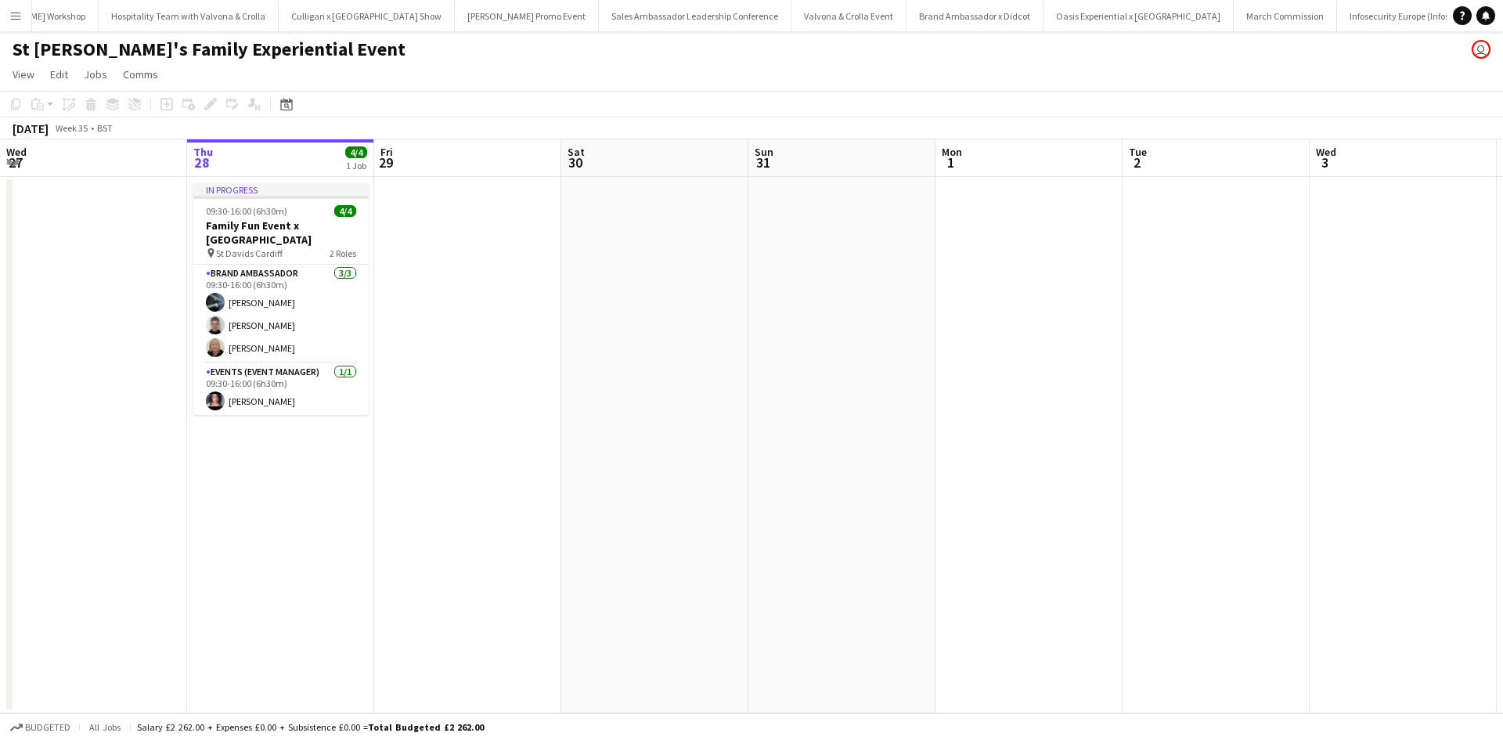
scroll to position [0, 14255]
click at [290, 334] on app-card-role "Brand Ambassador [DATE] 09:30-16:00 (6h30m) [PERSON_NAME] [PERSON_NAME] [PERSON…" at bounding box center [280, 314] width 175 height 99
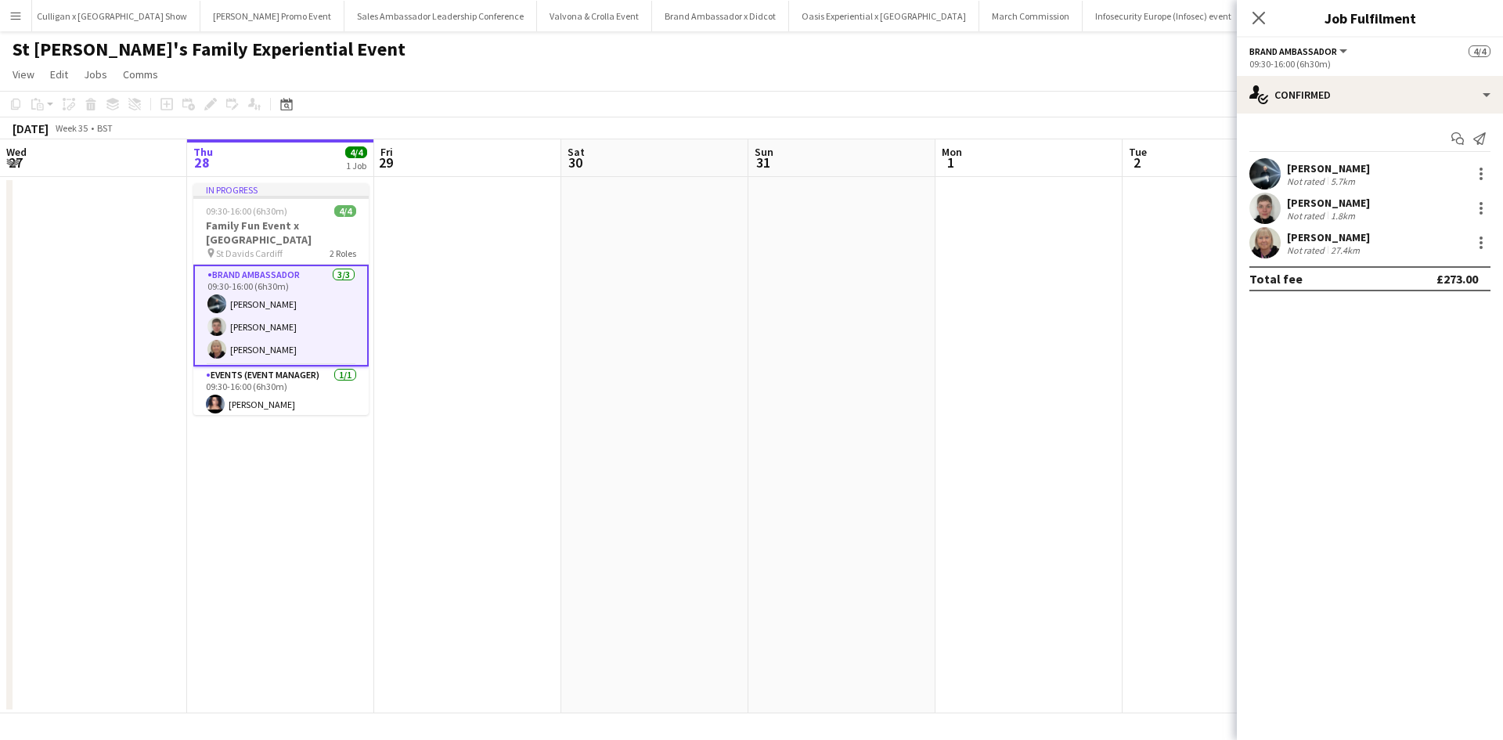
click at [1328, 237] on div "[PERSON_NAME]" at bounding box center [1328, 237] width 83 height 14
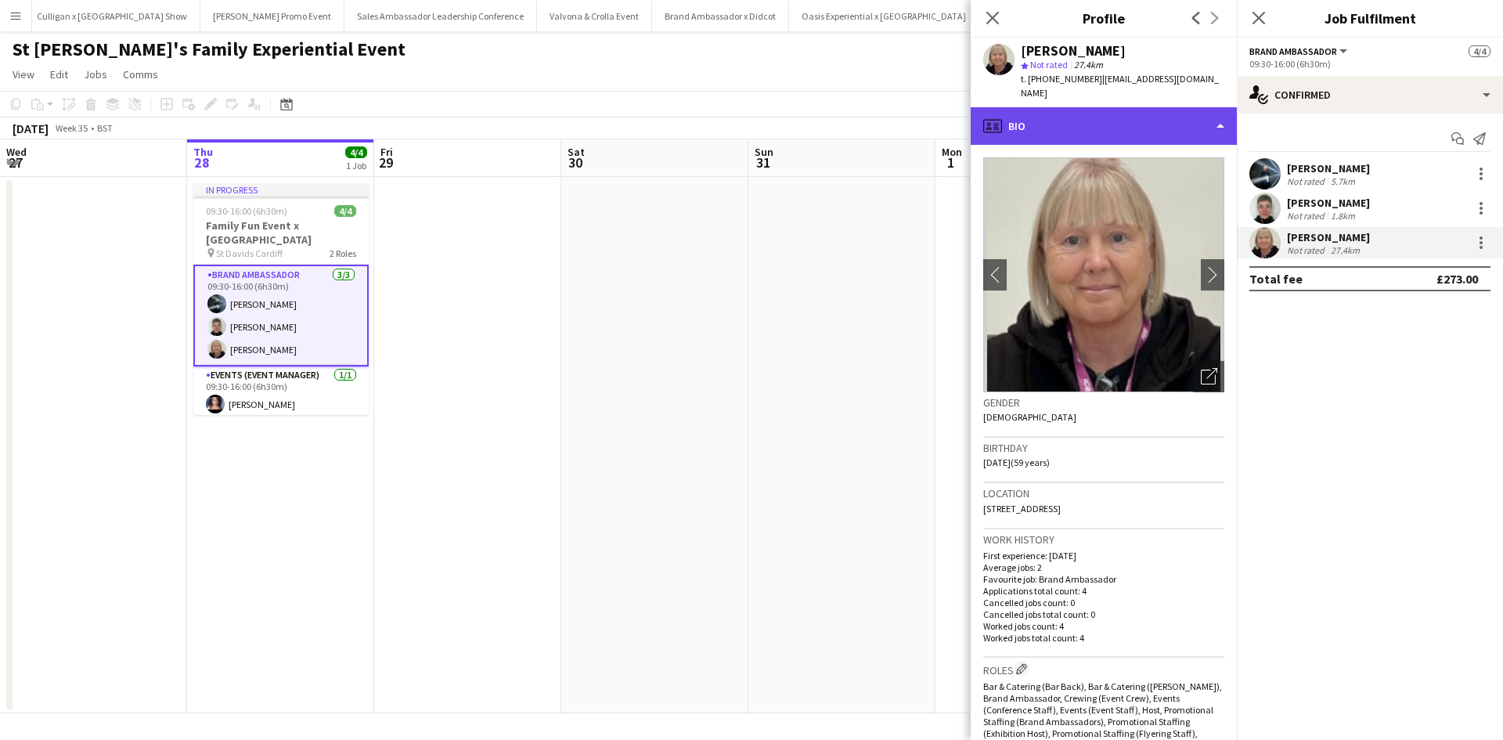
click at [1136, 115] on div "profile Bio" at bounding box center [1104, 126] width 266 height 38
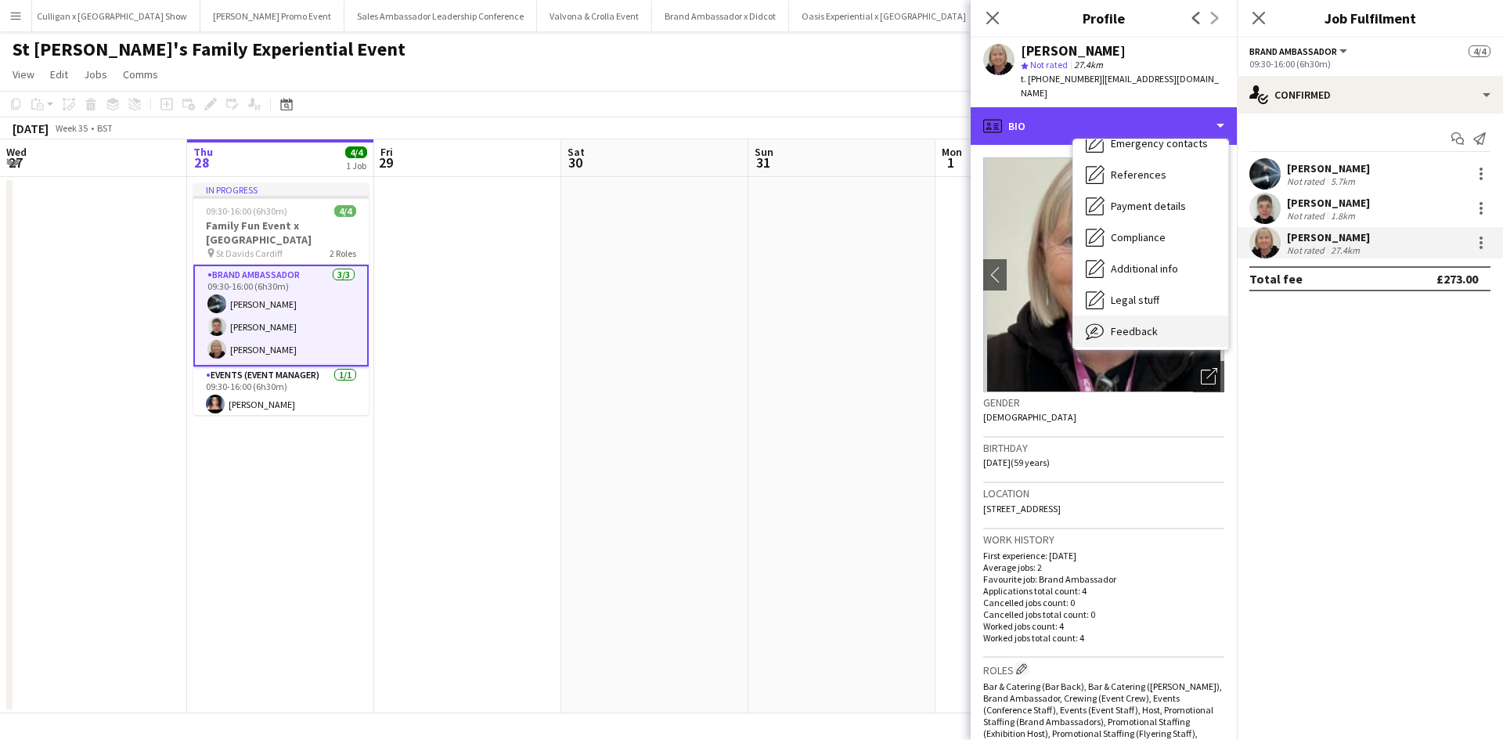
scroll to position [178, 0]
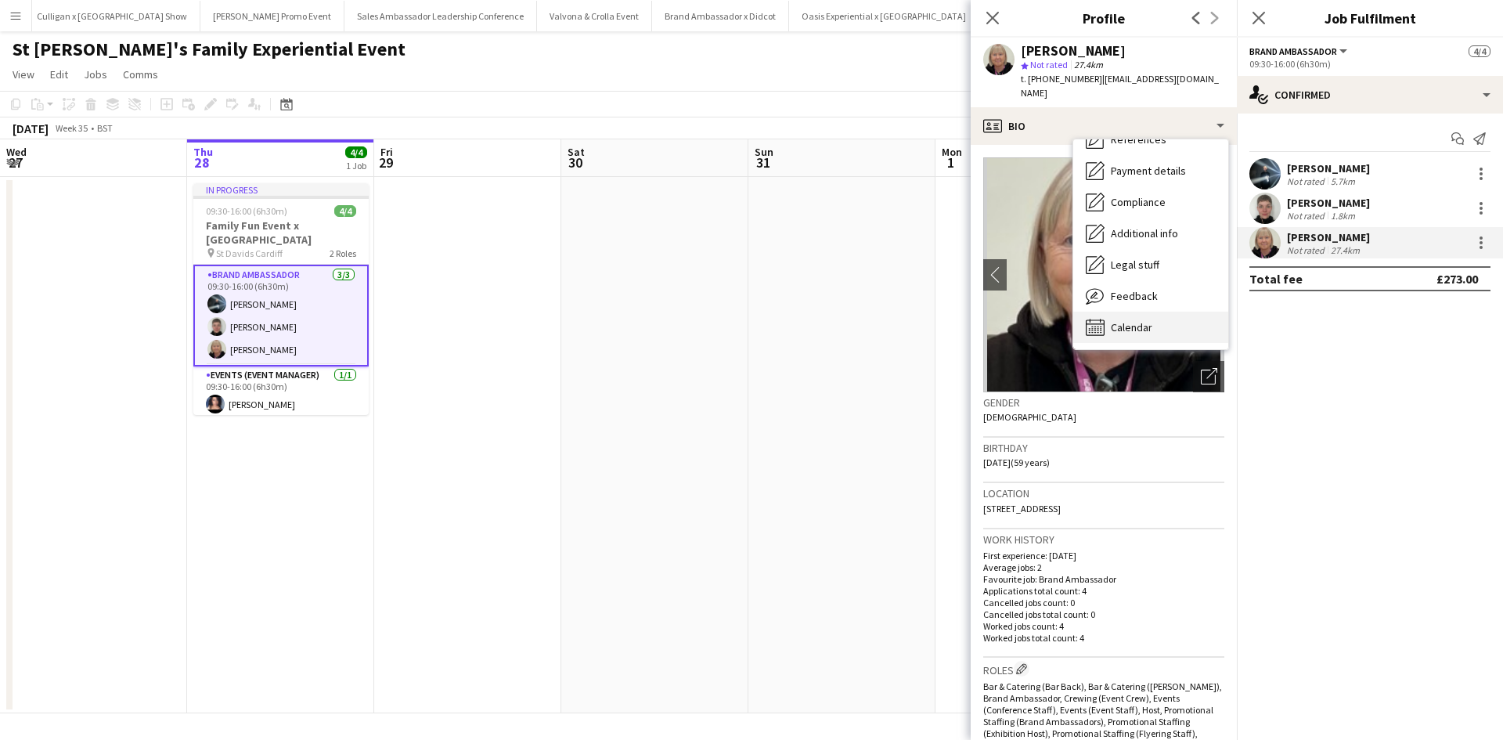
click at [1171, 312] on div "Calendar Calendar" at bounding box center [1150, 327] width 155 height 31
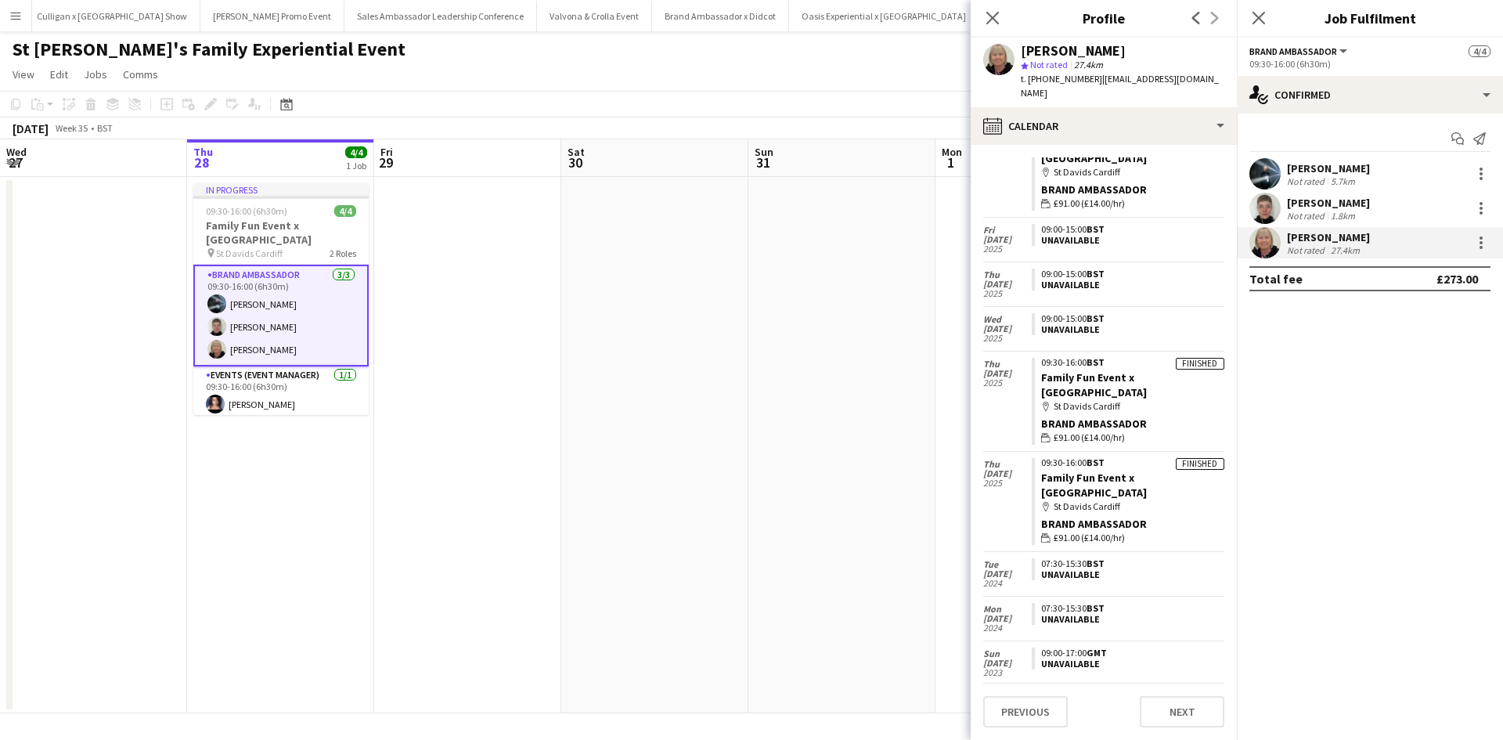
scroll to position [247, 0]
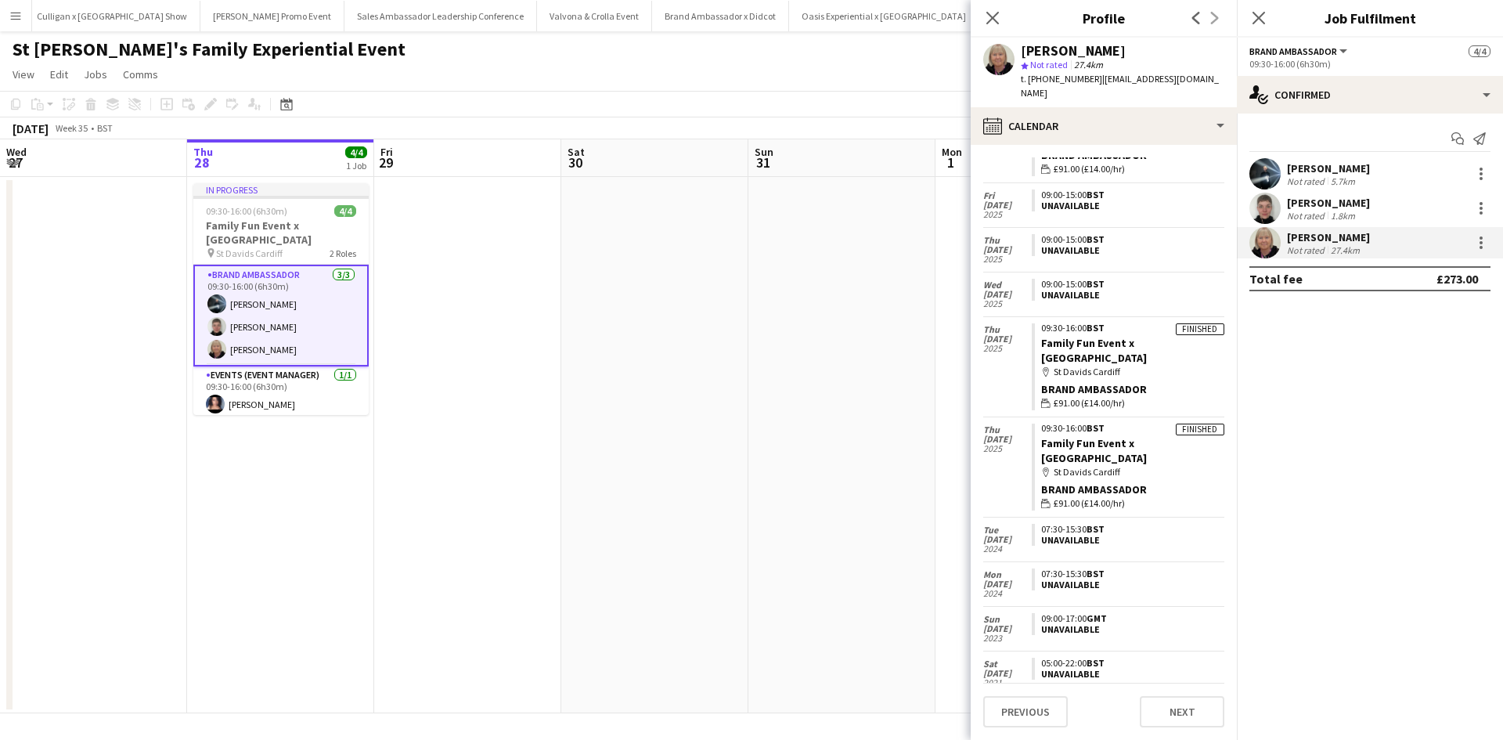
click at [16, 3] on button "Menu" at bounding box center [15, 15] width 31 height 31
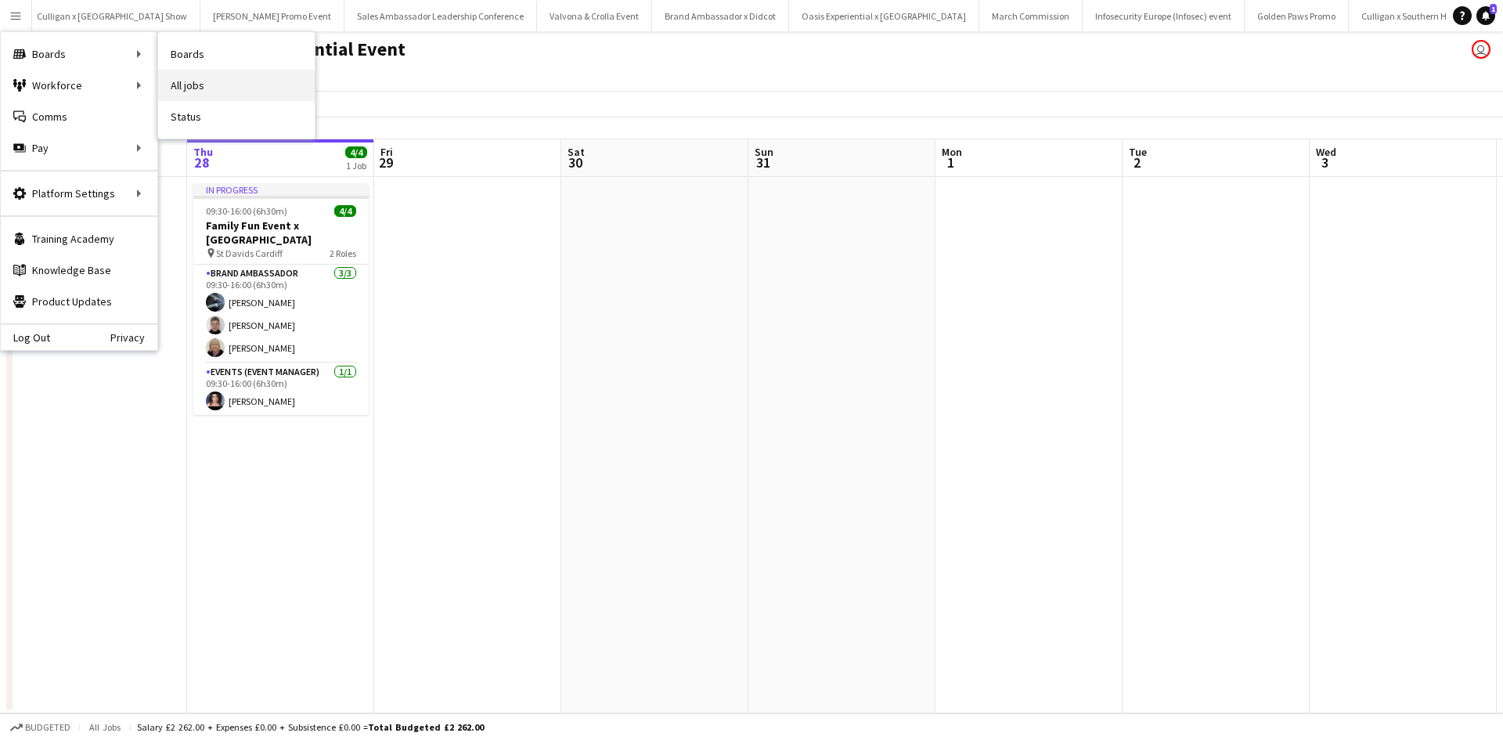
click at [188, 83] on link "All jobs" at bounding box center [236, 85] width 157 height 31
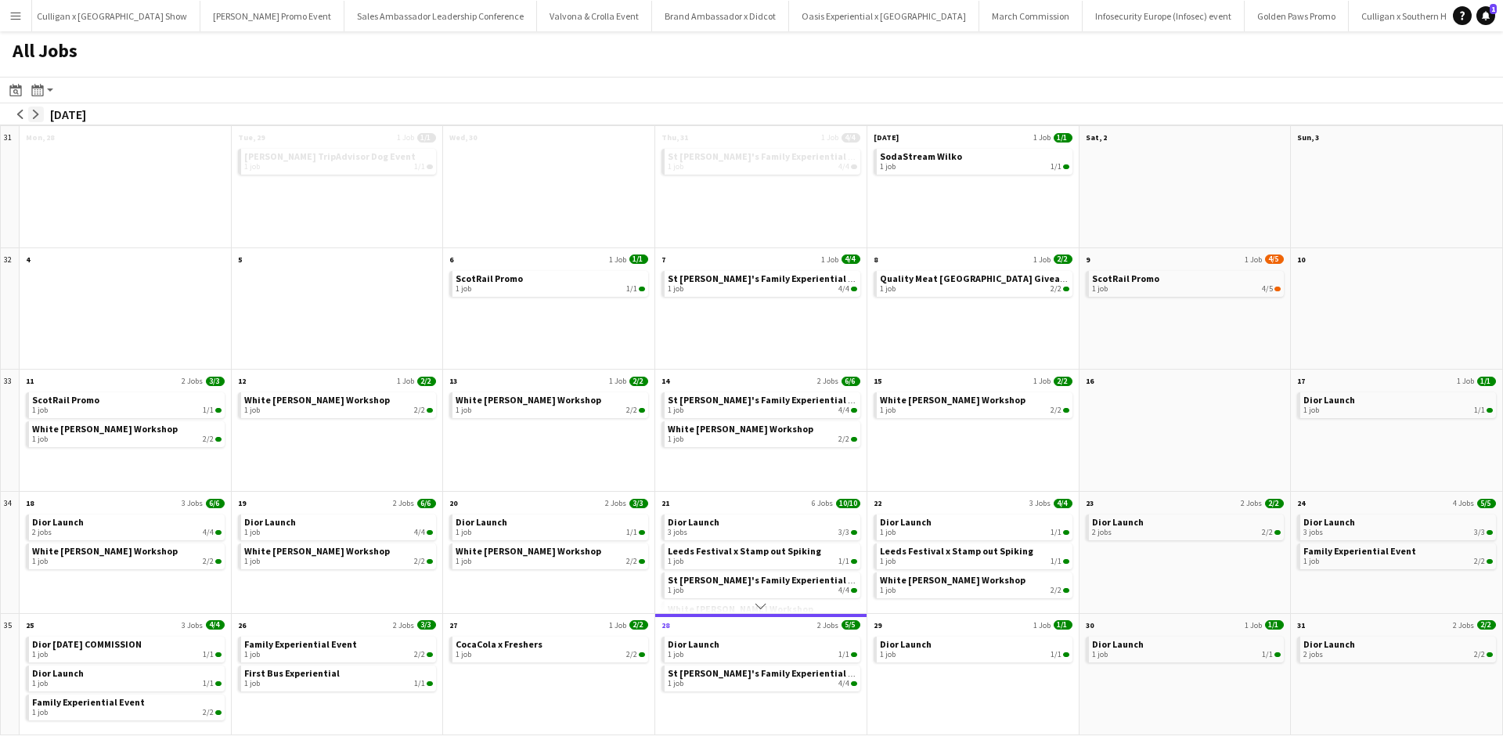
click at [39, 114] on app-icon "arrow-right" at bounding box center [35, 114] width 9 height 9
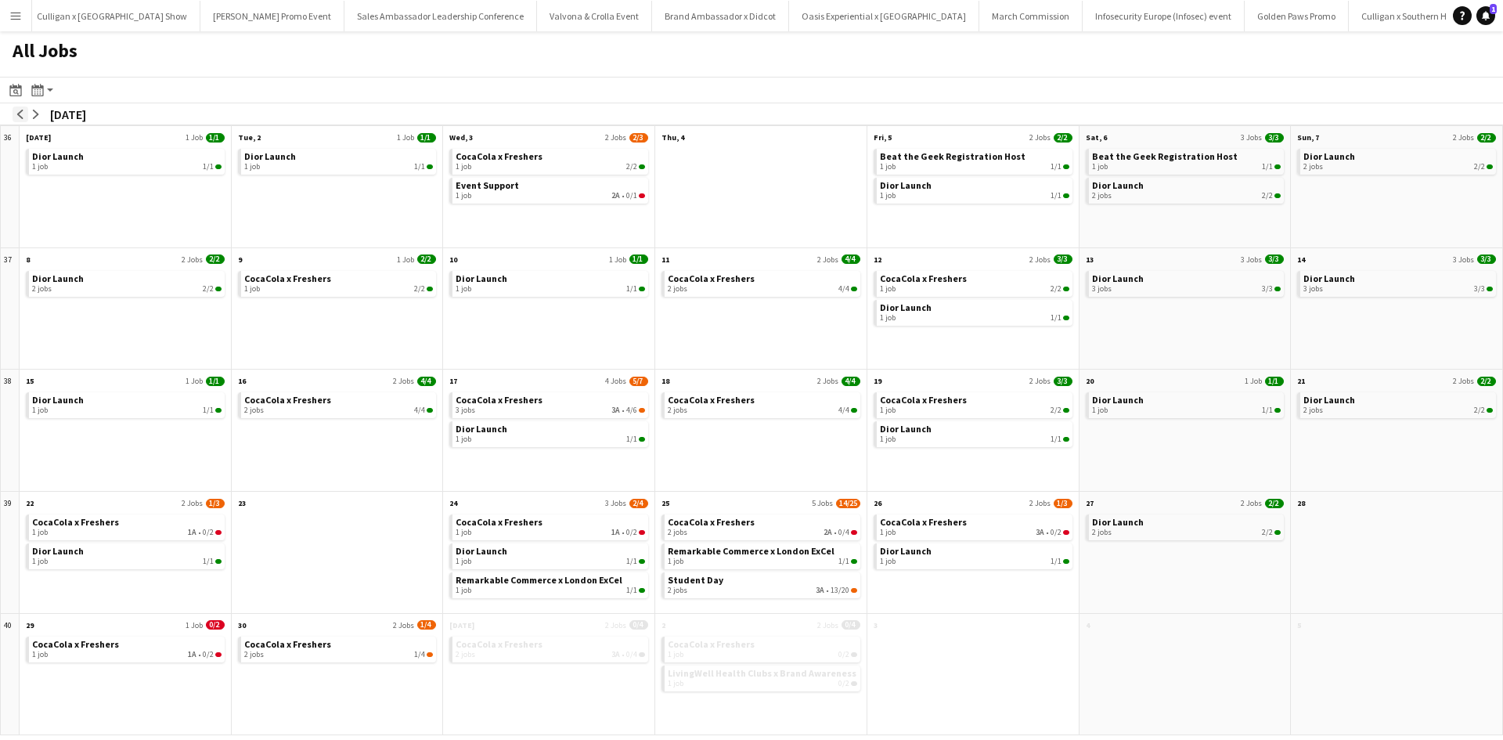
click at [23, 114] on app-icon "arrow-left" at bounding box center [20, 114] width 9 height 9
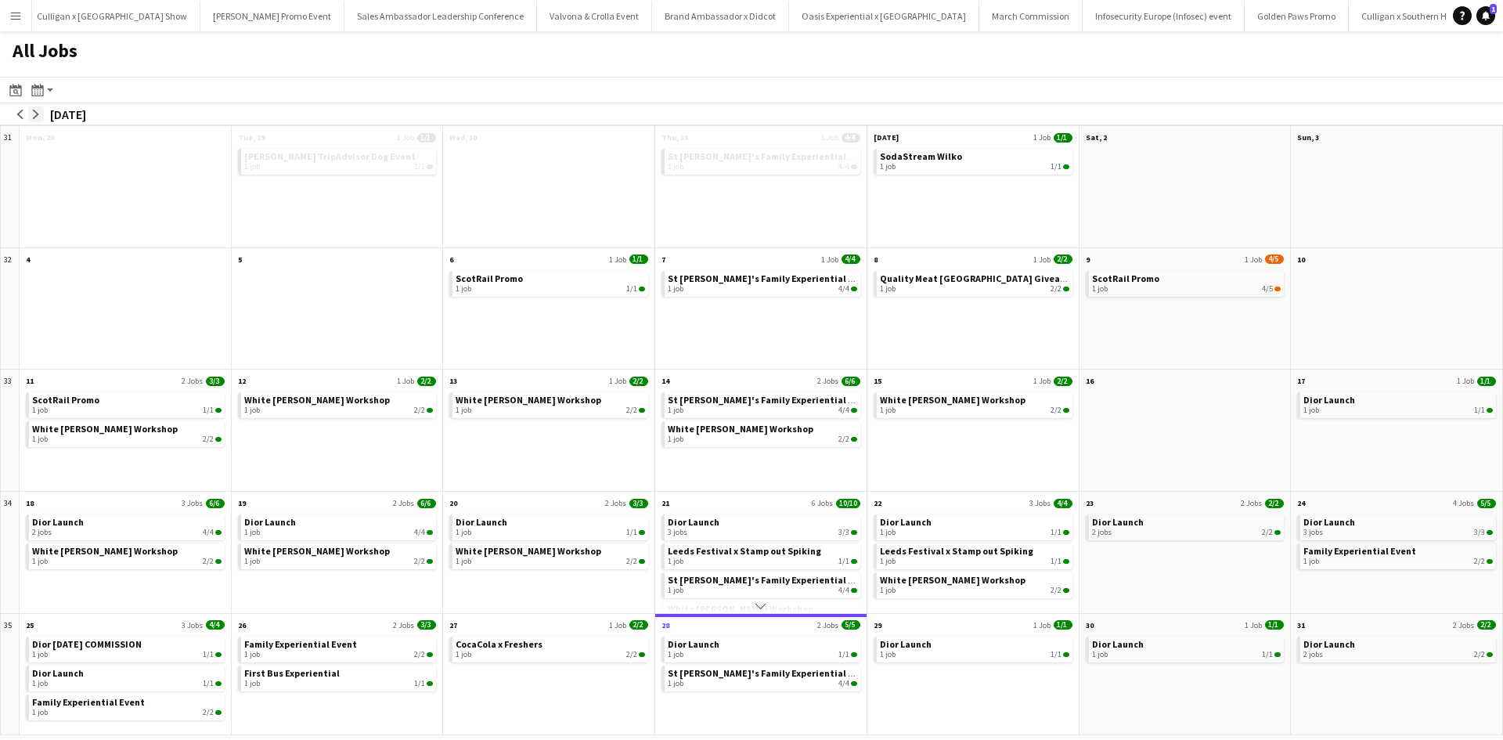
click at [42, 113] on button "arrow-right" at bounding box center [36, 114] width 16 height 16
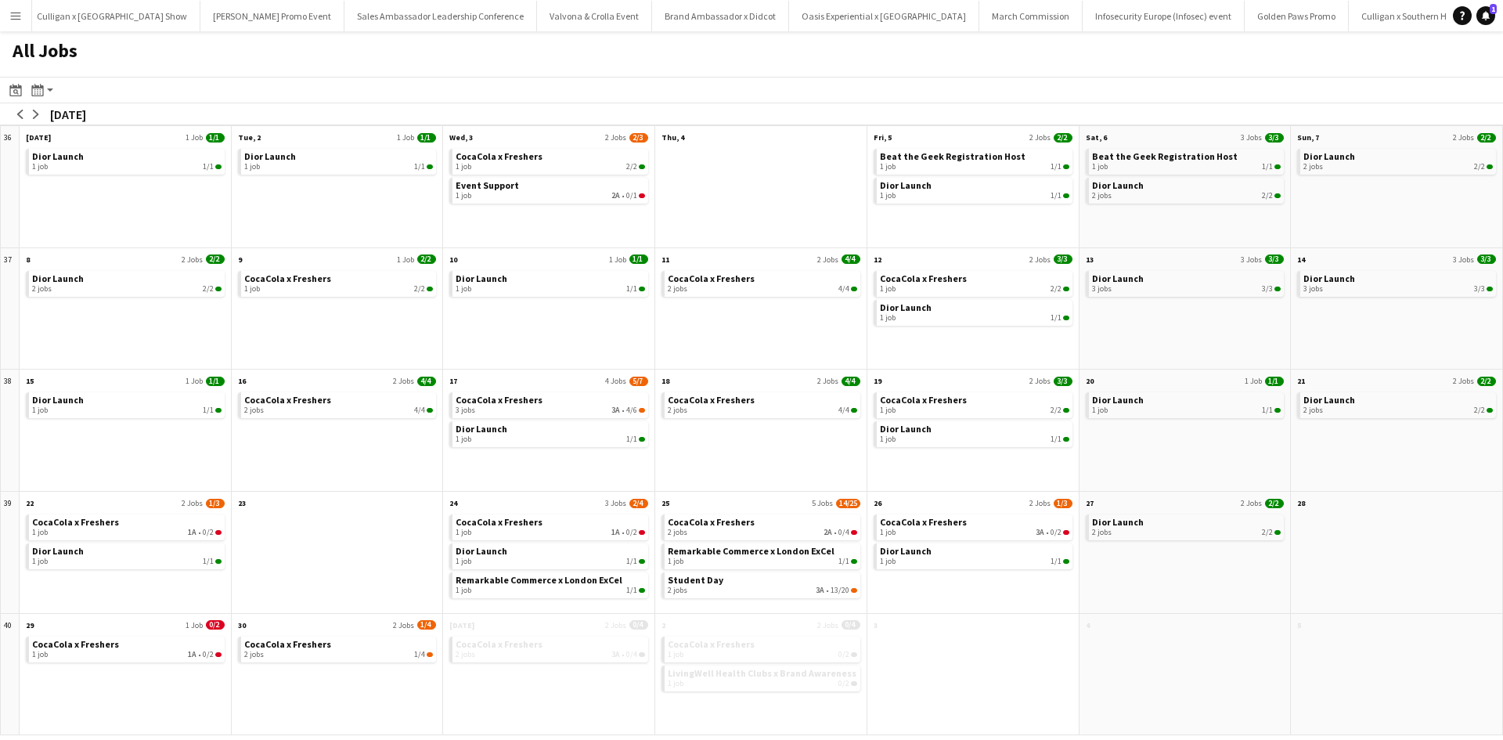
click at [13, 16] on app-icon "Menu" at bounding box center [15, 15] width 13 height 13
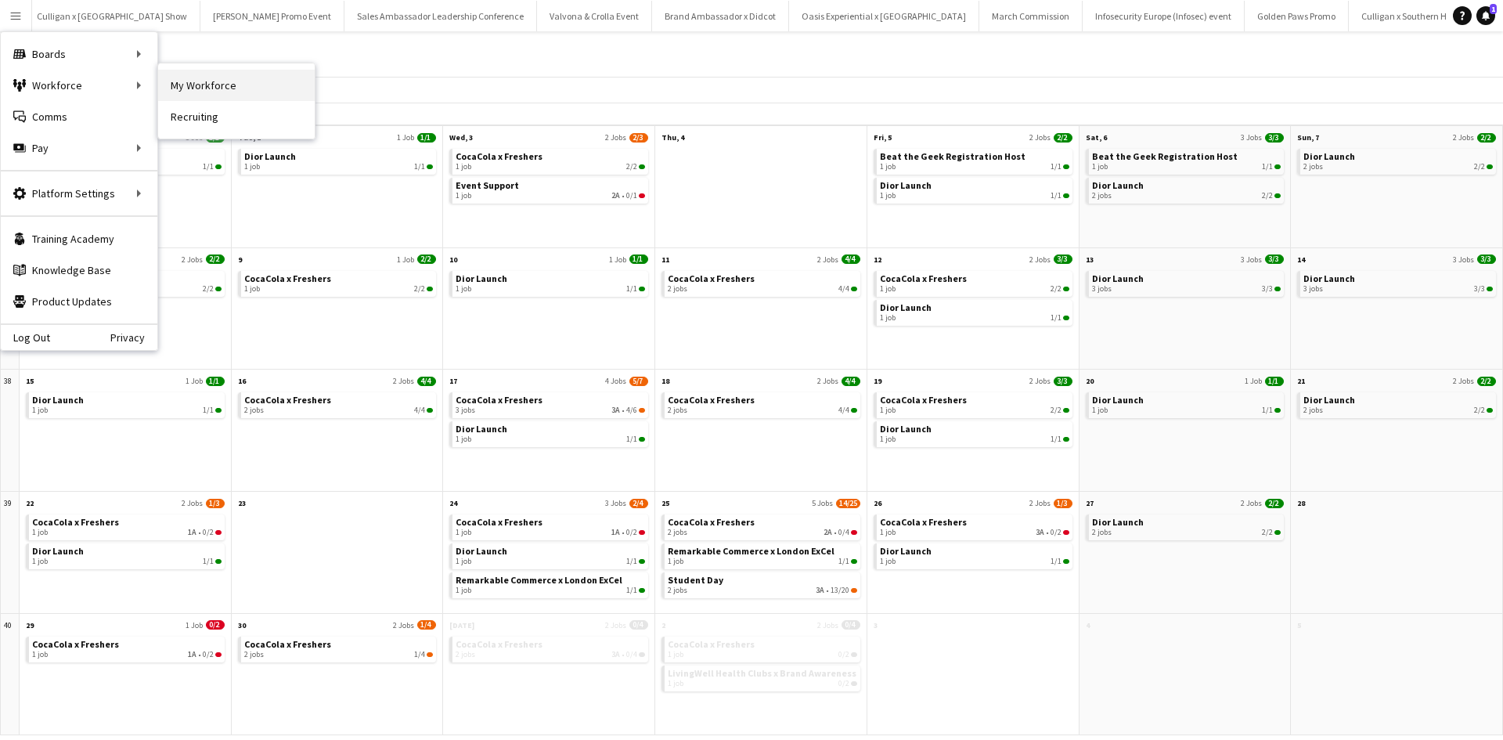
click at [171, 88] on link "My Workforce" at bounding box center [236, 85] width 157 height 31
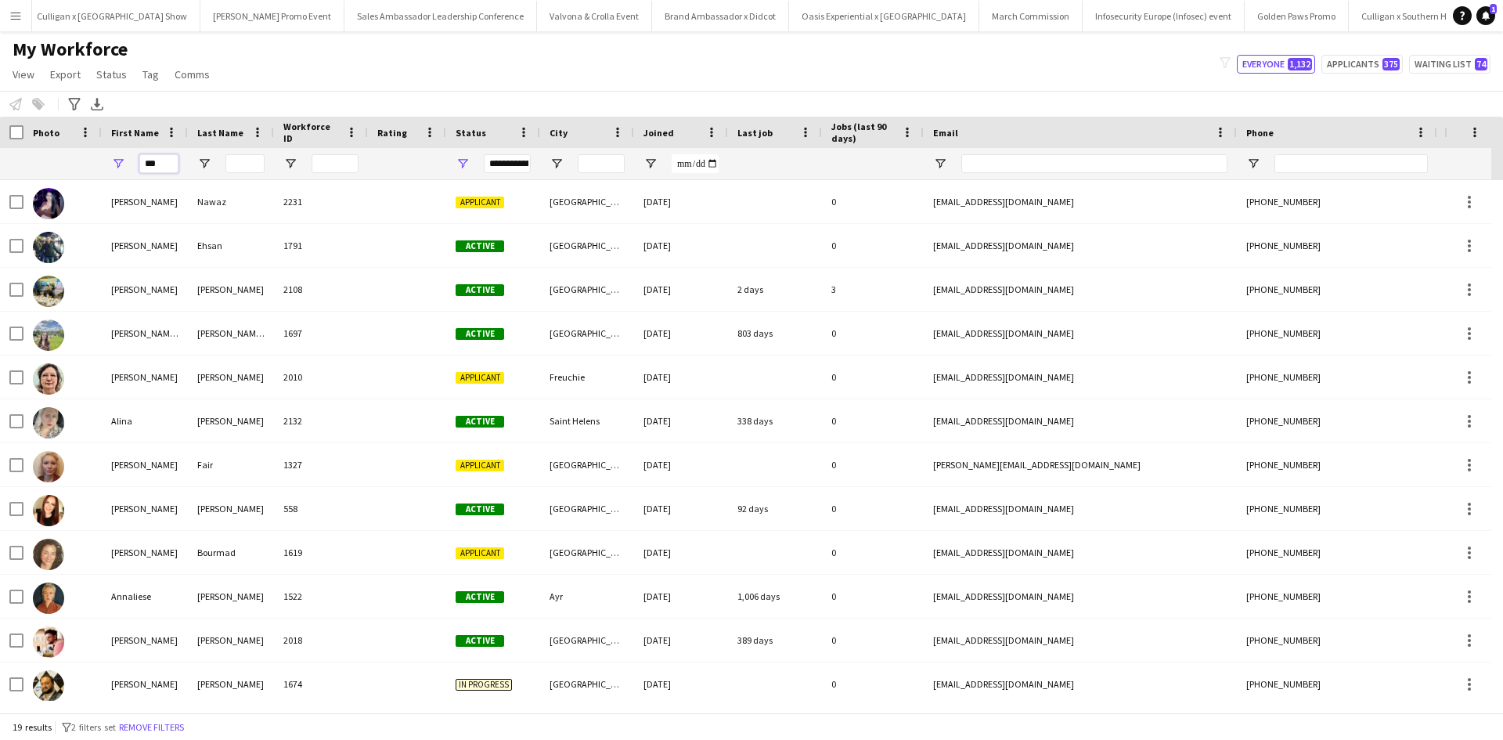
drag, startPoint x: 168, startPoint y: 161, endPoint x: 122, endPoint y: 161, distance: 45.4
click at [123, 161] on div "***" at bounding box center [145, 163] width 86 height 31
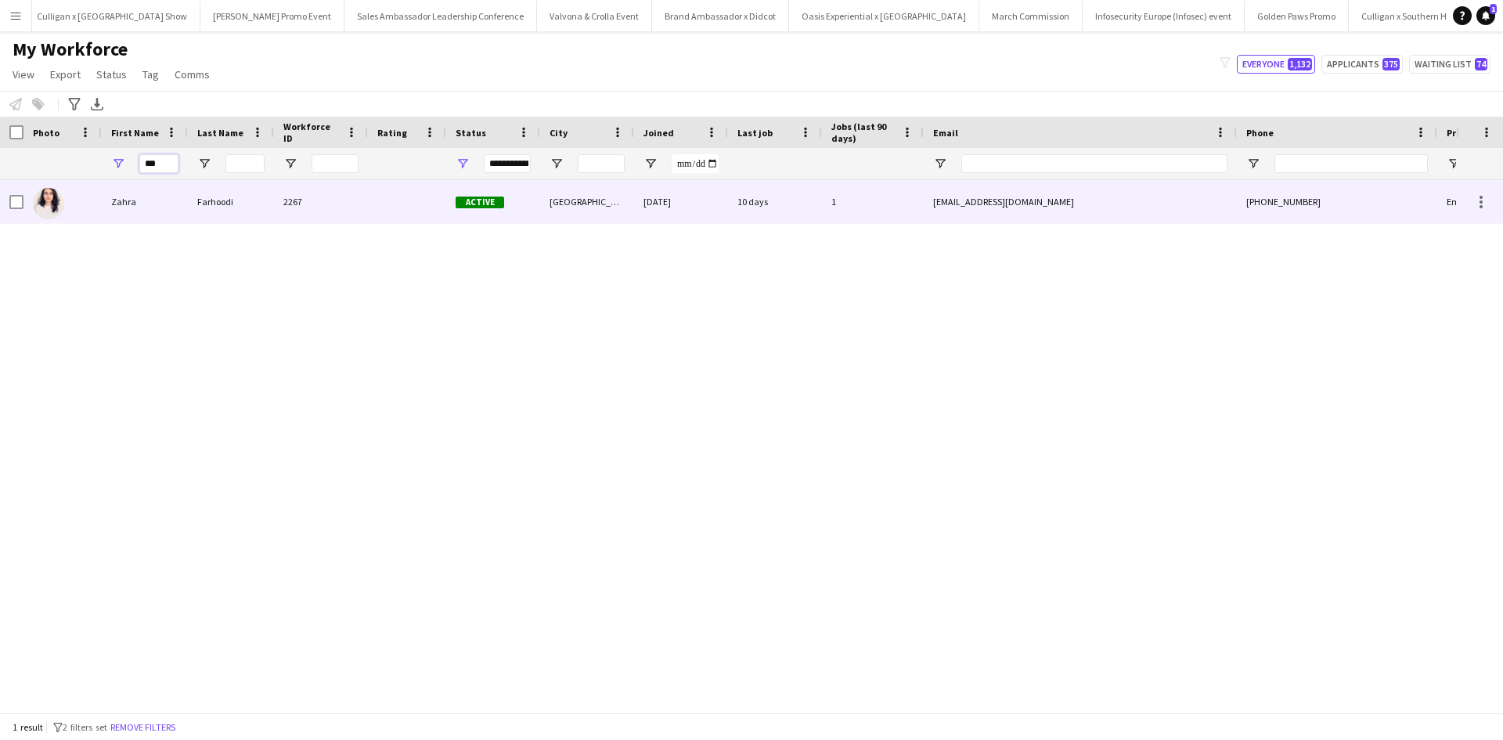
type input "***"
click at [128, 196] on div "Zahra" at bounding box center [145, 201] width 86 height 43
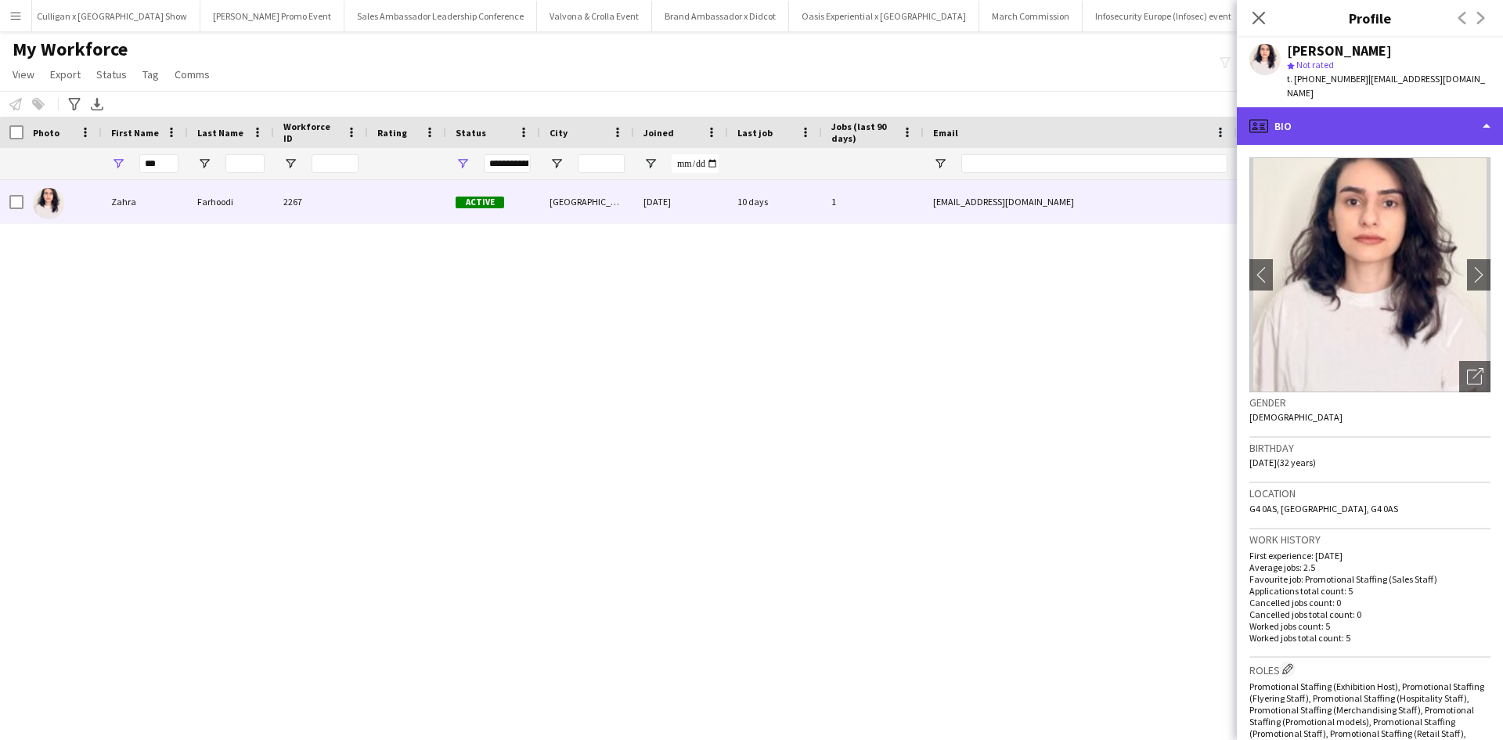
click at [1395, 117] on div "profile Bio" at bounding box center [1370, 126] width 266 height 38
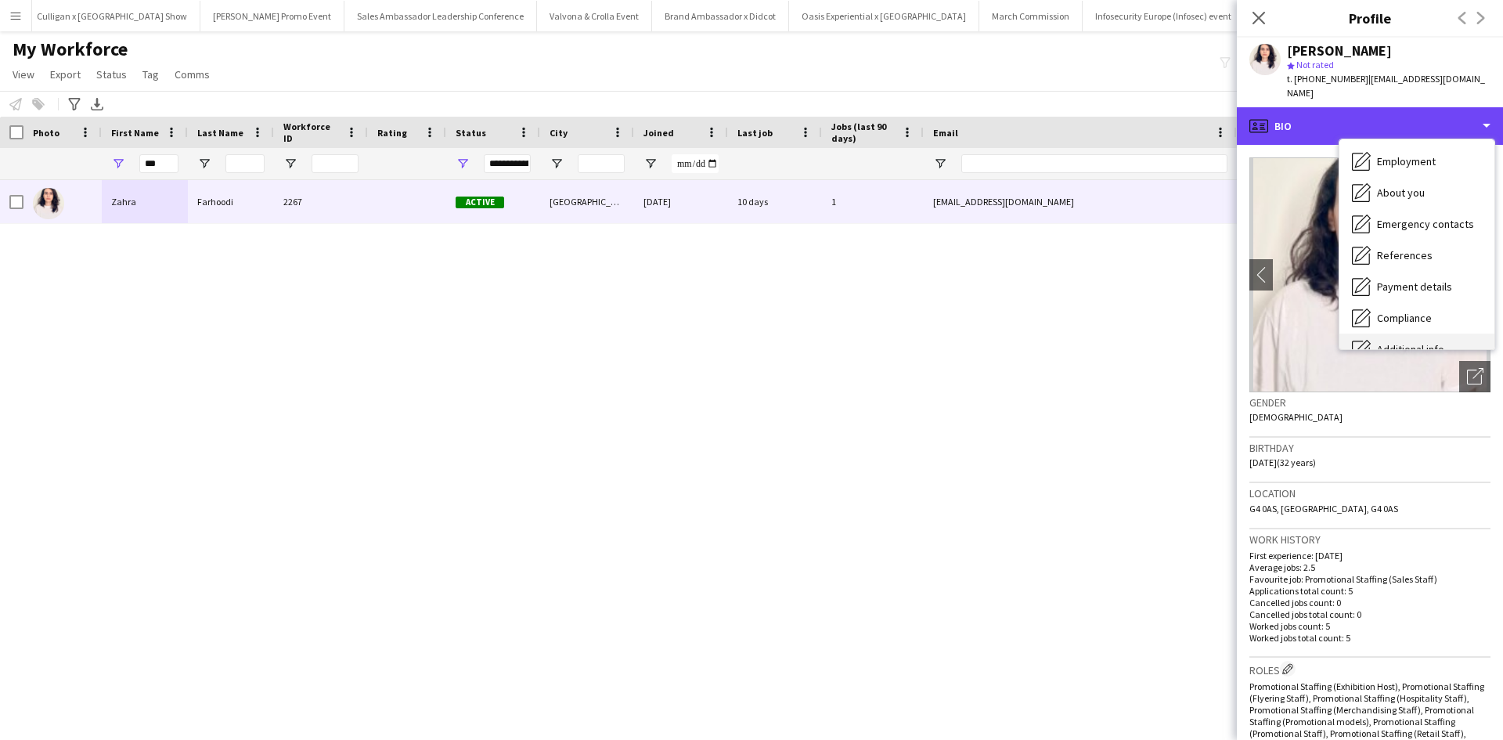
scroll to position [178, 0]
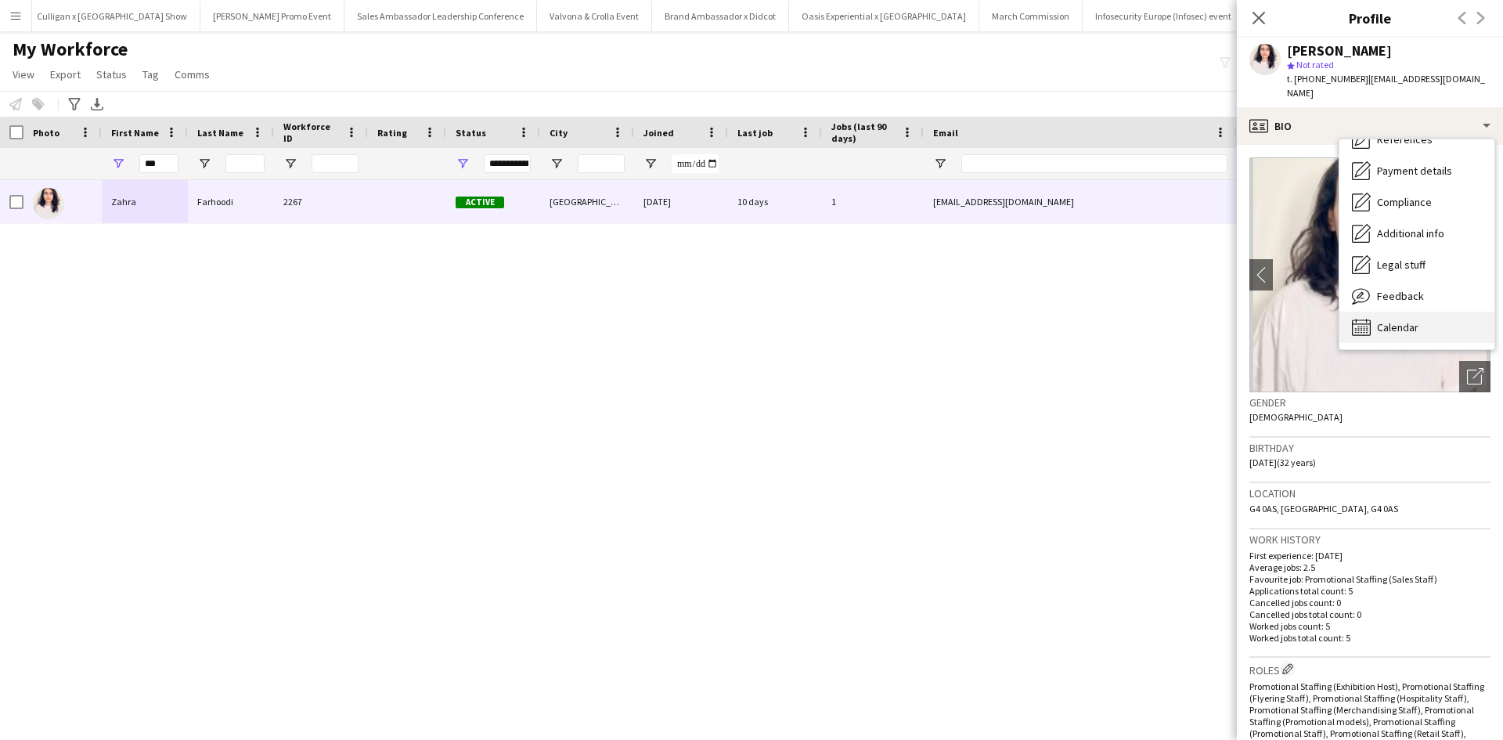
click at [1402, 320] on span "Calendar" at bounding box center [1397, 327] width 41 height 14
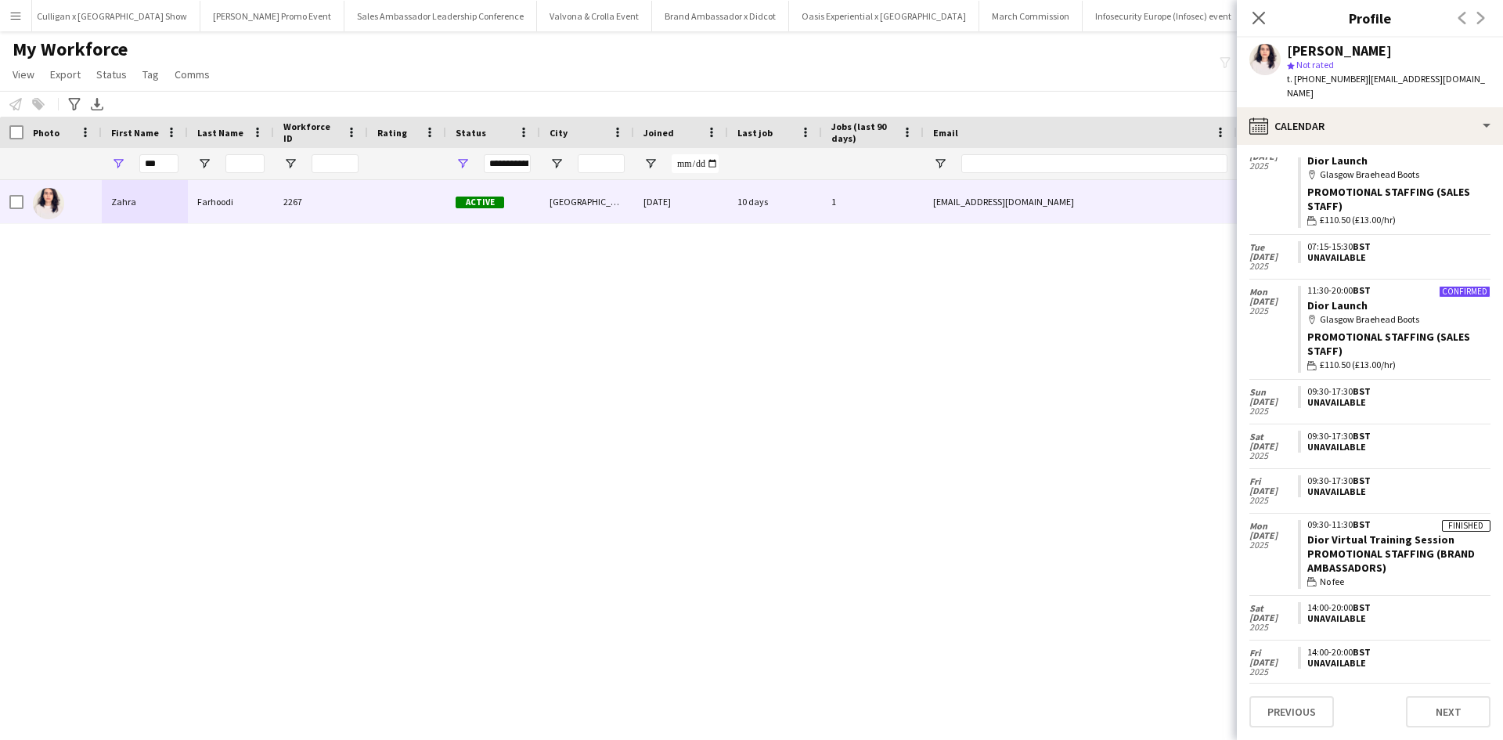
scroll to position [406, 0]
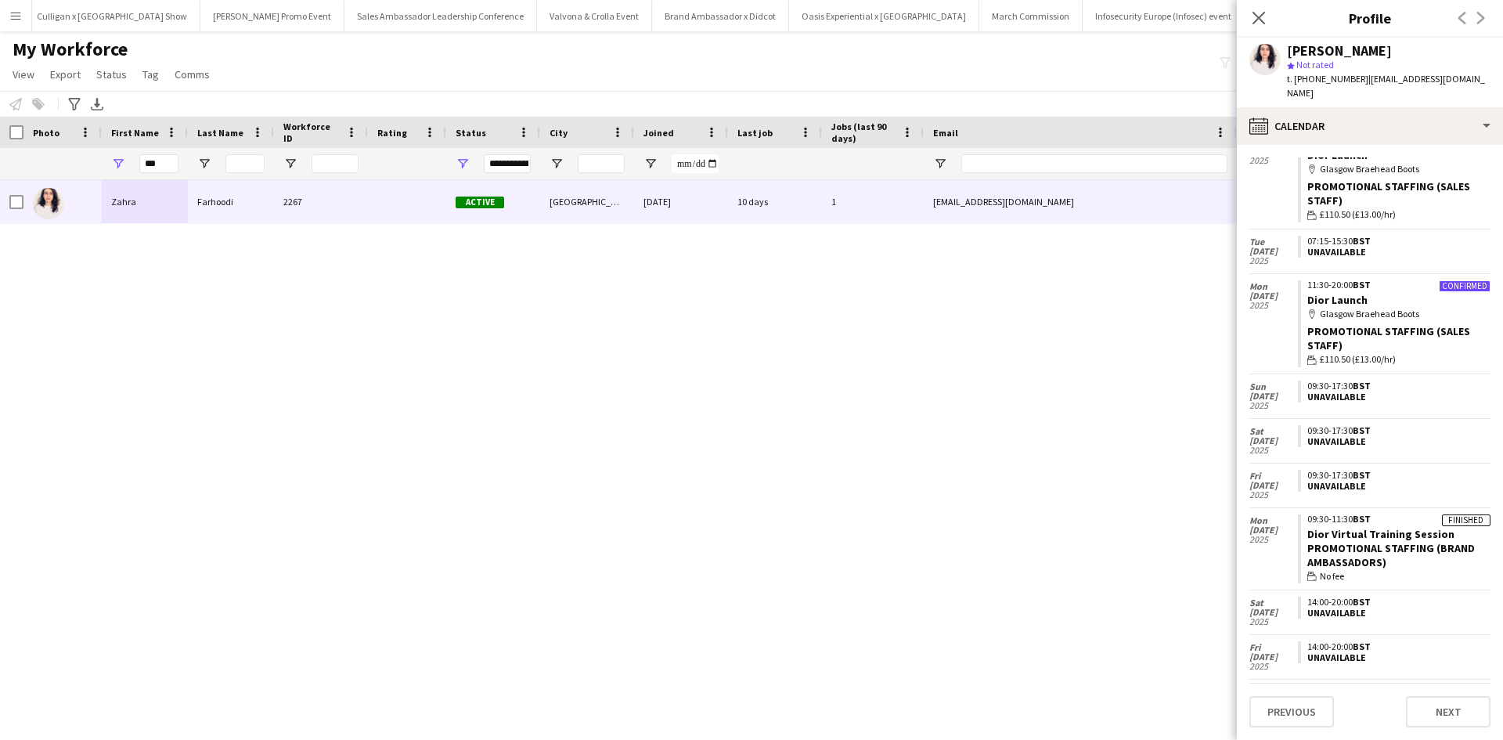
click at [1144, 349] on div "Zahra Farhoodi 2267 Active Glasgow 12-06-2025 10 days 1 z.farhoodi72@gmail.com …" at bounding box center [728, 440] width 1456 height 521
click at [1257, 22] on icon "Close pop-in" at bounding box center [1258, 17] width 15 height 15
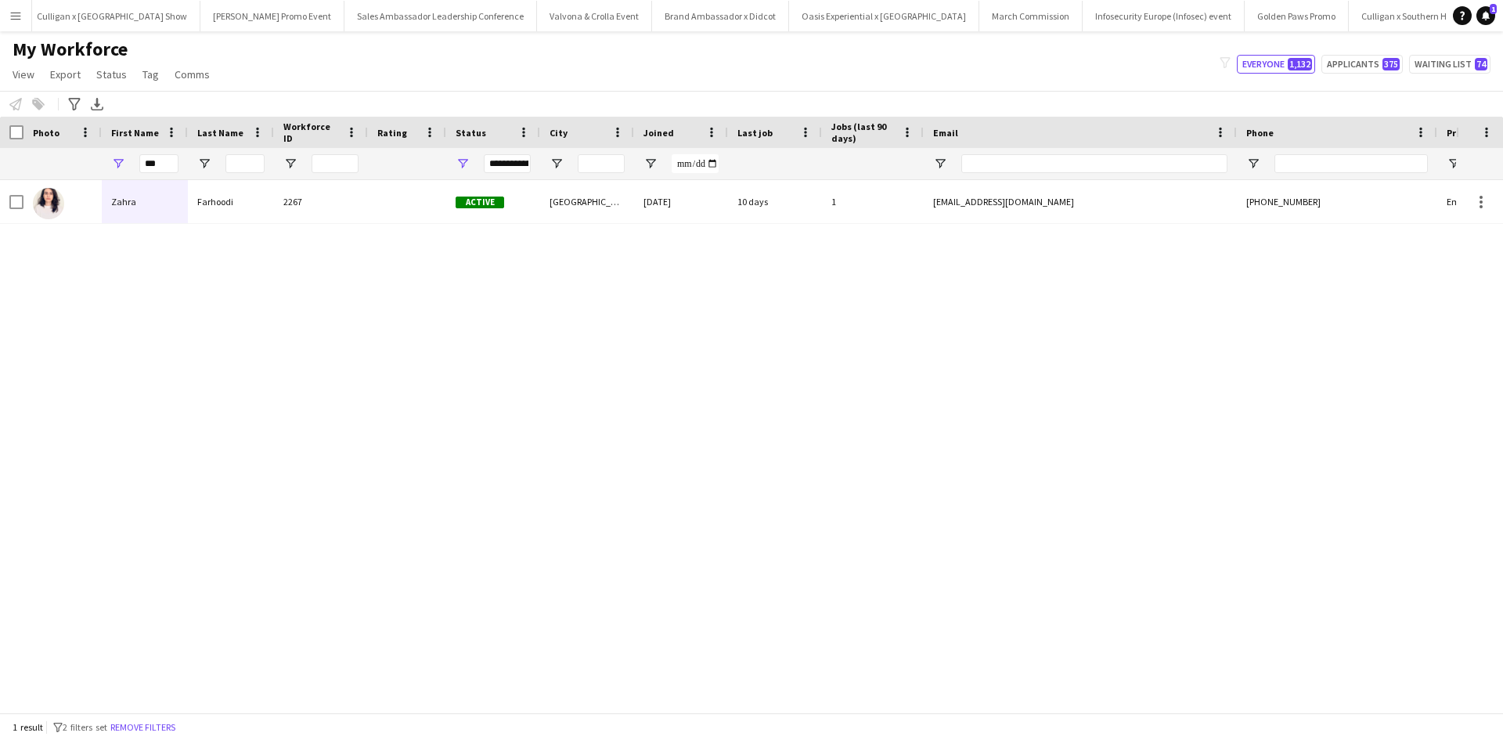
click at [13, 16] on app-icon "Menu" at bounding box center [15, 15] width 13 height 13
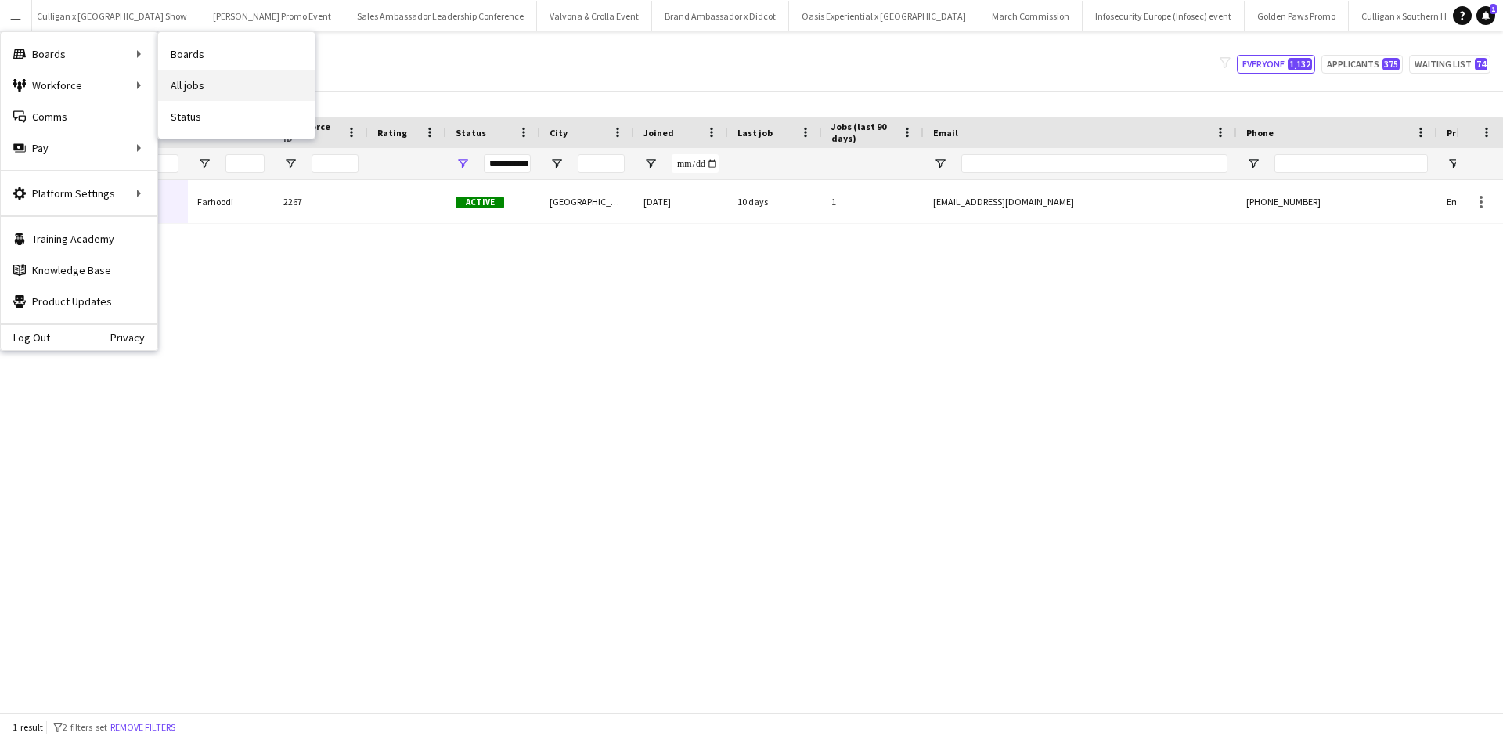
click at [270, 81] on link "All jobs" at bounding box center [236, 85] width 157 height 31
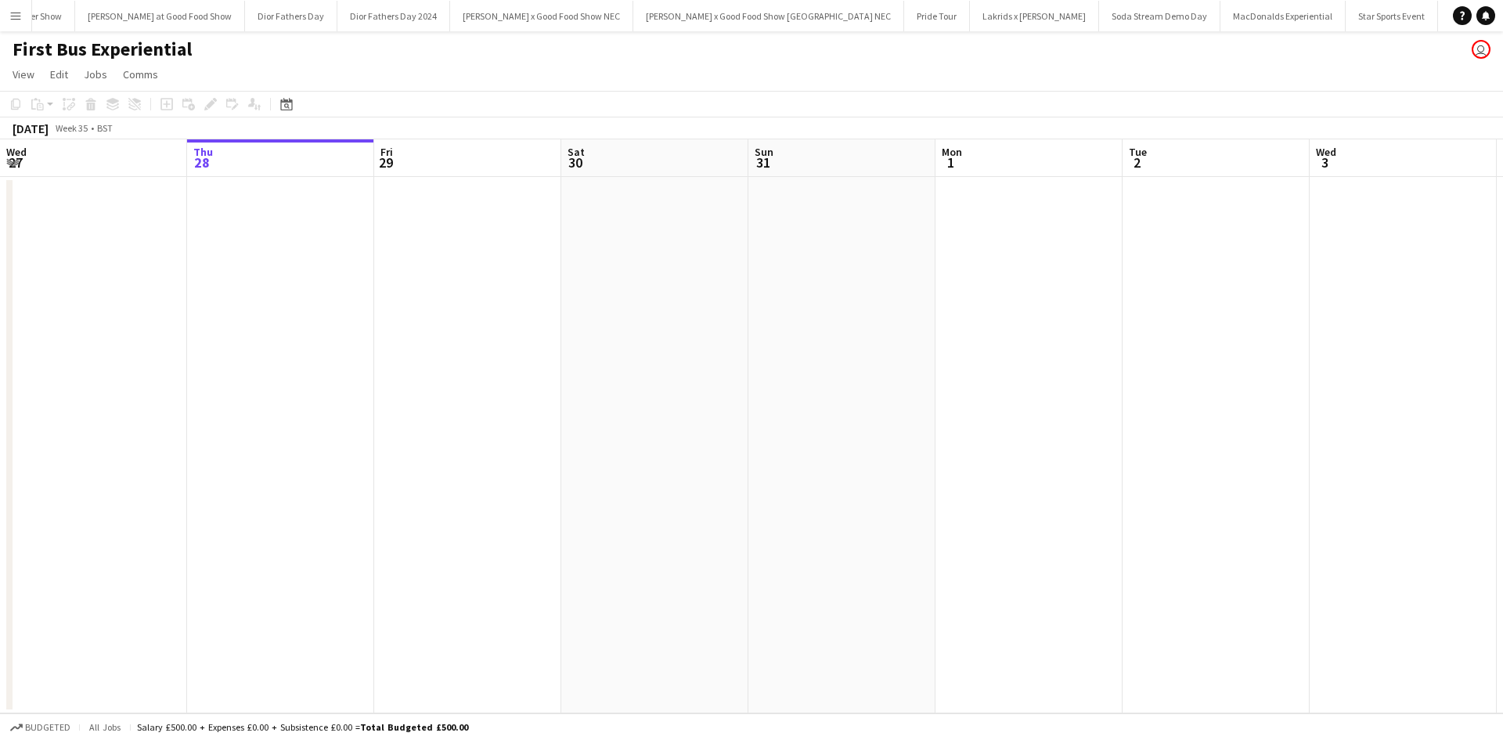
scroll to position [0, 6941]
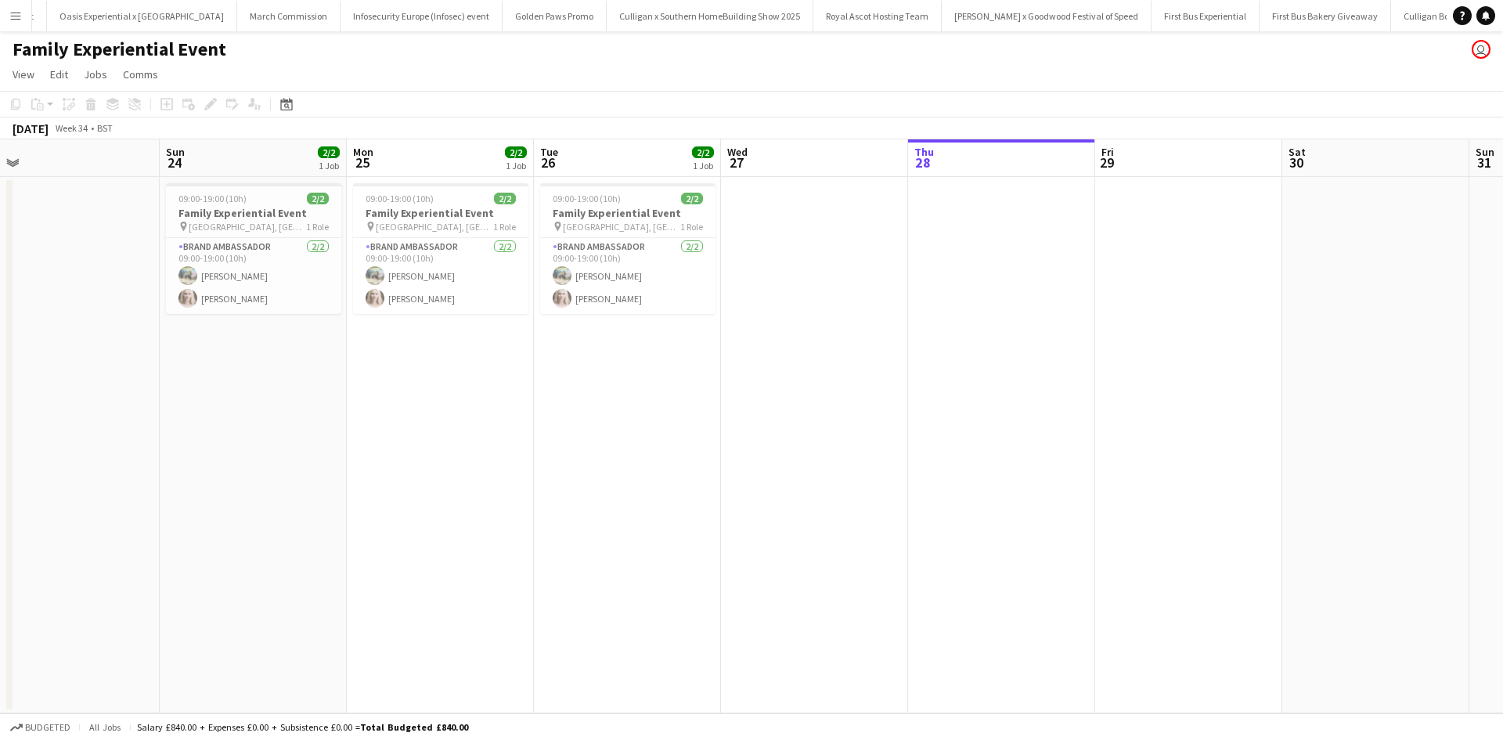
drag, startPoint x: 205, startPoint y: 533, endPoint x: 927, endPoint y: 501, distance: 722.5
click at [927, 501] on app-calendar-viewport "Thu 21 Fri 22 Sat 23 Sun 24 2/2 1 Job Mon 25 2/2 1 Job Tue 26 2/2 1 Job Wed 27 …" at bounding box center [751, 426] width 1503 height 574
click at [617, 279] on app-card-role "Brand Ambassador 2/2 09:00-19:00 (10h) Ali Saroosh Nikki Lee" at bounding box center [628, 276] width 175 height 76
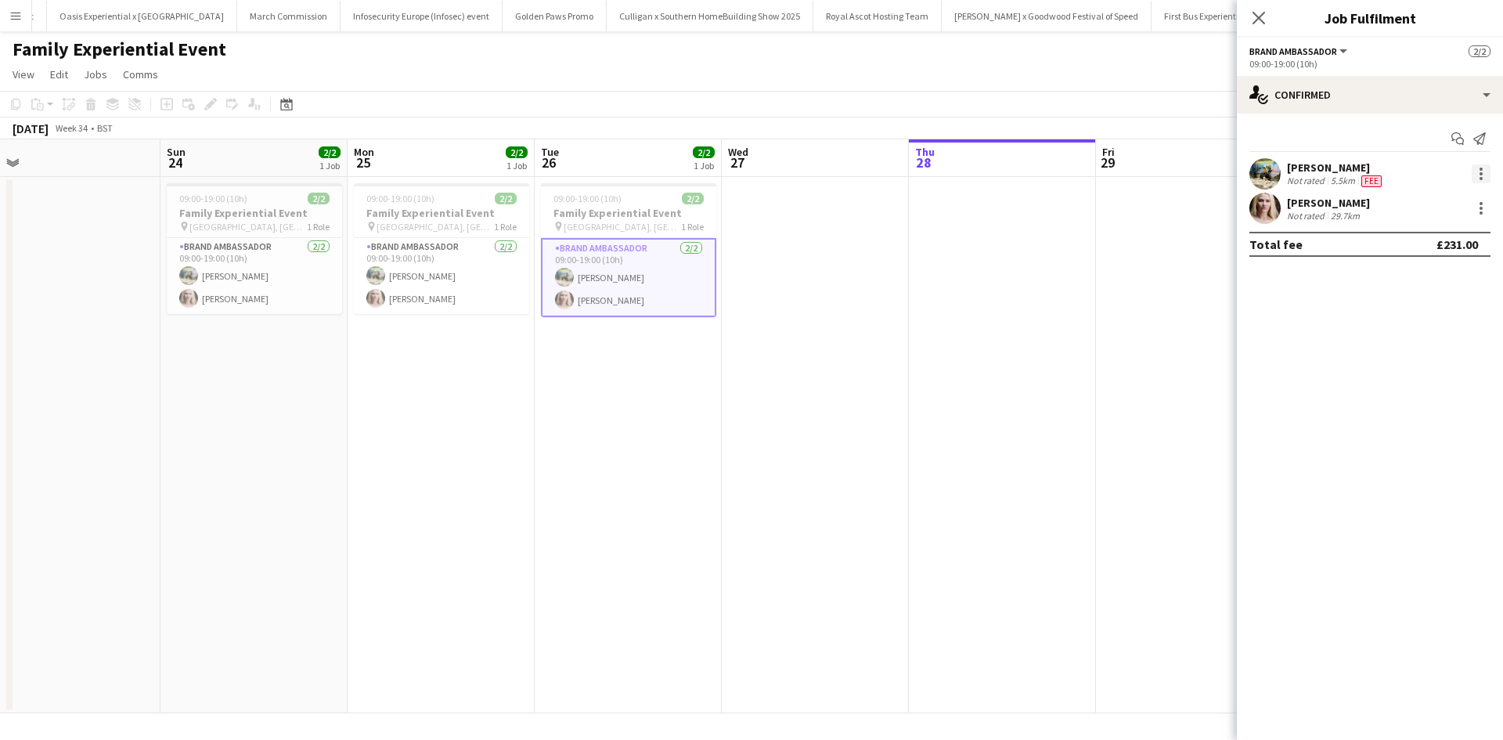
click at [1473, 168] on div at bounding box center [1481, 173] width 19 height 19
click at [1447, 189] on button "Edit fee" at bounding box center [1429, 203] width 122 height 38
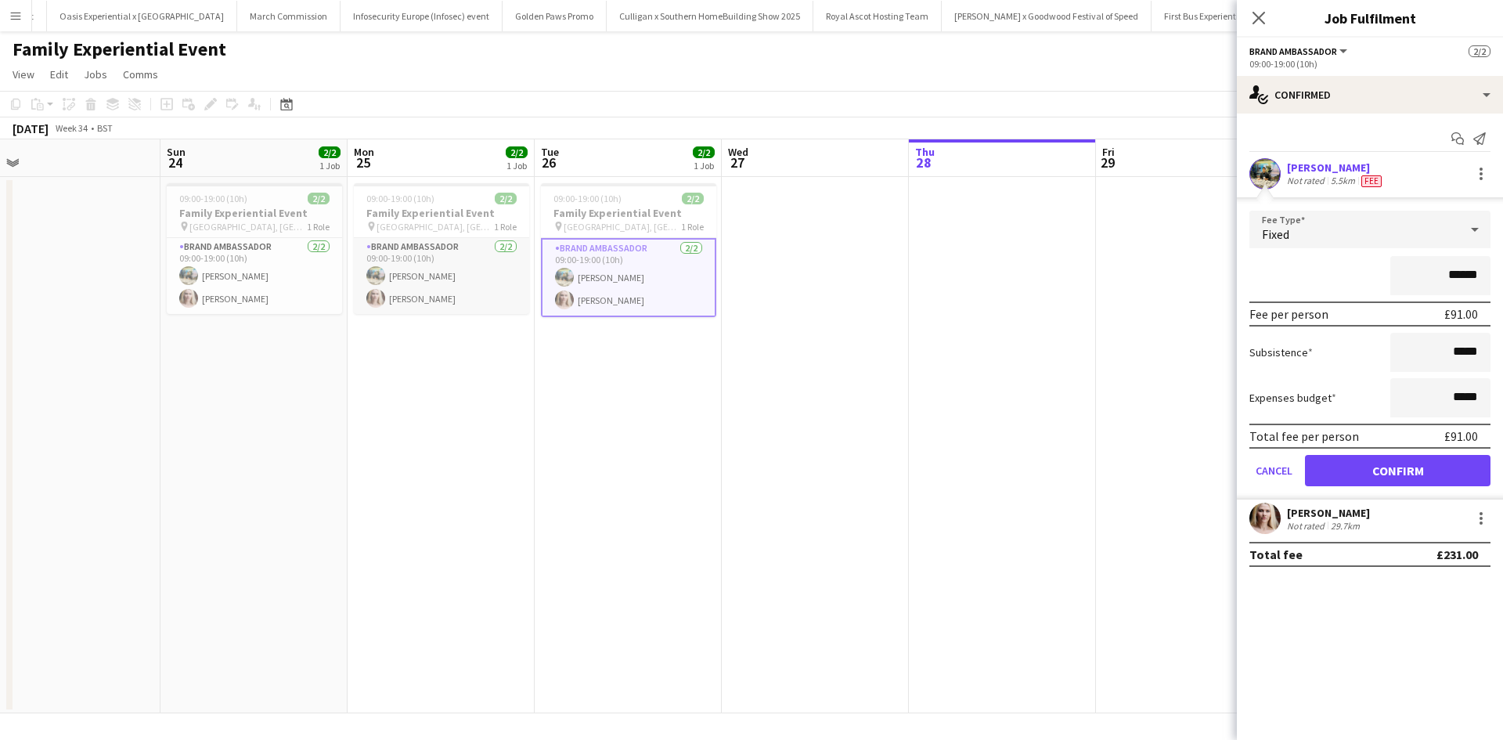
click at [410, 278] on app-card-role "Brand Ambassador 2/2 09:00-19:00 (10h) Ali Saroosh Nikki Lee" at bounding box center [441, 276] width 175 height 76
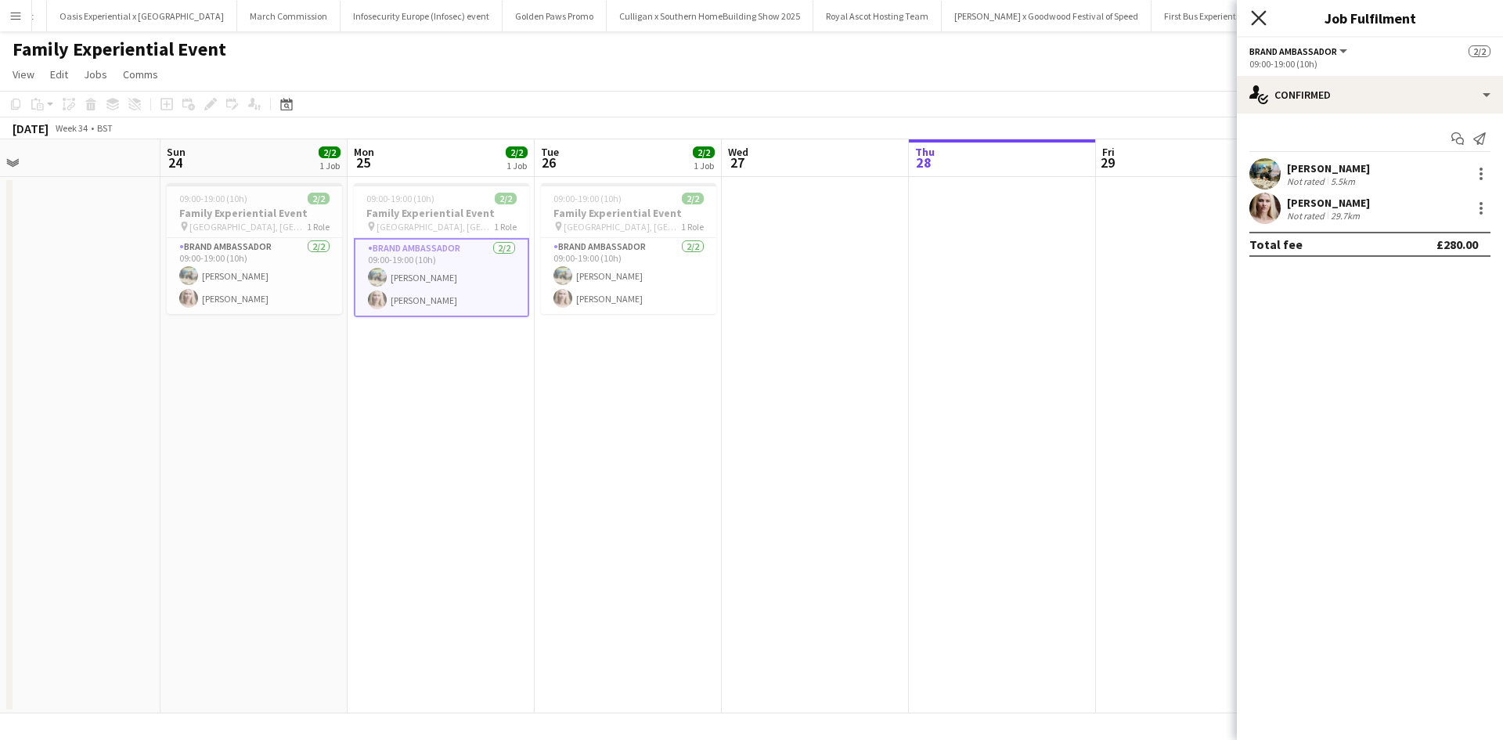
click at [1261, 19] on icon "Close pop-in" at bounding box center [1258, 17] width 15 height 15
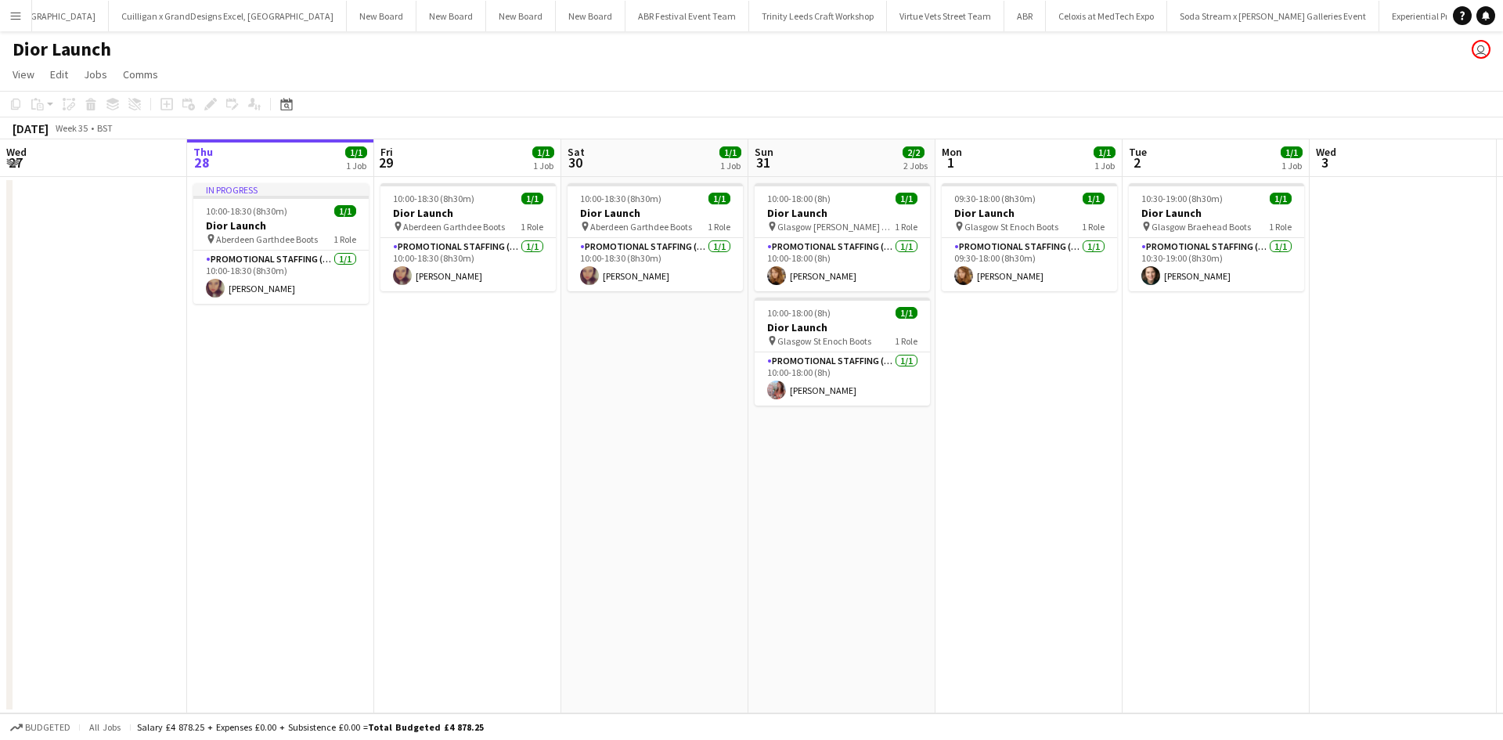
scroll to position [0, 15206]
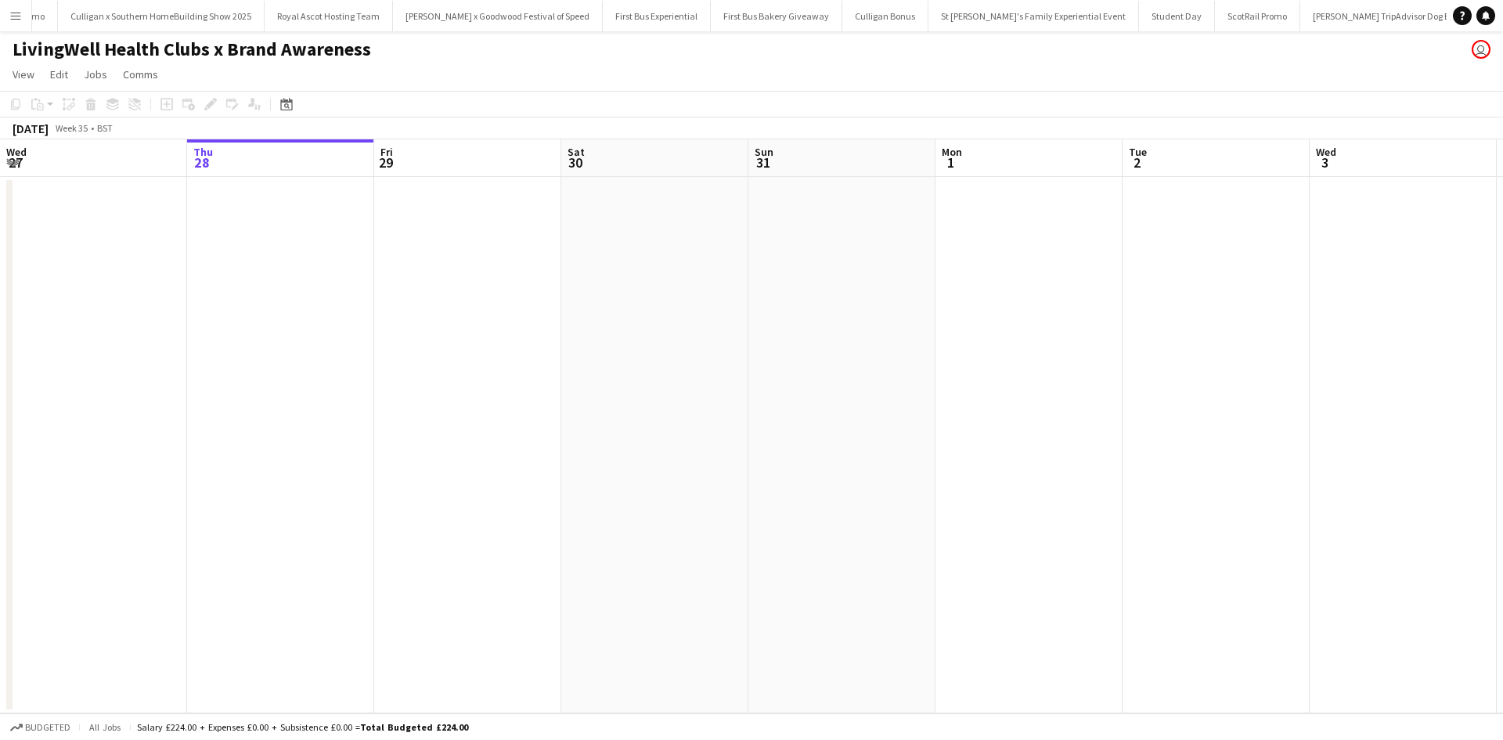
scroll to position [0, 15563]
drag, startPoint x: 1149, startPoint y: 472, endPoint x: 195, endPoint y: 379, distance: 958.8
click at [198, 378] on app-calendar-viewport "Mon 25 Tue 26 Wed 27 Thu 28 Fri 29 Sat 30 Sun 31 Mon 1 Tue 2 Wed 3 Thu 4 Fri 5 …" at bounding box center [751, 426] width 1503 height 574
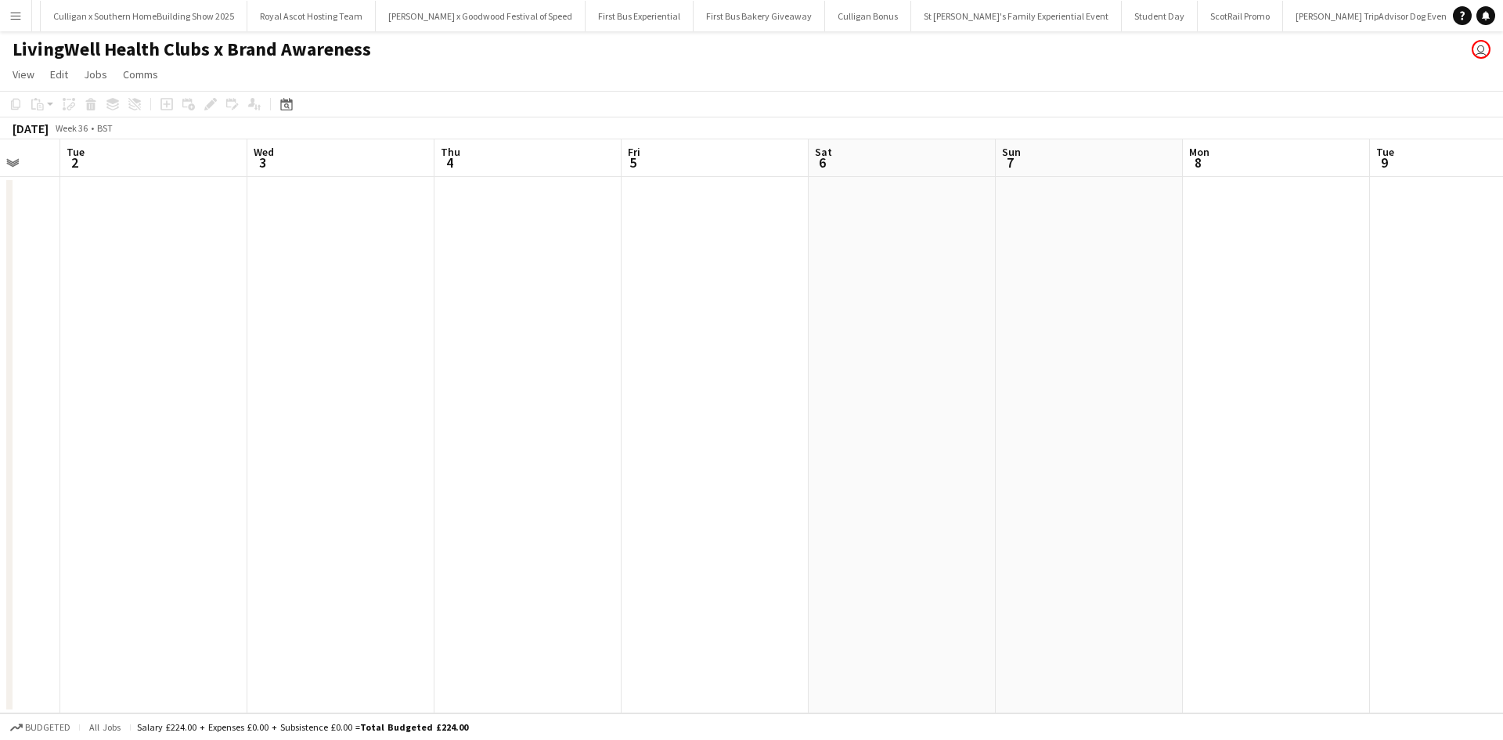
drag, startPoint x: 844, startPoint y: 486, endPoint x: 216, endPoint y: 360, distance: 640.4
click at [219, 361] on app-calendar-viewport "Thu 28 Fri 29 Sat 30 Sun 31 Mon 1 Tue 2 Wed 3 Thu 4 Fri 5 Sat 6 Sun 7 Mon 8 Tue…" at bounding box center [751, 426] width 1503 height 574
drag, startPoint x: 539, startPoint y: 363, endPoint x: 156, endPoint y: 281, distance: 391.5
click at [150, 281] on app-calendar-viewport "Fri 5 Sat 6 Sun 7 Mon 8 Tue 9 Wed 10 Thu 11 Fri 12 Sat 13 Sun 14 Mon 15 Tue 16 …" at bounding box center [751, 426] width 1503 height 574
drag, startPoint x: 676, startPoint y: 339, endPoint x: 204, endPoint y: 274, distance: 477.3
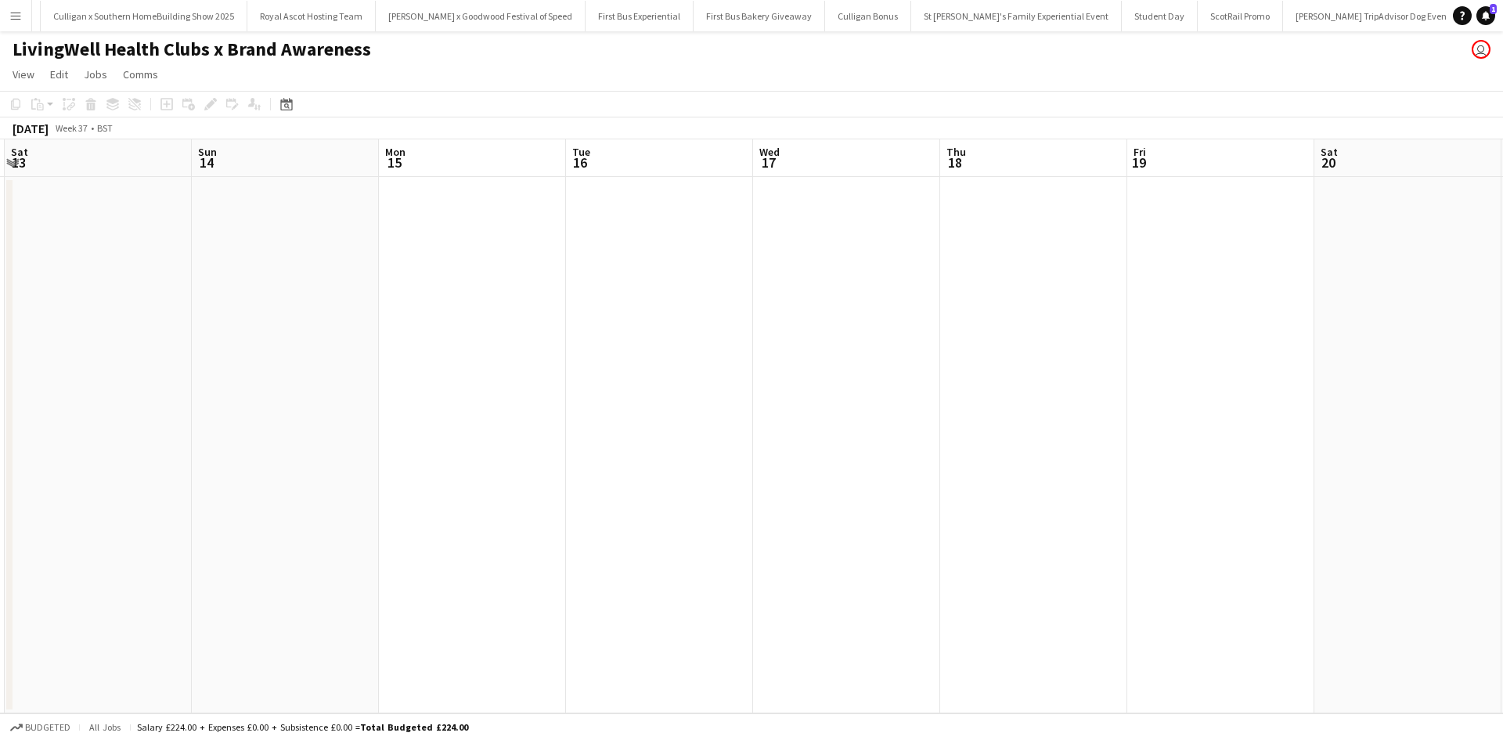
click at [200, 274] on app-calendar-viewport "Wed 10 Thu 11 Fri 12 Sat 13 Sun 14 Mon 15 Tue 16 Wed 17 Thu 18 Fri 19 Sat 20 Su…" at bounding box center [751, 426] width 1503 height 574
drag, startPoint x: 1001, startPoint y: 471, endPoint x: 91, endPoint y: 229, distance: 942.3
click at [69, 220] on app-calendar-viewport "Wed 10 Thu 11 Fri 12 Sat 13 Sun 14 Mon 15 Tue 16 Wed 17 Thu 18 Fri 19 Sat 20 Su…" at bounding box center [751, 426] width 1503 height 574
drag, startPoint x: 807, startPoint y: 397, endPoint x: 215, endPoint y: 247, distance: 610.4
click at [207, 241] on app-calendar-viewport "Sun 14 Mon 15 Tue 16 Wed 17 Thu 18 Fri 19 Sat 20 Sun 21 Mon 22 Tue 23 Wed 24 Th…" at bounding box center [751, 426] width 1503 height 574
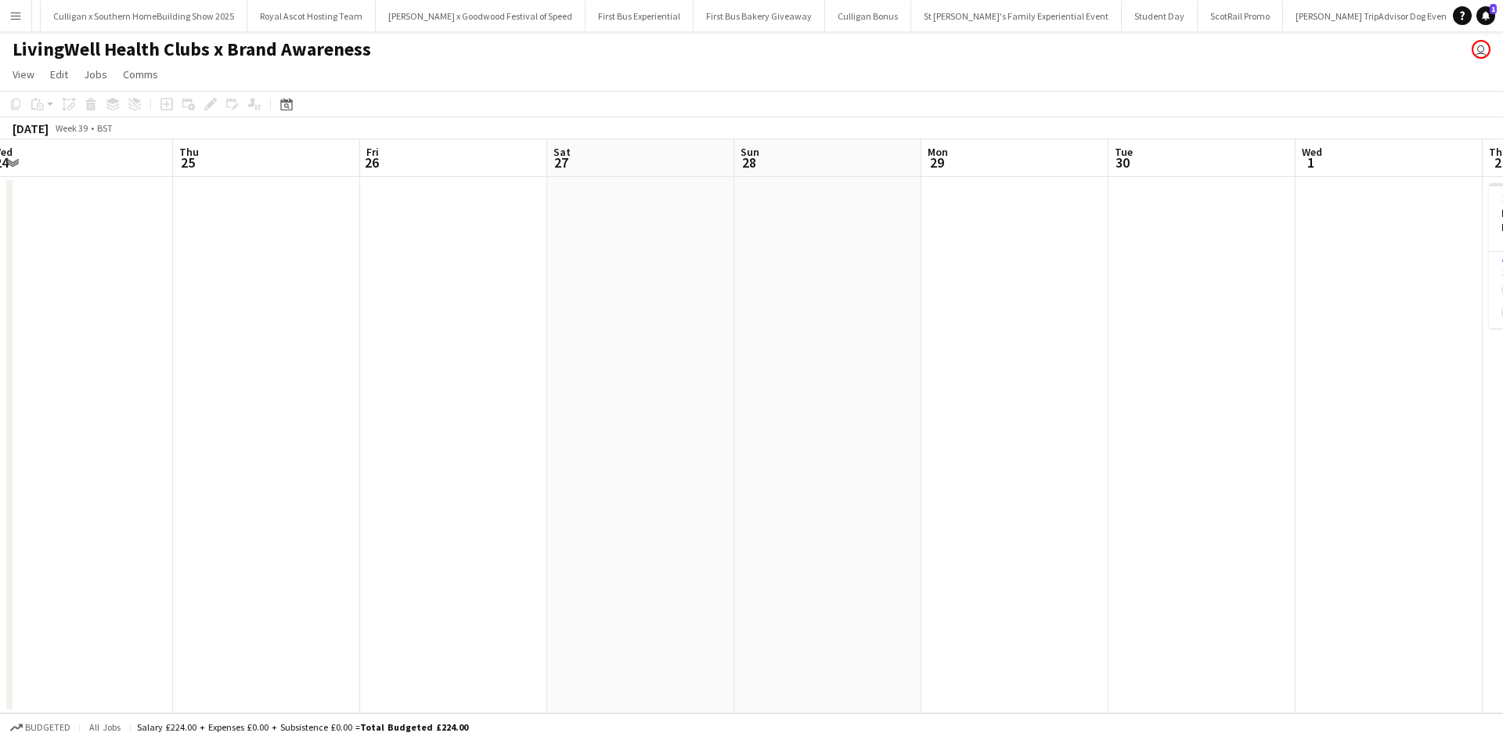
drag, startPoint x: 878, startPoint y: 402, endPoint x: 791, endPoint y: 308, distance: 128.5
click at [238, 248] on app-calendar-viewport "Mon 22 Tue 23 Wed 24 Thu 25 Fri 26 Sat 27 Sun 28 Mon 29 Tue 30 Wed 1 Thu 2 0/2 …" at bounding box center [751, 426] width 1503 height 574
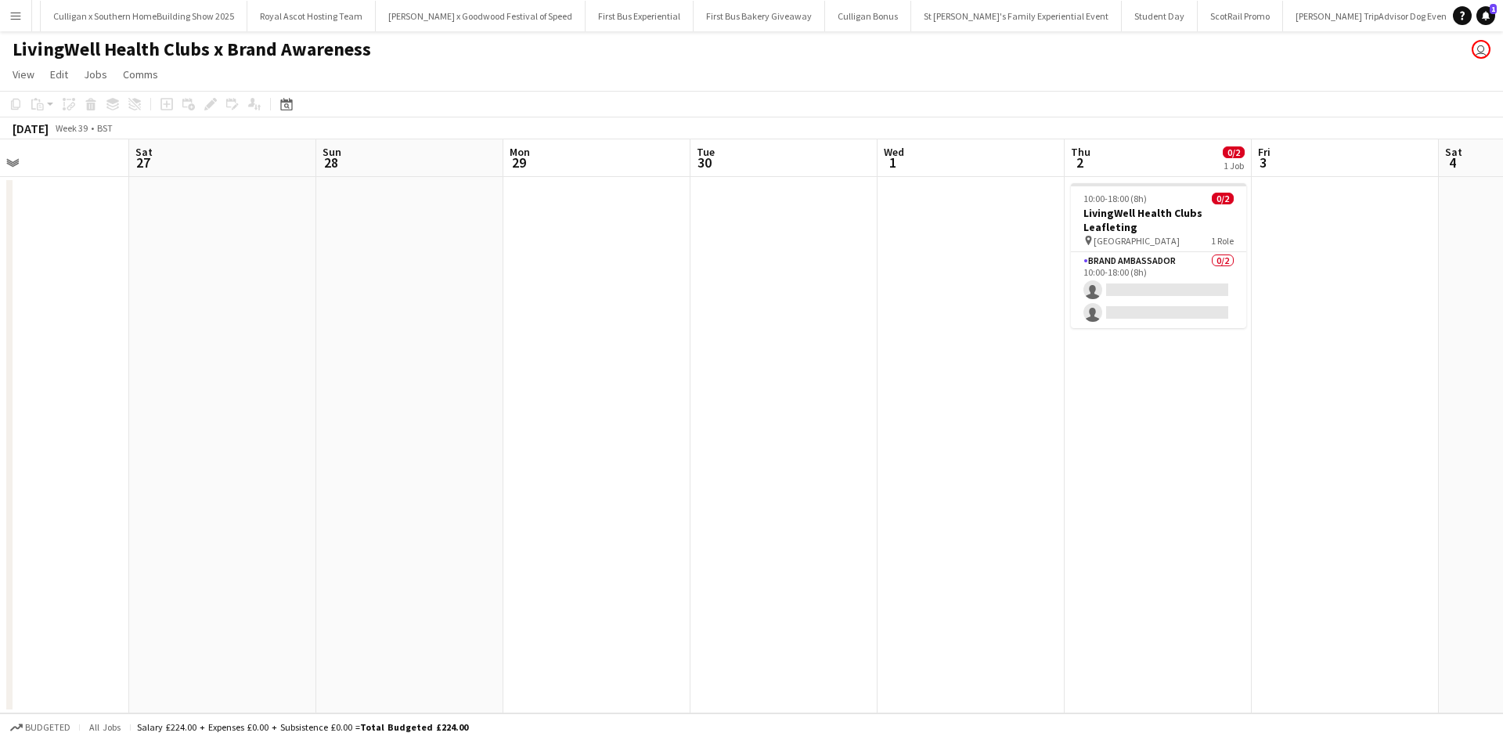
drag, startPoint x: 883, startPoint y: 324, endPoint x: 604, endPoint y: 259, distance: 286.2
click at [608, 259] on app-calendar-viewport "Mon 22 Tue 23 Wed 24 Thu 25 Fri 26 Sat 27 Sun 28 Mon 29 Tue 30 Wed 1 Thu 2 0/2 …" at bounding box center [751, 426] width 1503 height 574
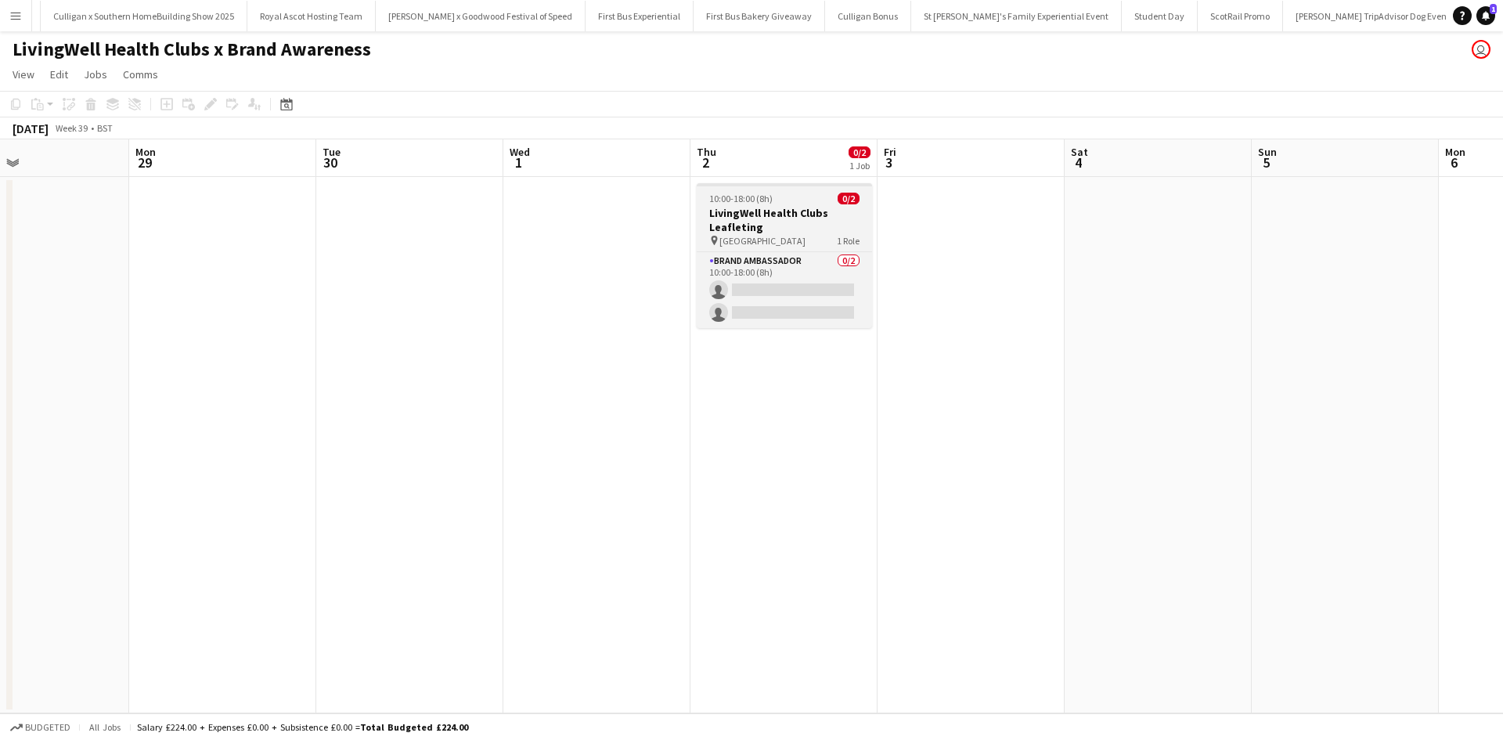
scroll to position [0, 434]
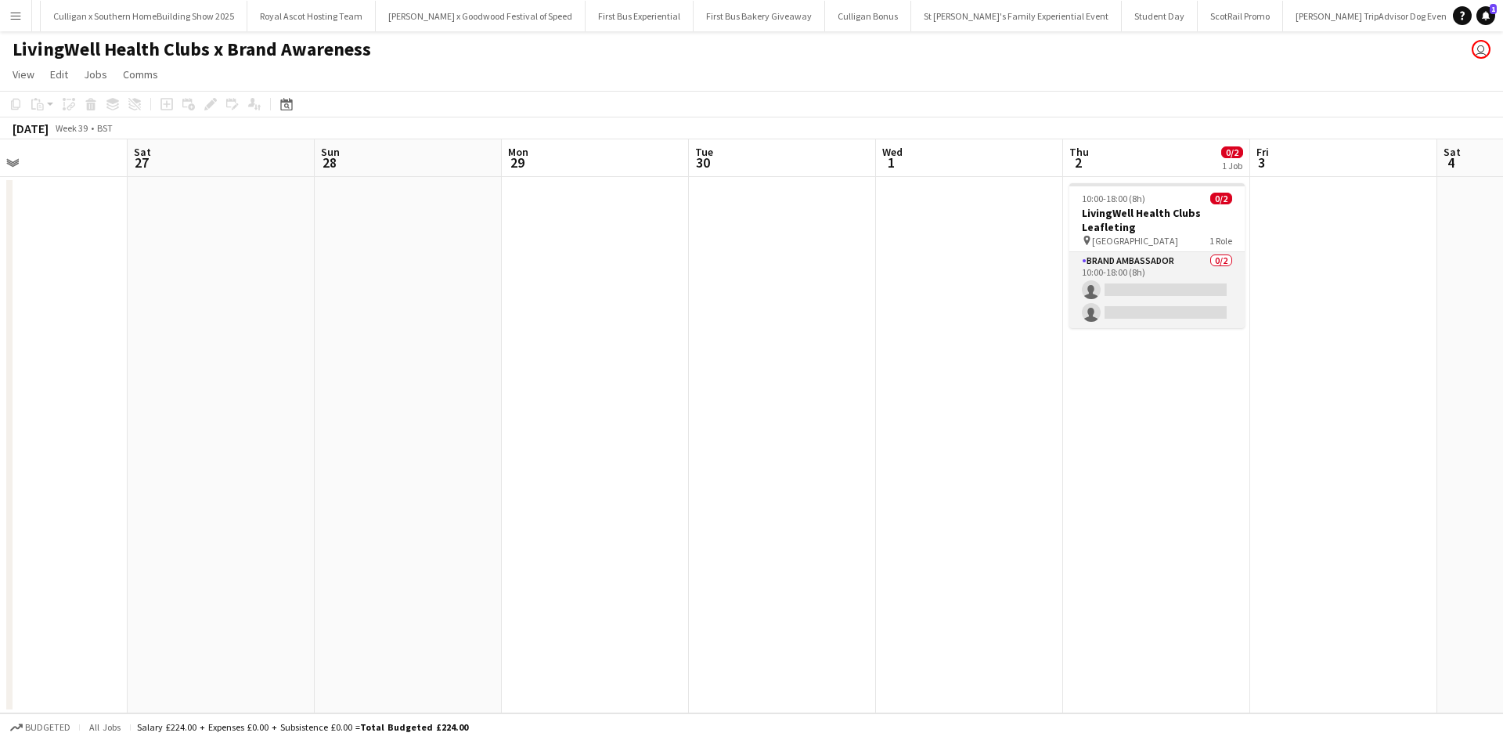
click at [1180, 270] on app-card-role "Brand Ambassador 0/2 10:00-18:00 (8h) single-neutral-actions single-neutral-act…" at bounding box center [1156, 290] width 175 height 76
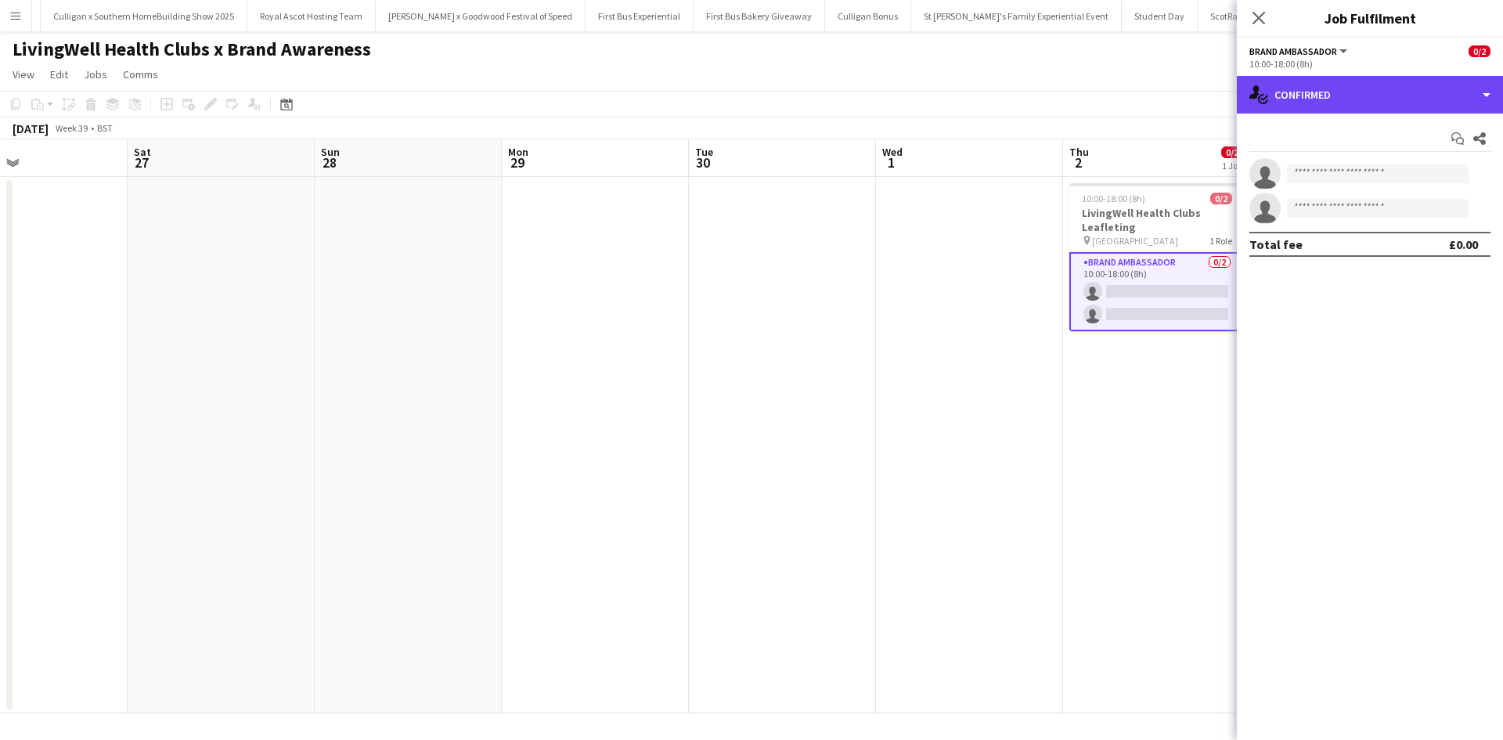
drag, startPoint x: 1418, startPoint y: 113, endPoint x: 1411, endPoint y: 153, distance: 41.2
click at [1418, 114] on div "single-neutral-actions-check-2 Confirmed single-neutral-actions-check-2 Confirm…" at bounding box center [1370, 408] width 266 height 664
click at [1404, 107] on div "single-neutral-actions-check-2 Confirmed" at bounding box center [1370, 95] width 266 height 38
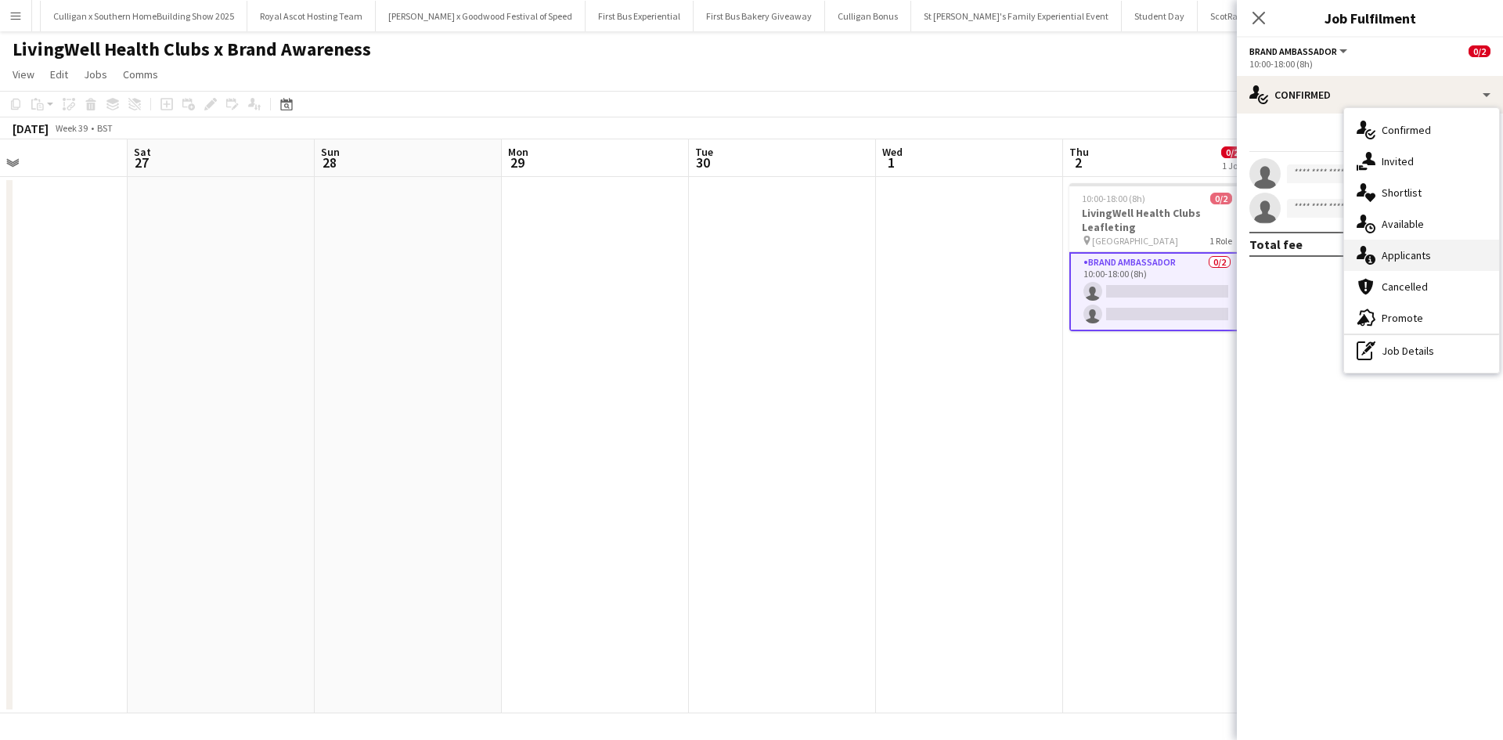
click at [1427, 258] on div "single-neutral-actions-information Applicants" at bounding box center [1421, 255] width 155 height 31
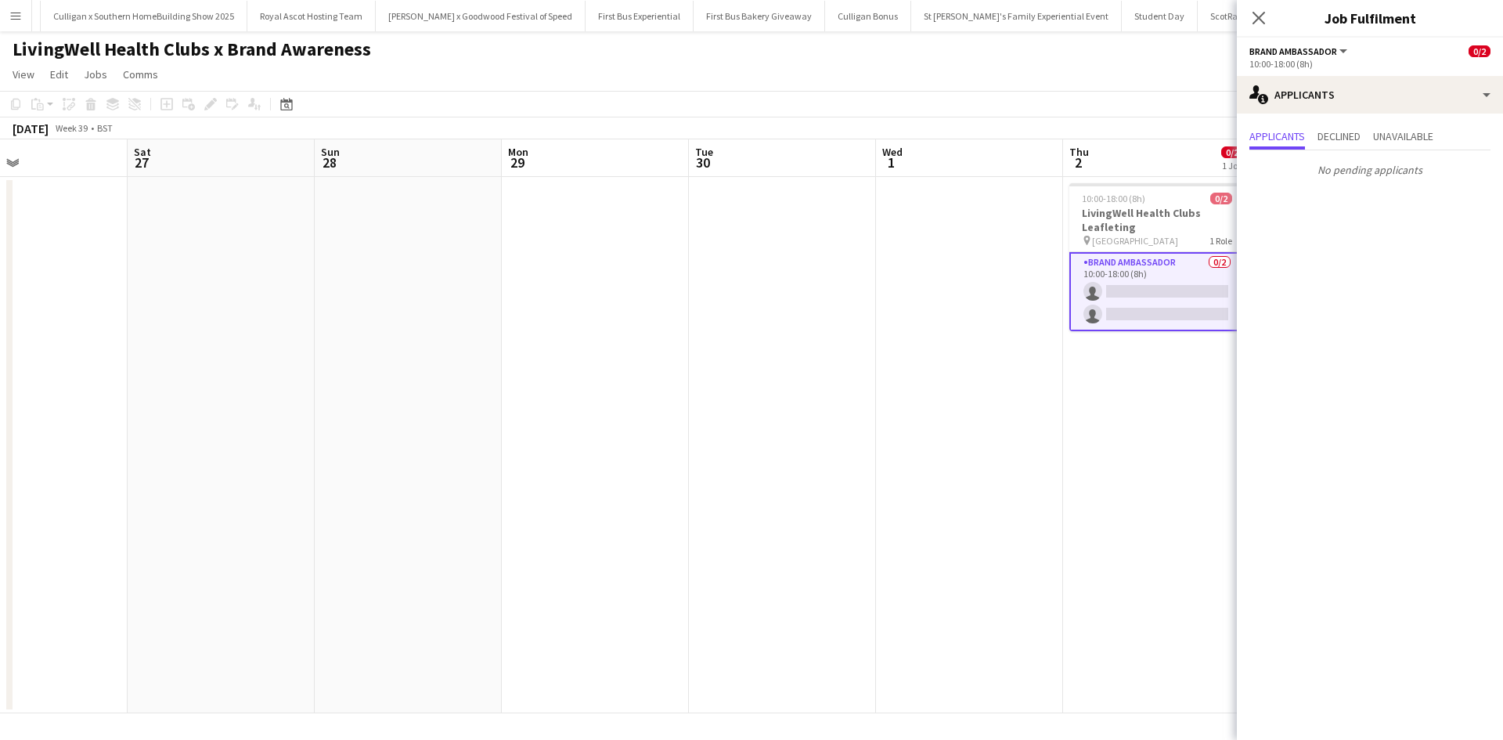
click at [1015, 368] on app-date-cell at bounding box center [969, 445] width 187 height 536
